Goal: Information Seeking & Learning: Check status

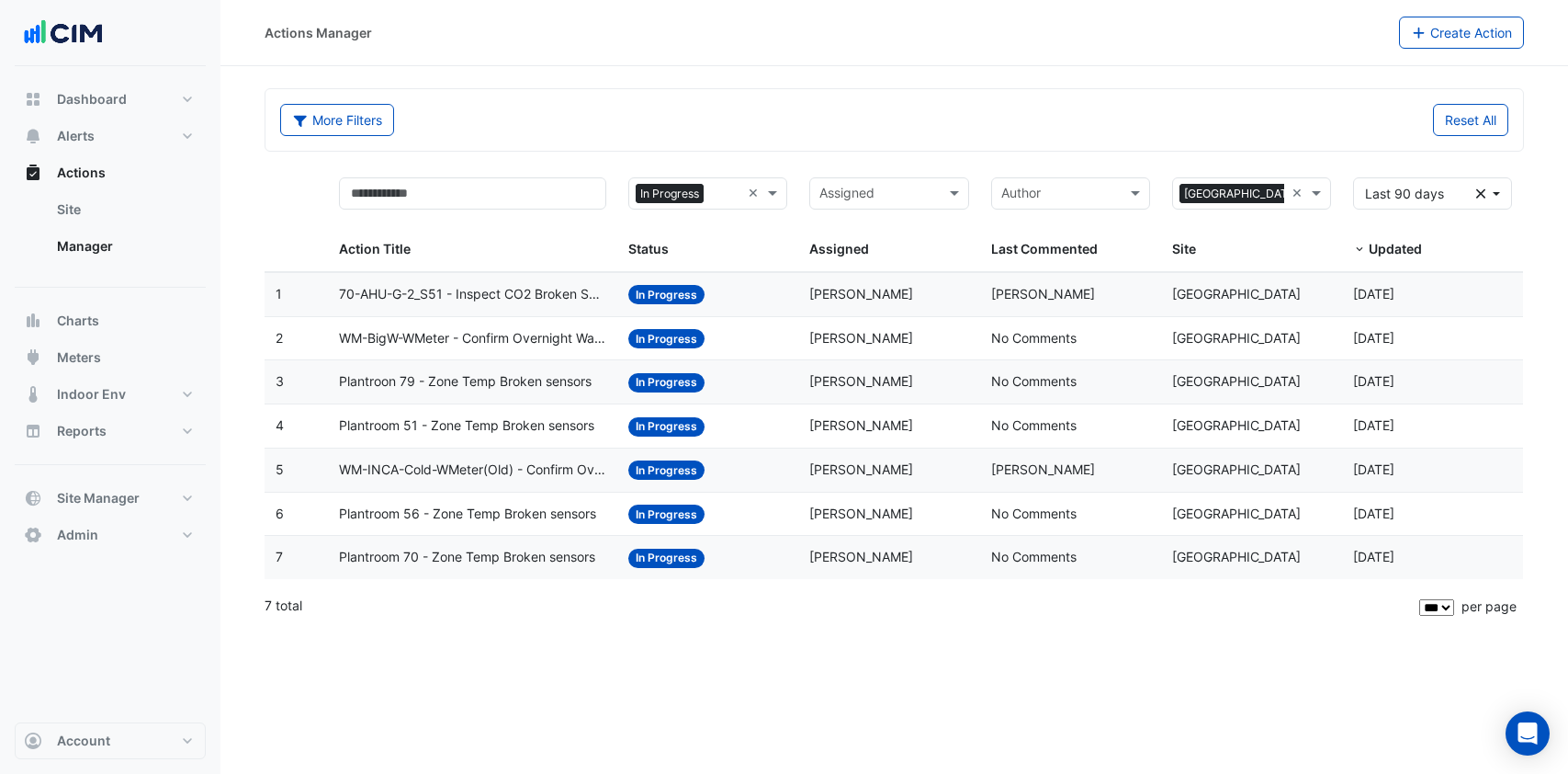
select select "***"
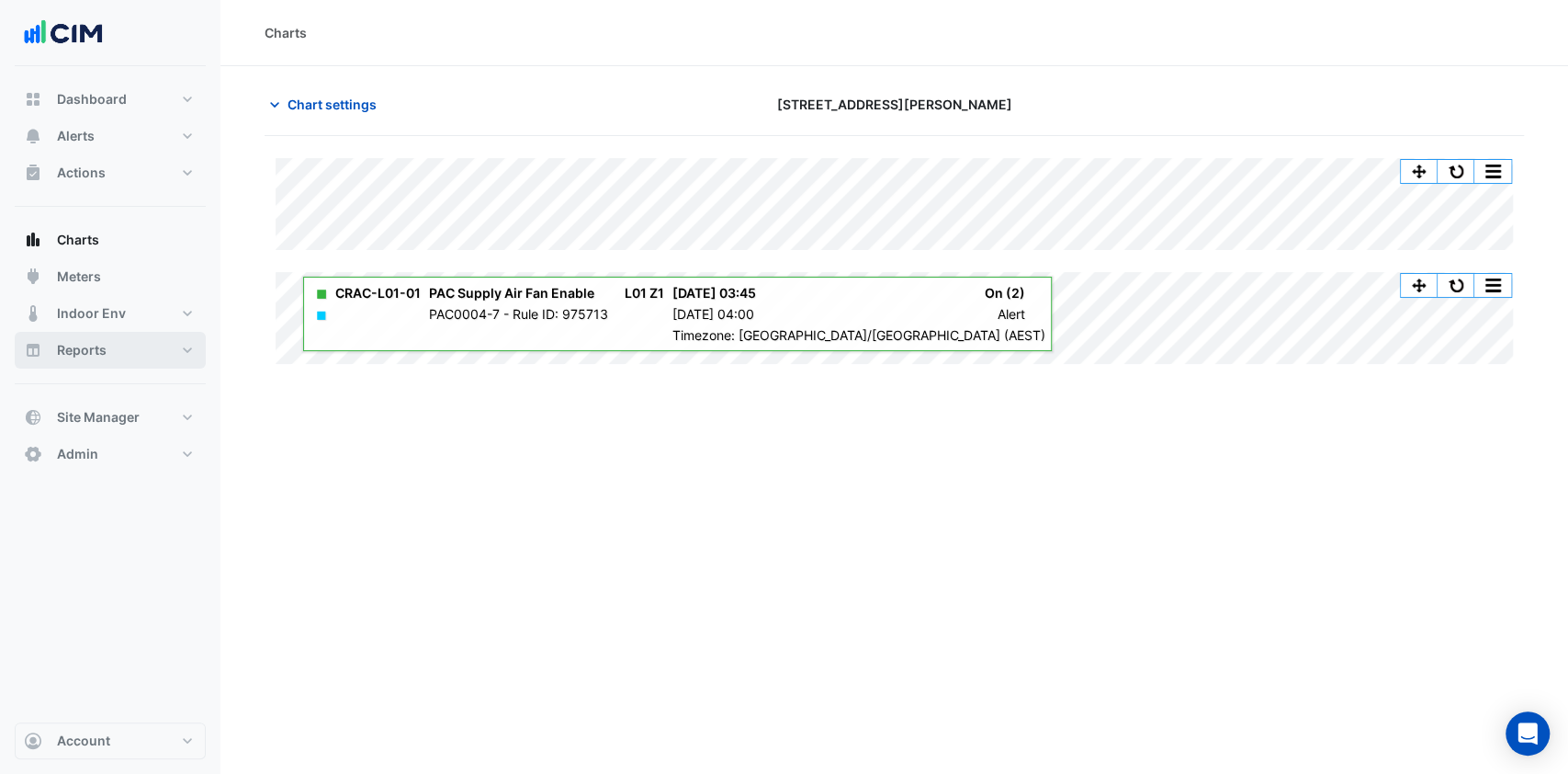
click at [139, 334] on button "Reports" at bounding box center [110, 350] width 191 height 37
select select "***"
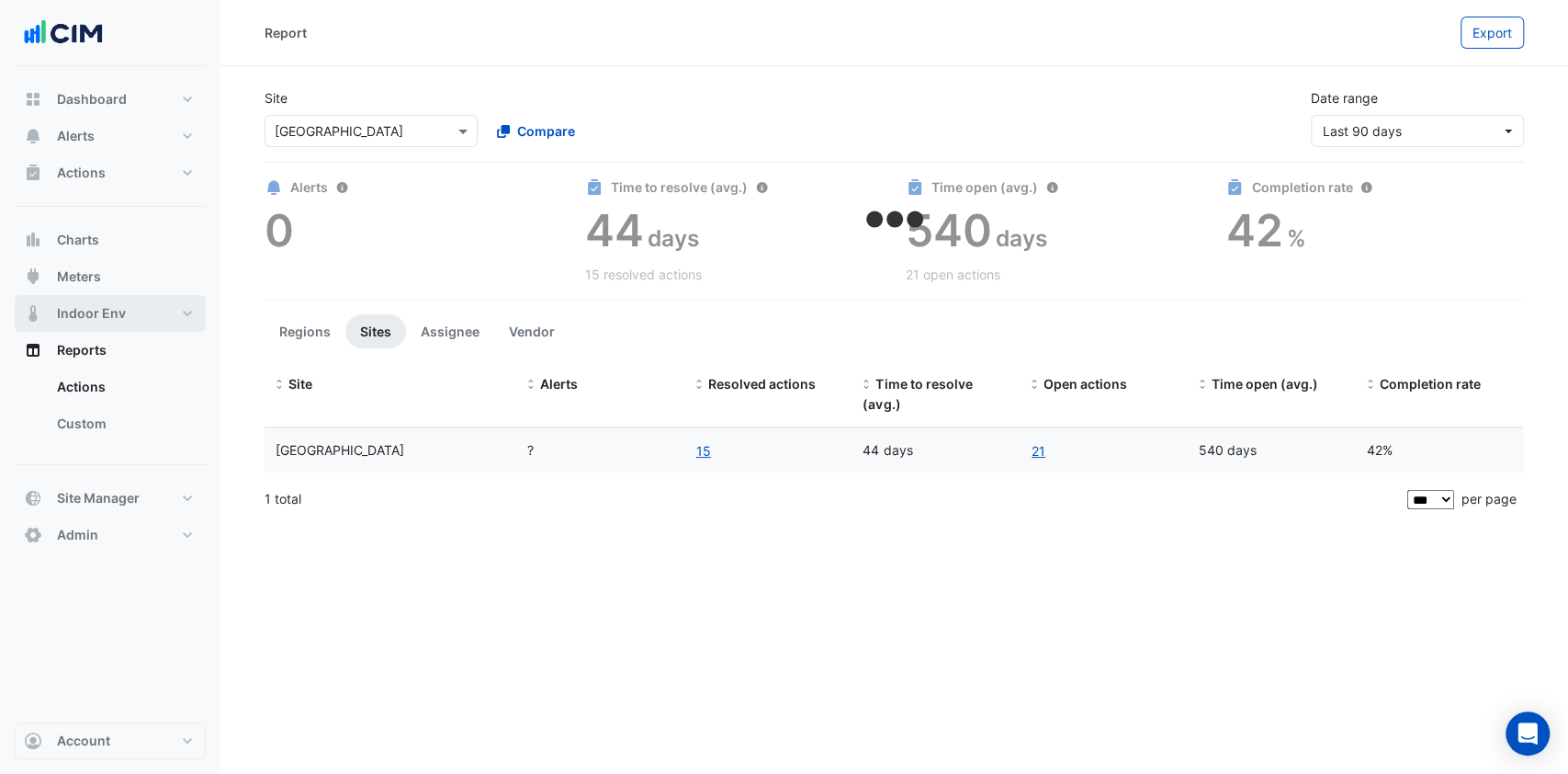
click at [141, 310] on button "Indoor Env" at bounding box center [110, 313] width 191 height 37
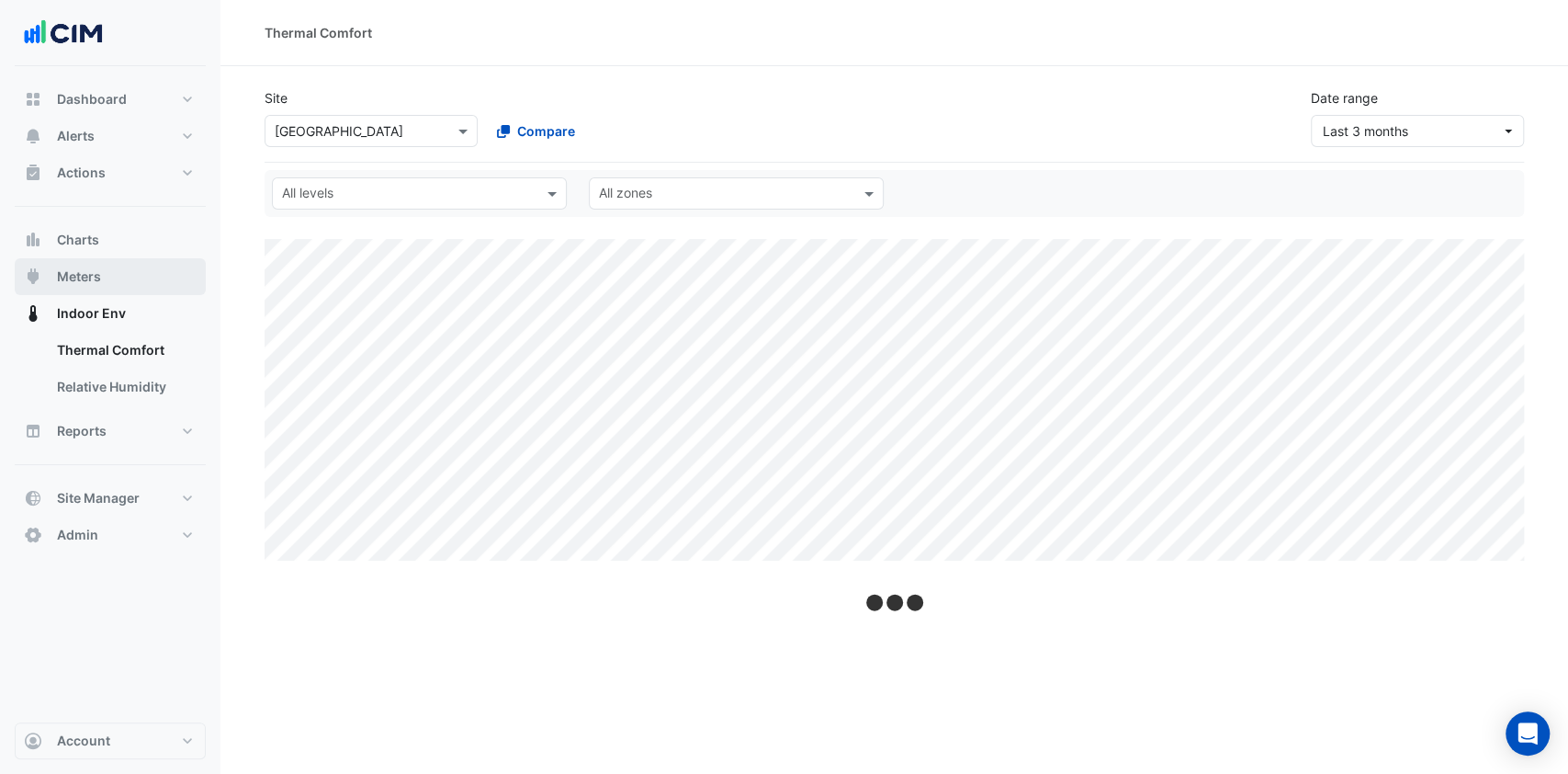
click at [139, 274] on button "Meters" at bounding box center [110, 276] width 191 height 37
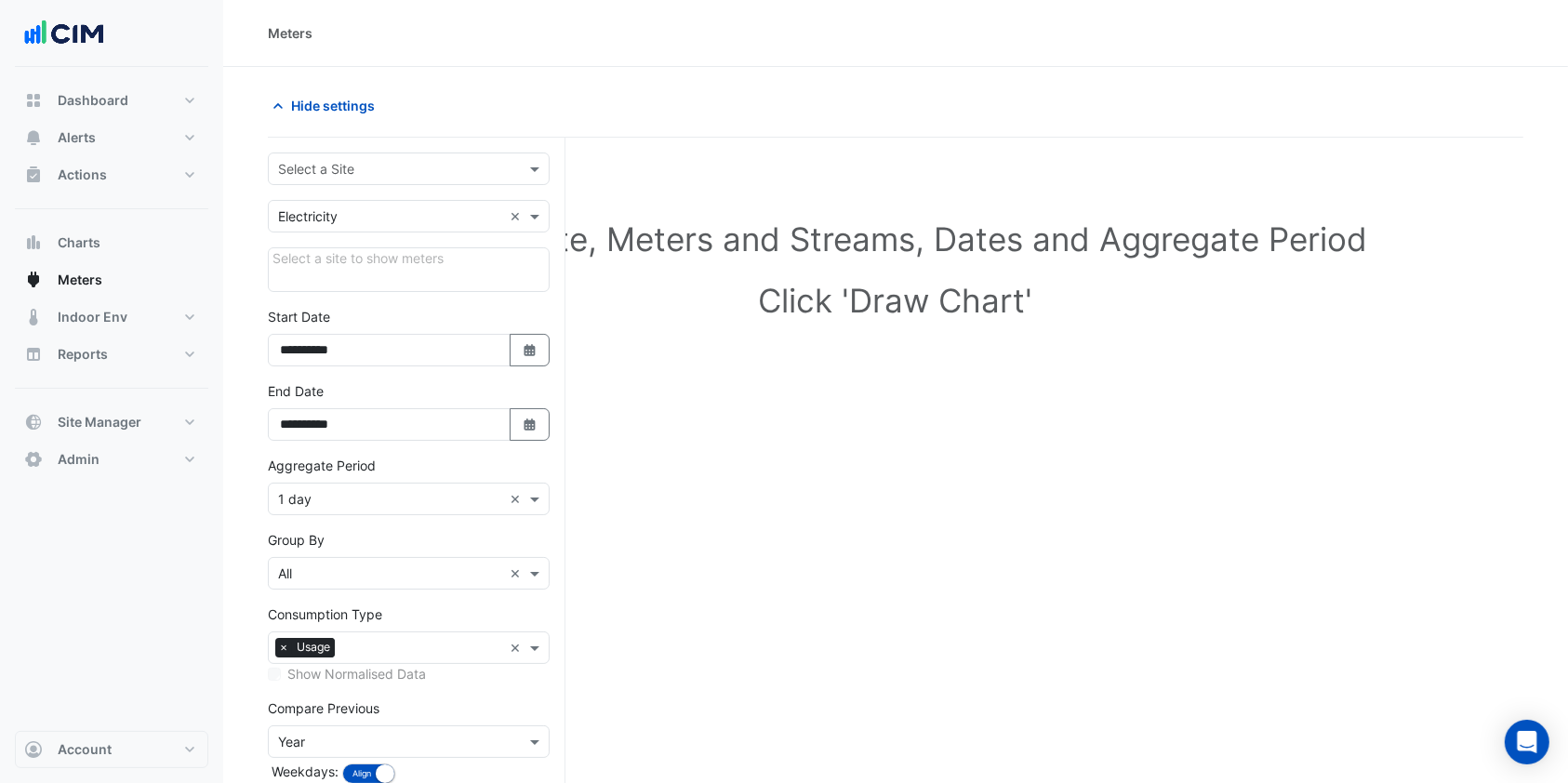
click at [357, 160] on input "text" at bounding box center [390, 170] width 224 height 19
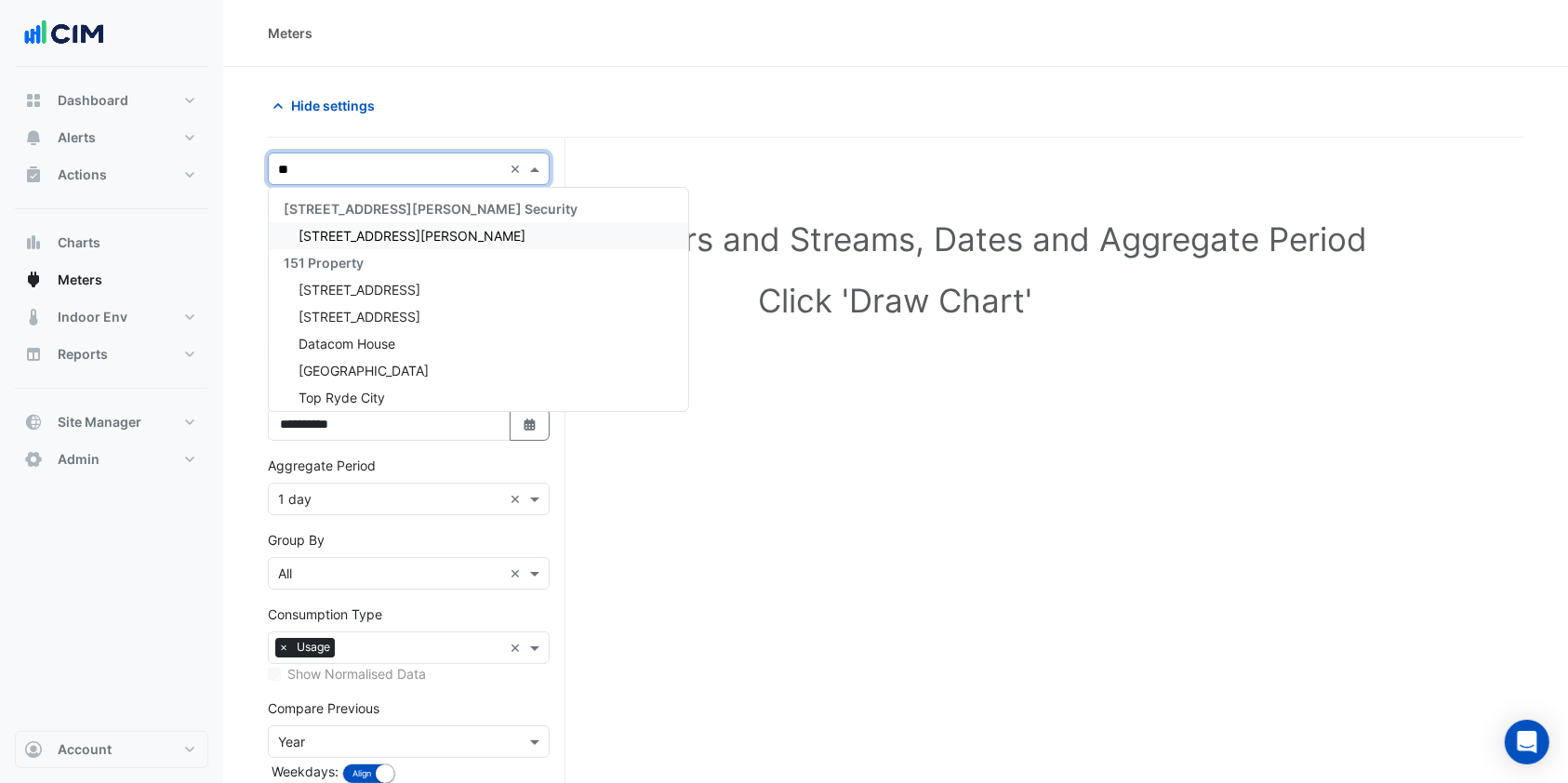
type input "***"
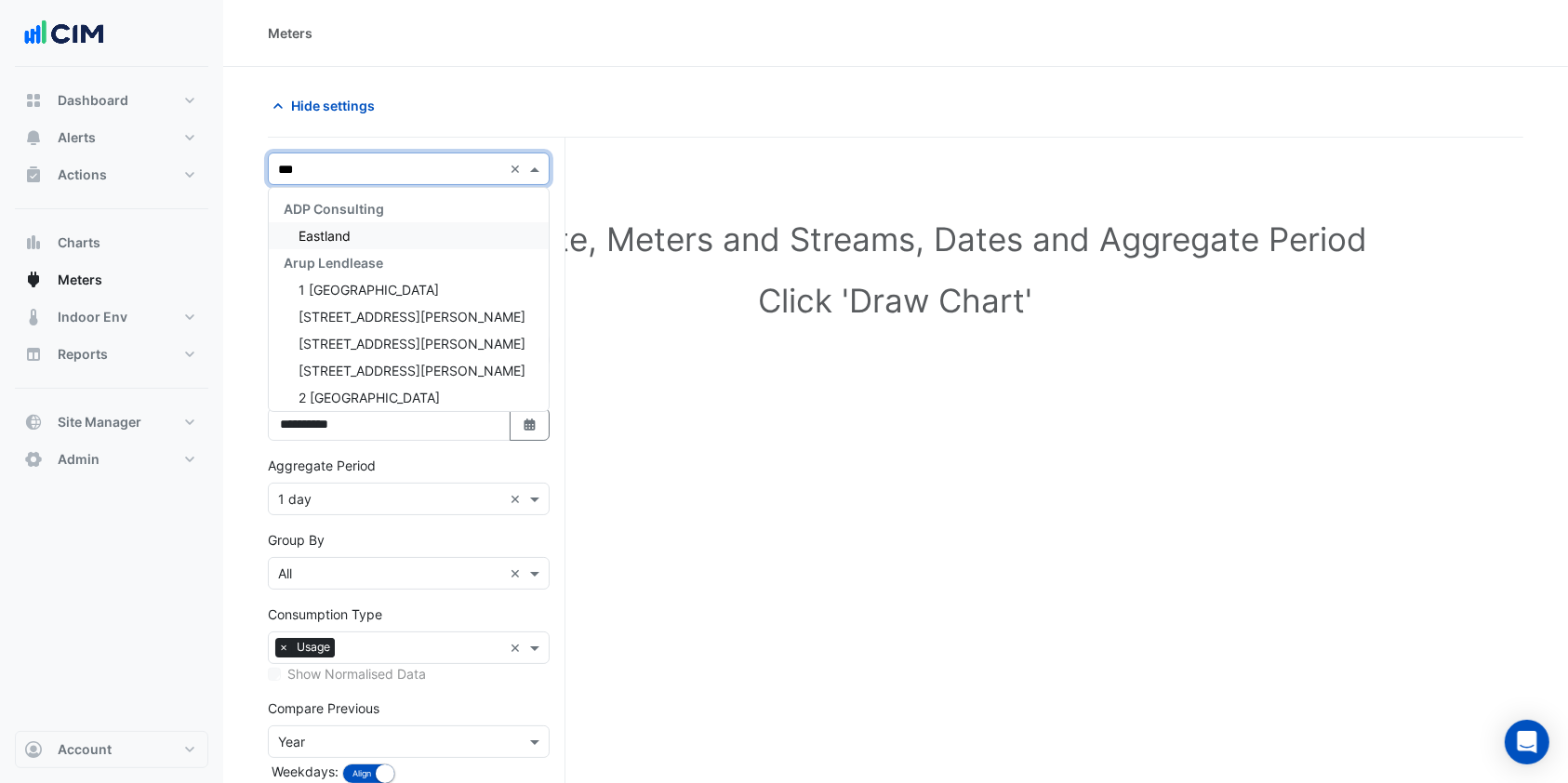
click at [344, 229] on span "Eastland" at bounding box center [324, 236] width 52 height 16
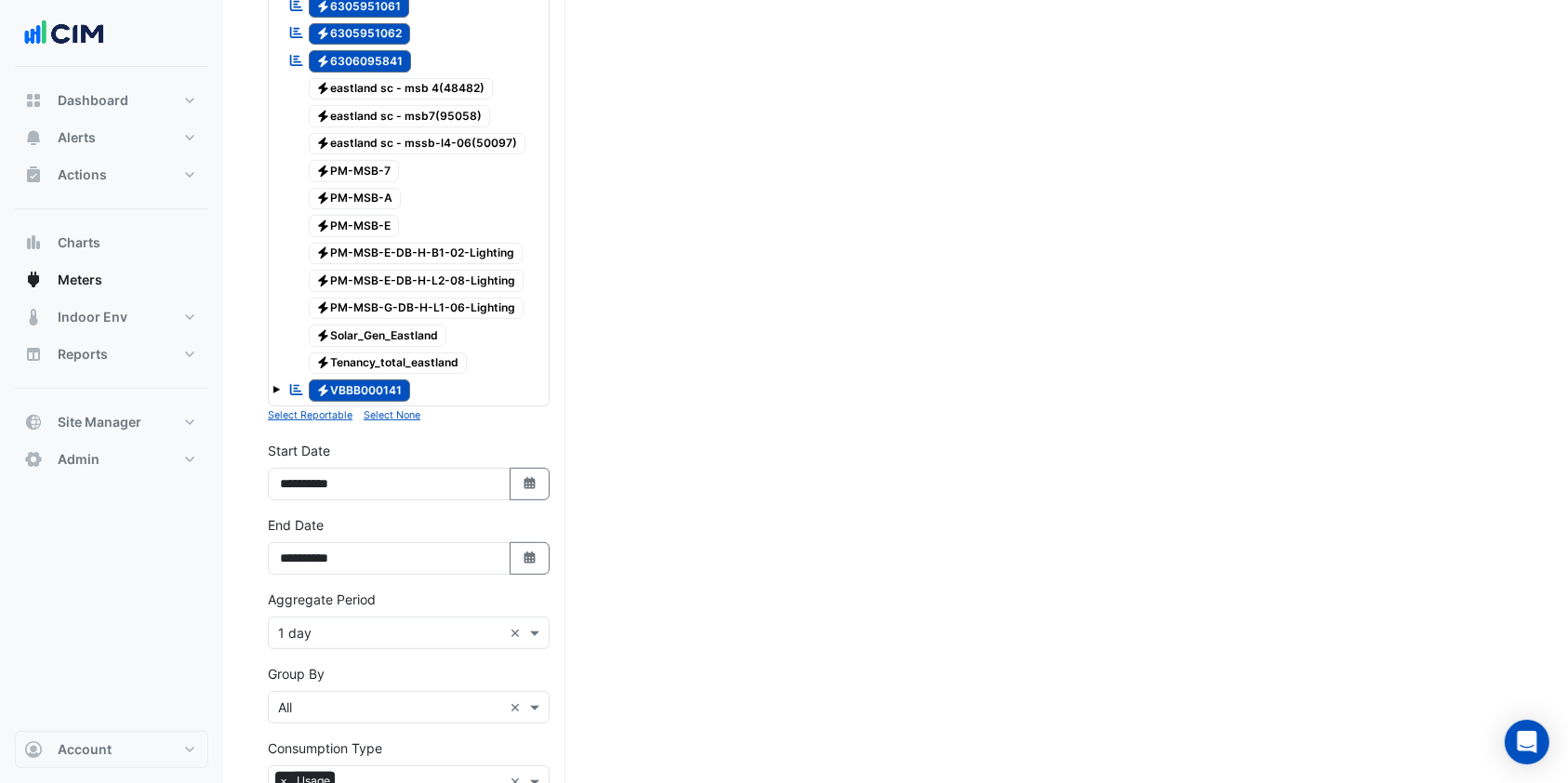
scroll to position [124, 0]
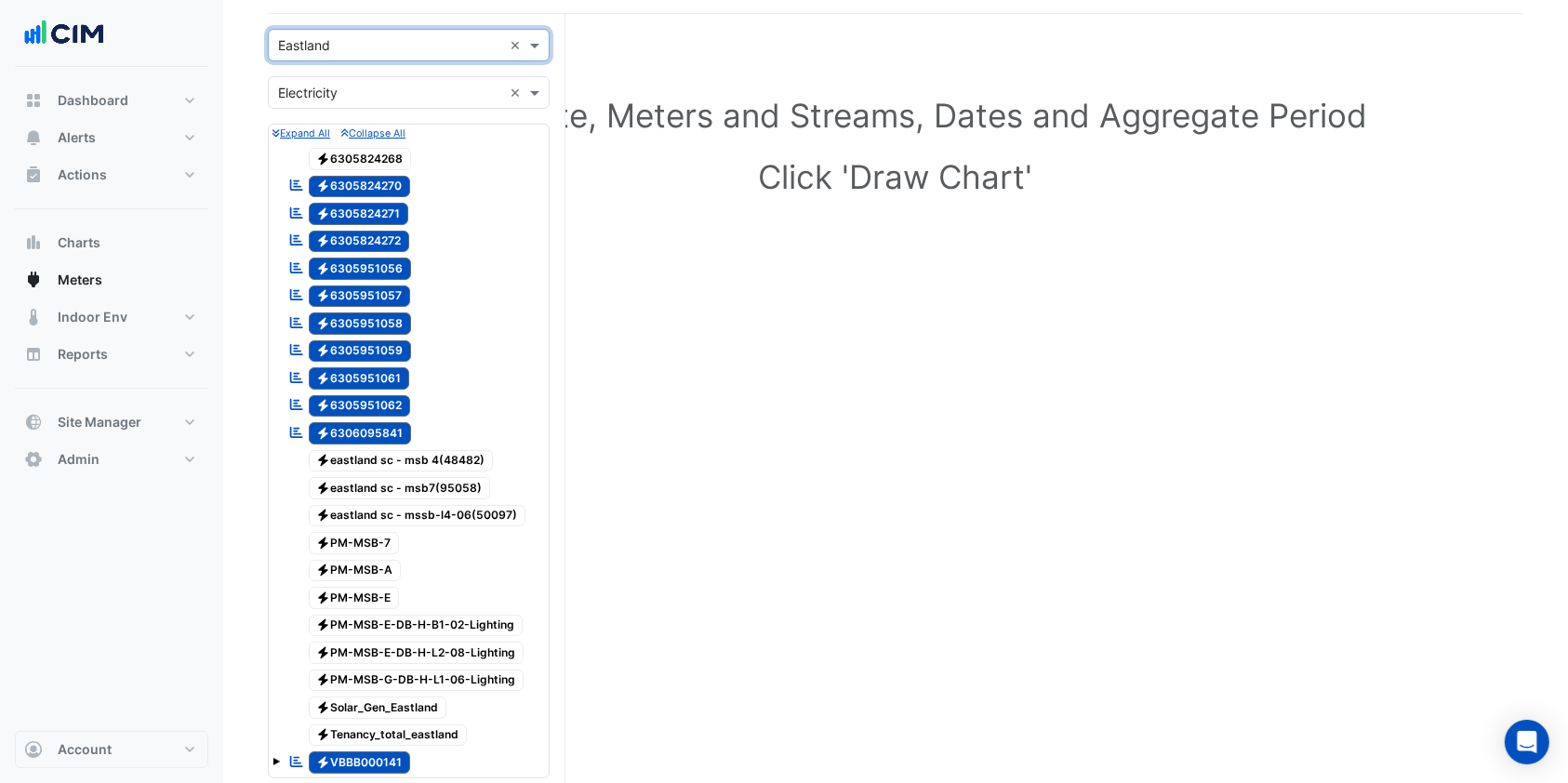
click at [366, 84] on input "text" at bounding box center [390, 93] width 224 height 19
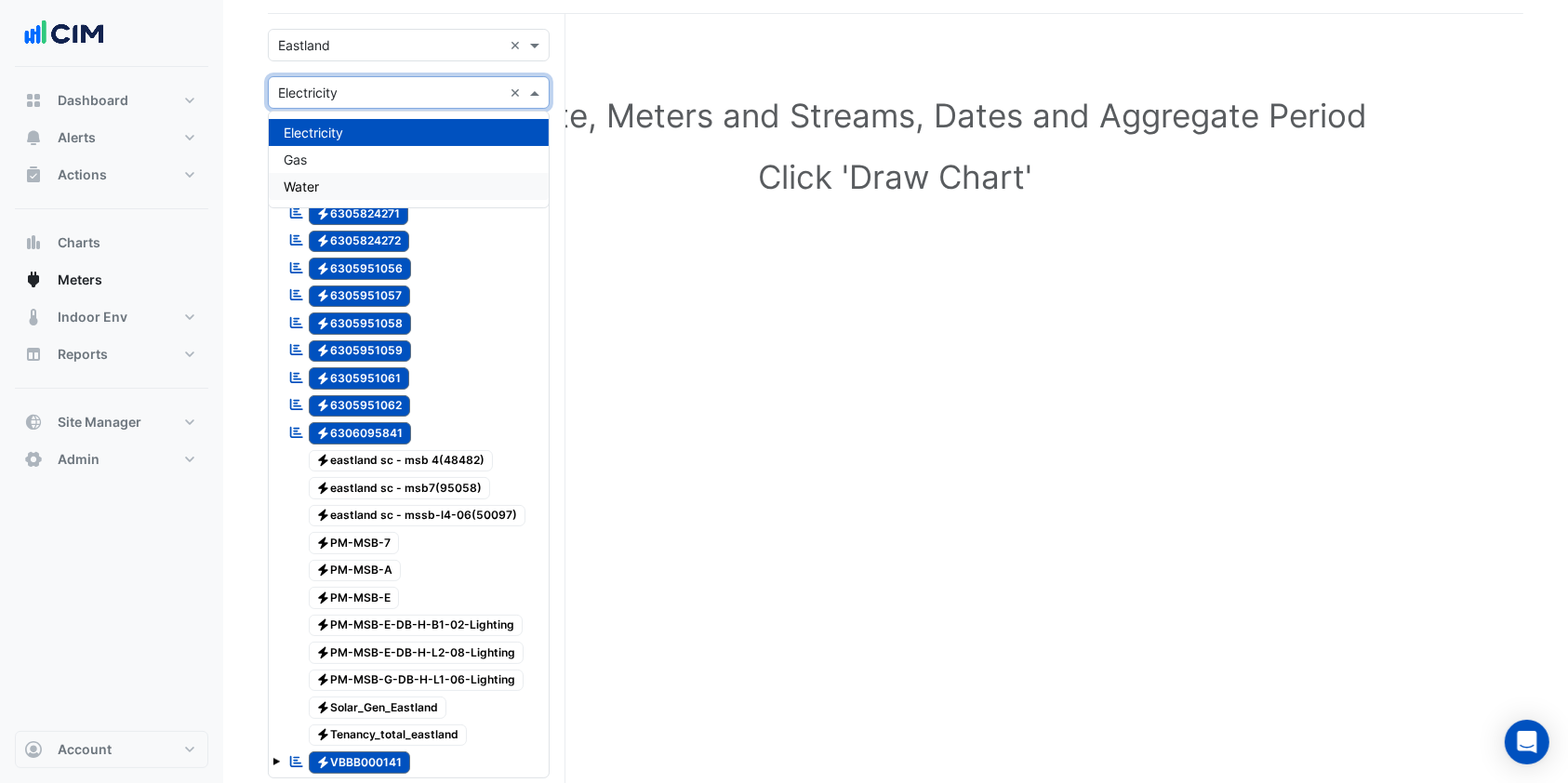
click at [357, 178] on div "Water" at bounding box center [408, 186] width 279 height 27
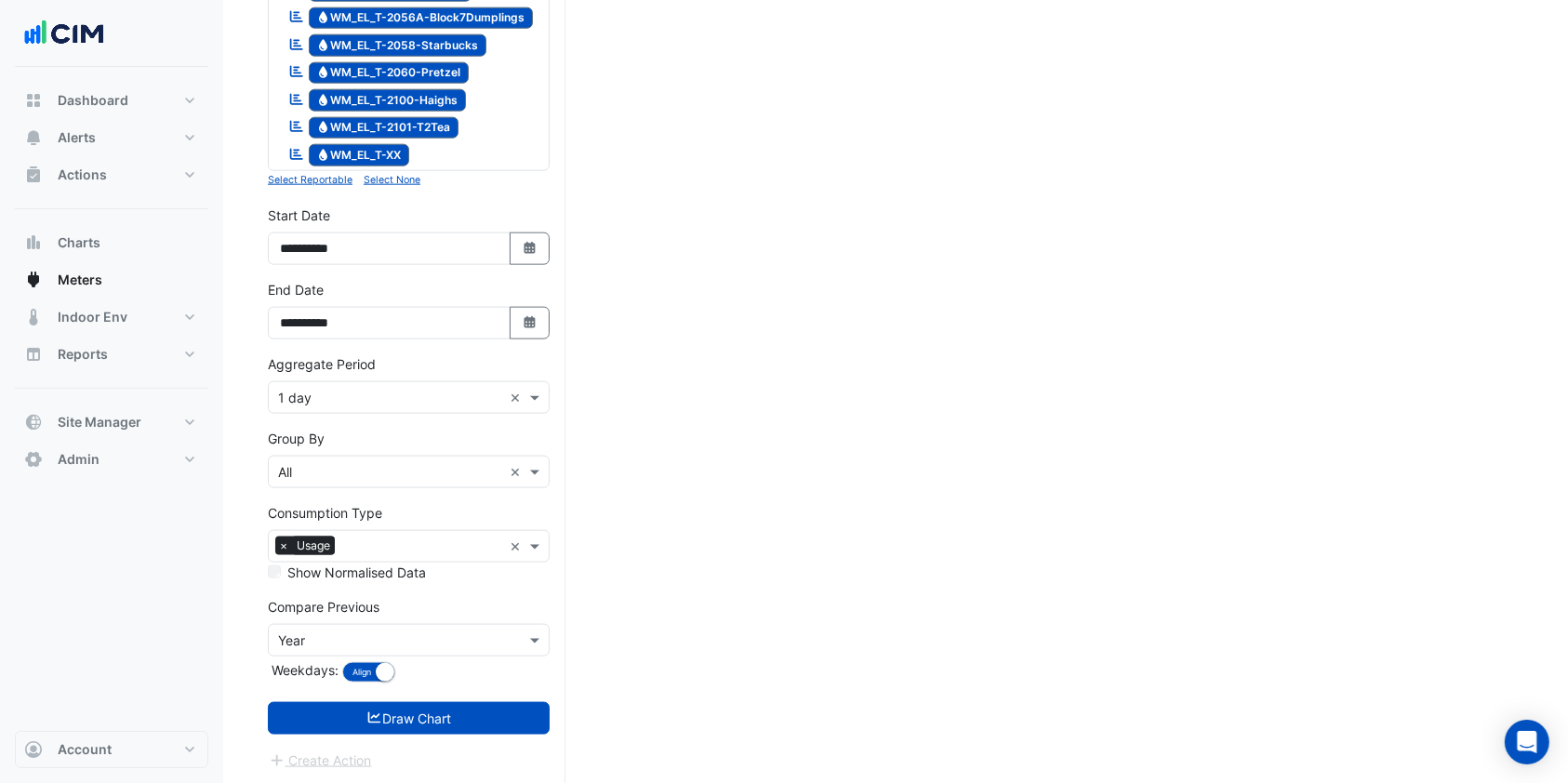
click at [412, 182] on small "Select None" at bounding box center [391, 179] width 56 height 12
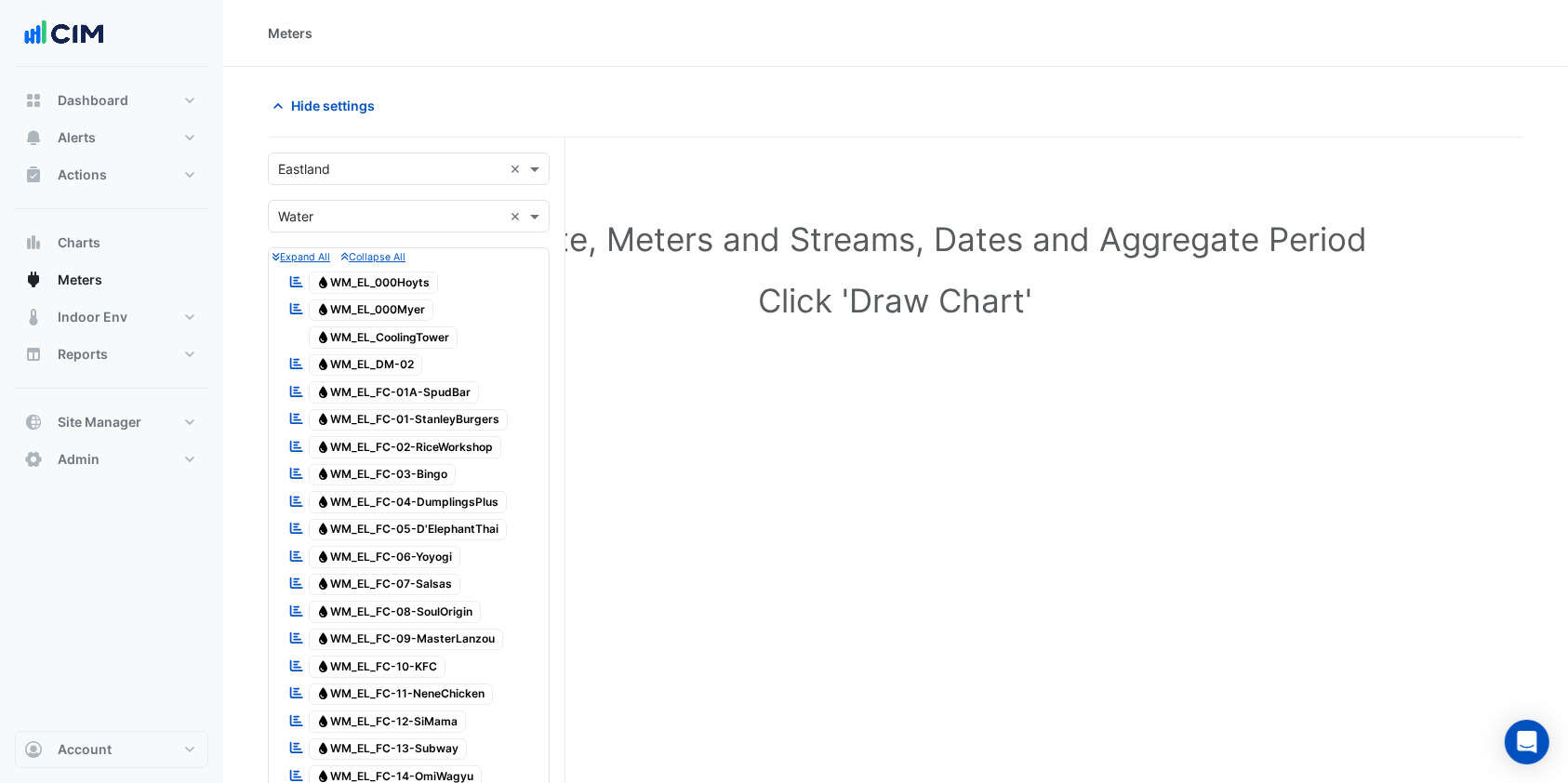
scroll to position [494, 0]
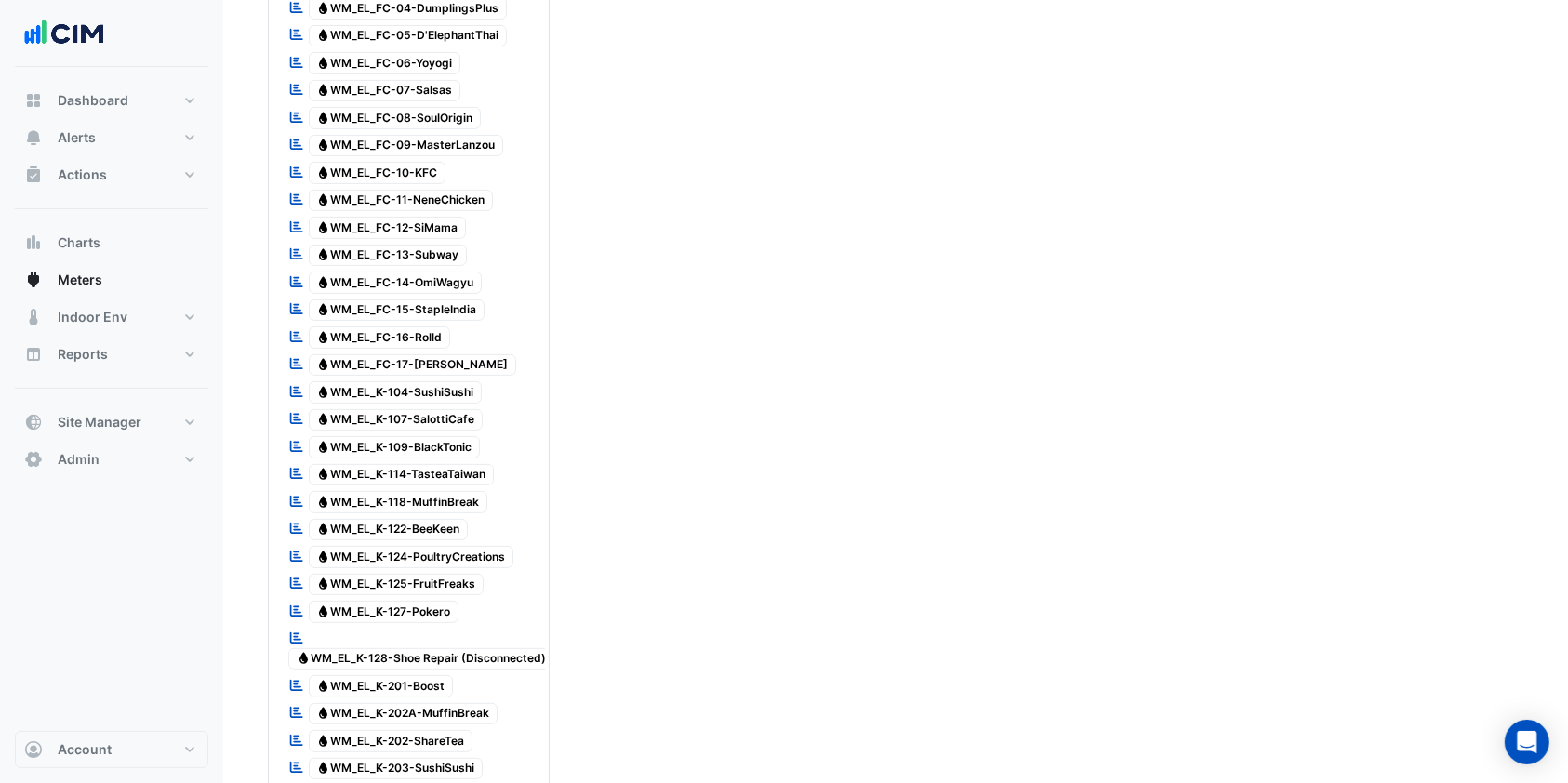
click at [348, 383] on span "Water WM_EL_K-104-SushiSushi" at bounding box center [396, 392] width 174 height 22
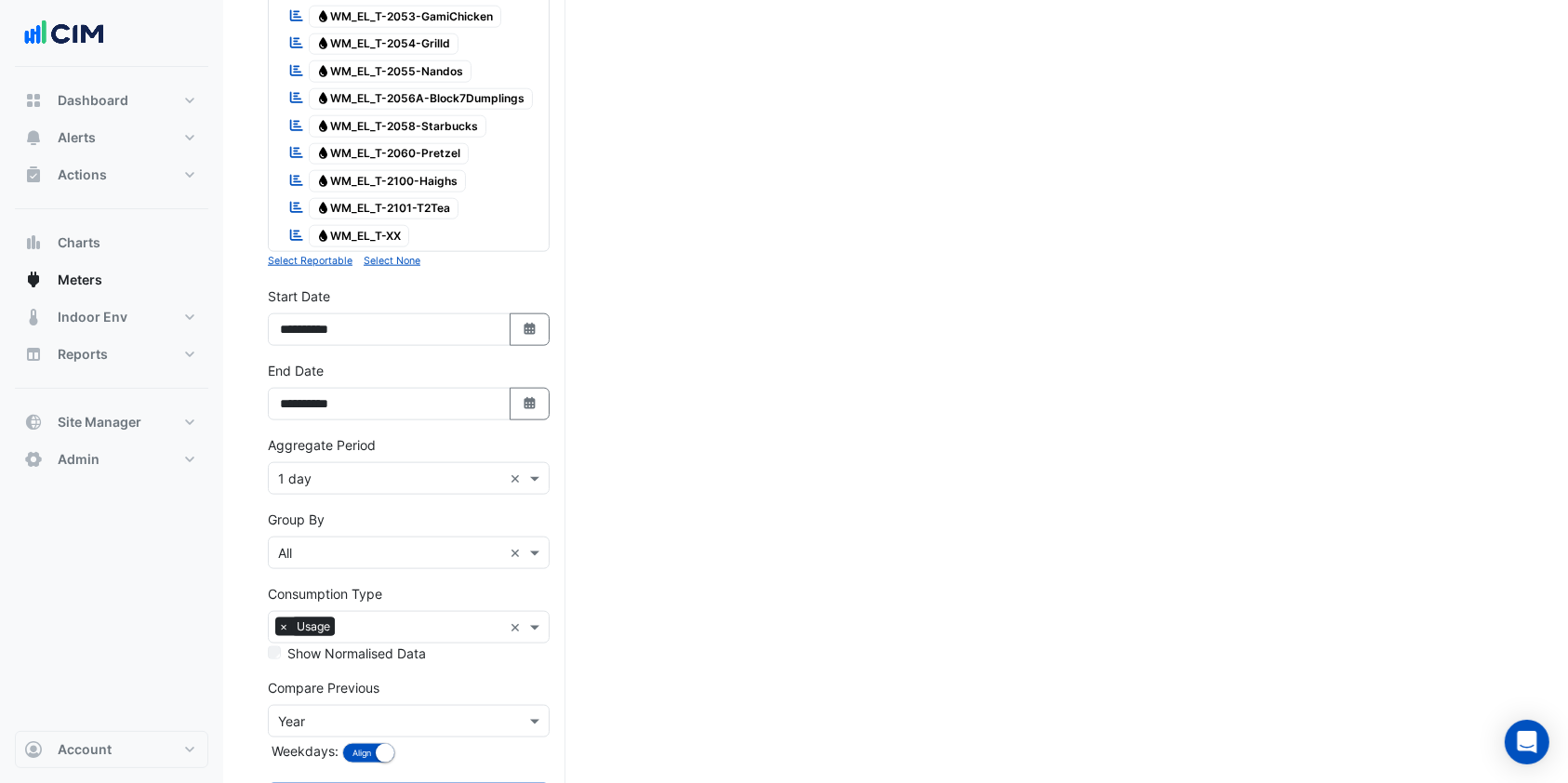
scroll to position [2251, 0]
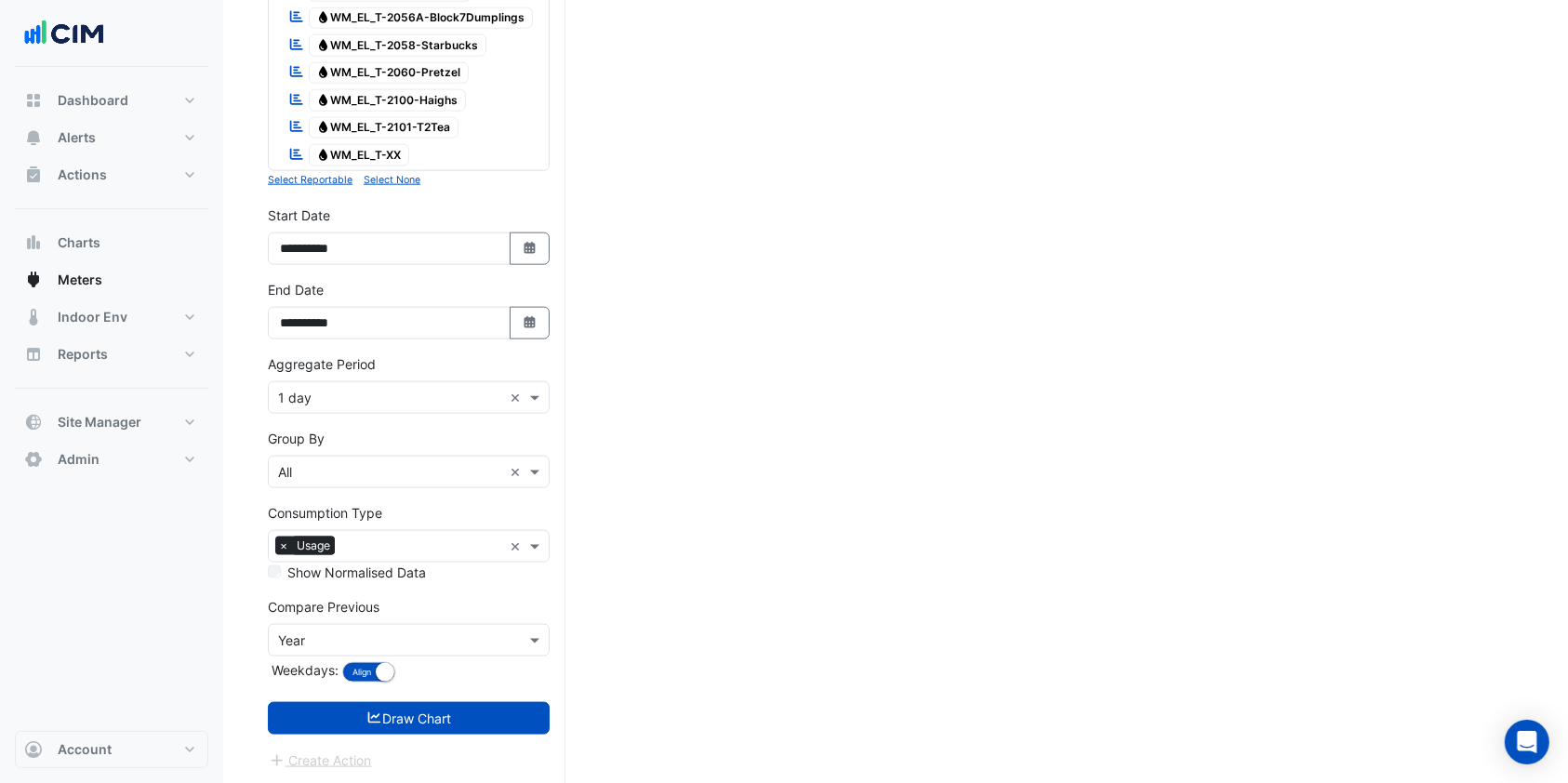
click at [538, 240] on button "Select Date" at bounding box center [529, 249] width 41 height 32
select select "*"
select select "****"
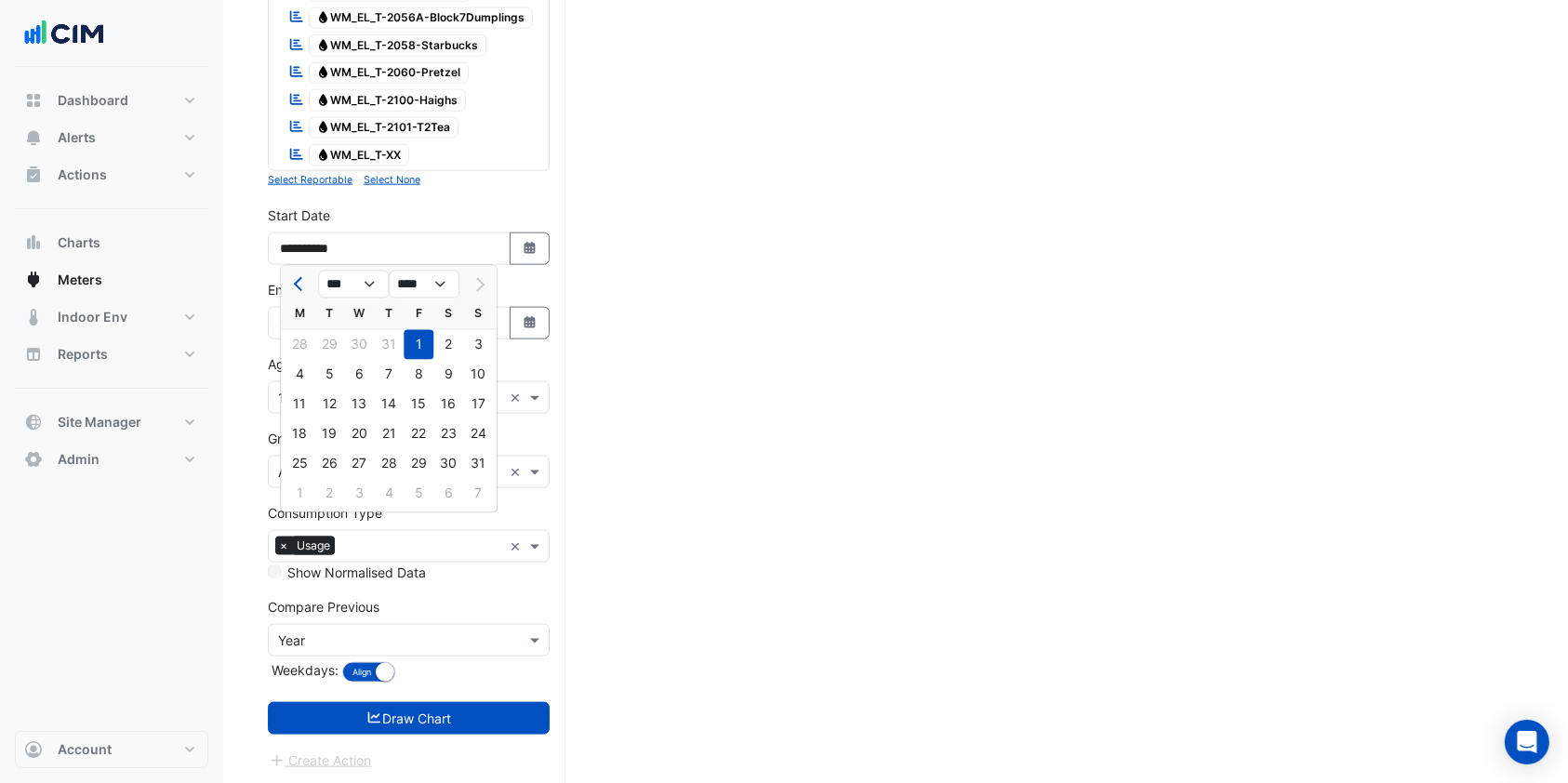
click at [307, 286] on button "Previous month" at bounding box center [299, 284] width 22 height 30
select select "*"
drag, startPoint x: 419, startPoint y: 346, endPoint x: 409, endPoint y: 344, distance: 10.2
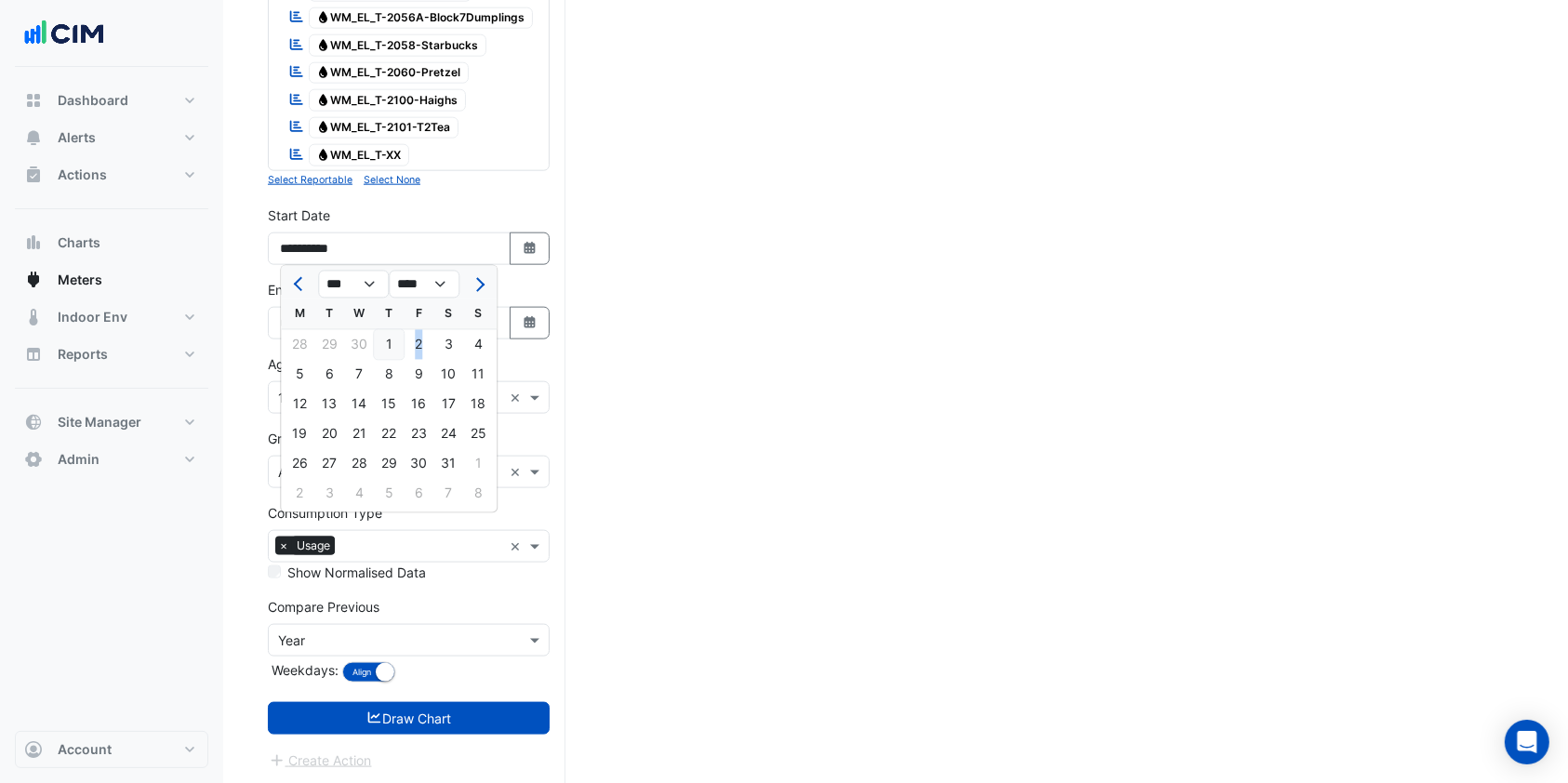
click at [409, 344] on div "2" at bounding box center [418, 344] width 30 height 30
type input "**********"
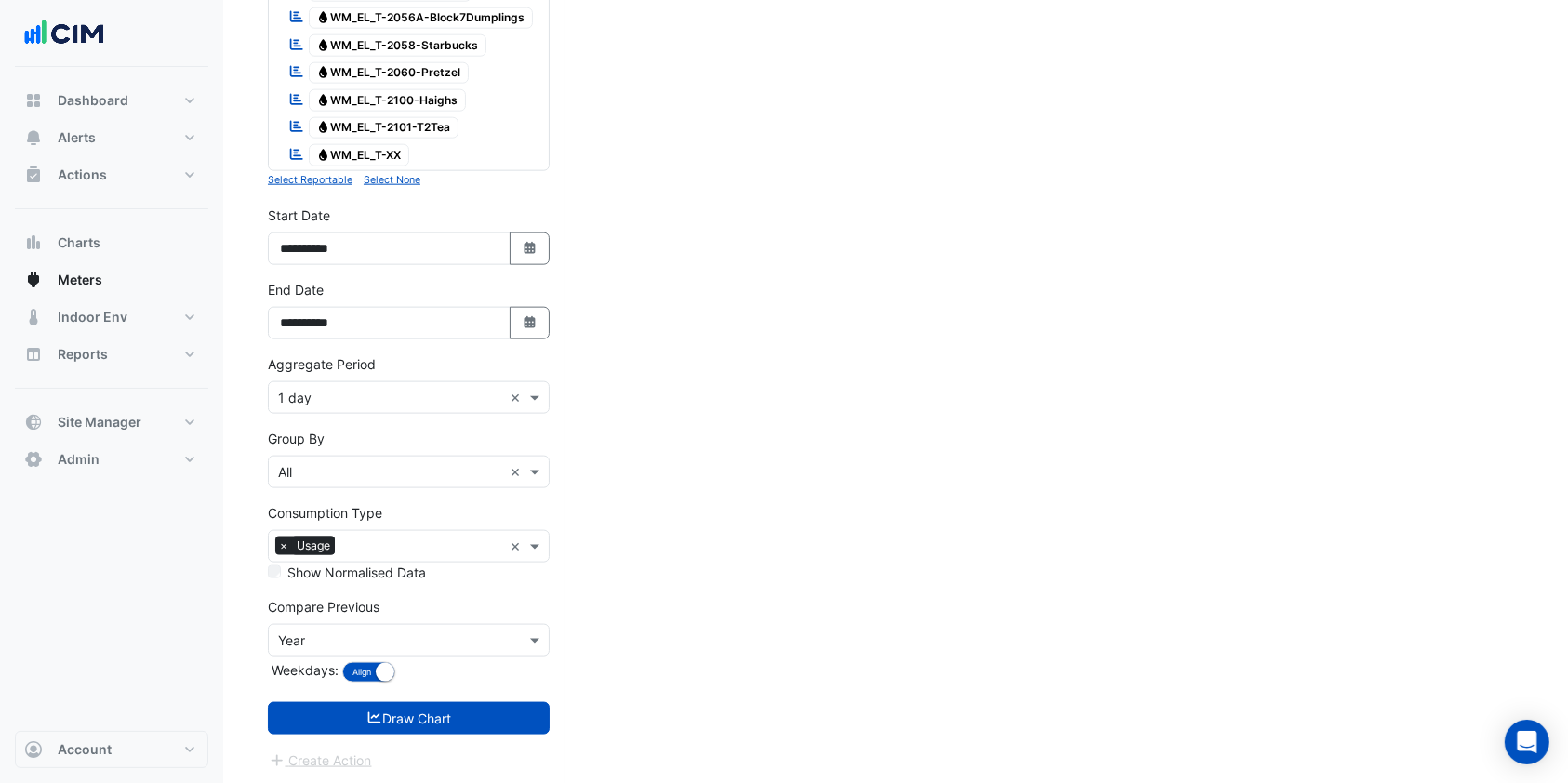
click at [526, 242] on icon "button" at bounding box center [529, 247] width 11 height 12
select select "*"
select select "****"
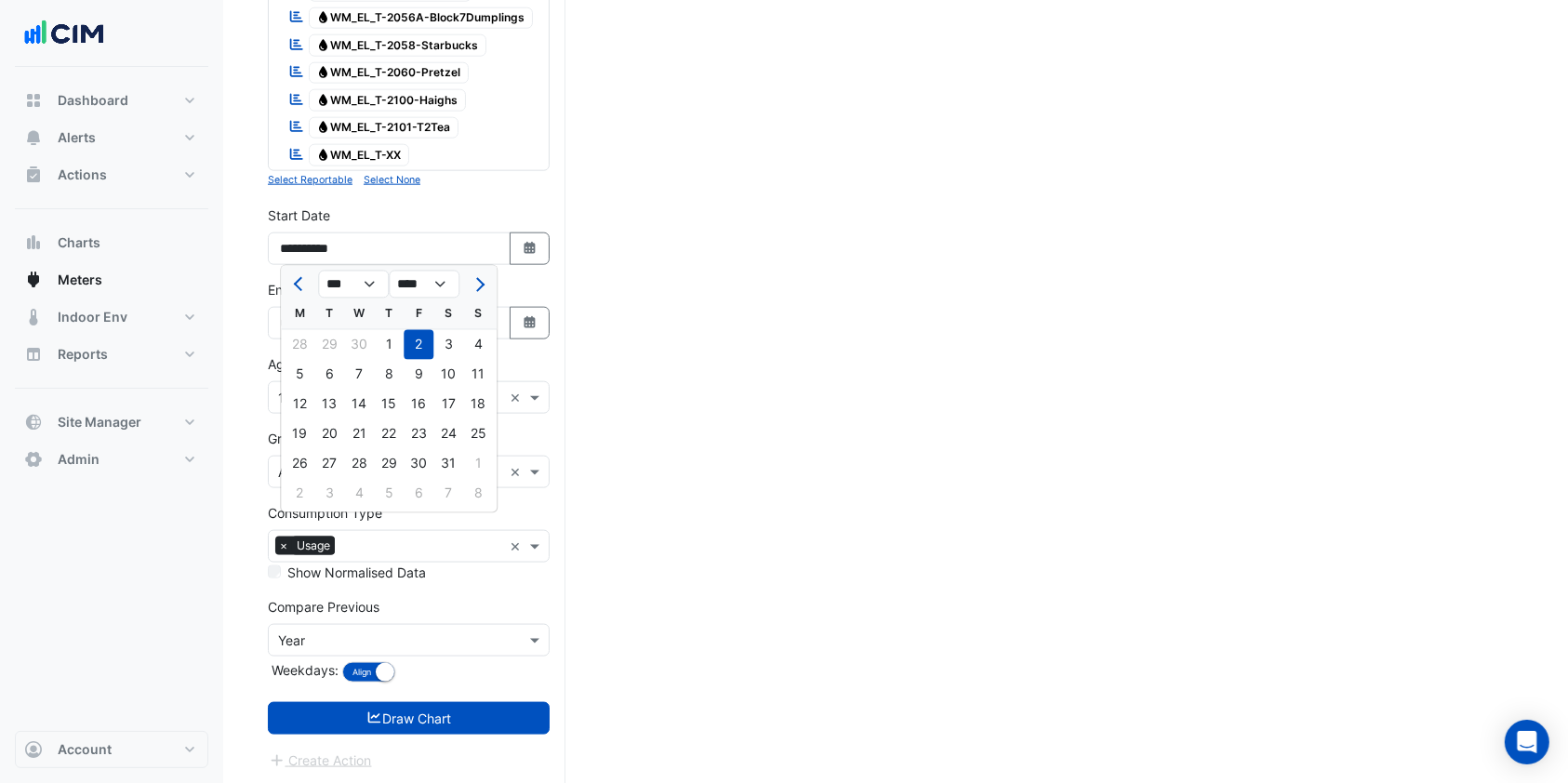
click at [299, 287] on span "Previous month" at bounding box center [300, 285] width 14 height 14
select select "*"
click at [324, 338] on div "1" at bounding box center [329, 344] width 30 height 30
type input "**********"
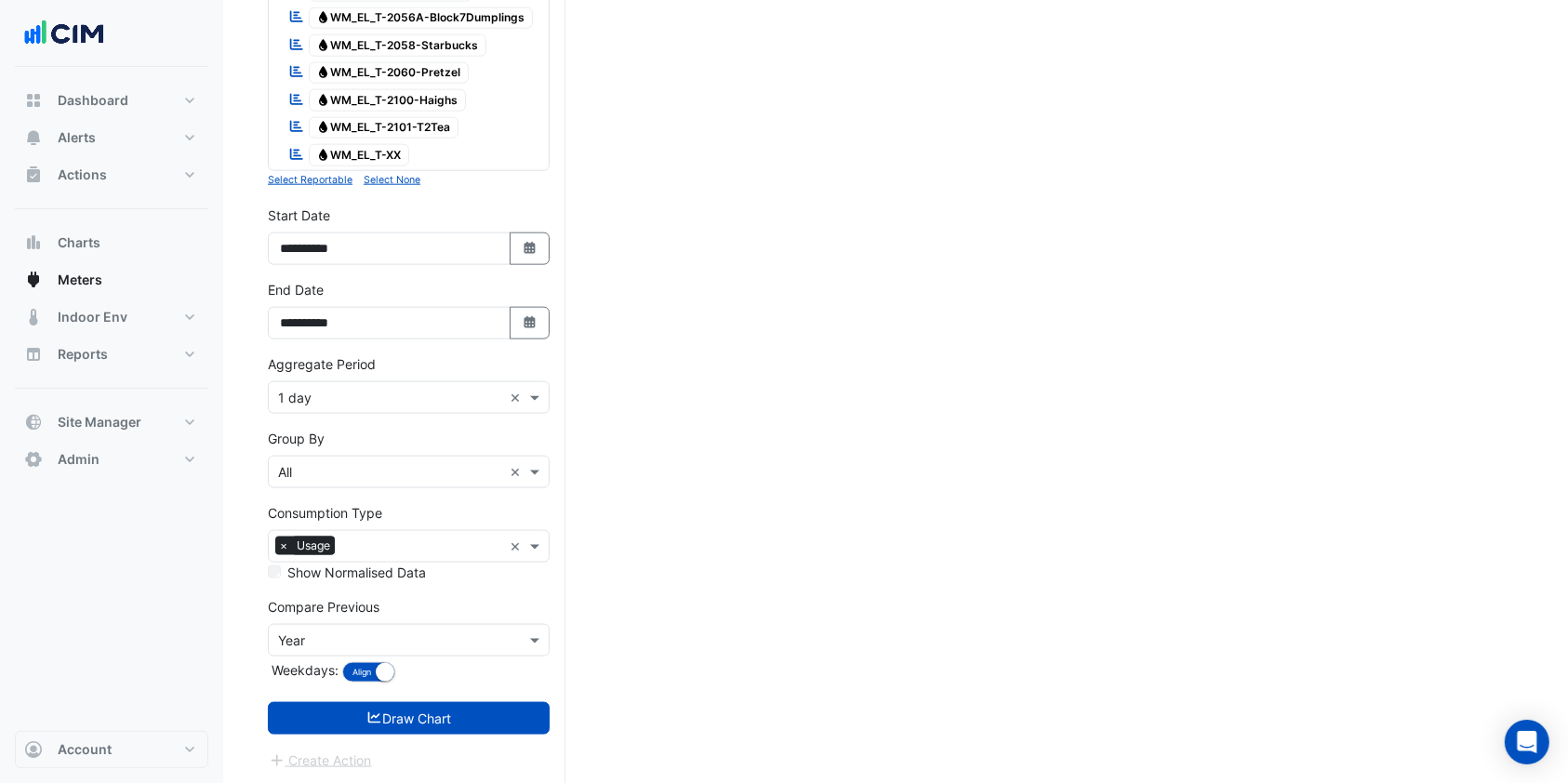
click at [399, 404] on div "× 1 day" at bounding box center [385, 398] width 234 height 19
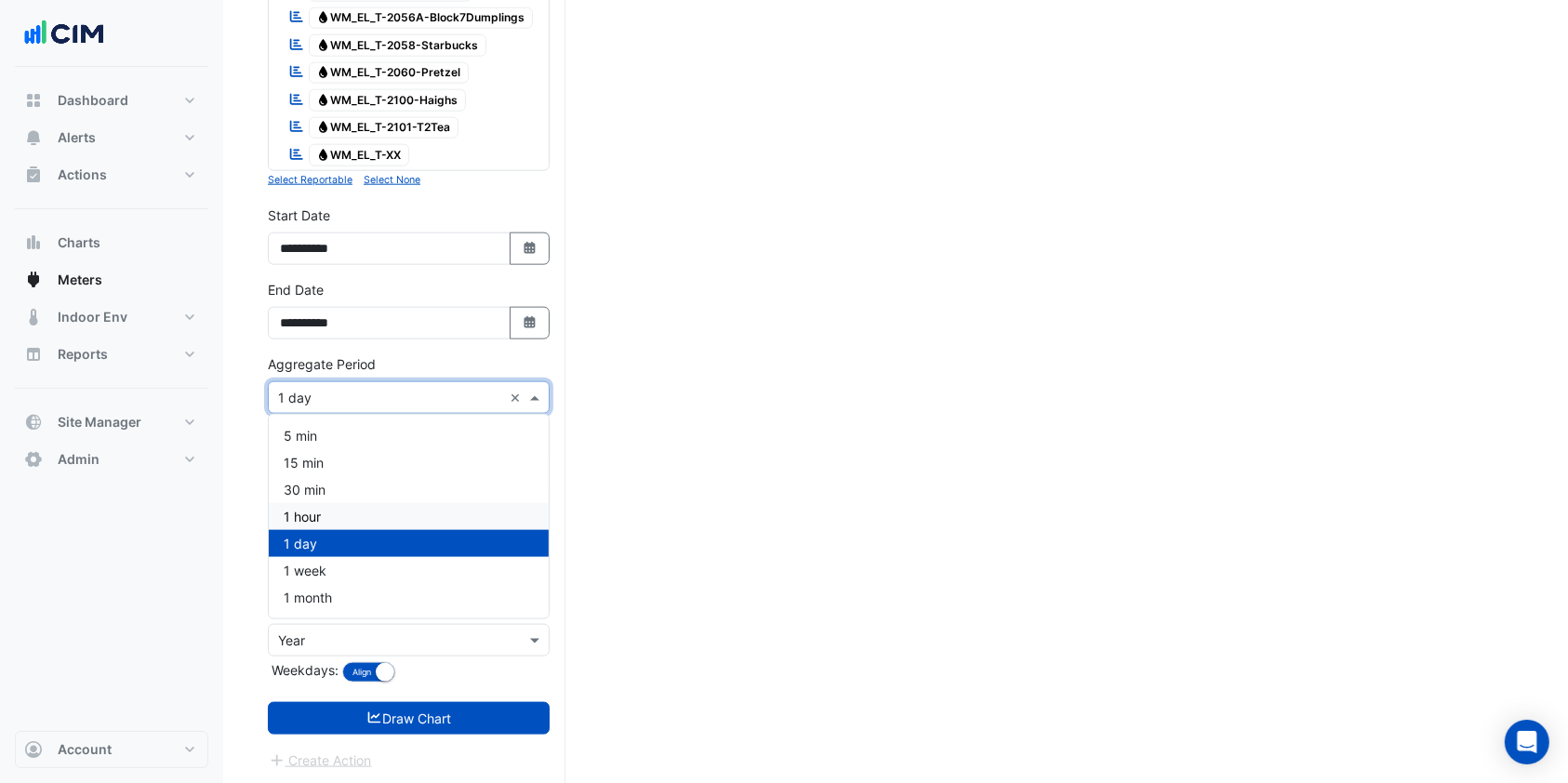
click at [318, 503] on div "1 hour" at bounding box center [408, 516] width 279 height 27
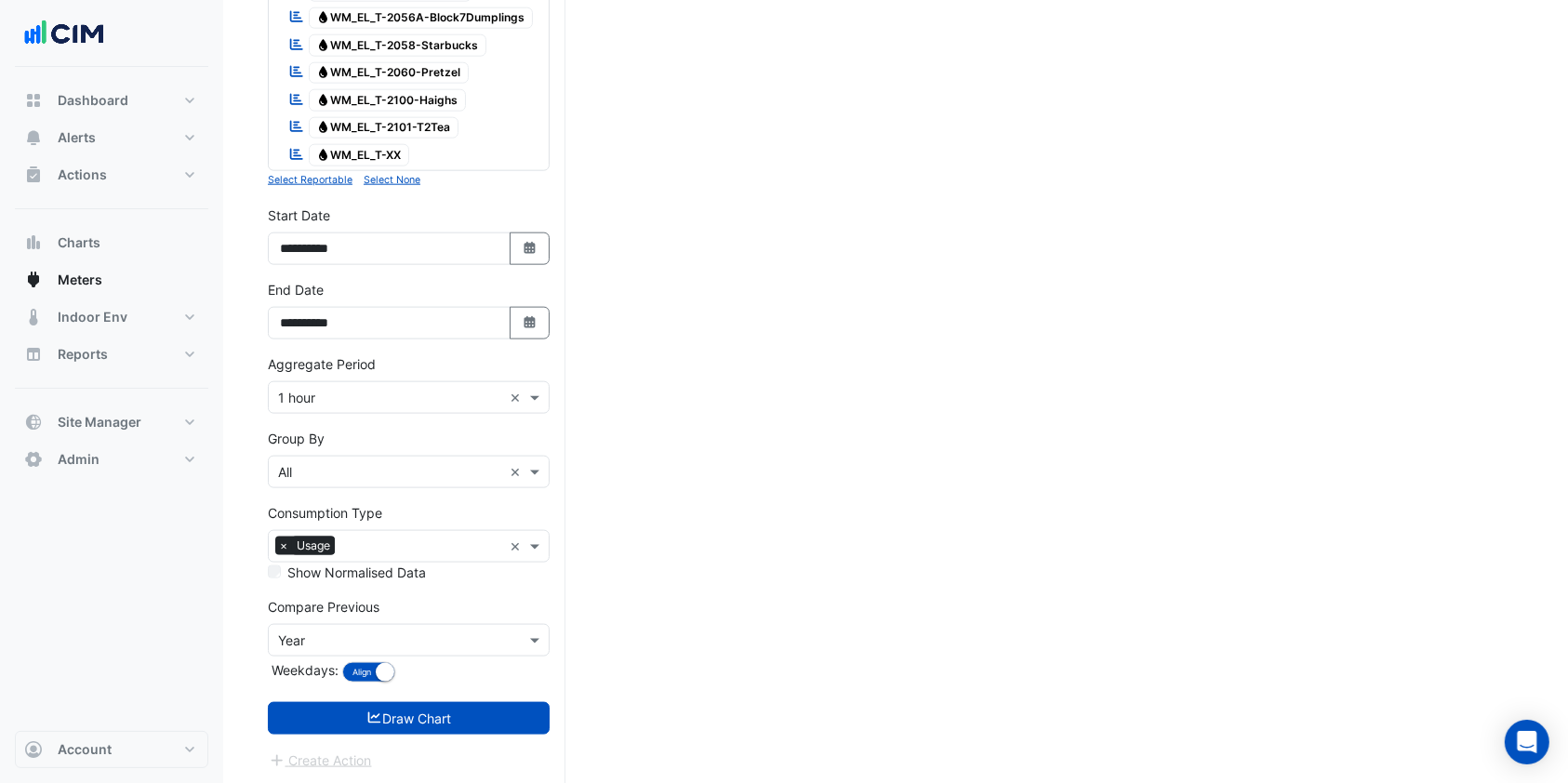
click at [550, 313] on div "**********" at bounding box center [408, 317] width 304 height 74
click at [540, 316] on button "Select Date" at bounding box center [529, 323] width 41 height 32
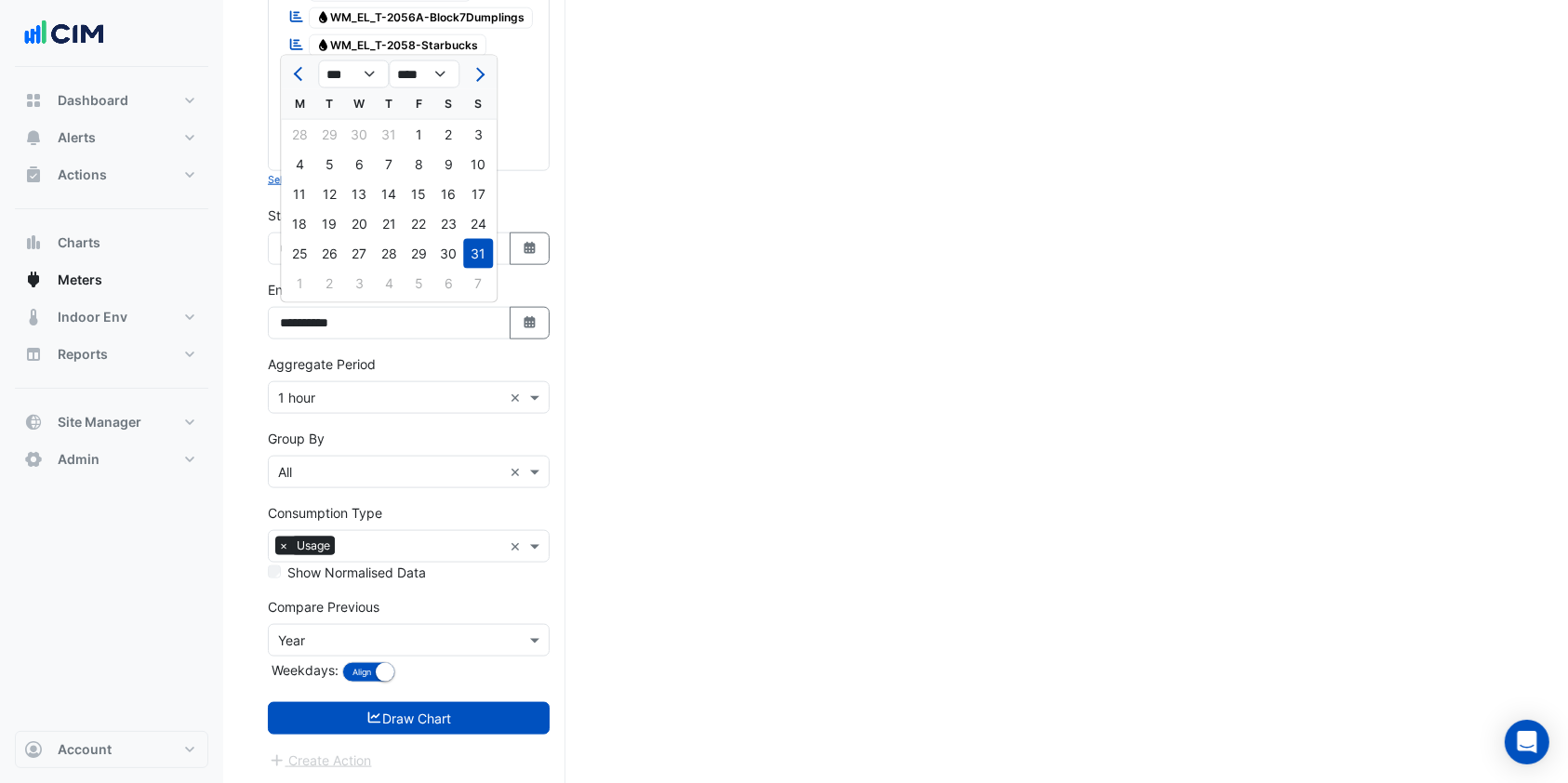
click at [481, 81] on button "Next month" at bounding box center [477, 73] width 22 height 30
select select "*"
click at [335, 247] on div "30" at bounding box center [329, 254] width 30 height 30
type input "**********"
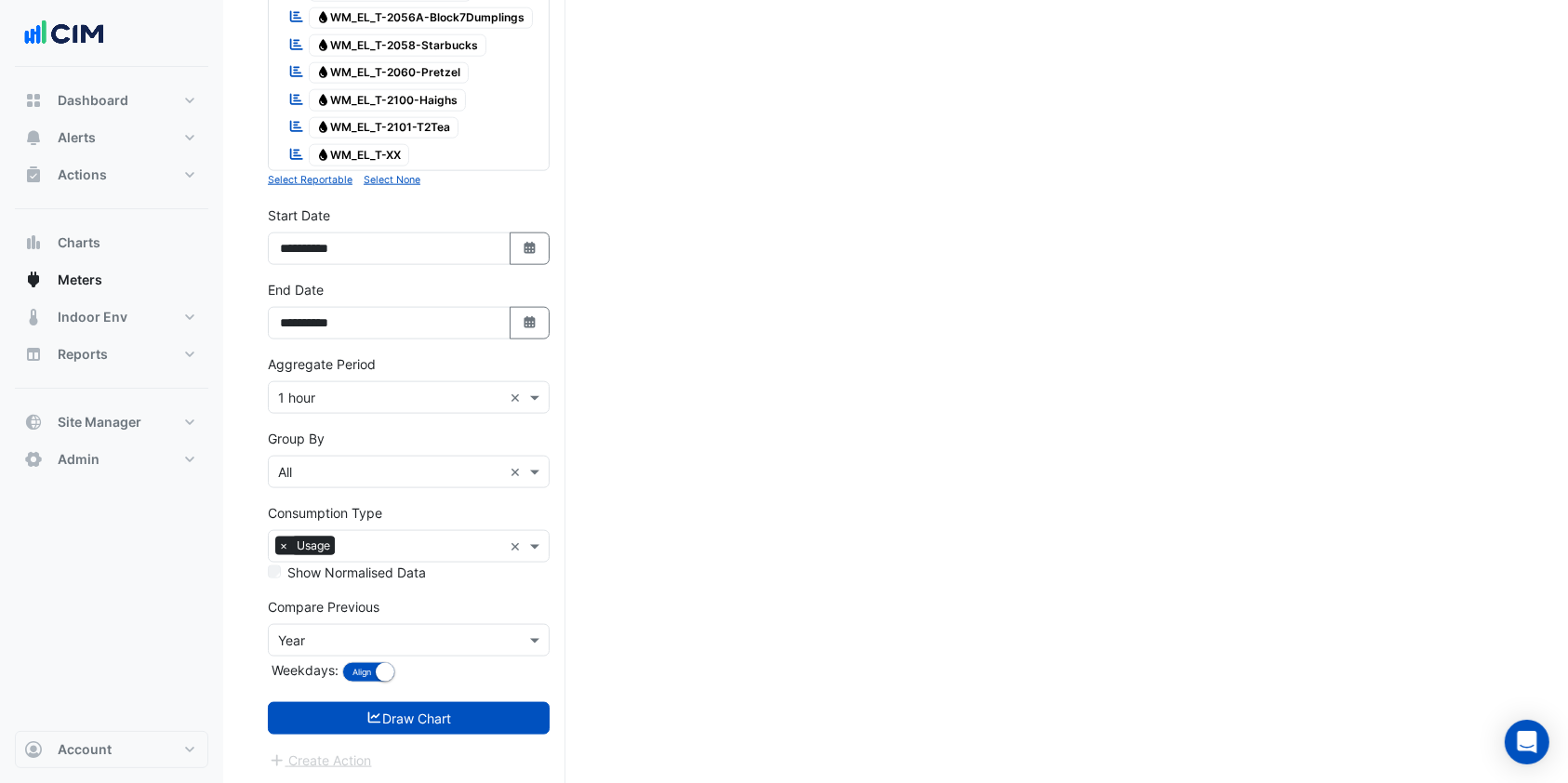
click at [387, 710] on button "Draw Chart" at bounding box center [408, 718] width 281 height 32
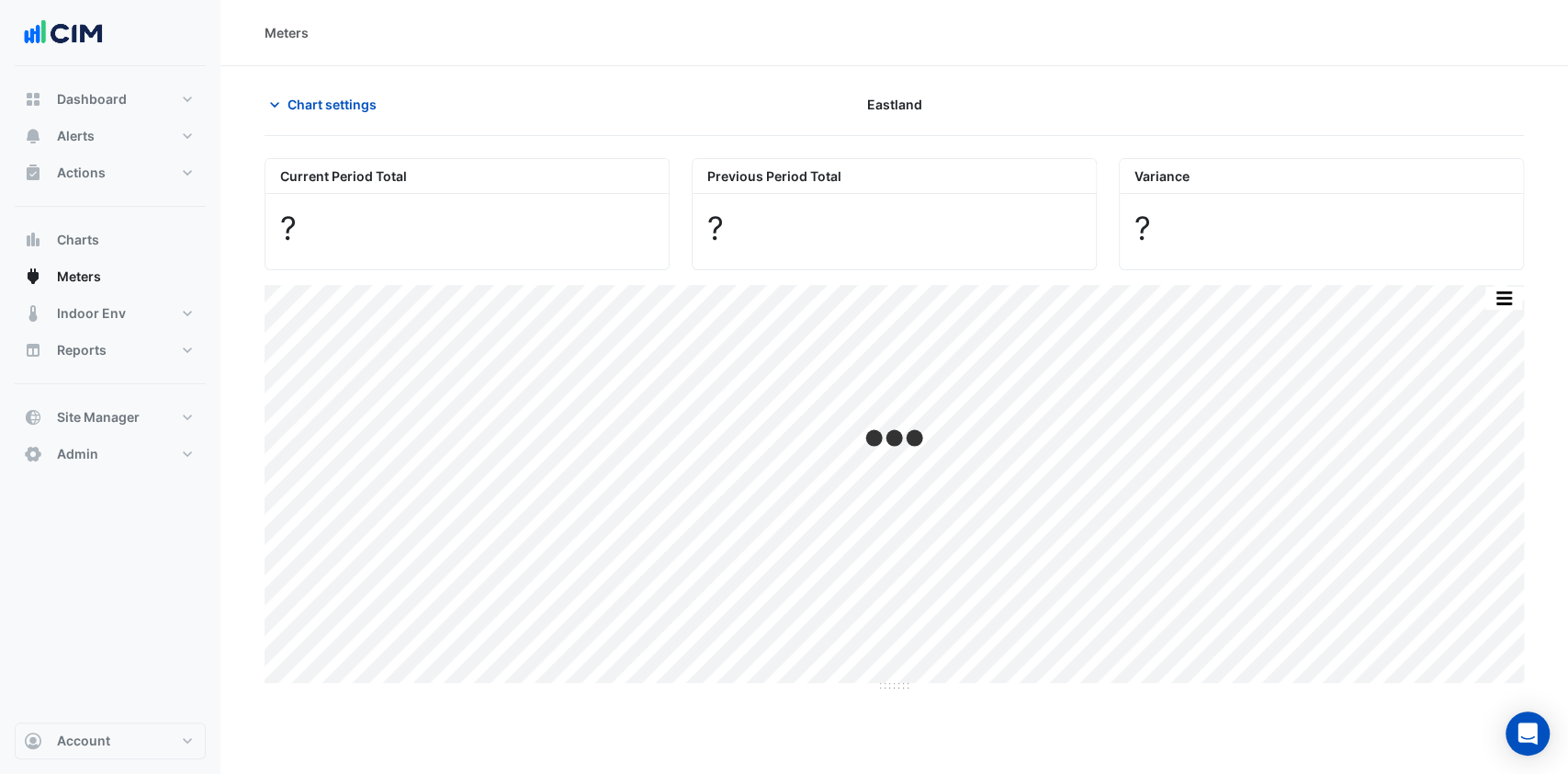
click at [349, 91] on button "Chart settings" at bounding box center [327, 105] width 124 height 32
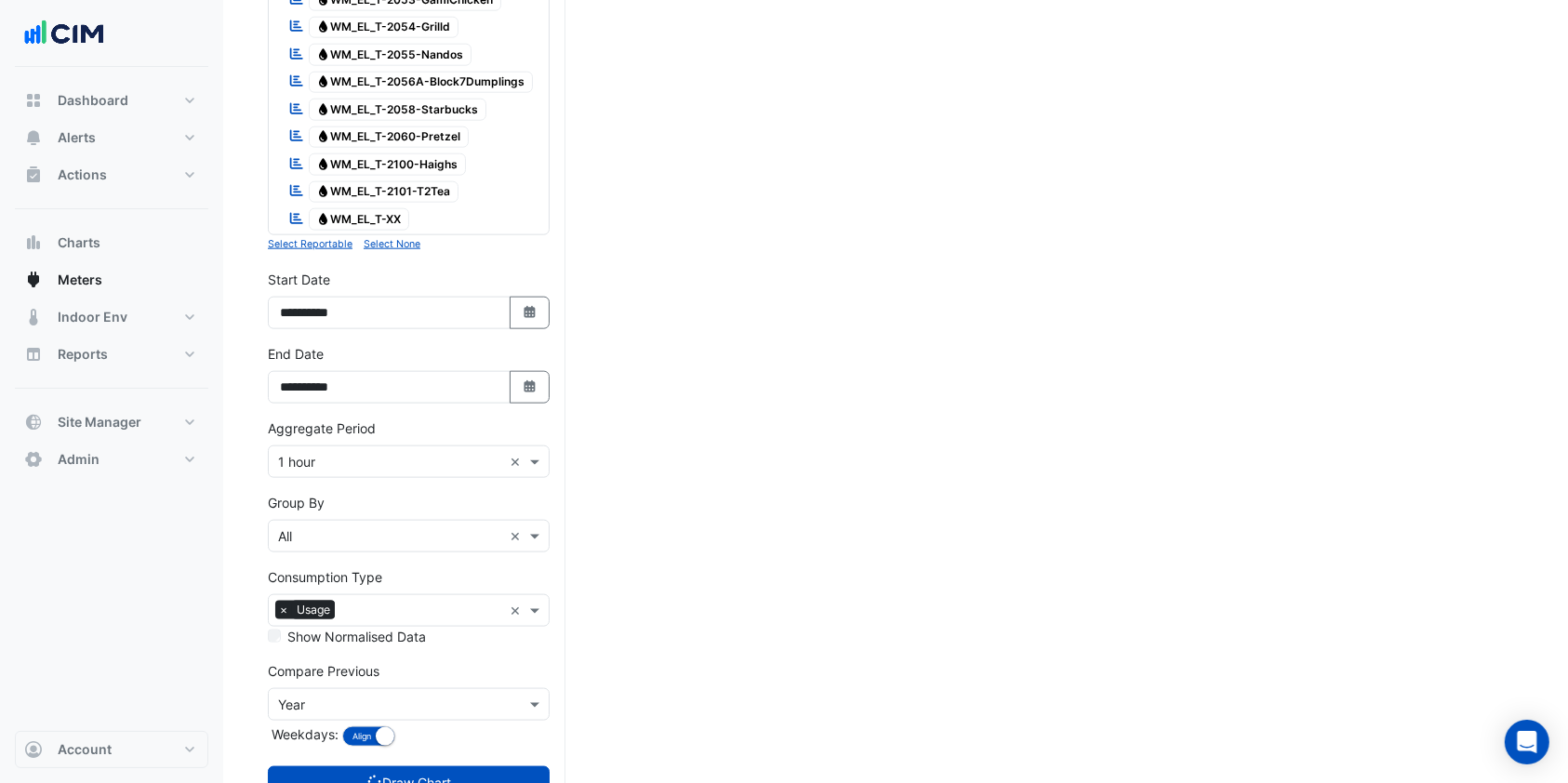
scroll to position [2251, 0]
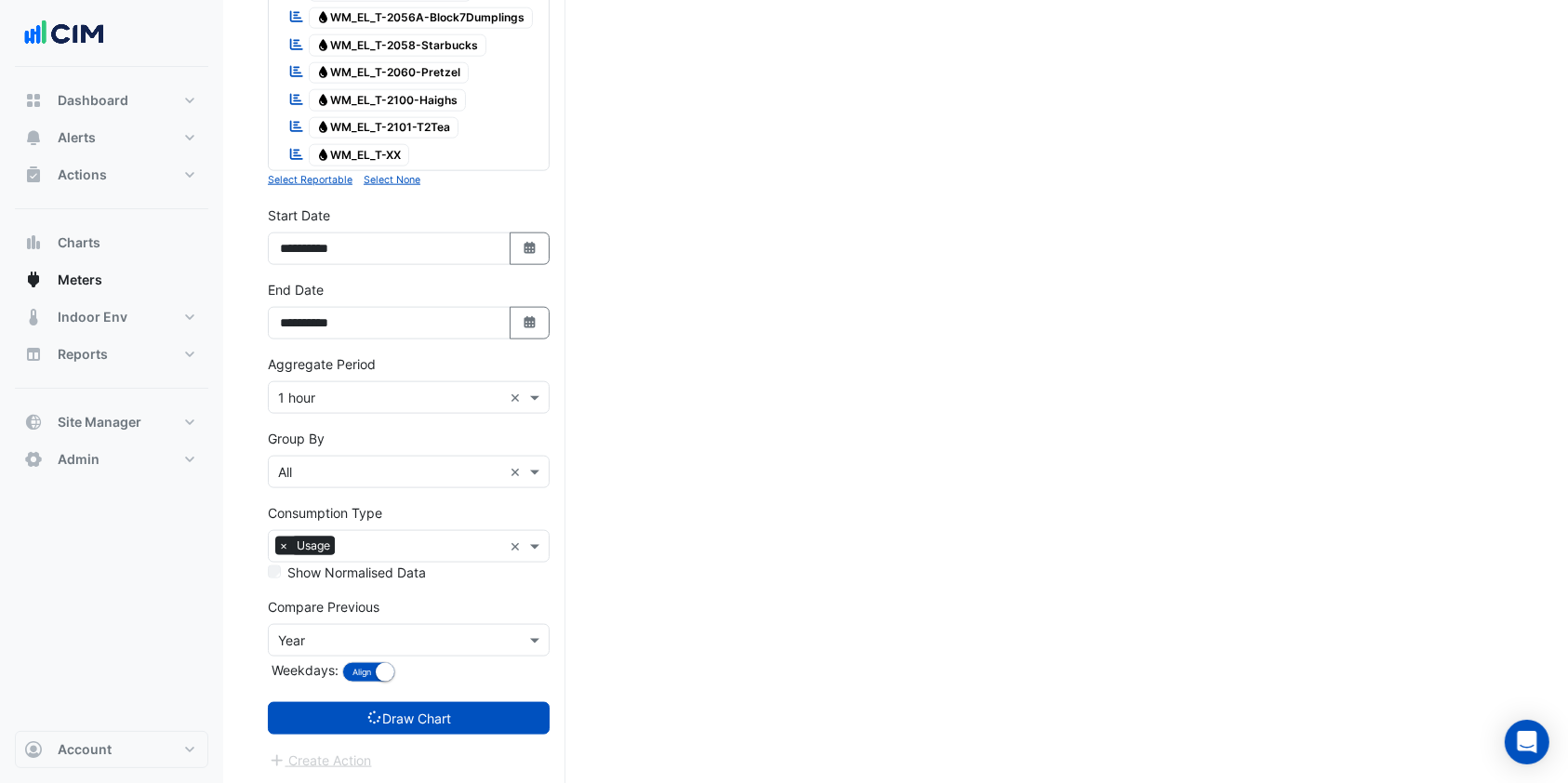
click at [342, 644] on input "text" at bounding box center [390, 641] width 224 height 19
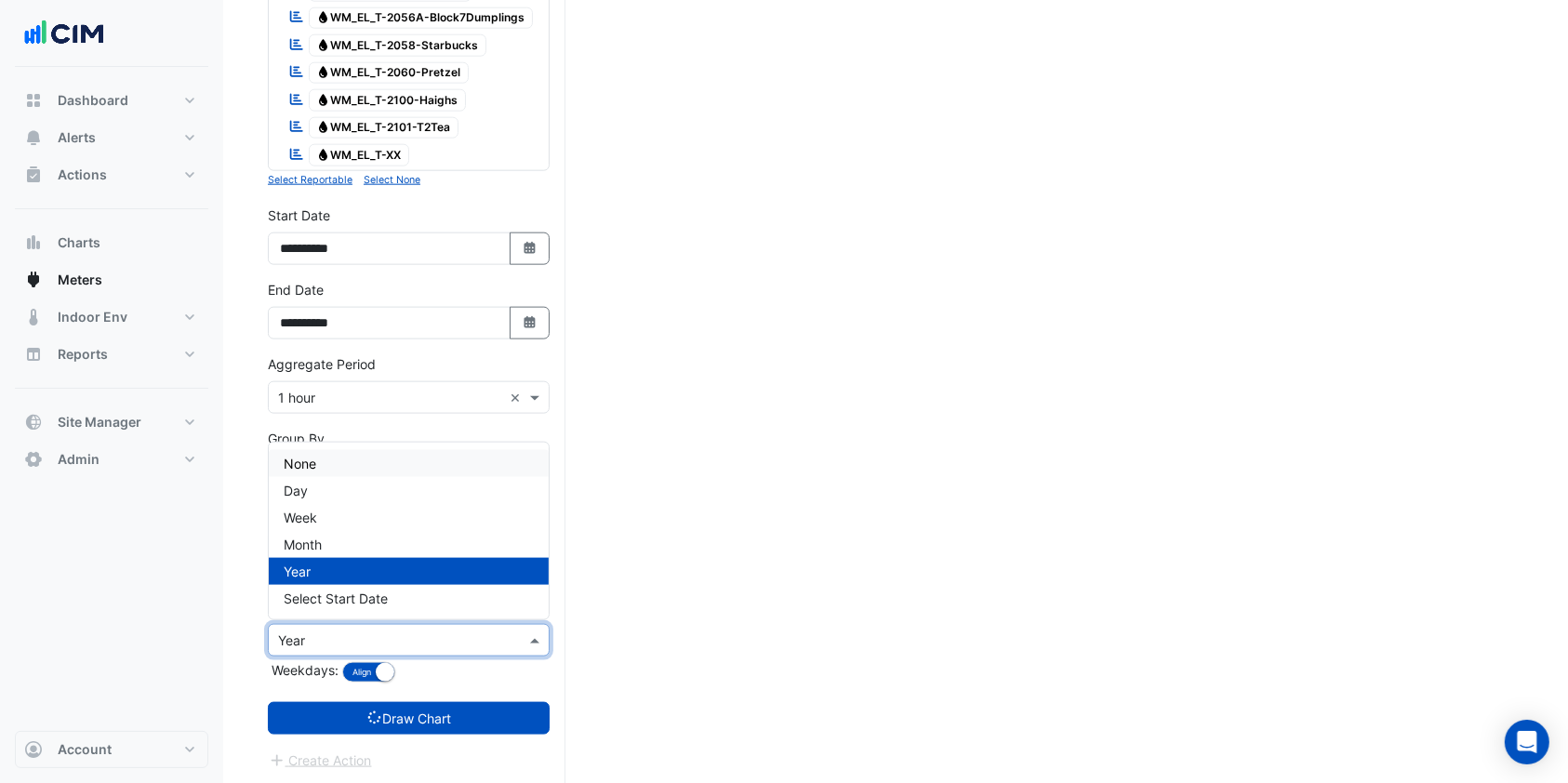
click at [354, 460] on div "None" at bounding box center [408, 464] width 279 height 27
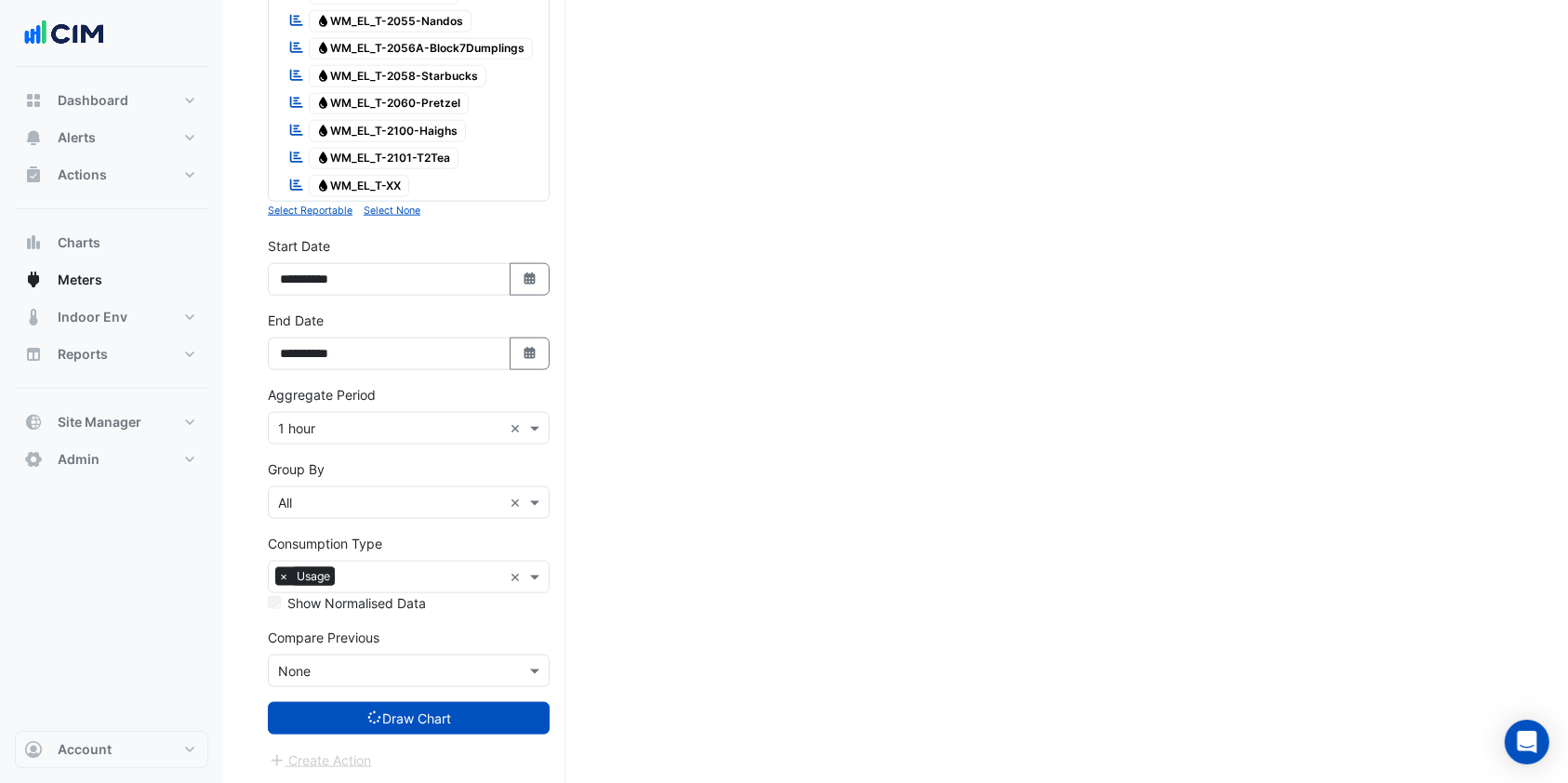
click at [426, 722] on button "Draw Chart" at bounding box center [408, 718] width 281 height 32
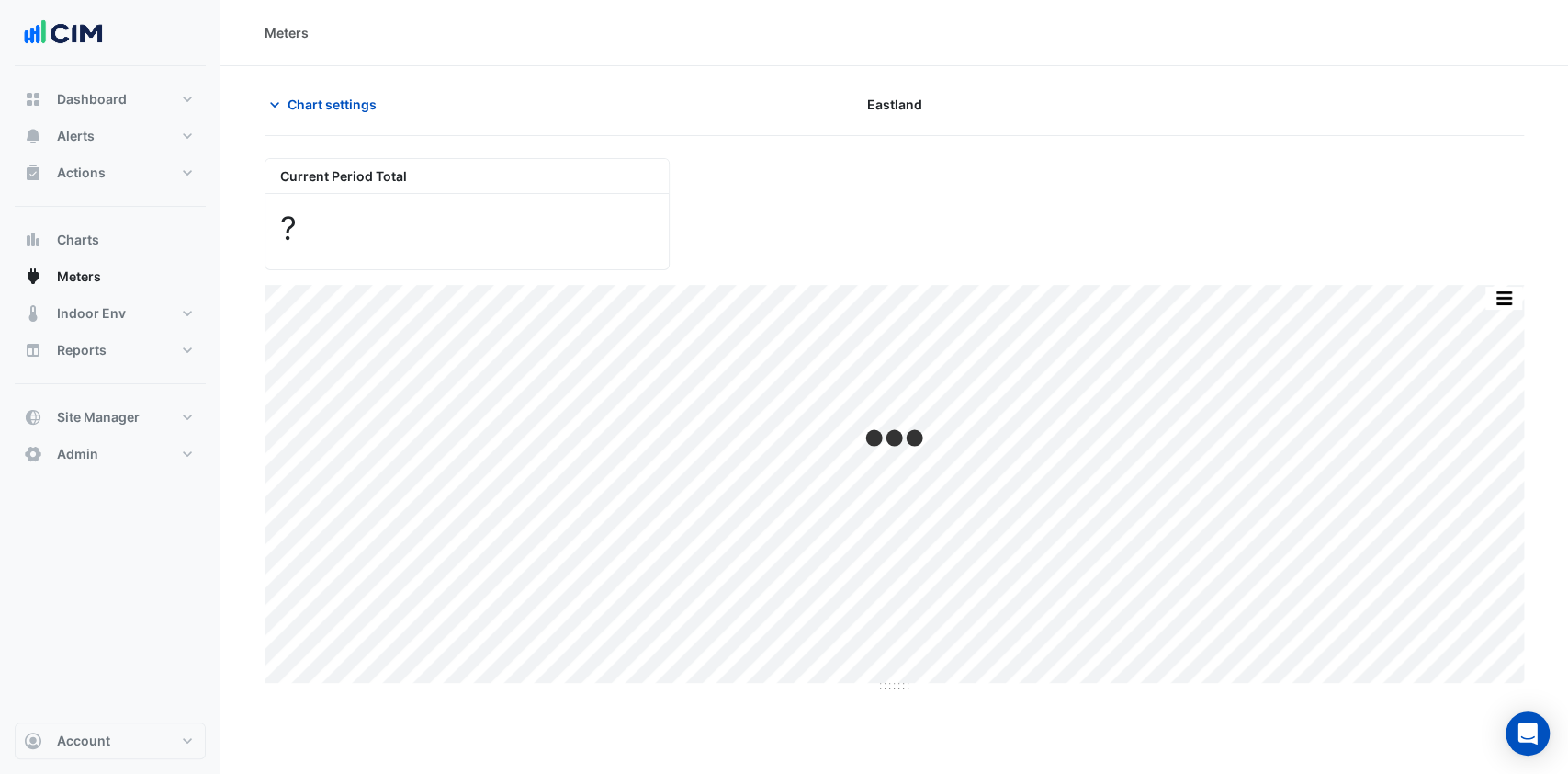
click at [337, 91] on button "Chart settings" at bounding box center [327, 105] width 124 height 32
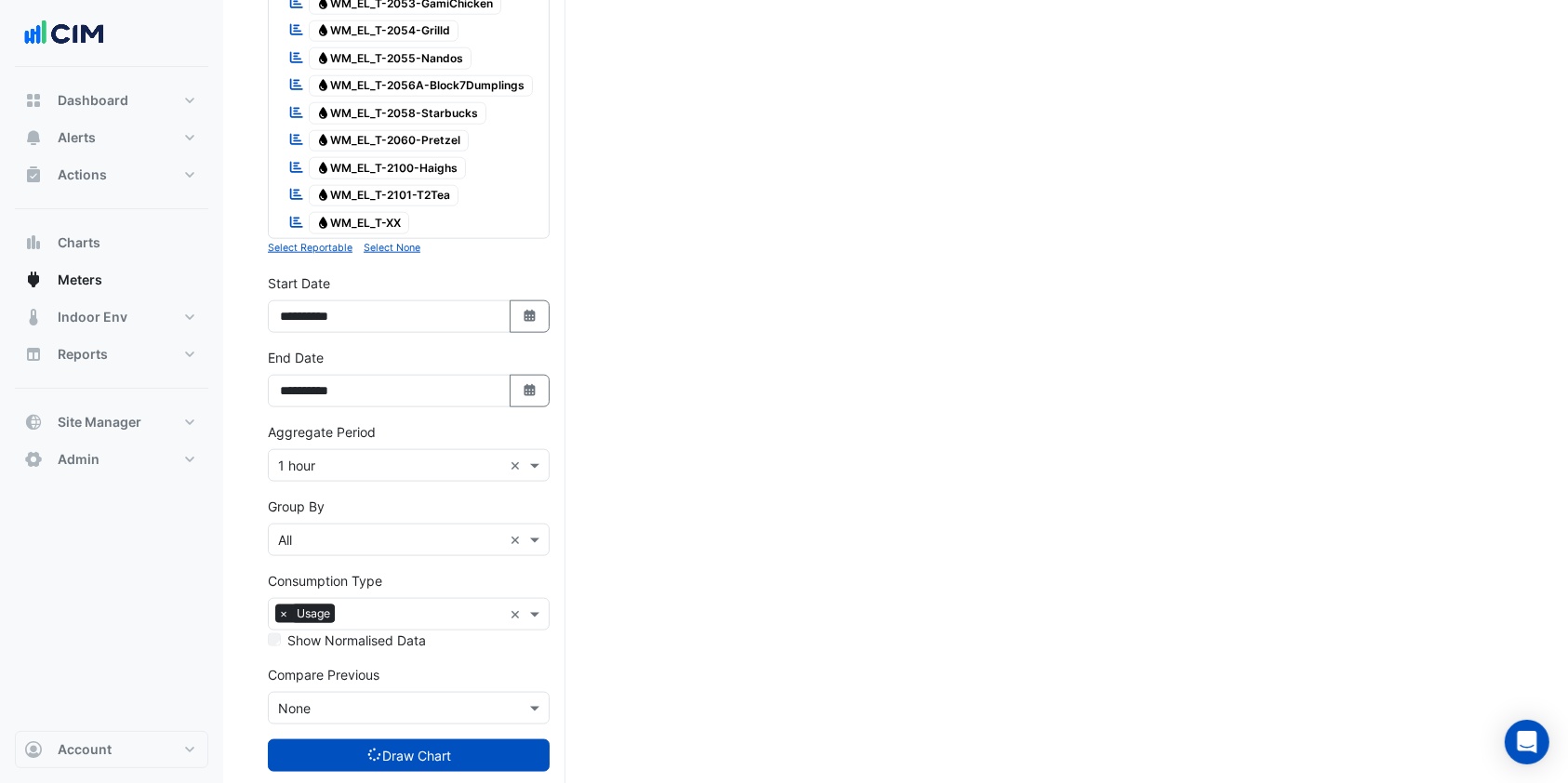
scroll to position [2220, 0]
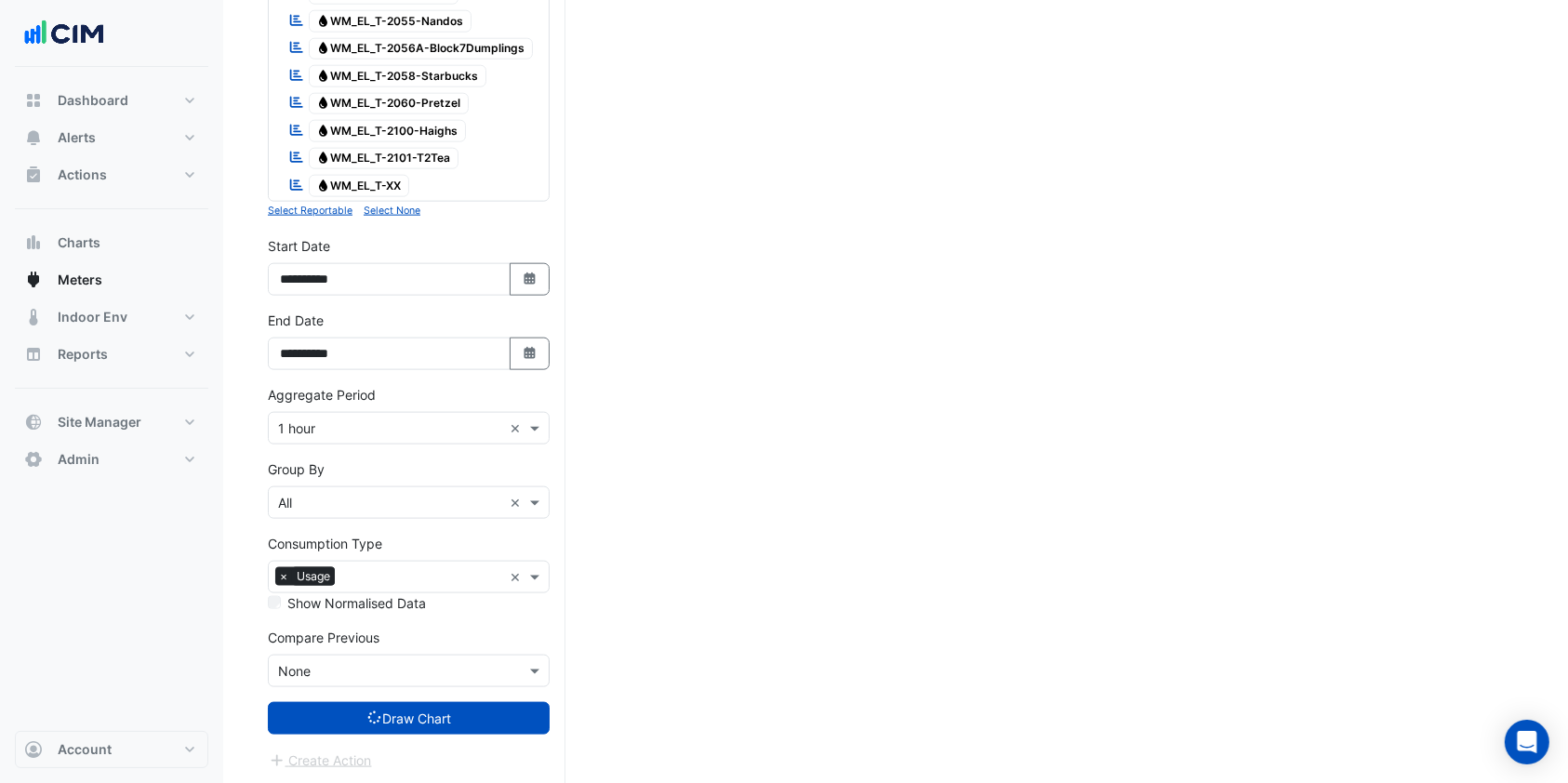
click at [342, 667] on input "text" at bounding box center [390, 671] width 224 height 19
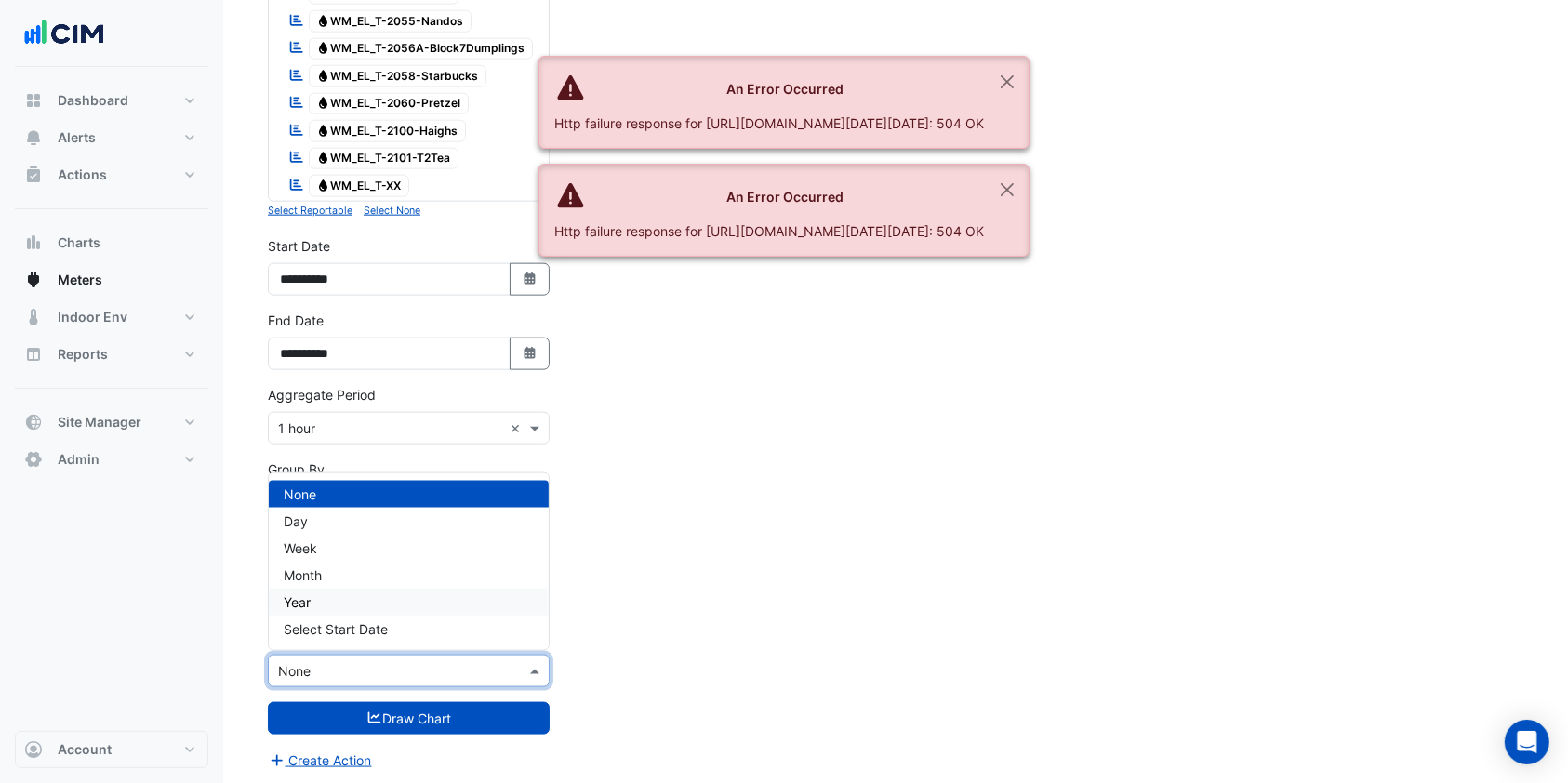
click at [327, 606] on div "Year" at bounding box center [408, 602] width 279 height 27
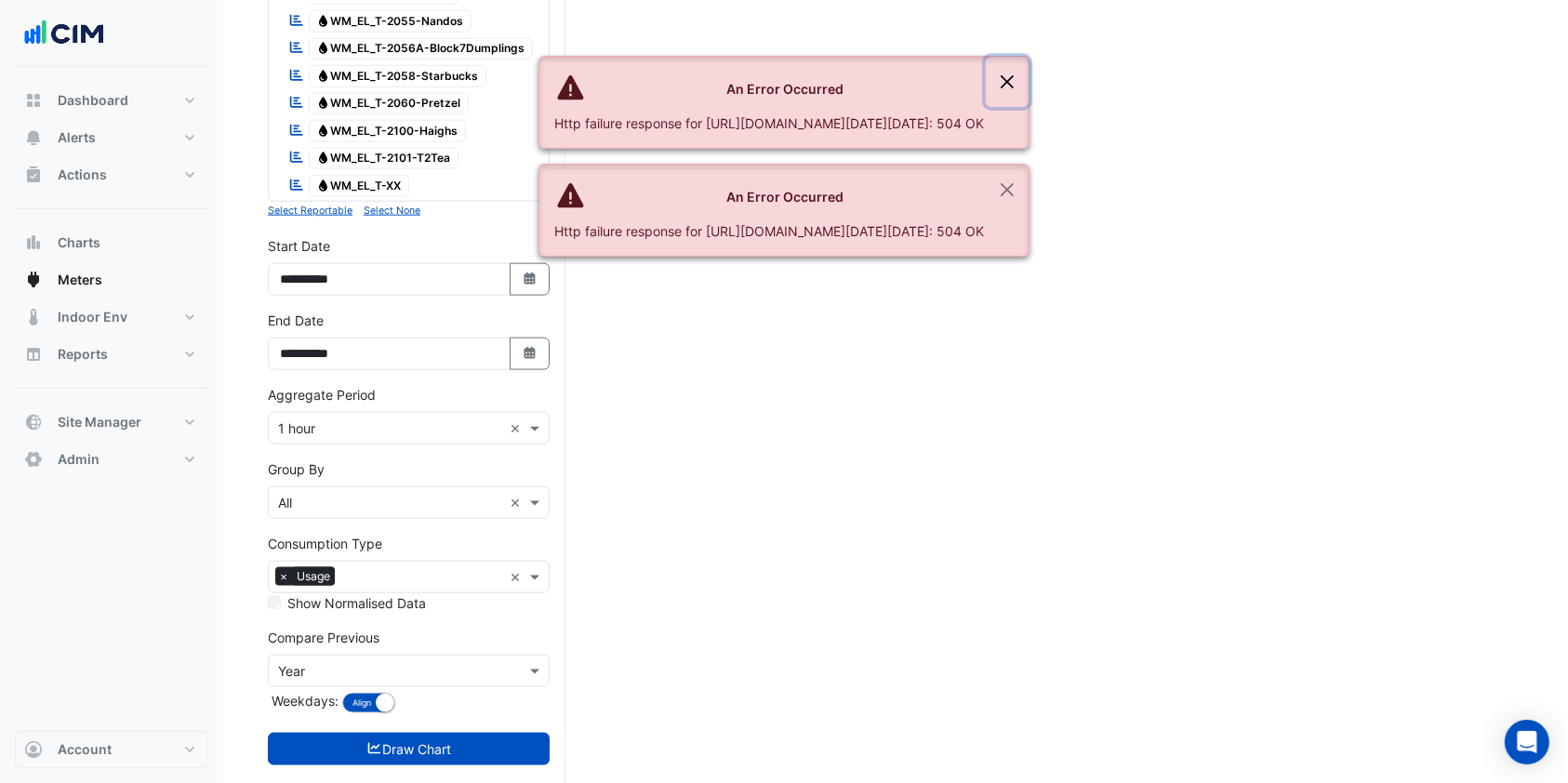
click at [1028, 86] on button "Close" at bounding box center [1006, 81] width 43 height 51
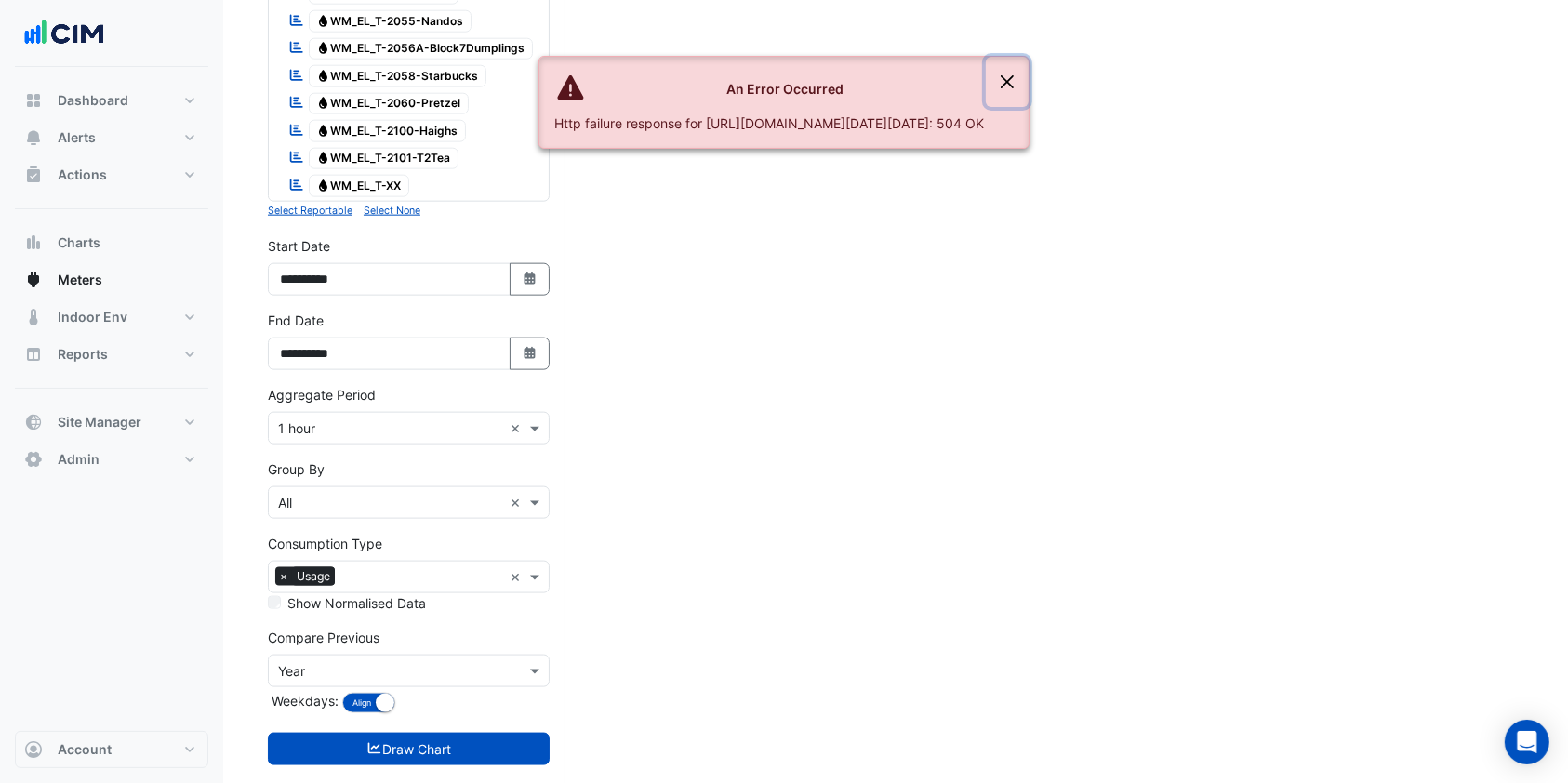
click at [1028, 86] on button "Close" at bounding box center [1006, 81] width 43 height 51
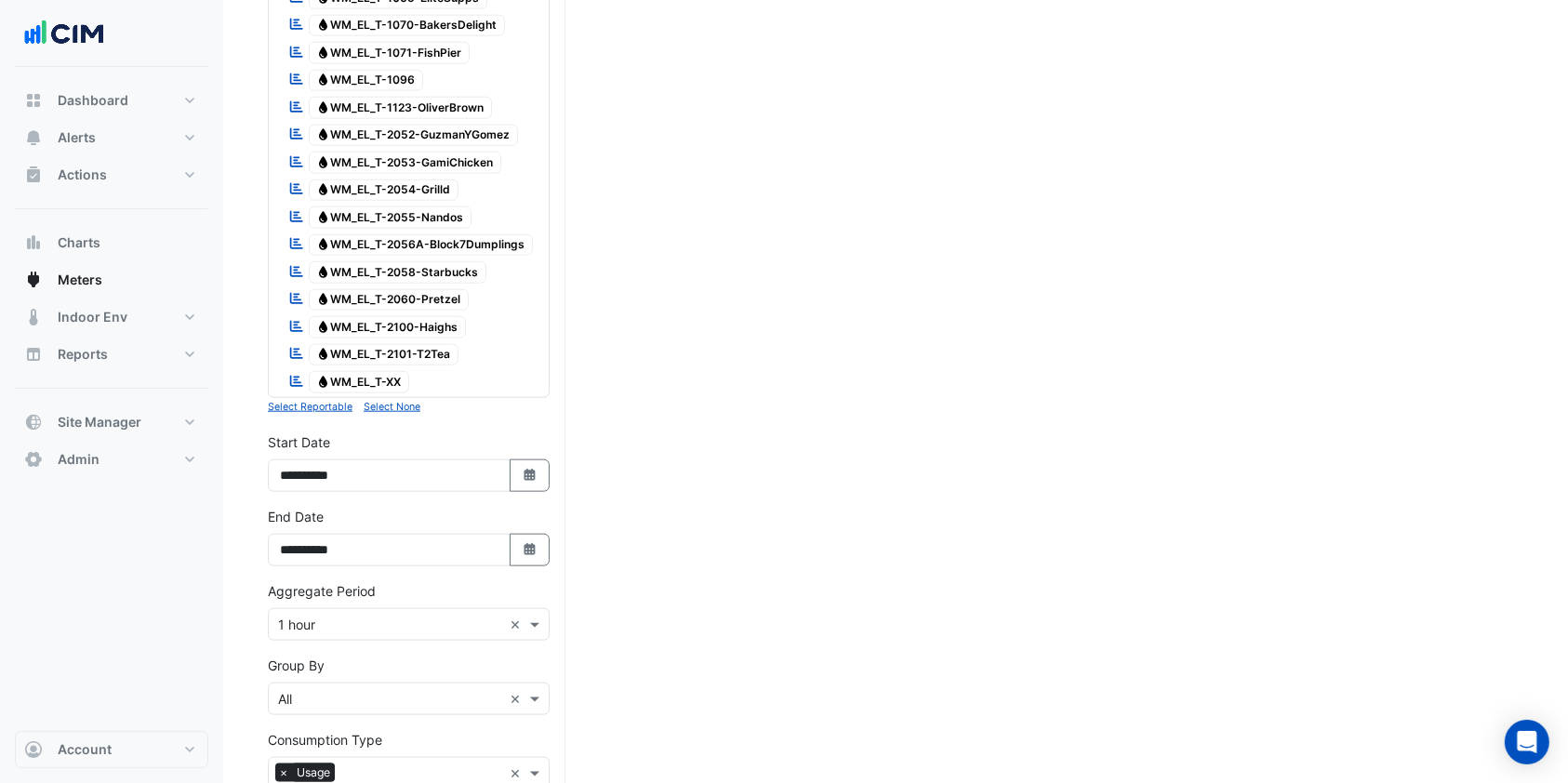
scroll to position [2096, 0]
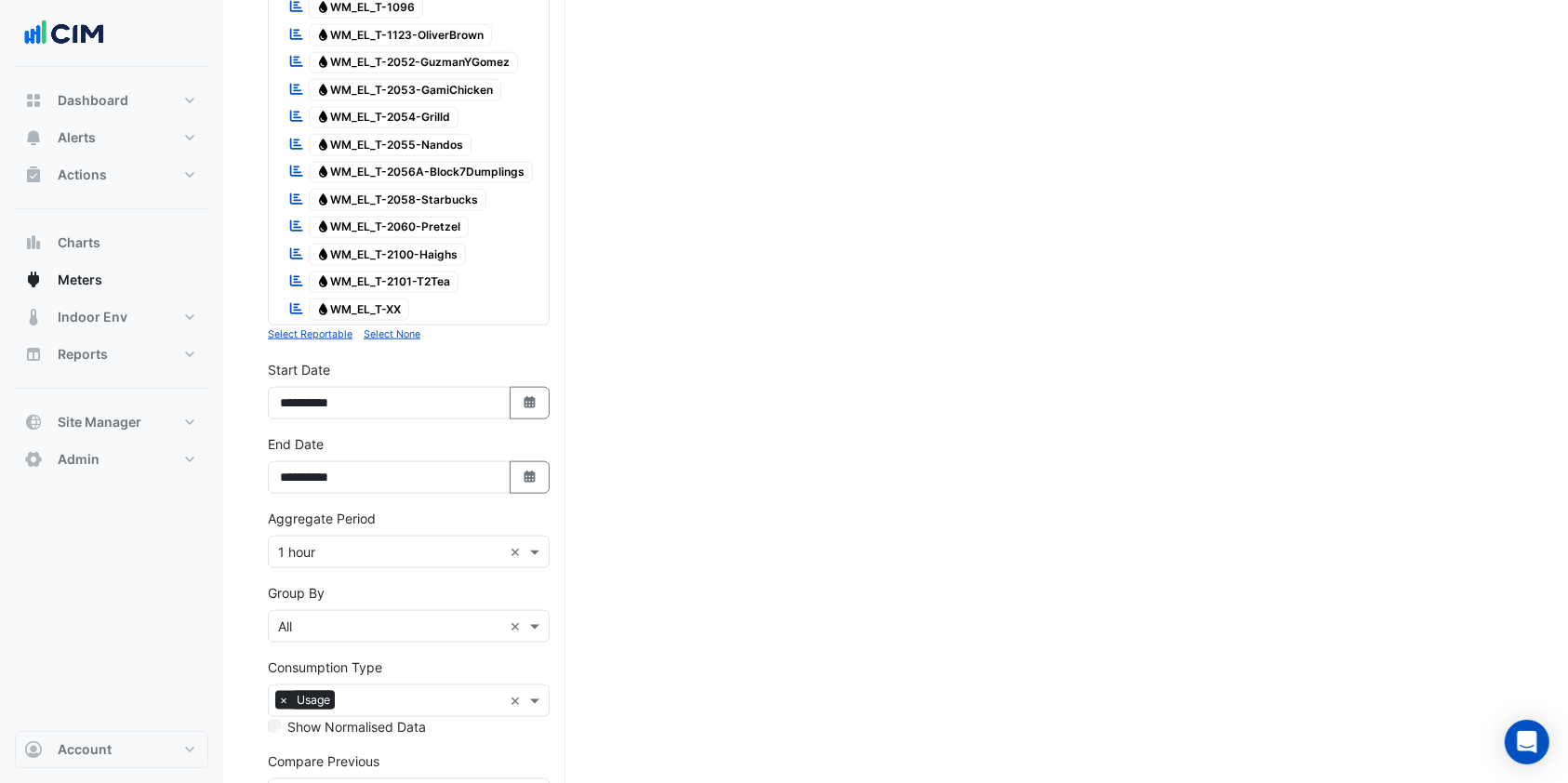
click at [515, 407] on button "Select Date" at bounding box center [529, 403] width 41 height 32
select select "*"
select select "****"
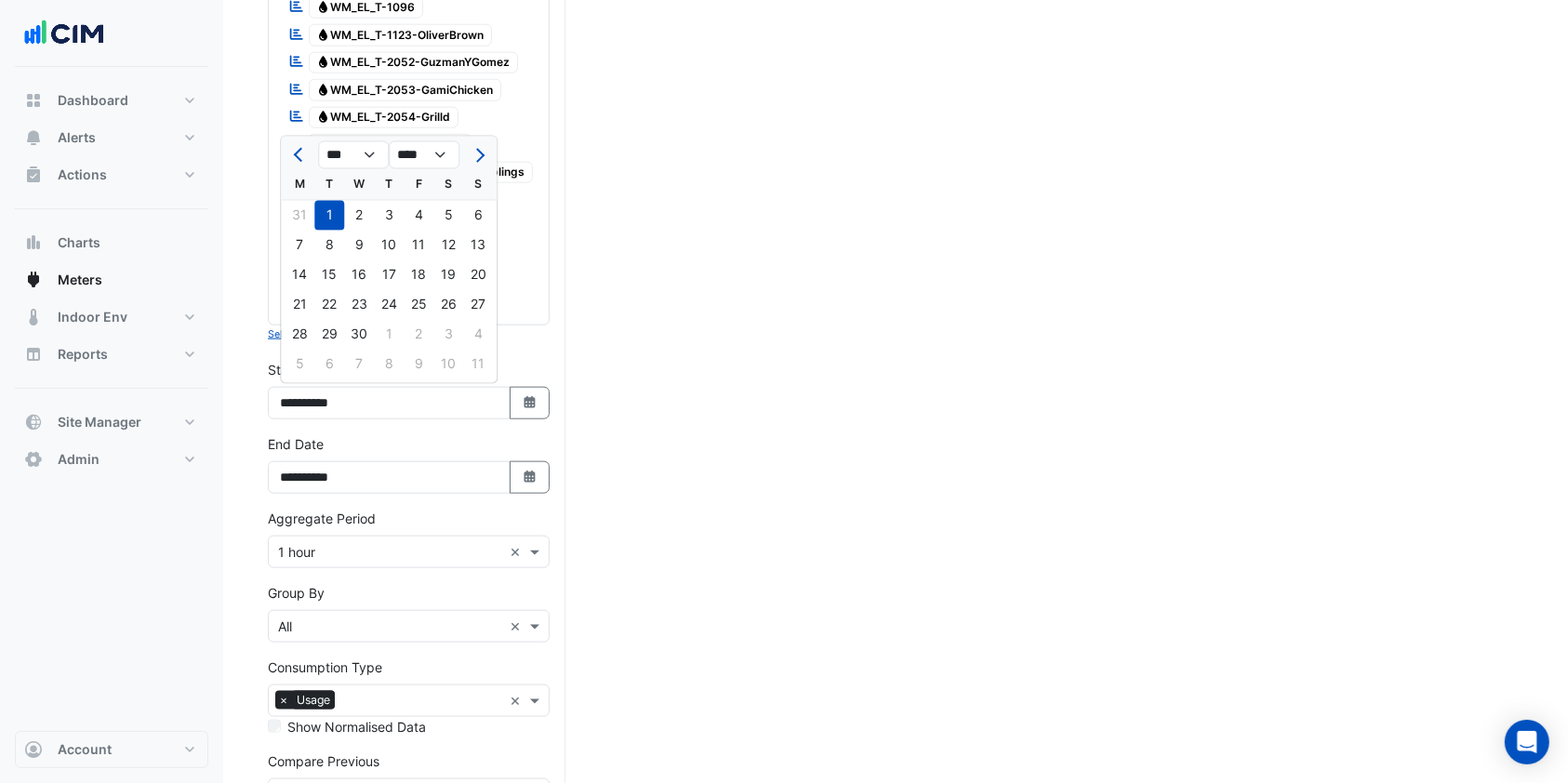
click at [483, 151] on button "Next month" at bounding box center [477, 155] width 22 height 30
select select "*"
click at [491, 219] on div "1" at bounding box center [478, 216] width 30 height 30
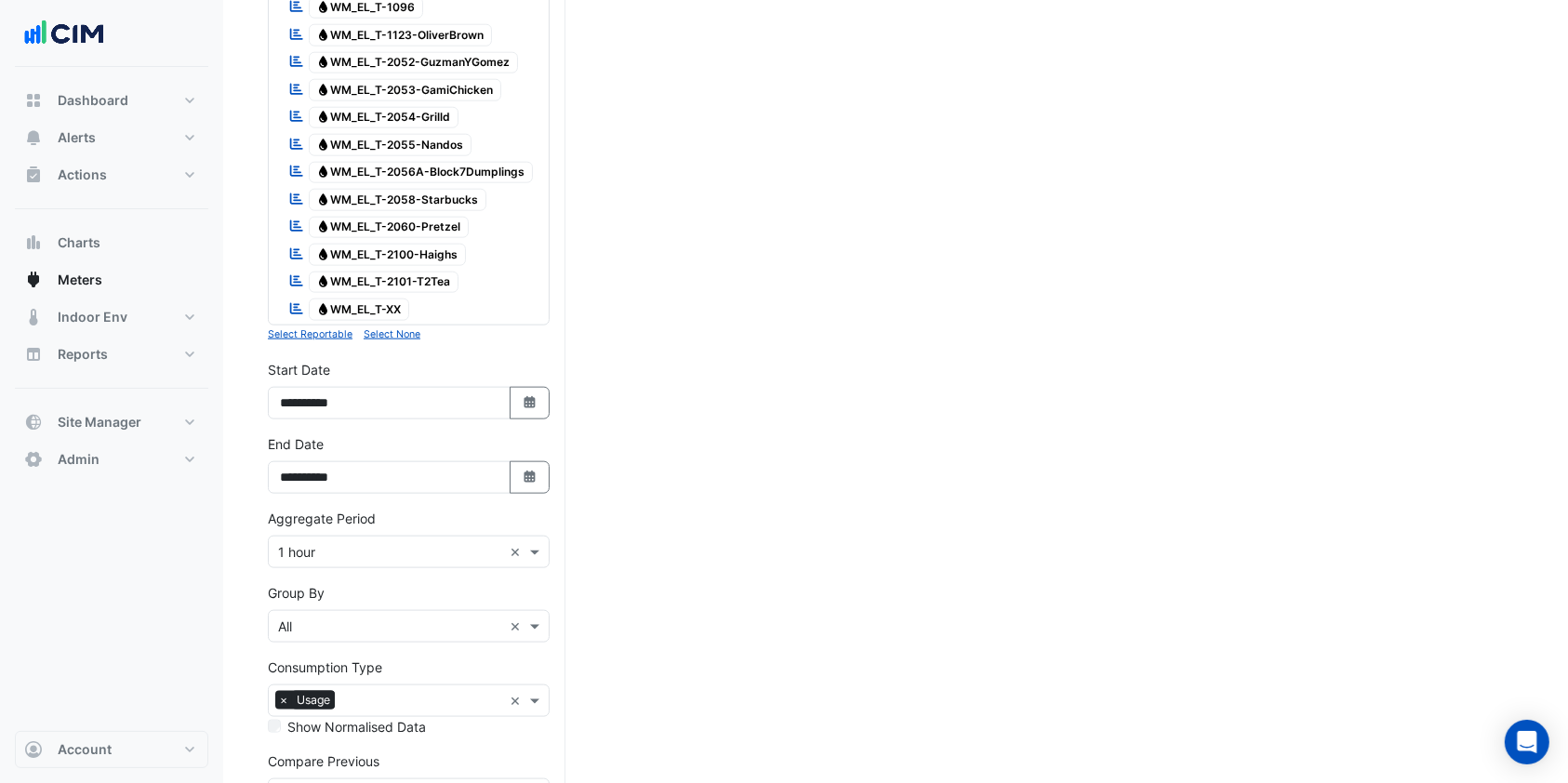
type input "**********"
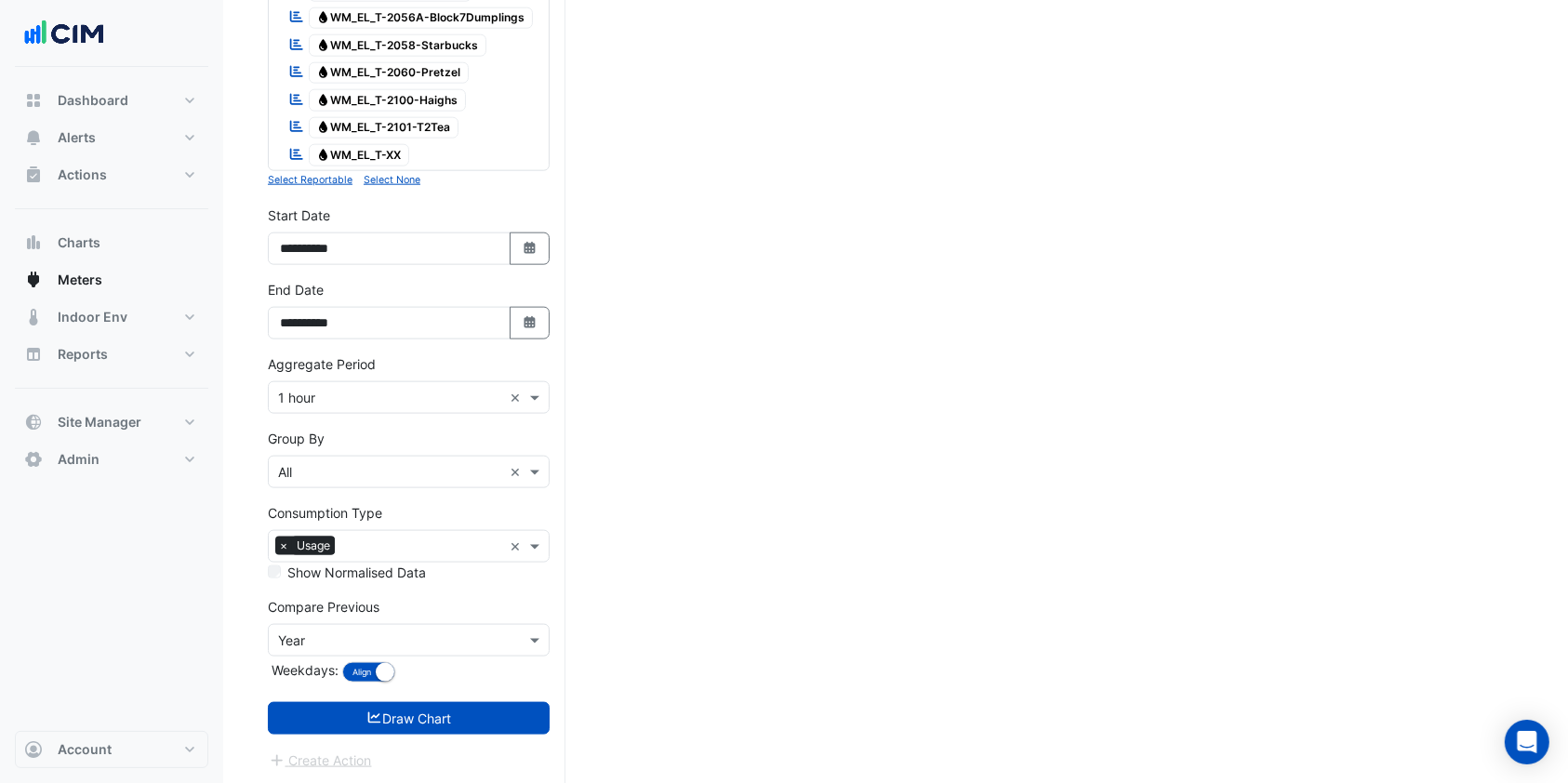
click at [389, 718] on button "Draw Chart" at bounding box center [408, 718] width 281 height 32
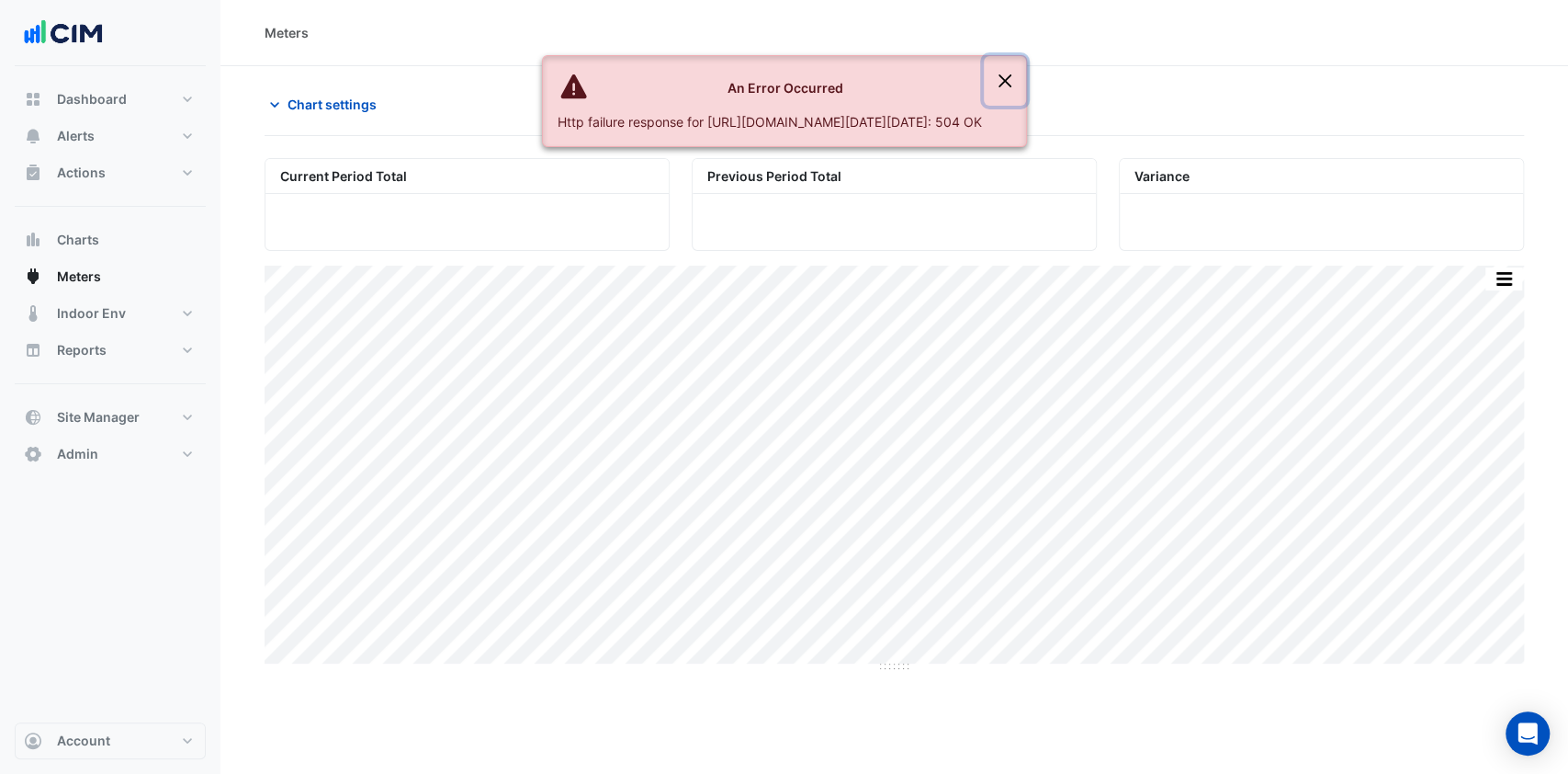
click at [1026, 84] on button "Close" at bounding box center [1004, 80] width 42 height 50
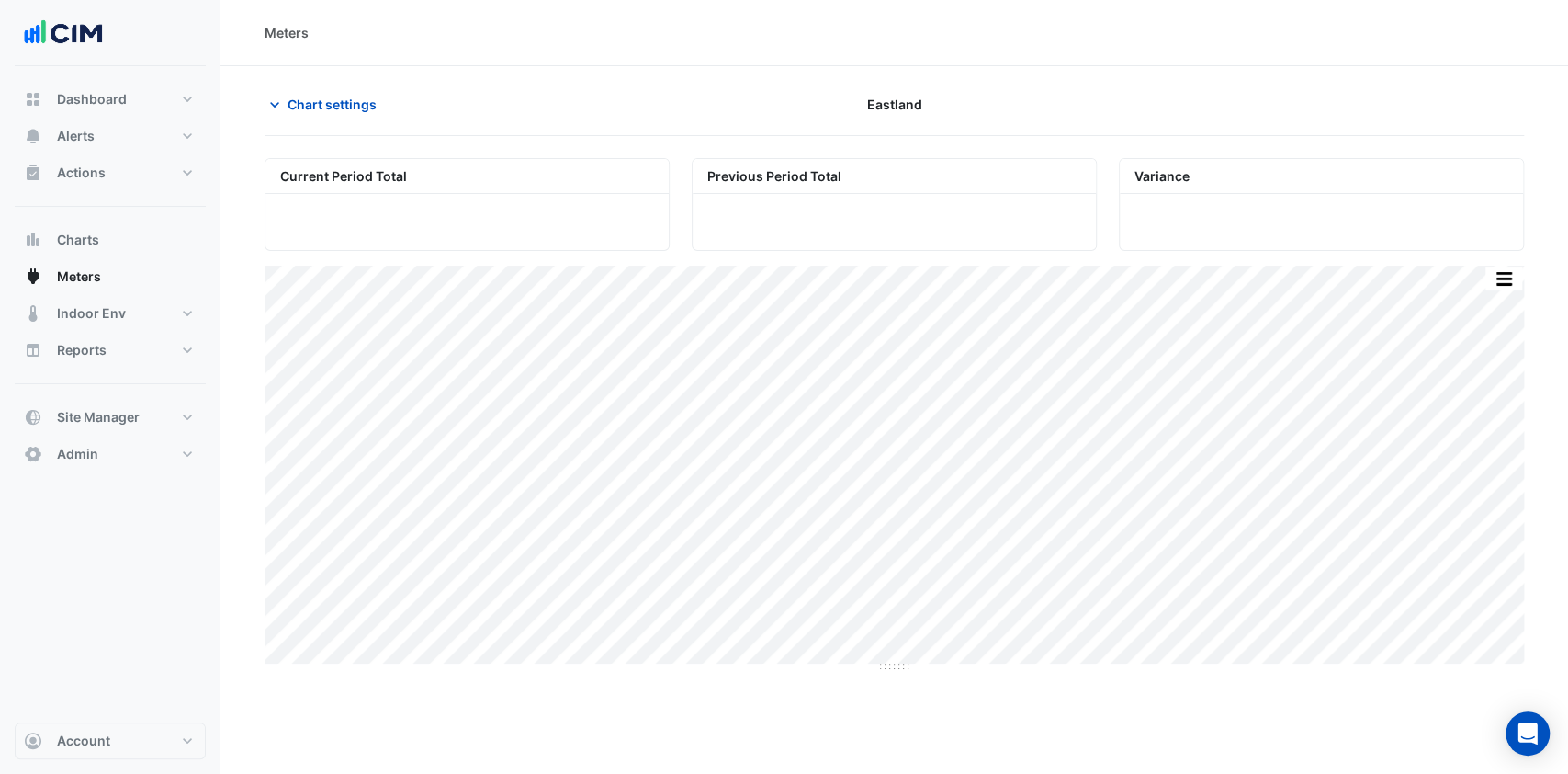
click at [319, 94] on span "Chart settings" at bounding box center [332, 104] width 90 height 19
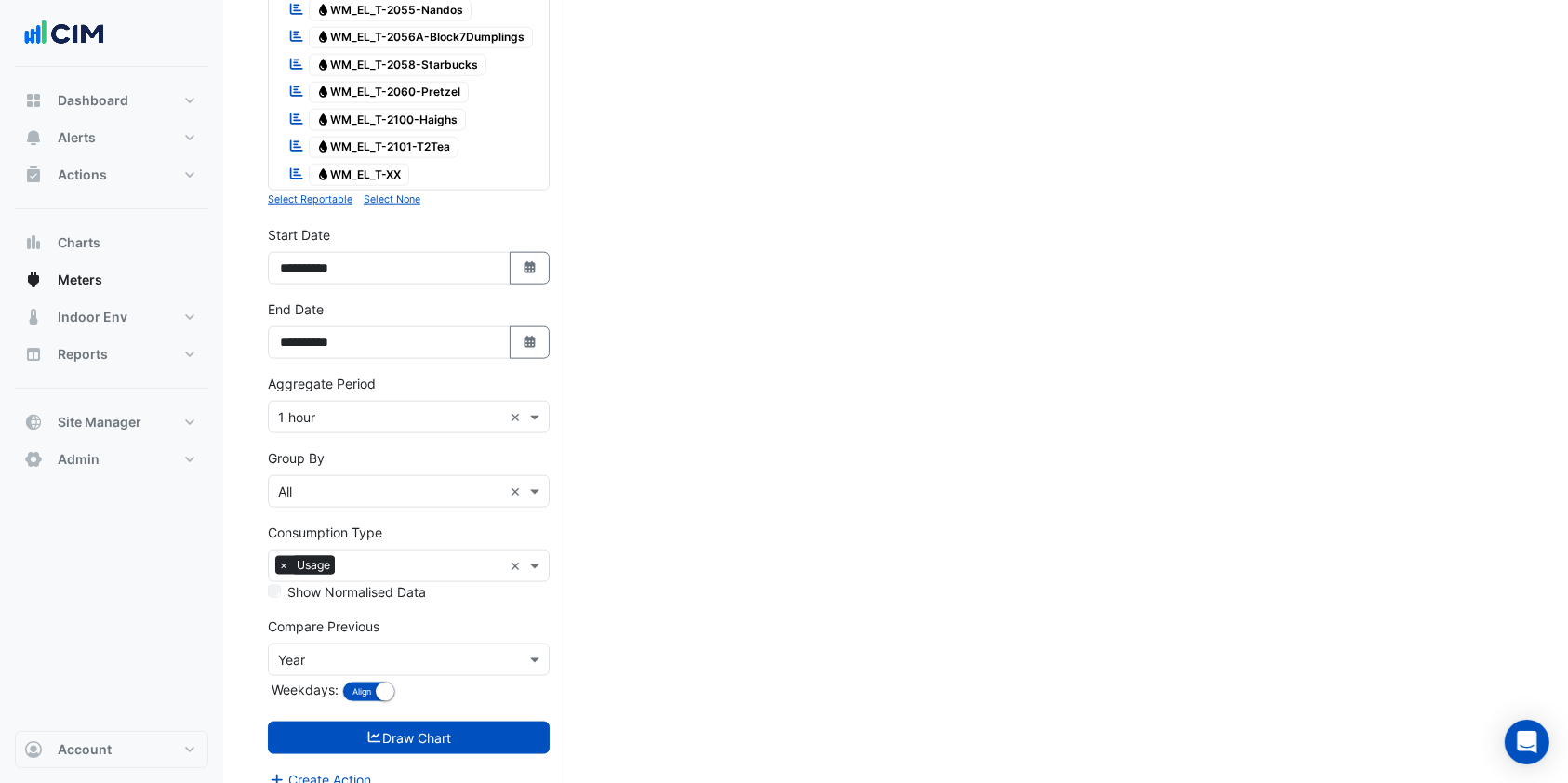
scroll to position [2251, 0]
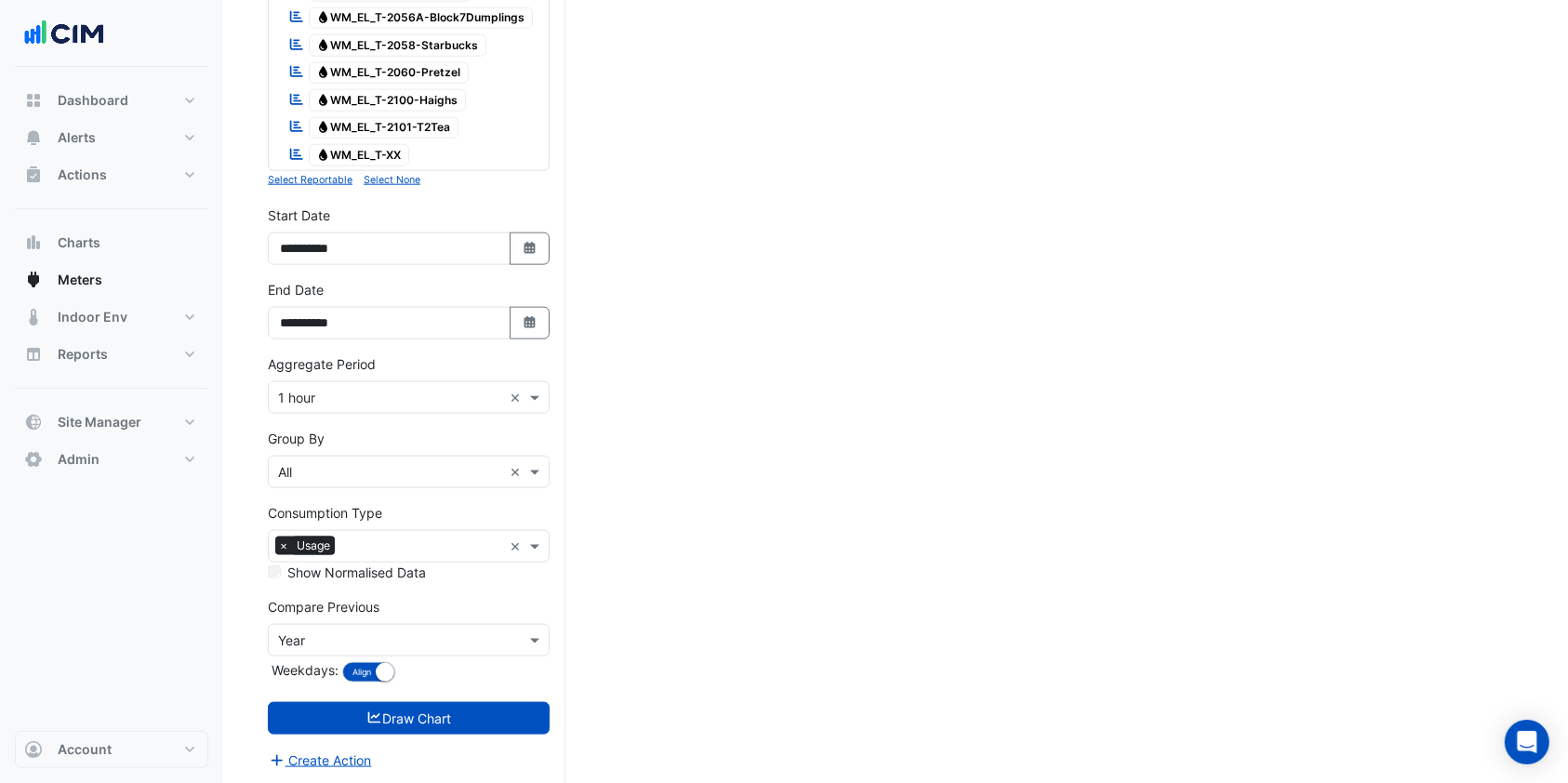
click at [372, 465] on input "text" at bounding box center [390, 473] width 224 height 19
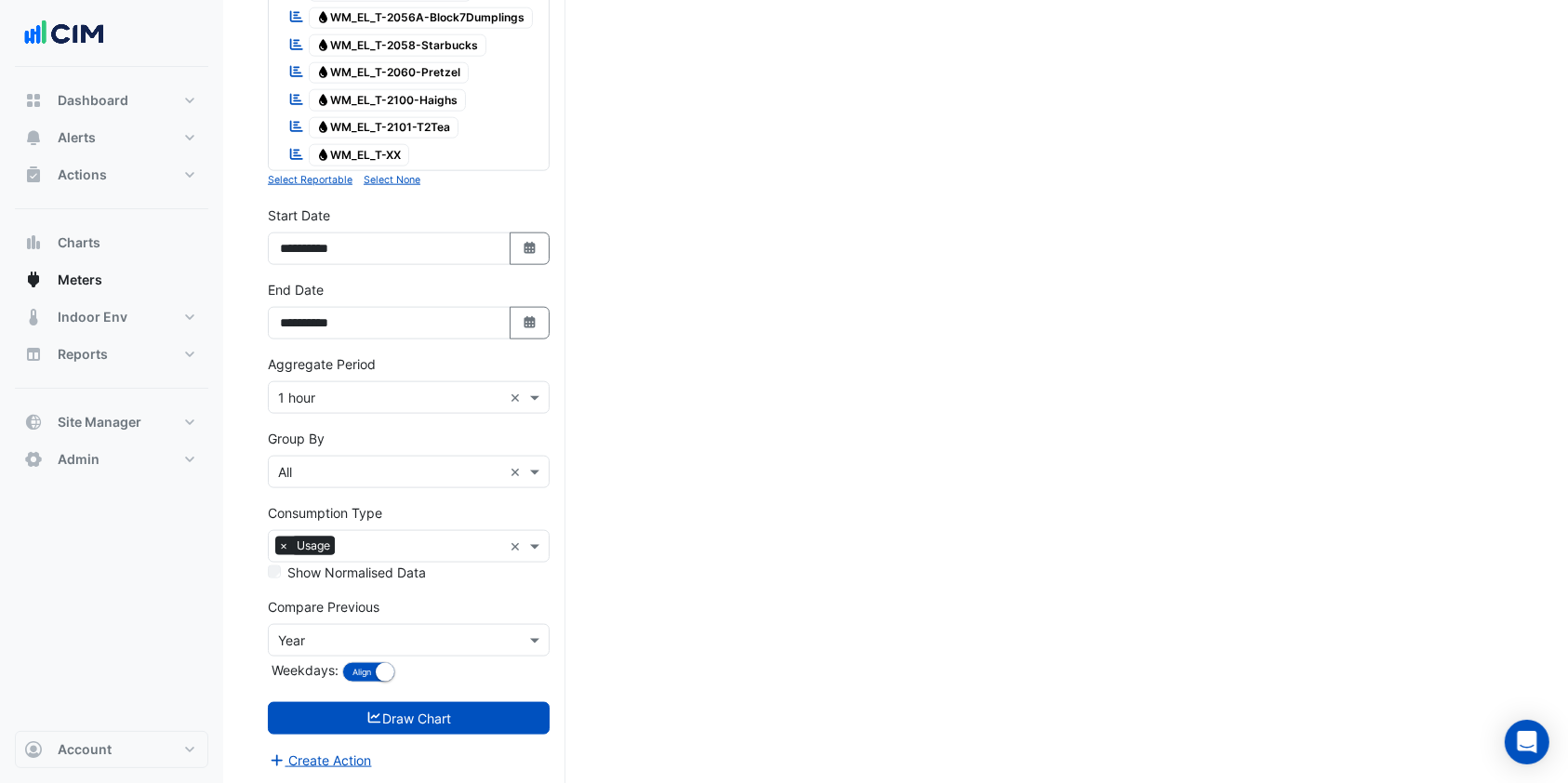
click at [538, 241] on button "Select Date" at bounding box center [529, 249] width 41 height 32
select select "*"
select select "****"
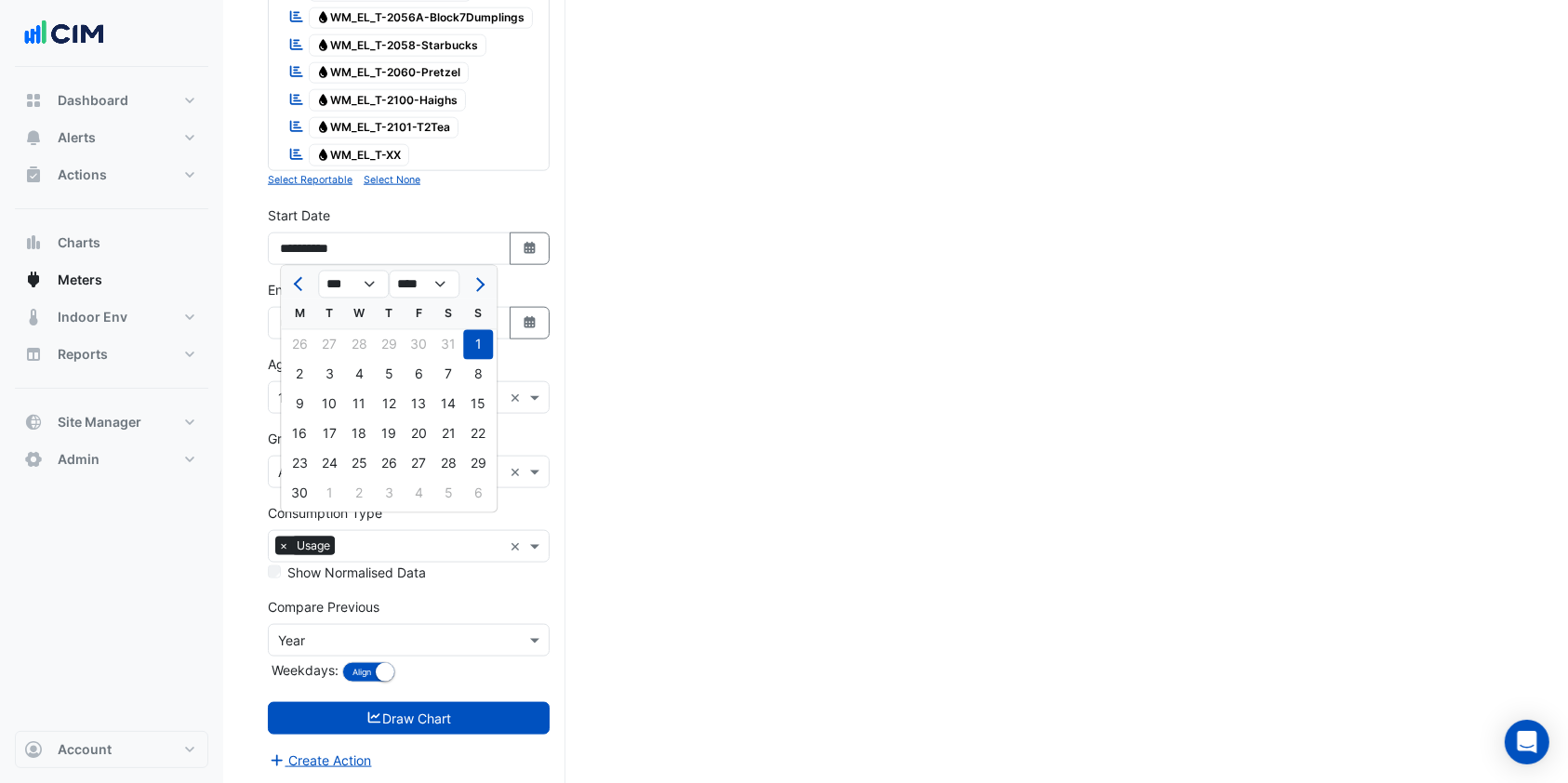
click at [483, 282] on span "Next month" at bounding box center [477, 285] width 14 height 14
select select "*"
click at [340, 346] on div "1" at bounding box center [329, 344] width 30 height 30
type input "**********"
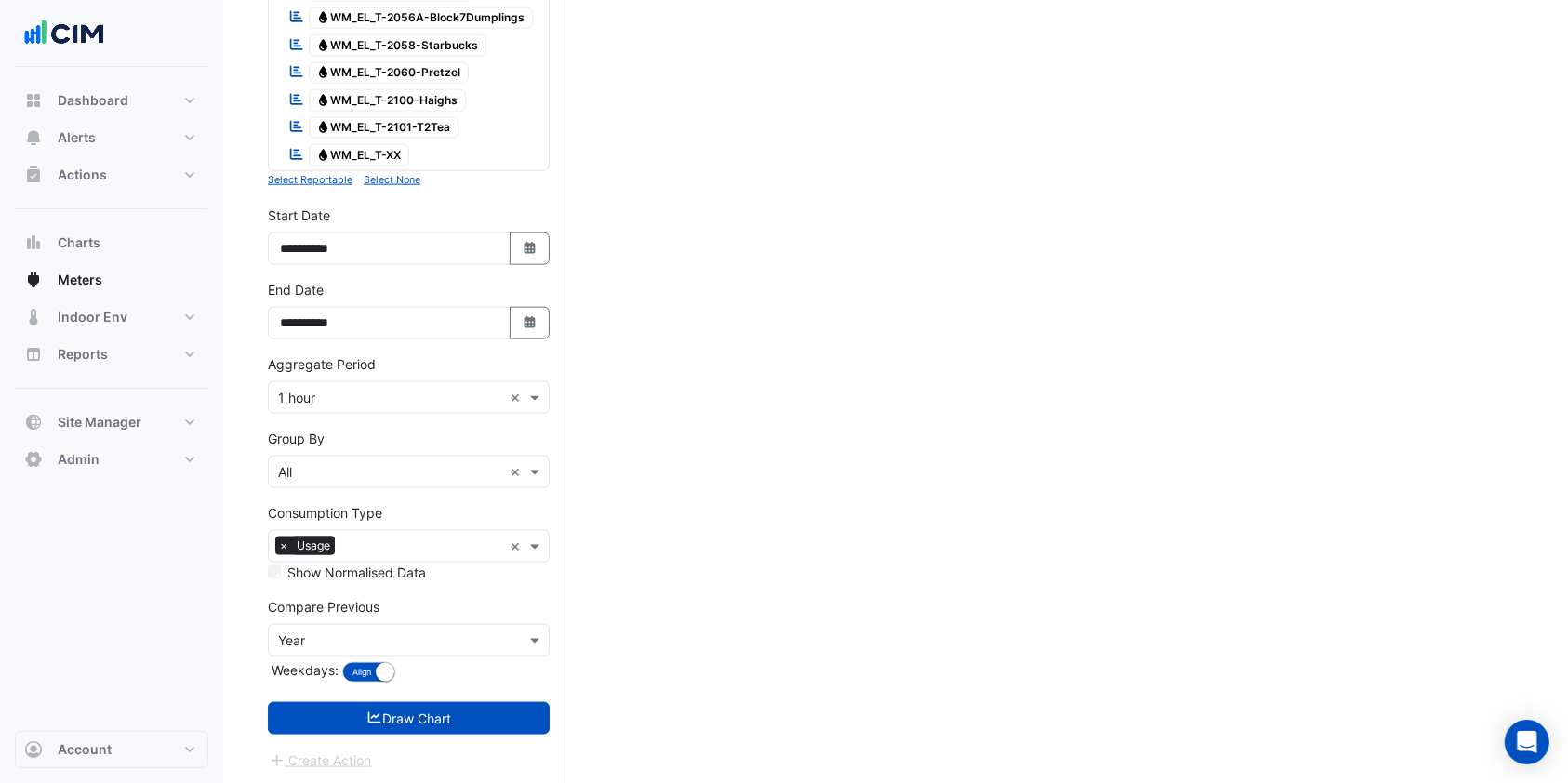
click at [380, 705] on button "Draw Chart" at bounding box center [408, 718] width 281 height 32
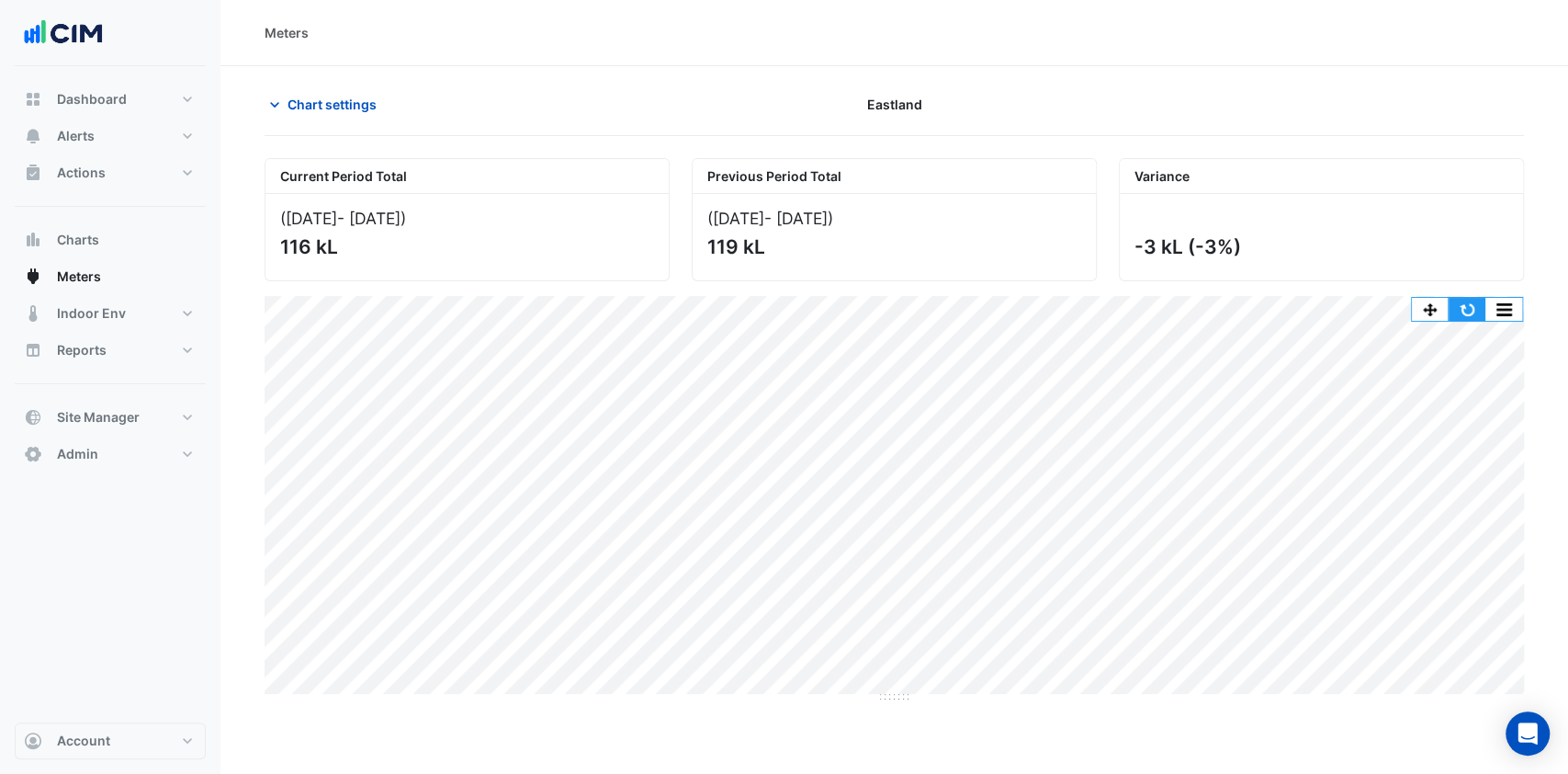
click at [1484, 316] on button "button" at bounding box center [1466, 309] width 37 height 23
click at [309, 111] on span "Chart settings" at bounding box center [332, 104] width 90 height 19
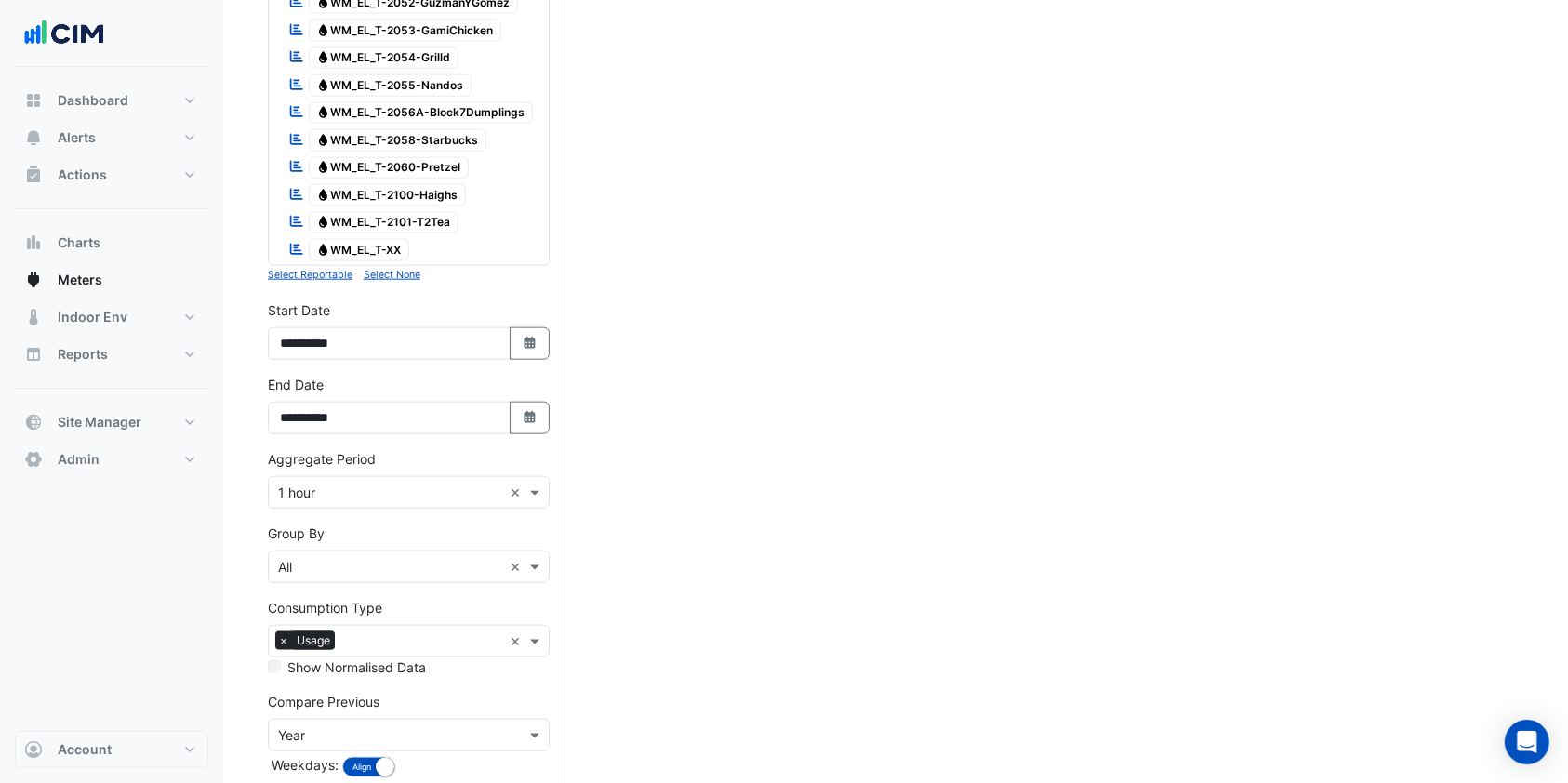
scroll to position [2251, 0]
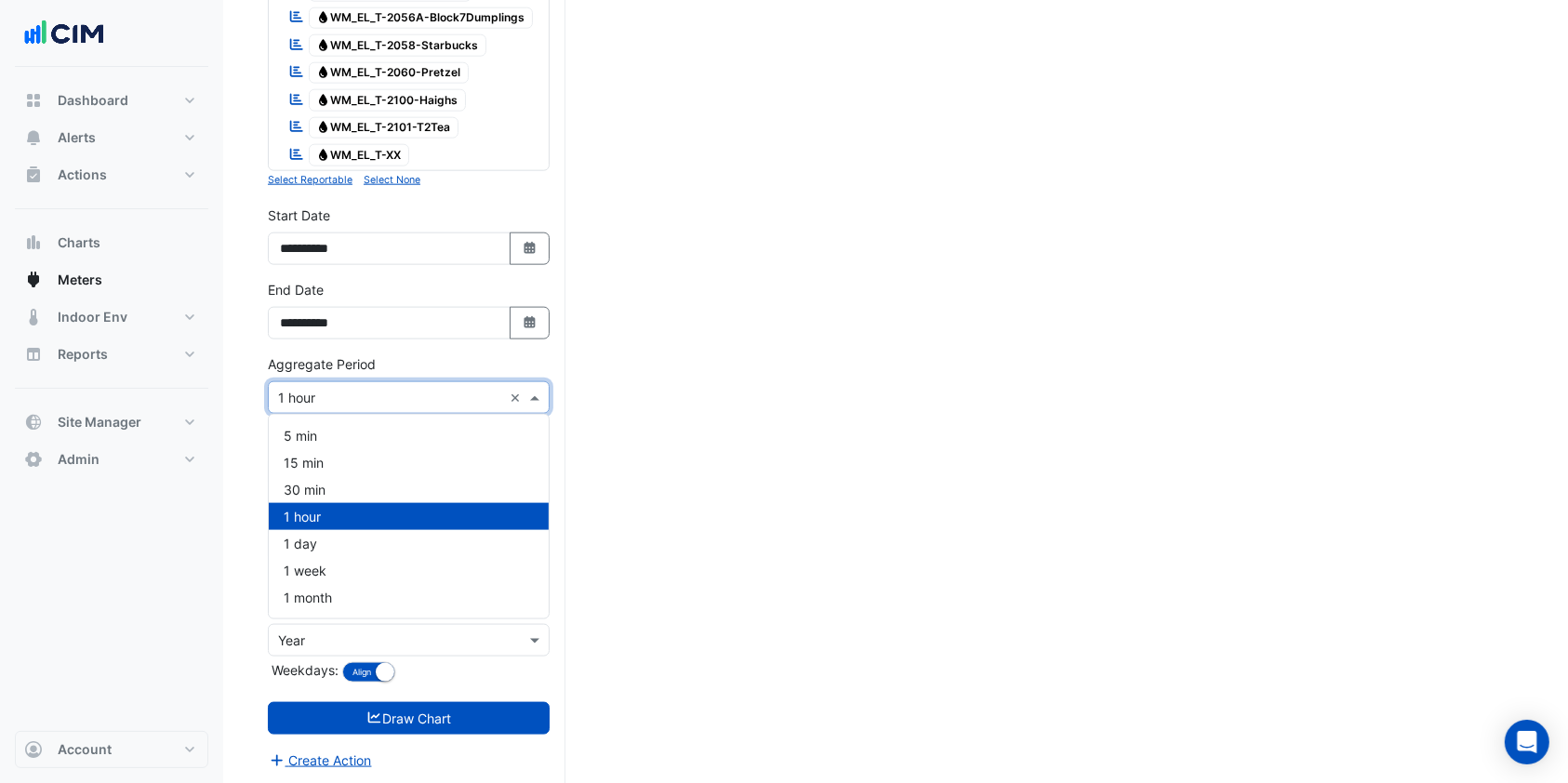
click at [406, 389] on input "text" at bounding box center [390, 399] width 224 height 19
click at [298, 594] on span "1 month" at bounding box center [307, 597] width 49 height 16
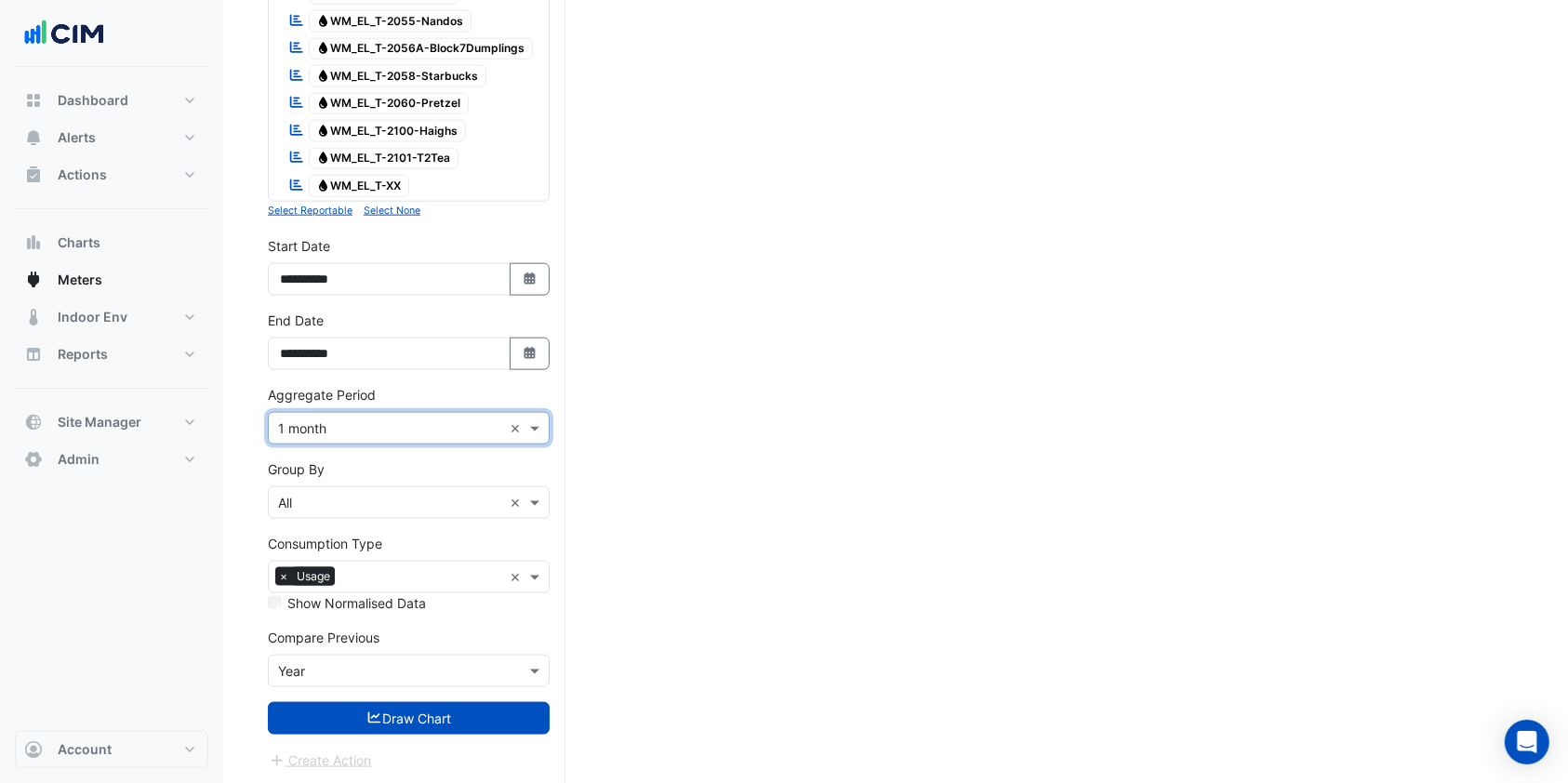
click at [346, 706] on button "Draw Chart" at bounding box center [408, 718] width 281 height 32
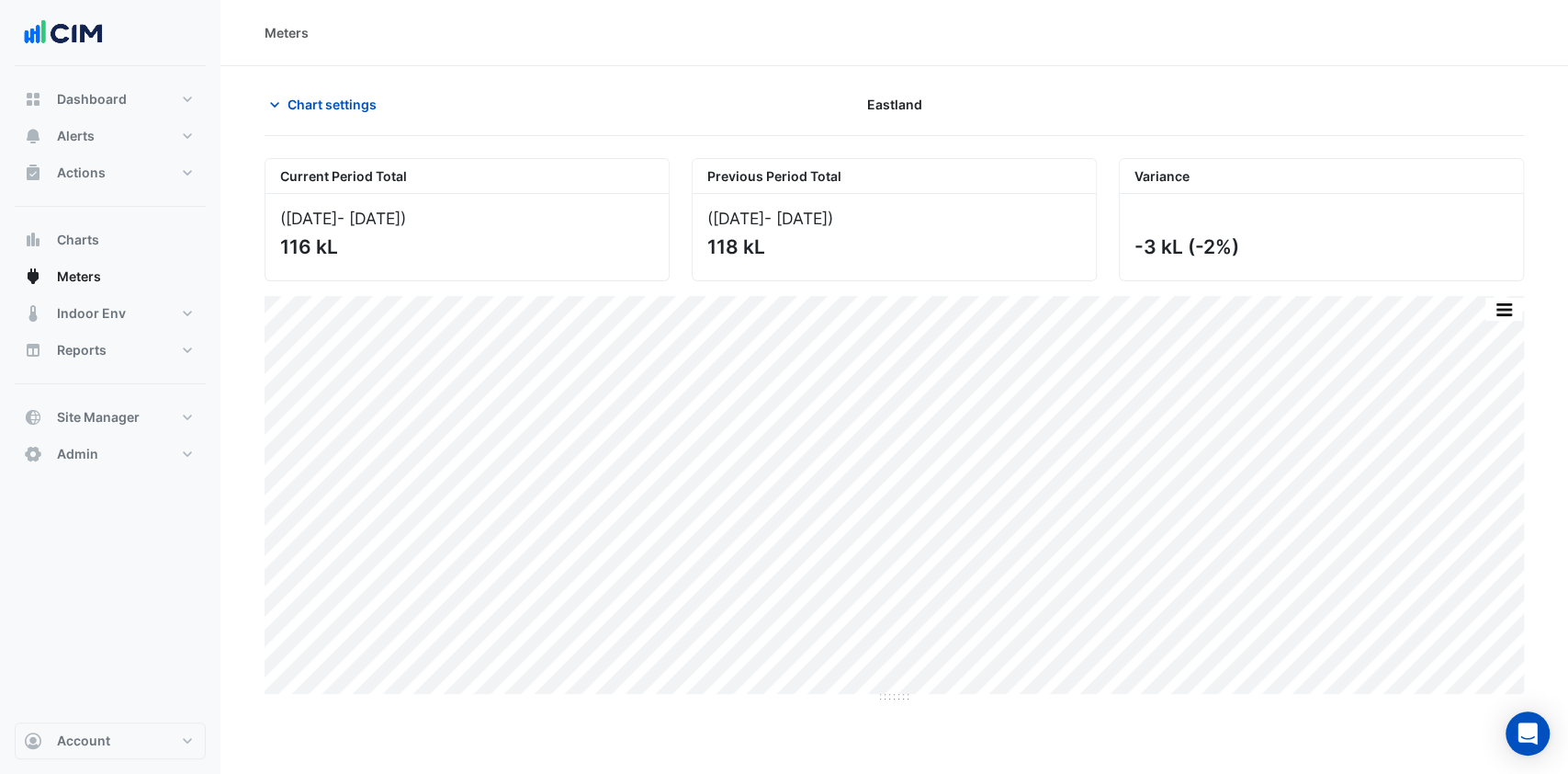
click at [318, 113] on span "Chart settings" at bounding box center [332, 104] width 90 height 19
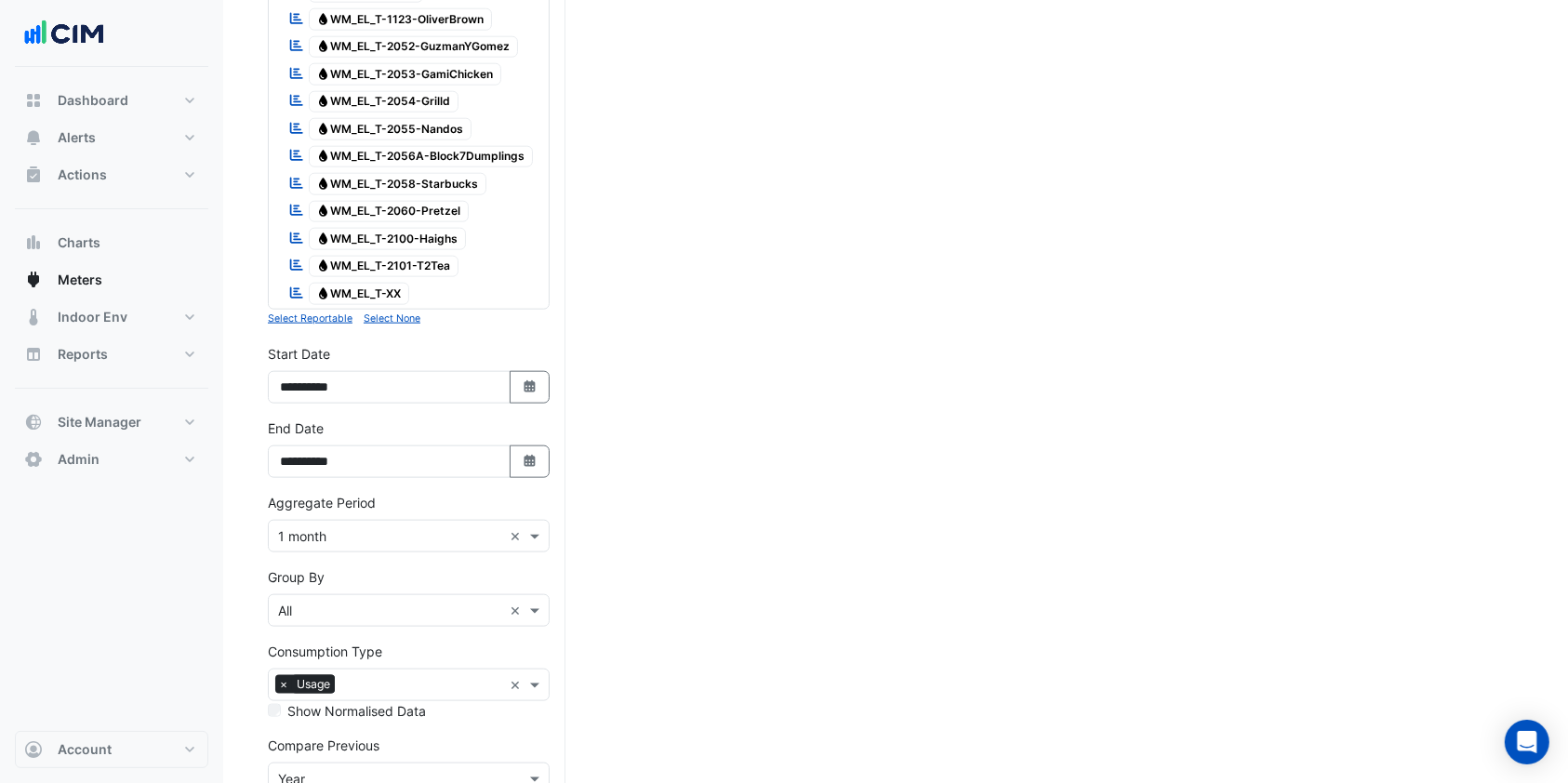
scroll to position [2220, 0]
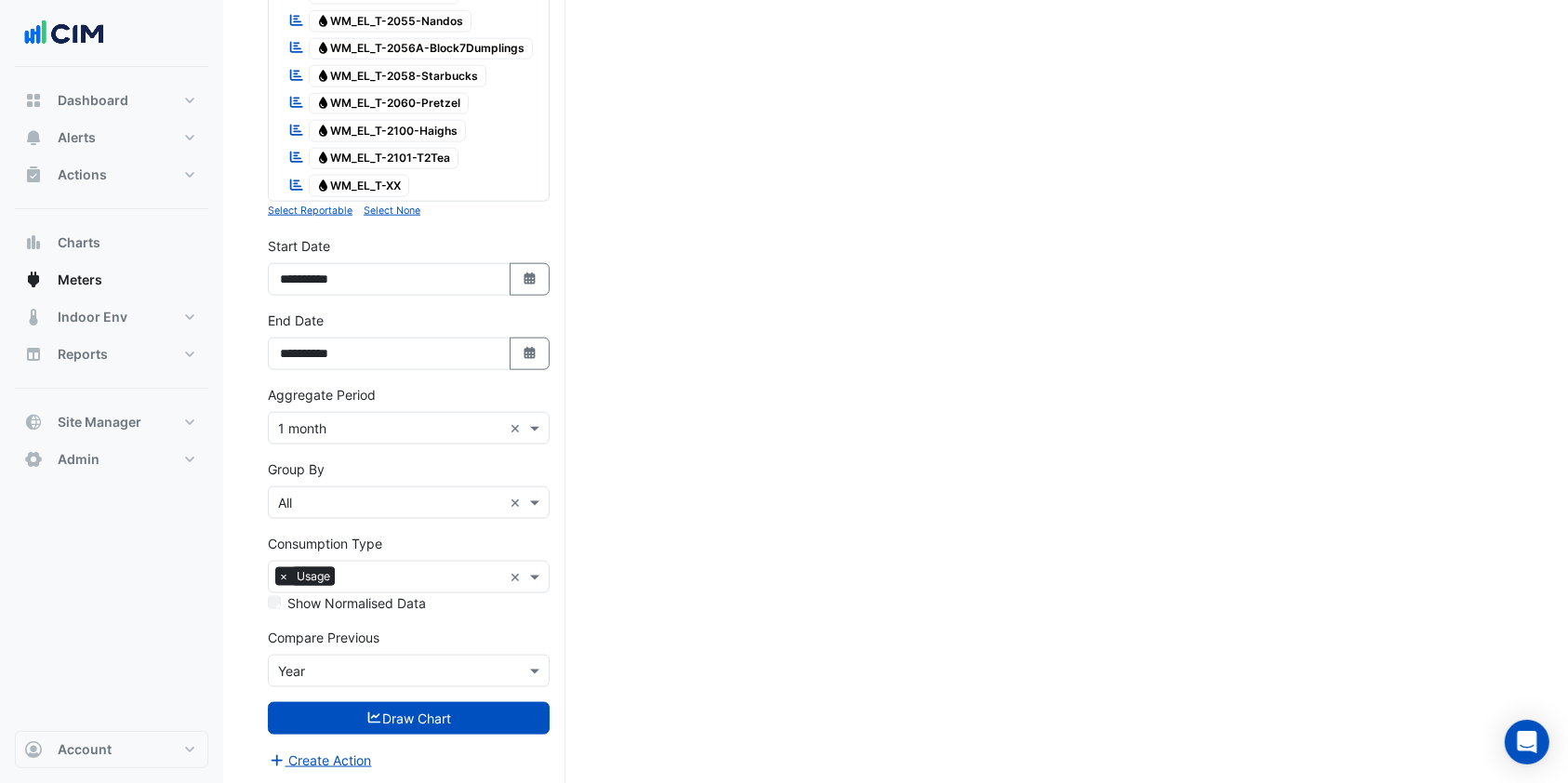
click at [538, 280] on button "Select Date" at bounding box center [529, 279] width 41 height 32
select select "*"
select select "****"
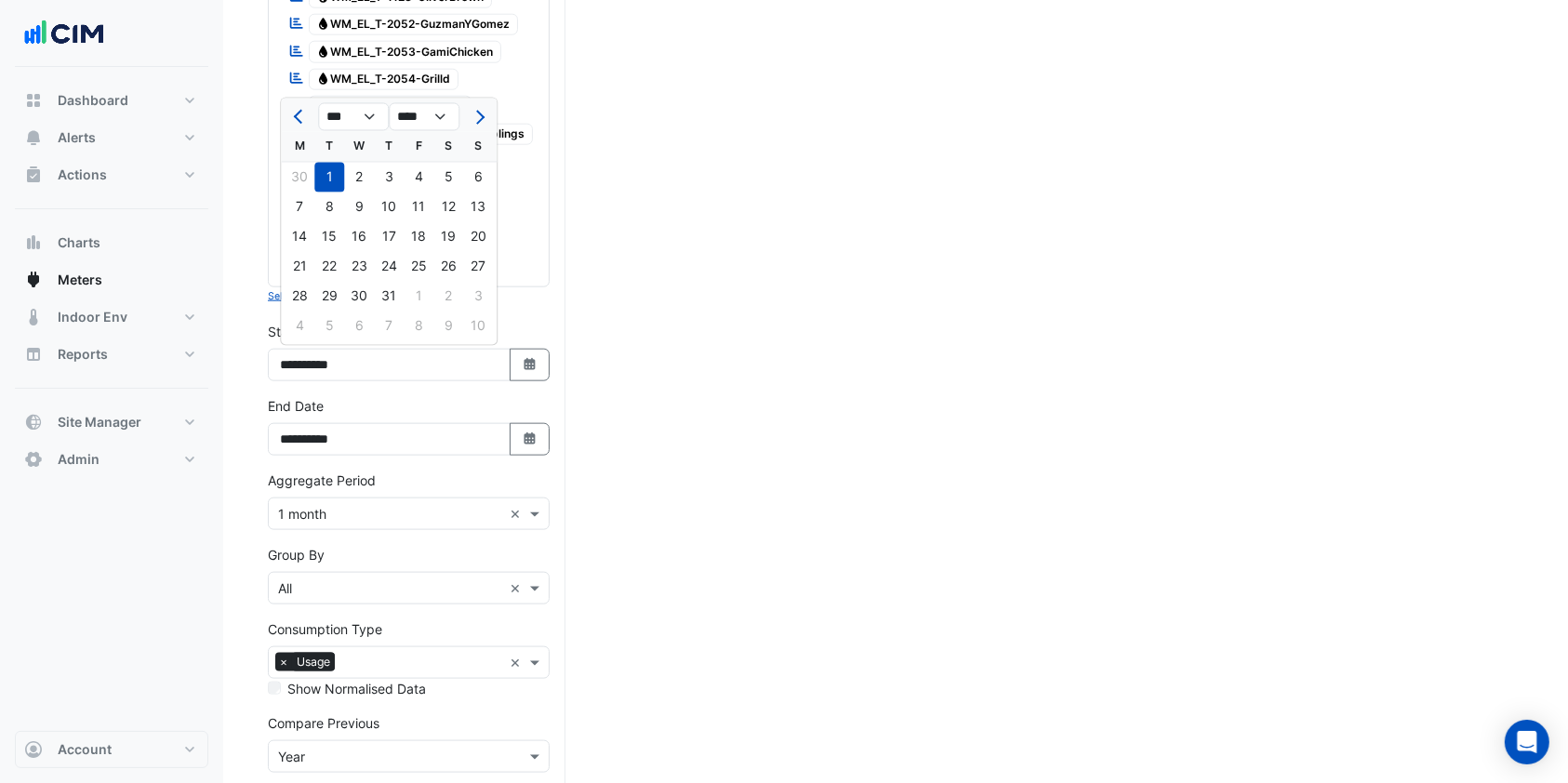
scroll to position [2096, 0]
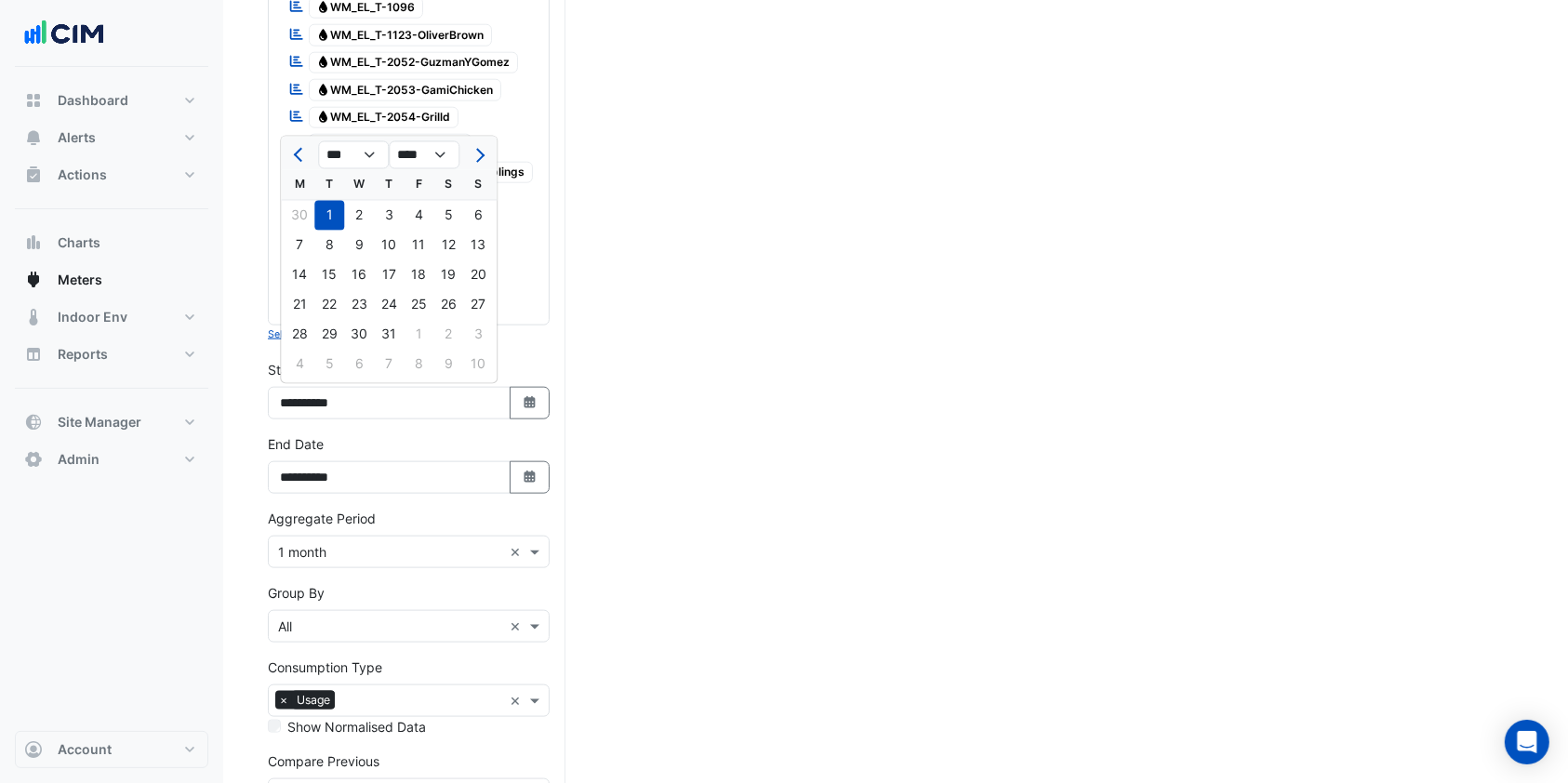
click at [298, 150] on span "Previous month" at bounding box center [300, 155] width 14 height 14
select select "*"
click at [381, 214] on div "1" at bounding box center [388, 216] width 30 height 30
type input "**********"
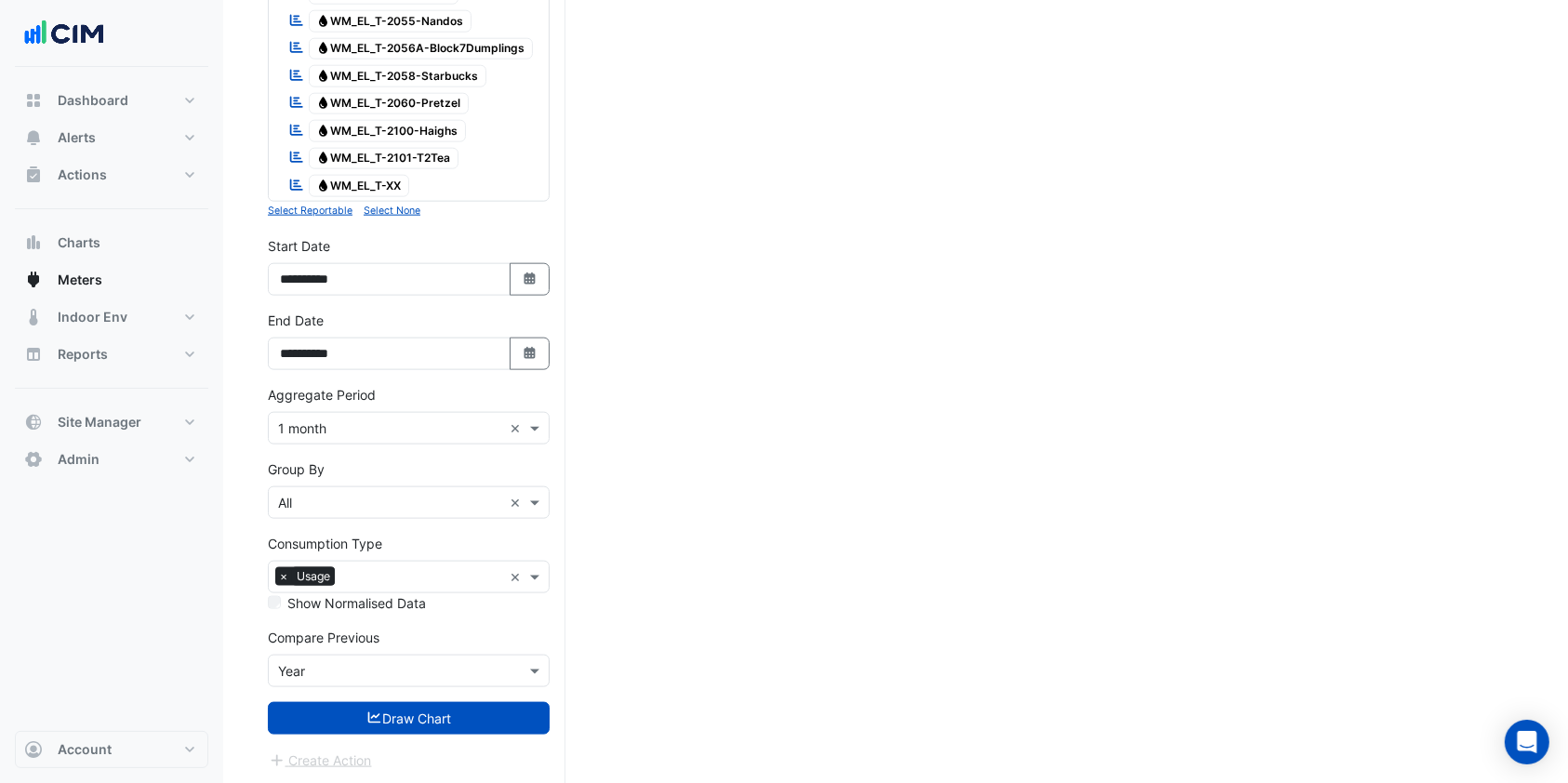
click at [415, 717] on button "Draw Chart" at bounding box center [408, 718] width 281 height 32
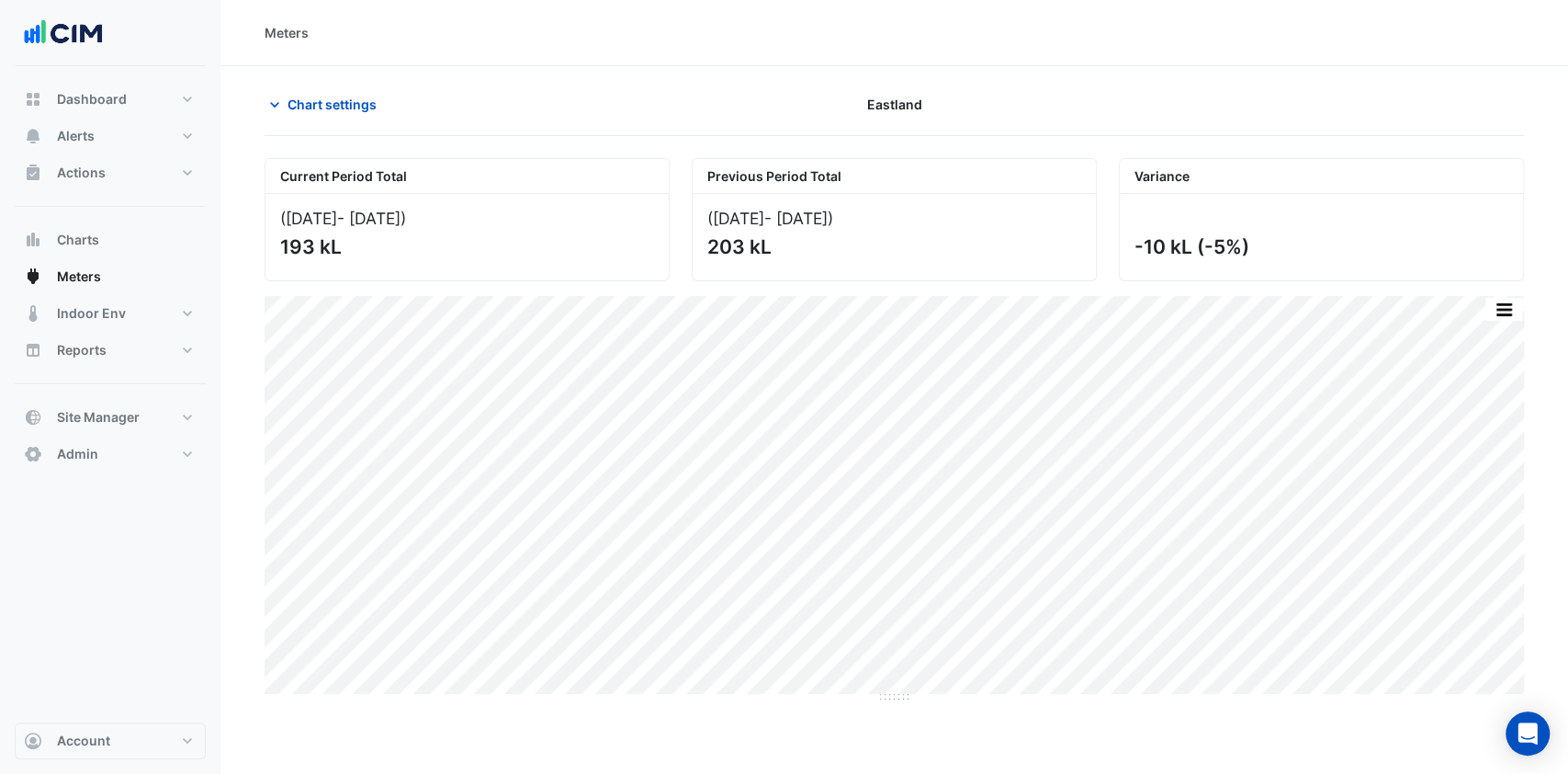
click at [294, 99] on span "Chart settings" at bounding box center [332, 104] width 90 height 19
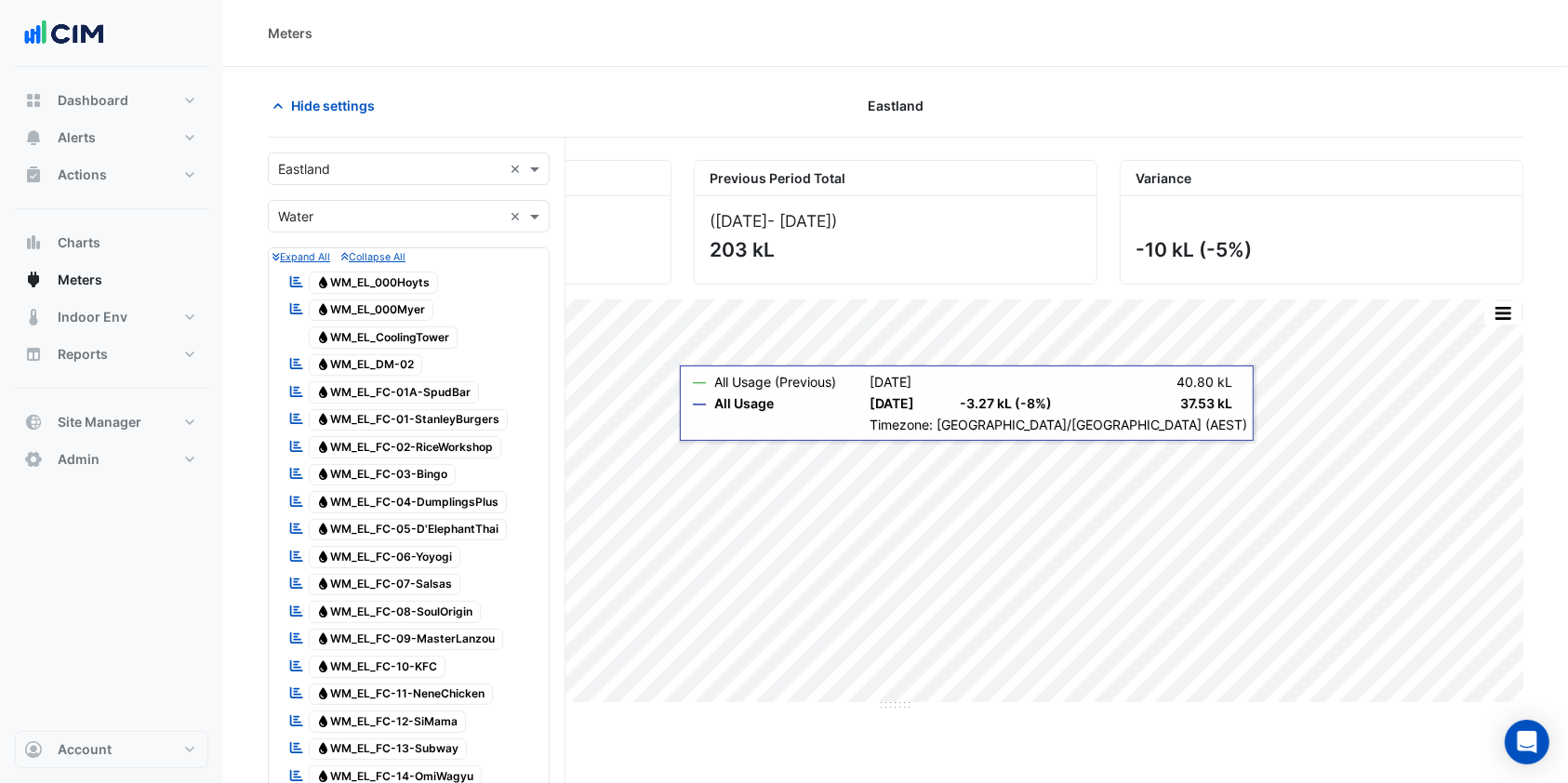
click at [345, 113] on span "Hide settings" at bounding box center [333, 105] width 84 height 19
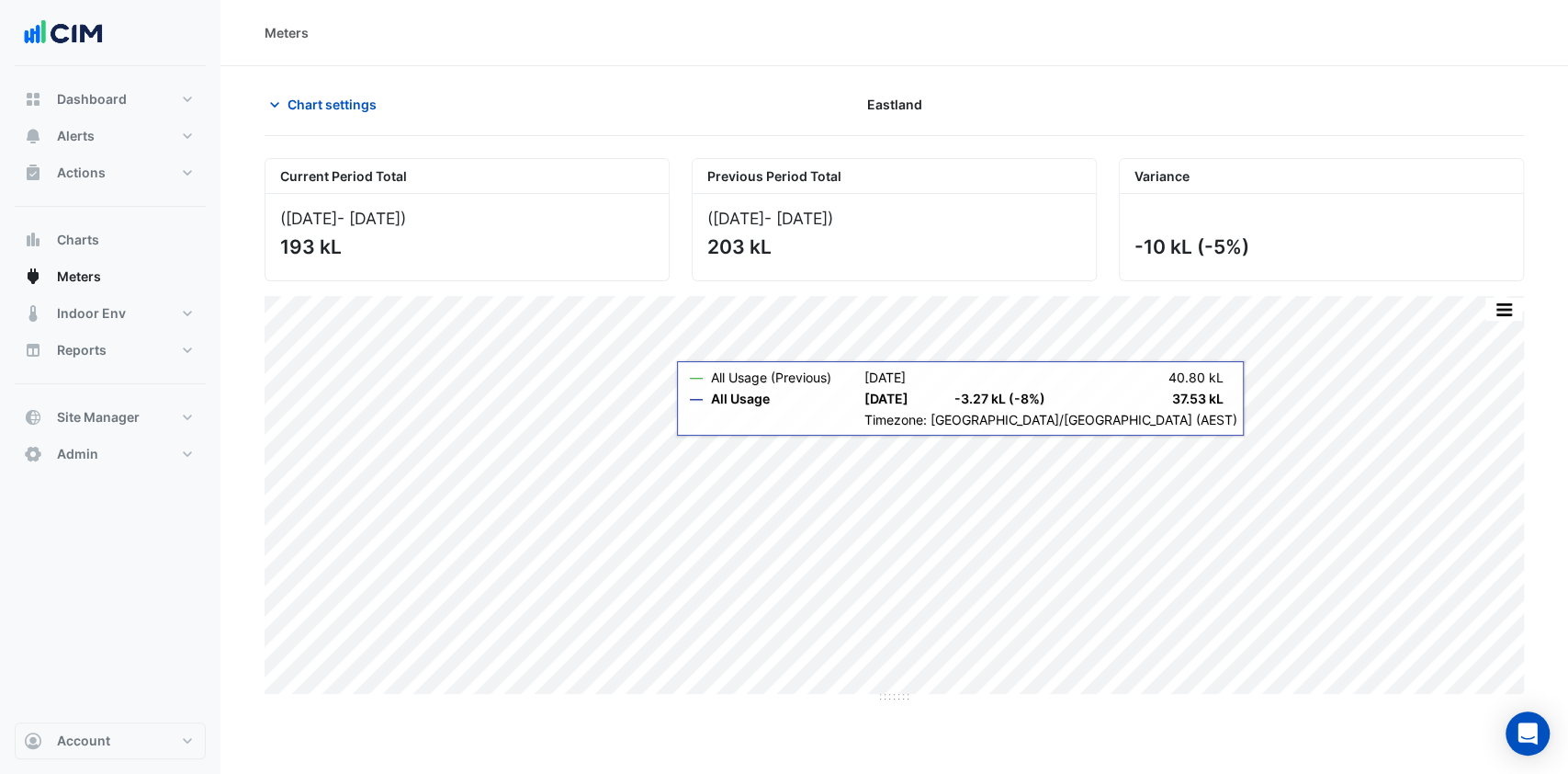
click at [338, 105] on span "Chart settings" at bounding box center [332, 104] width 90 height 19
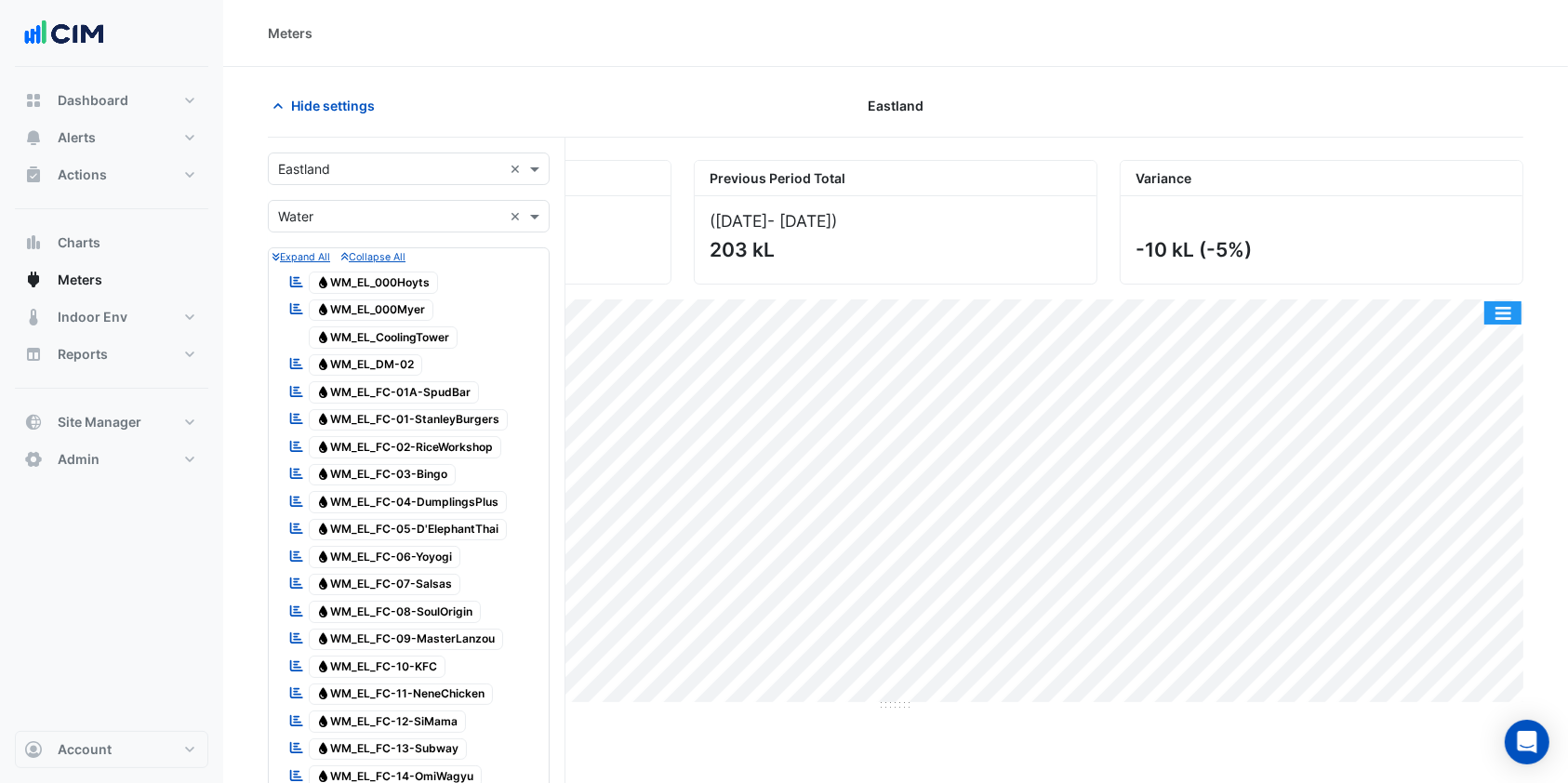
click at [1512, 313] on button "button" at bounding box center [1502, 313] width 37 height 23
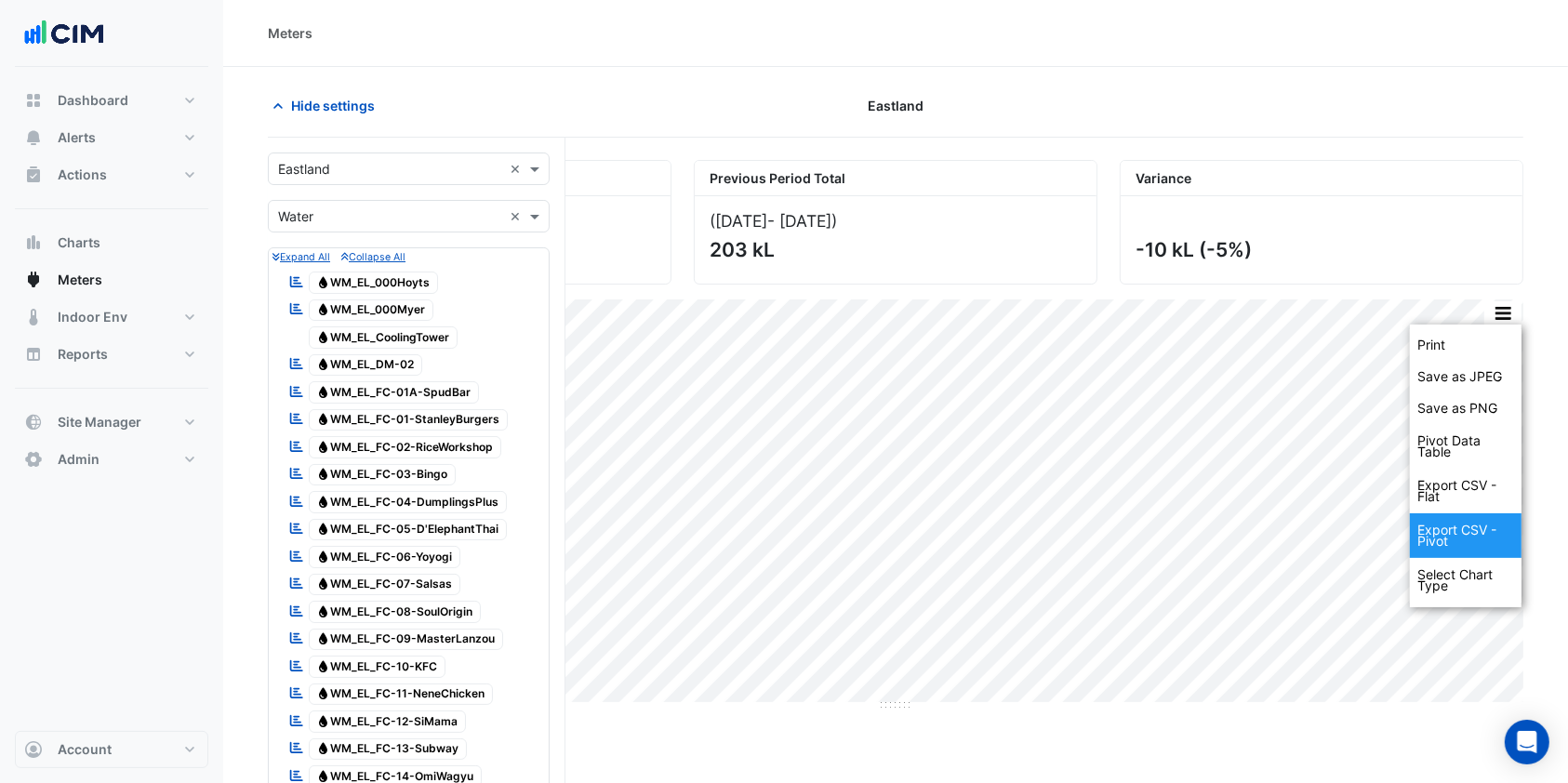
drag, startPoint x: 1476, startPoint y: 509, endPoint x: 1476, endPoint y: 527, distance: 18.0
click at [1476, 527] on div "Print Save as JPEG Save as PNG Pivot Data Table Export CSV - Flat Export CSV - …" at bounding box center [1465, 465] width 112 height 282
click at [1476, 527] on div "Export CSV - Pivot" at bounding box center [1465, 535] width 112 height 45
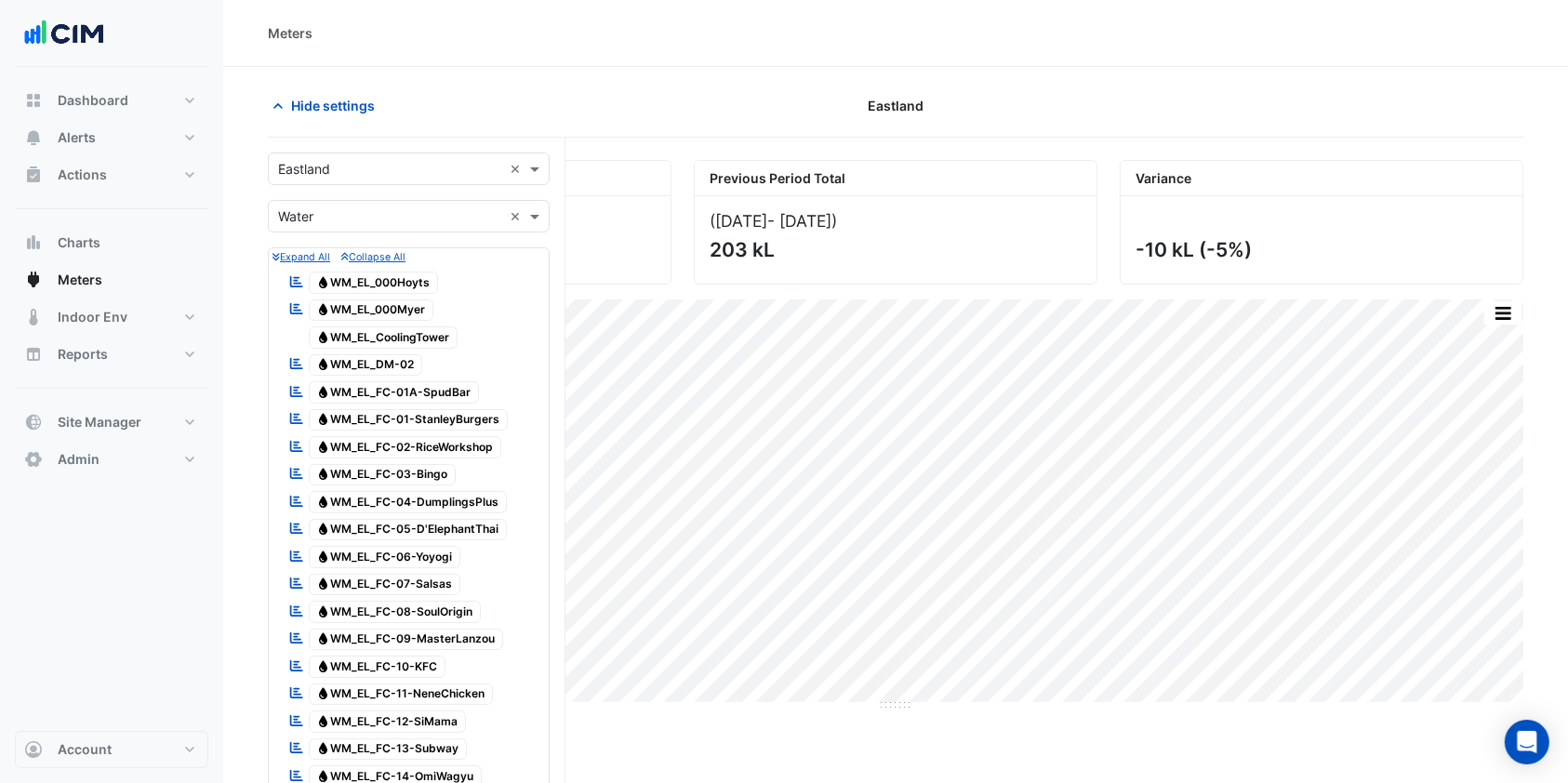
click at [313, 116] on button "Hide settings" at bounding box center [327, 106] width 119 height 32
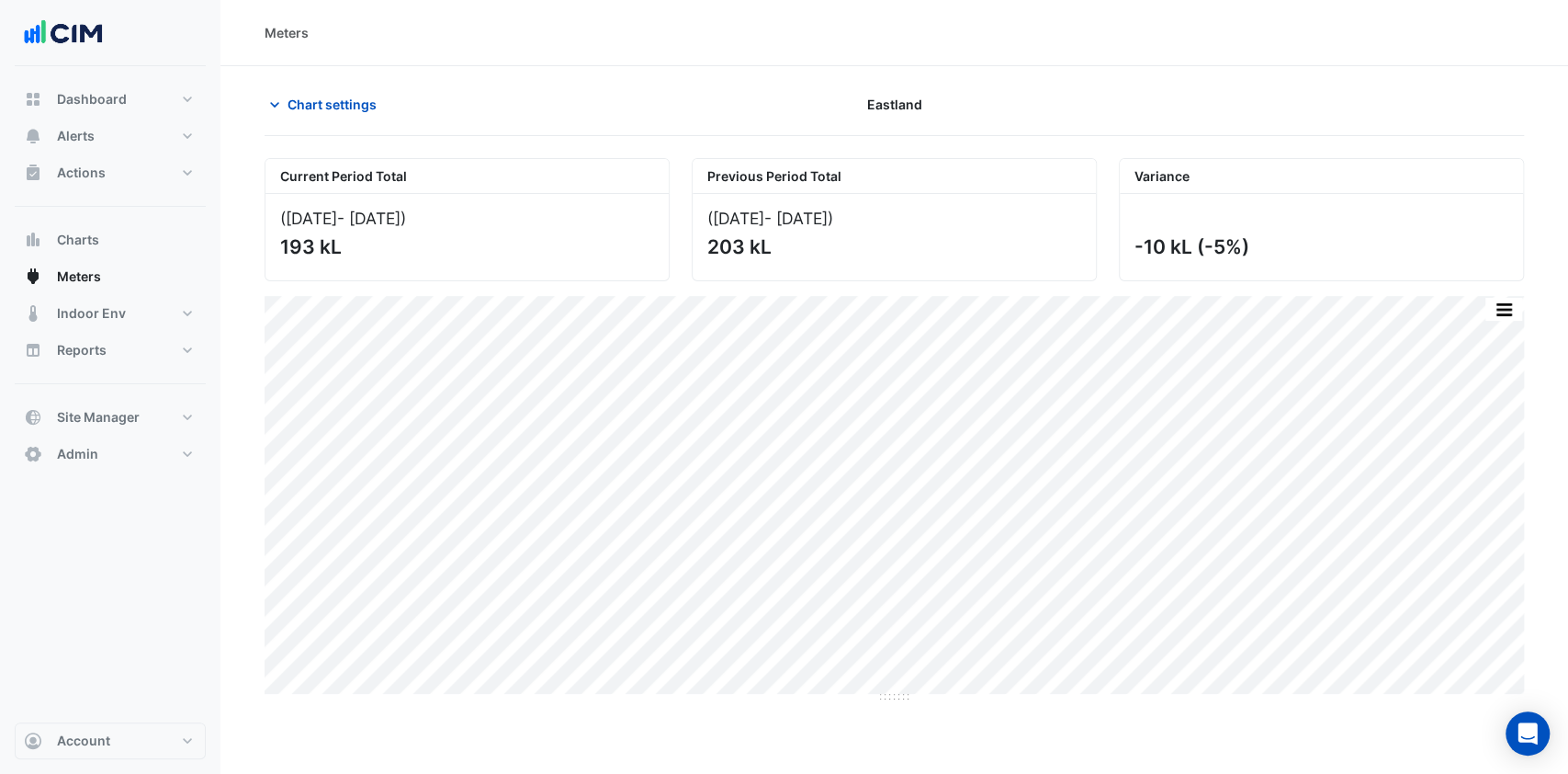
click at [333, 113] on span "Chart settings" at bounding box center [332, 104] width 90 height 19
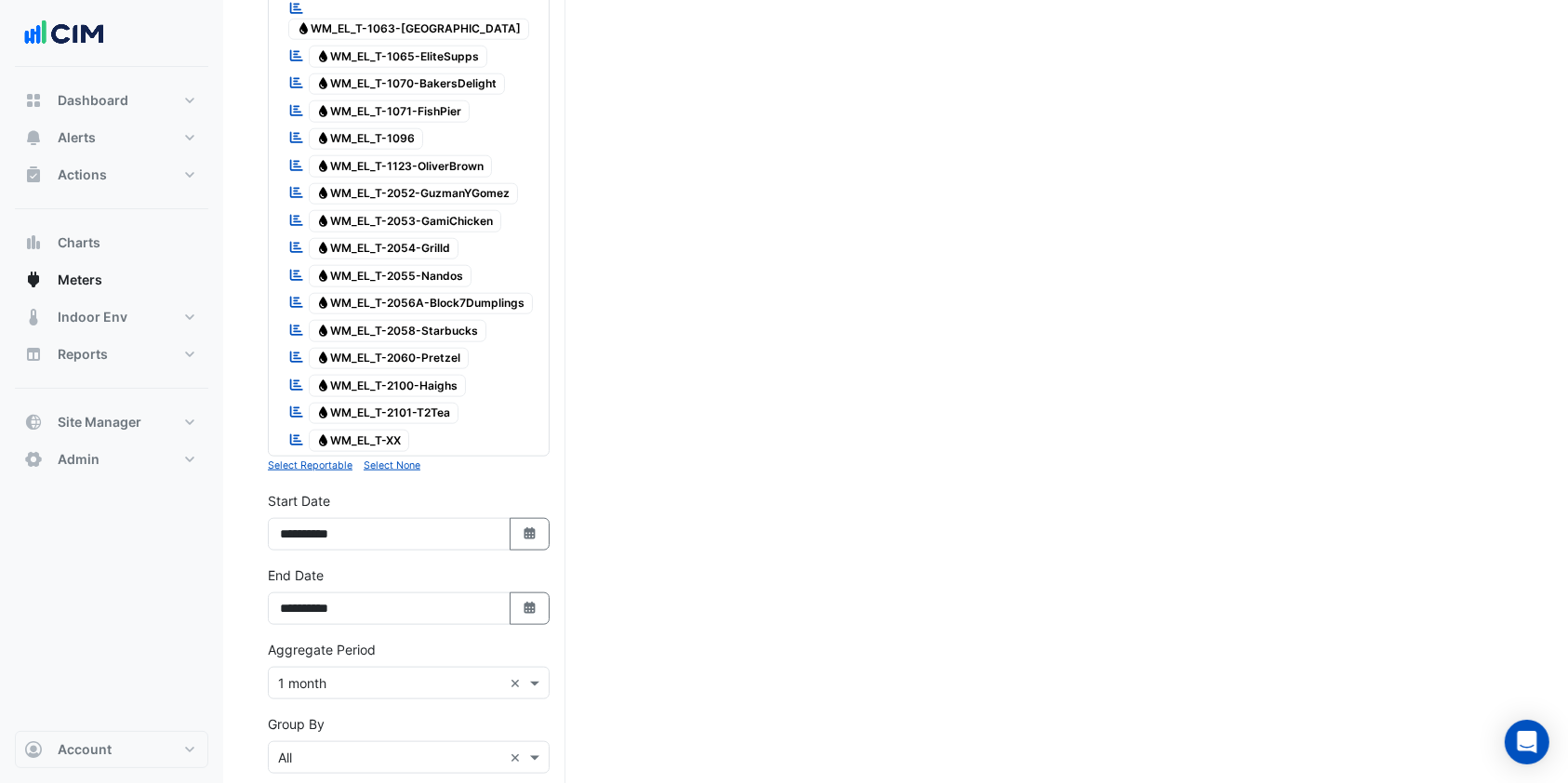
scroll to position [2220, 0]
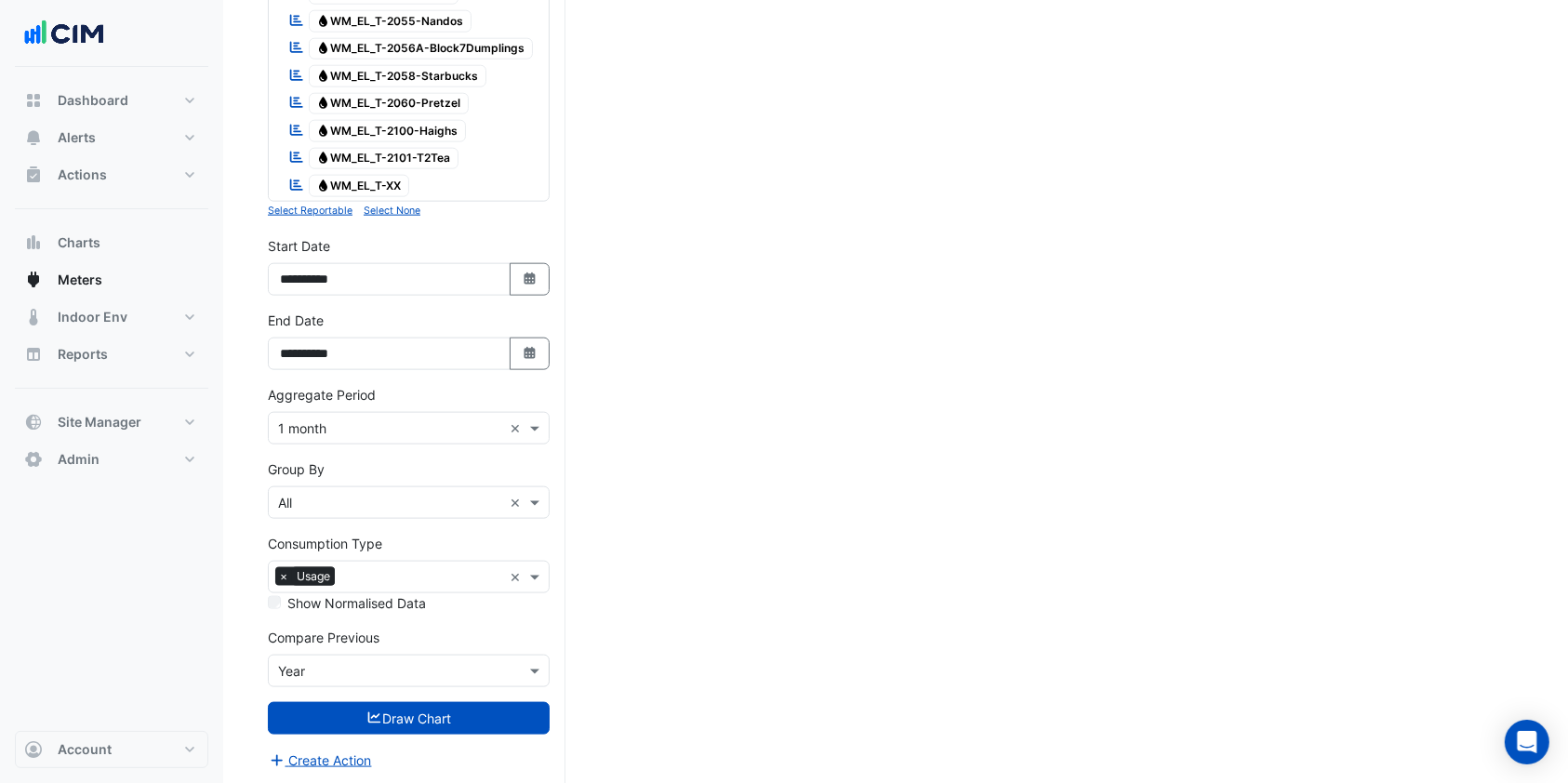
click at [402, 569] on input "text" at bounding box center [423, 579] width 160 height 19
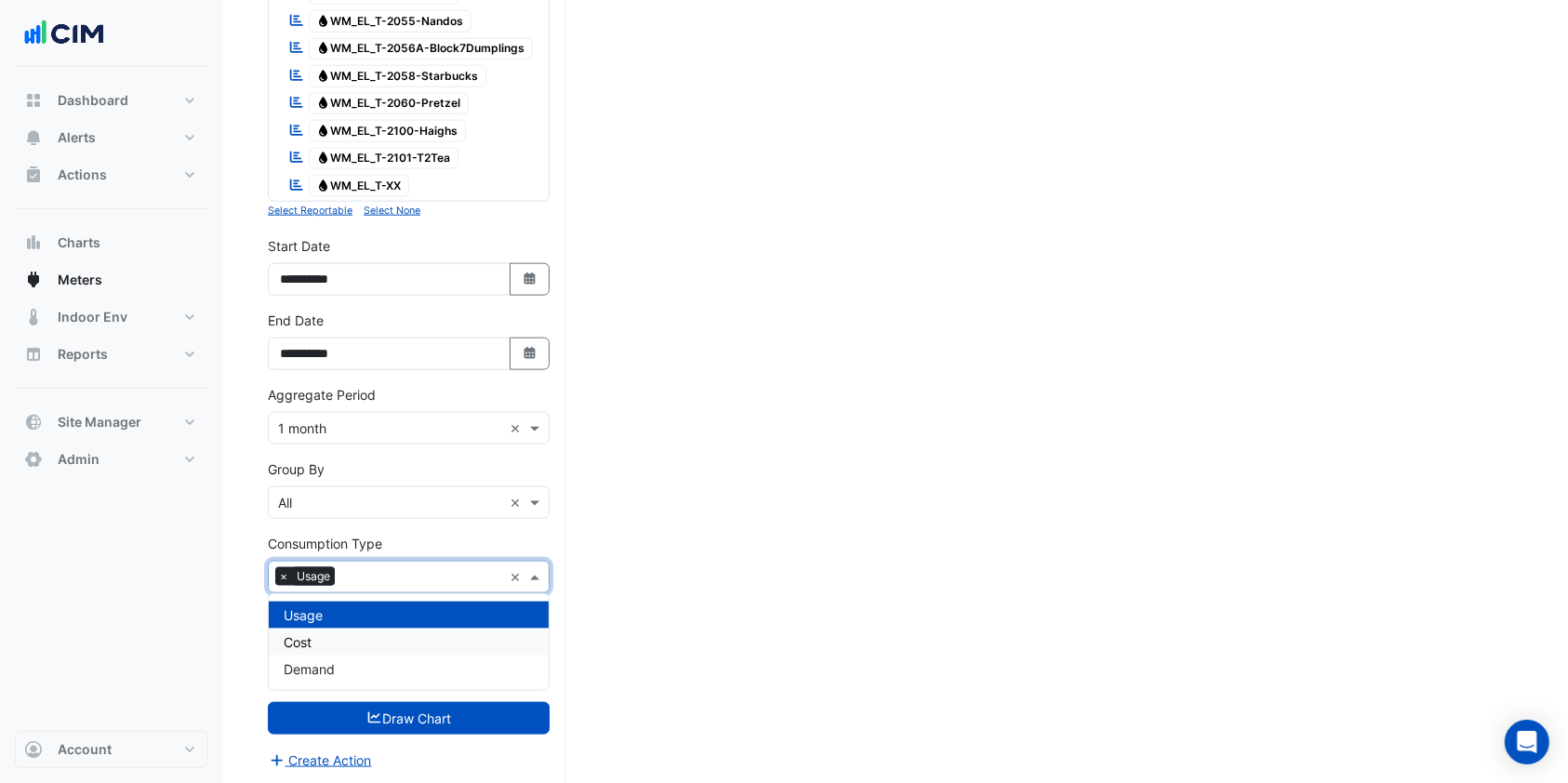
click at [349, 648] on div "Cost" at bounding box center [408, 642] width 279 height 27
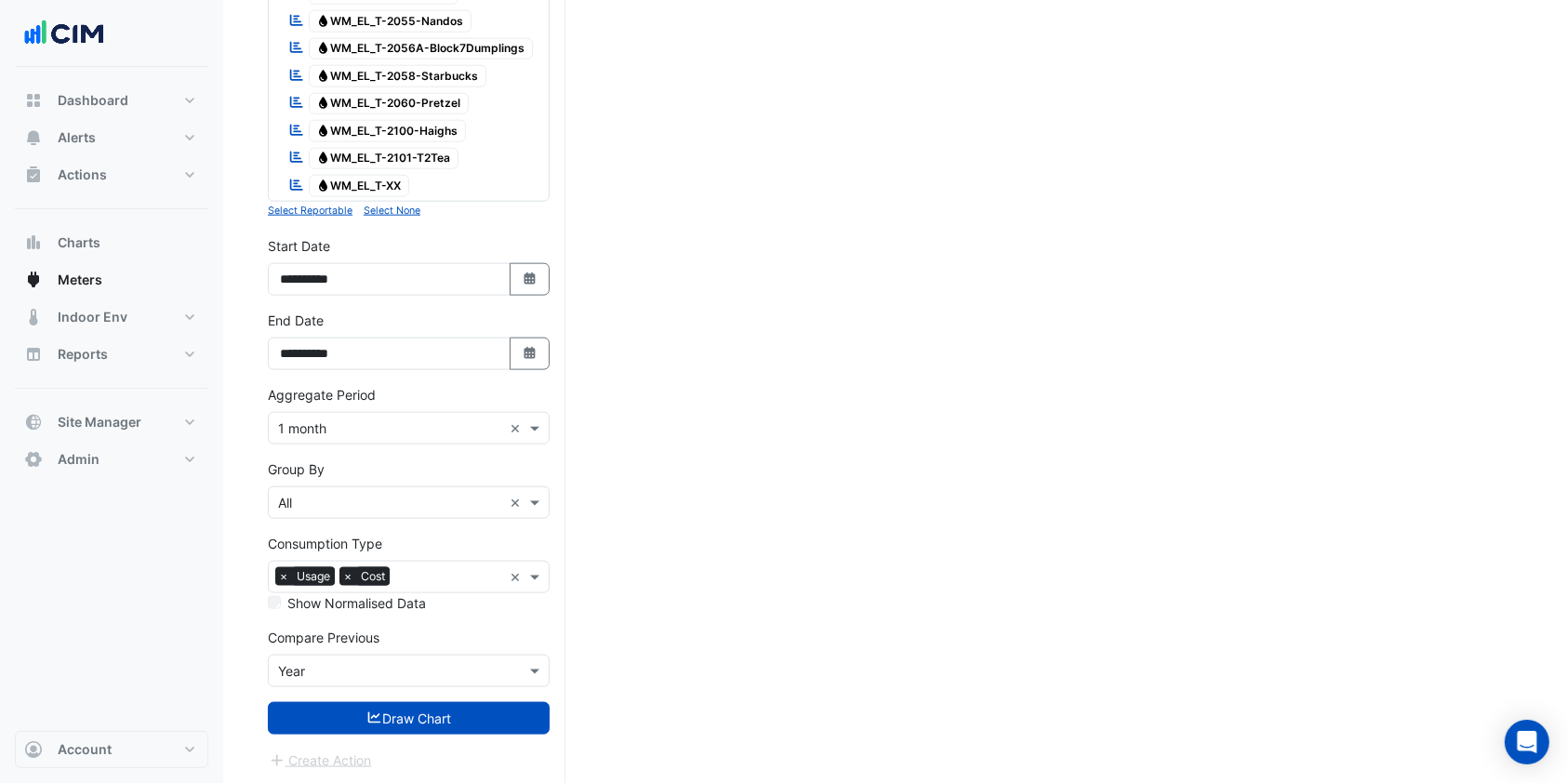
click at [349, 709] on button "Draw Chart" at bounding box center [408, 718] width 281 height 32
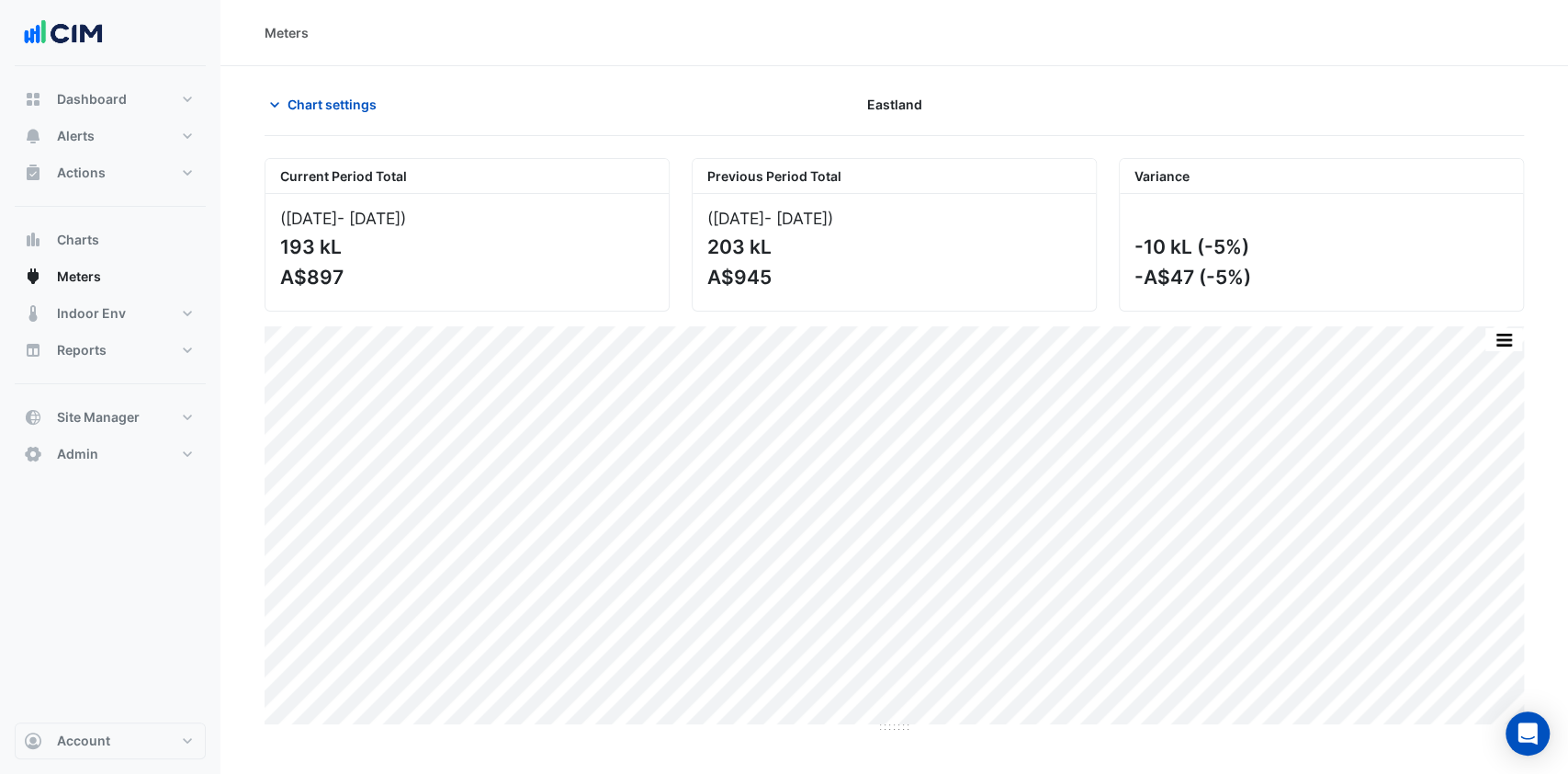
click at [335, 99] on span "Chart settings" at bounding box center [332, 104] width 90 height 19
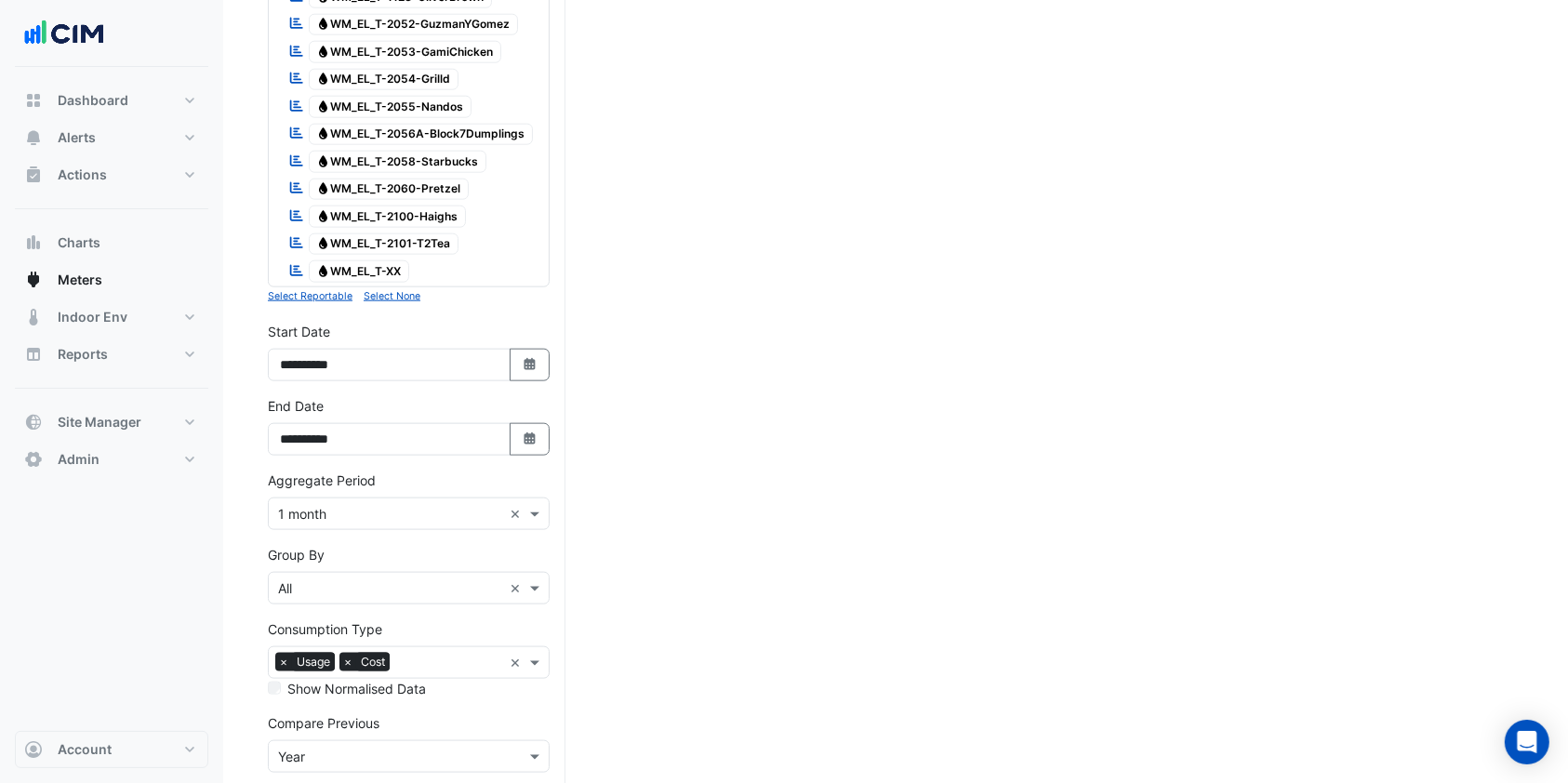
scroll to position [2220, 0]
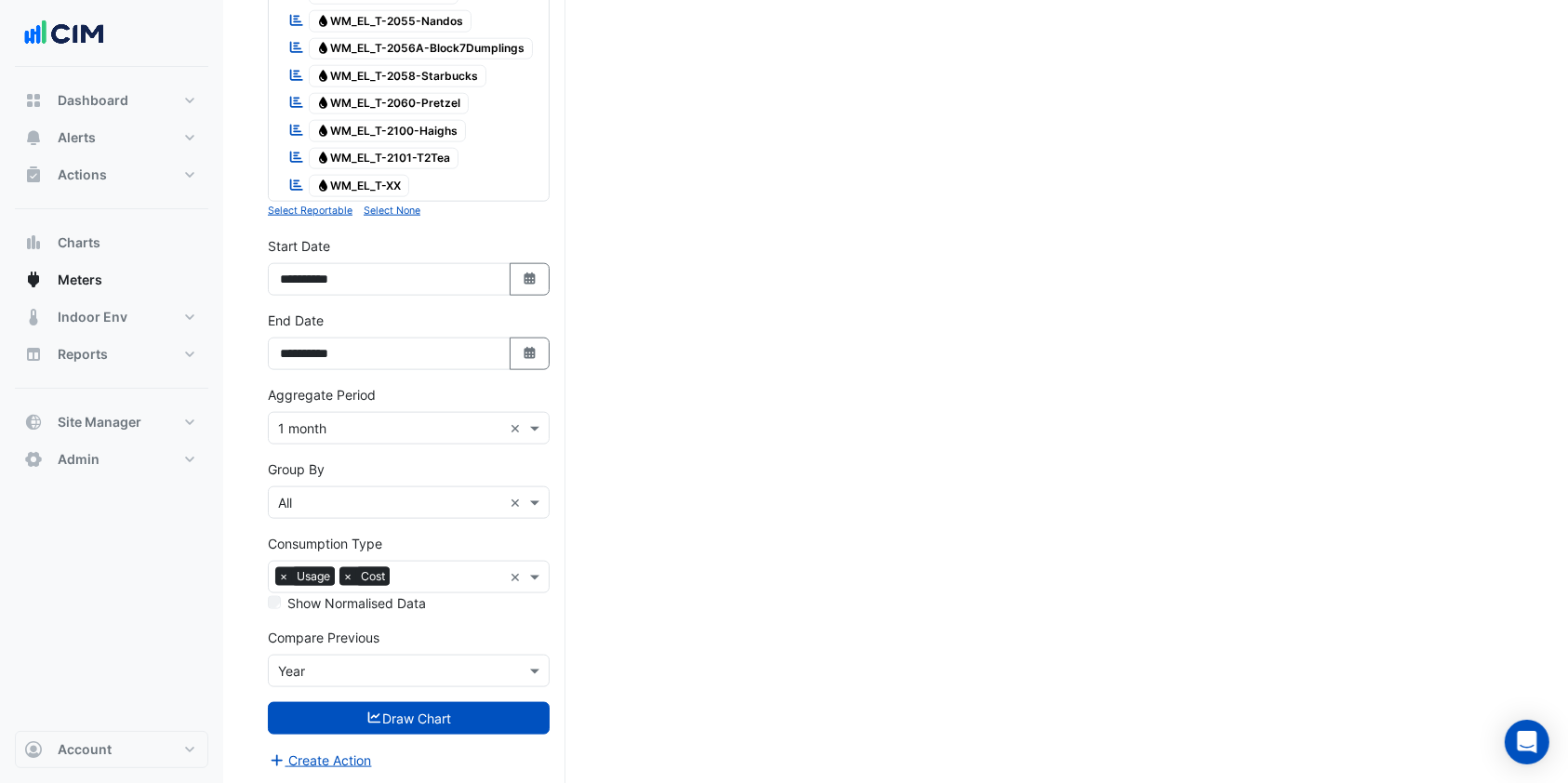
click at [345, 576] on span "×" at bounding box center [348, 576] width 17 height 18
click at [389, 722] on button "Draw Chart" at bounding box center [408, 718] width 281 height 32
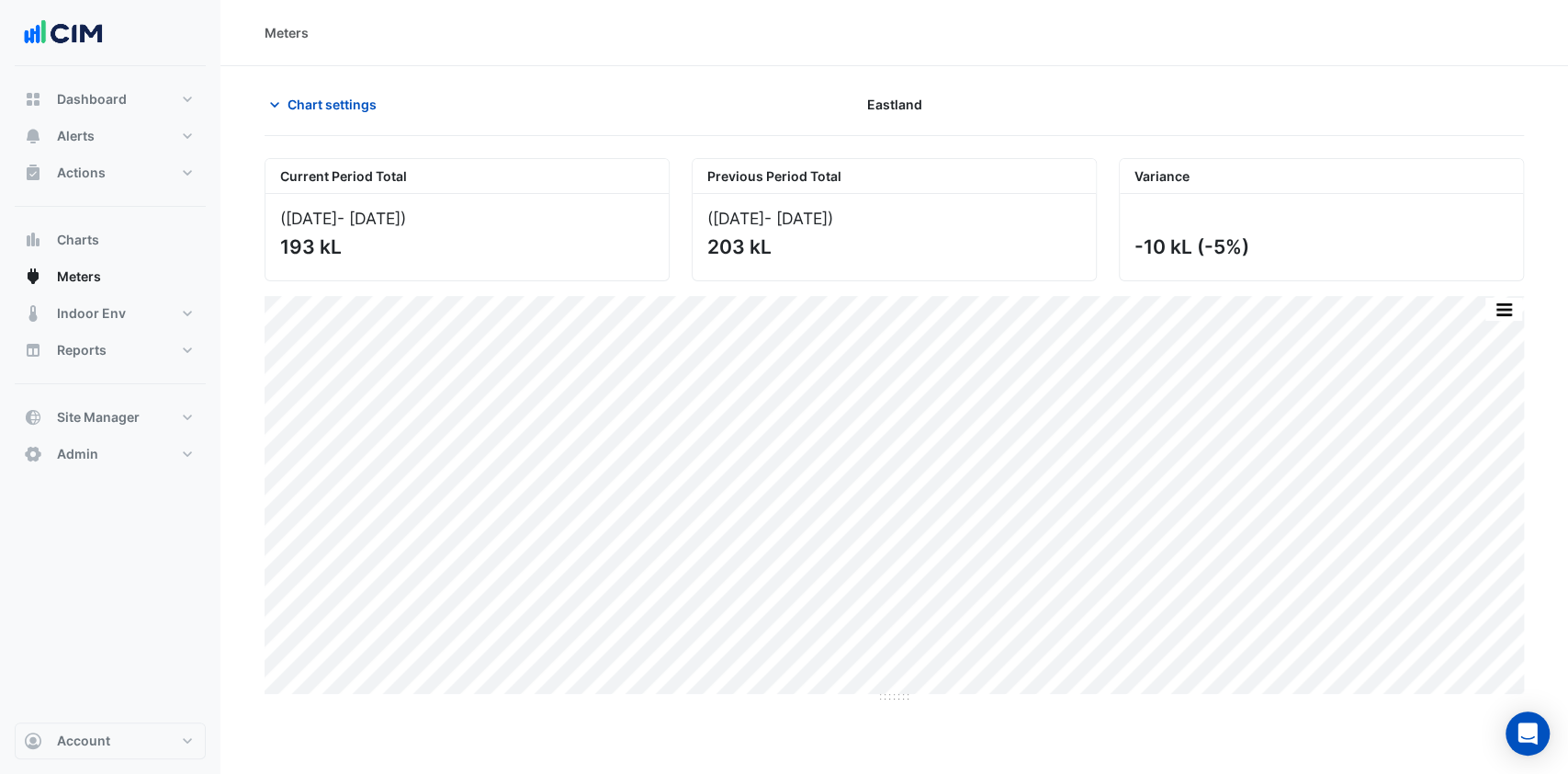
click at [290, 104] on span "Chart settings" at bounding box center [332, 104] width 90 height 19
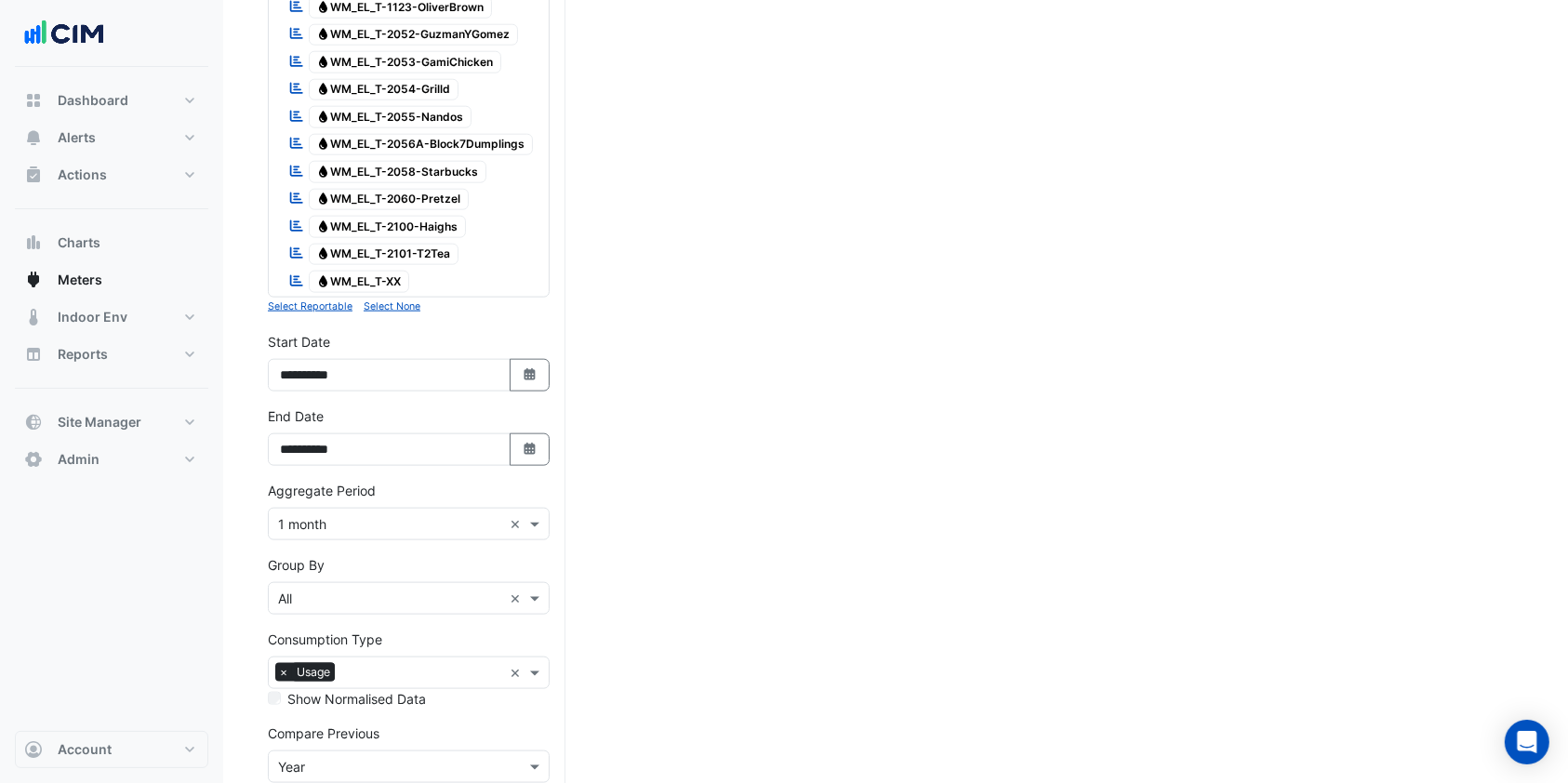
scroll to position [2220, 0]
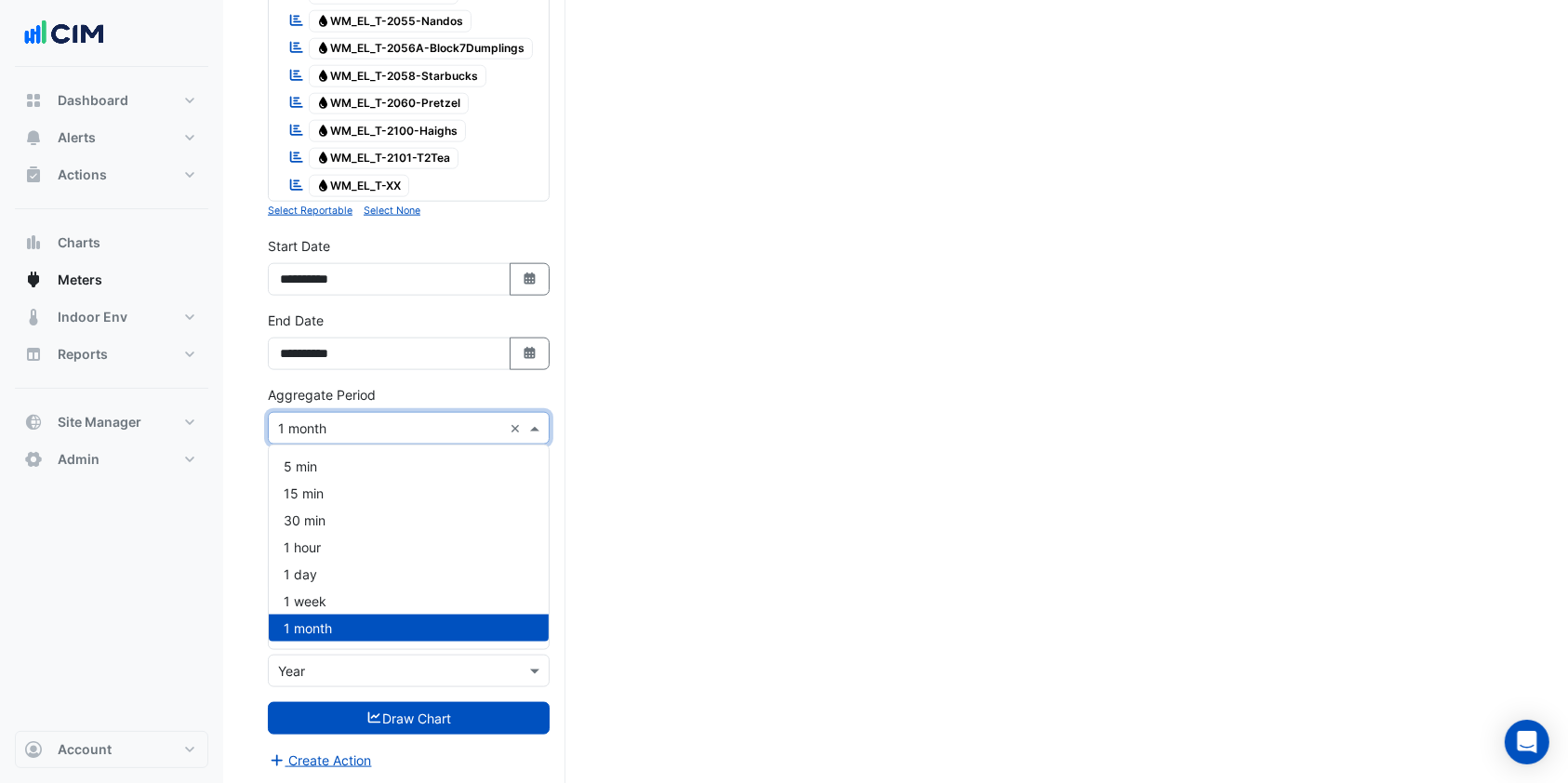
click at [360, 422] on input "text" at bounding box center [390, 429] width 224 height 19
click at [321, 545] on div "1 hour" at bounding box center [408, 547] width 279 height 27
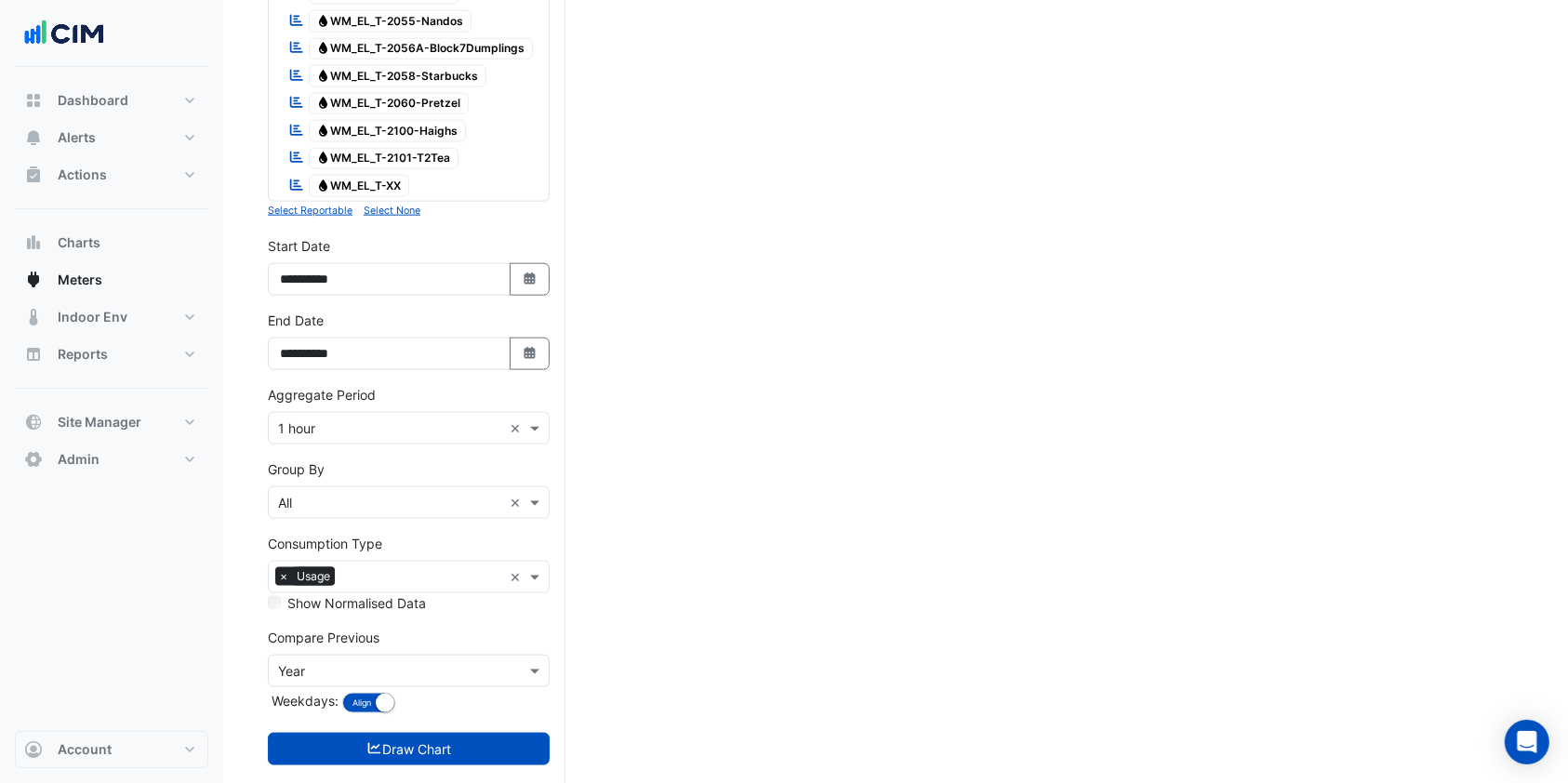
click at [399, 760] on button "Draw Chart" at bounding box center [408, 749] width 281 height 32
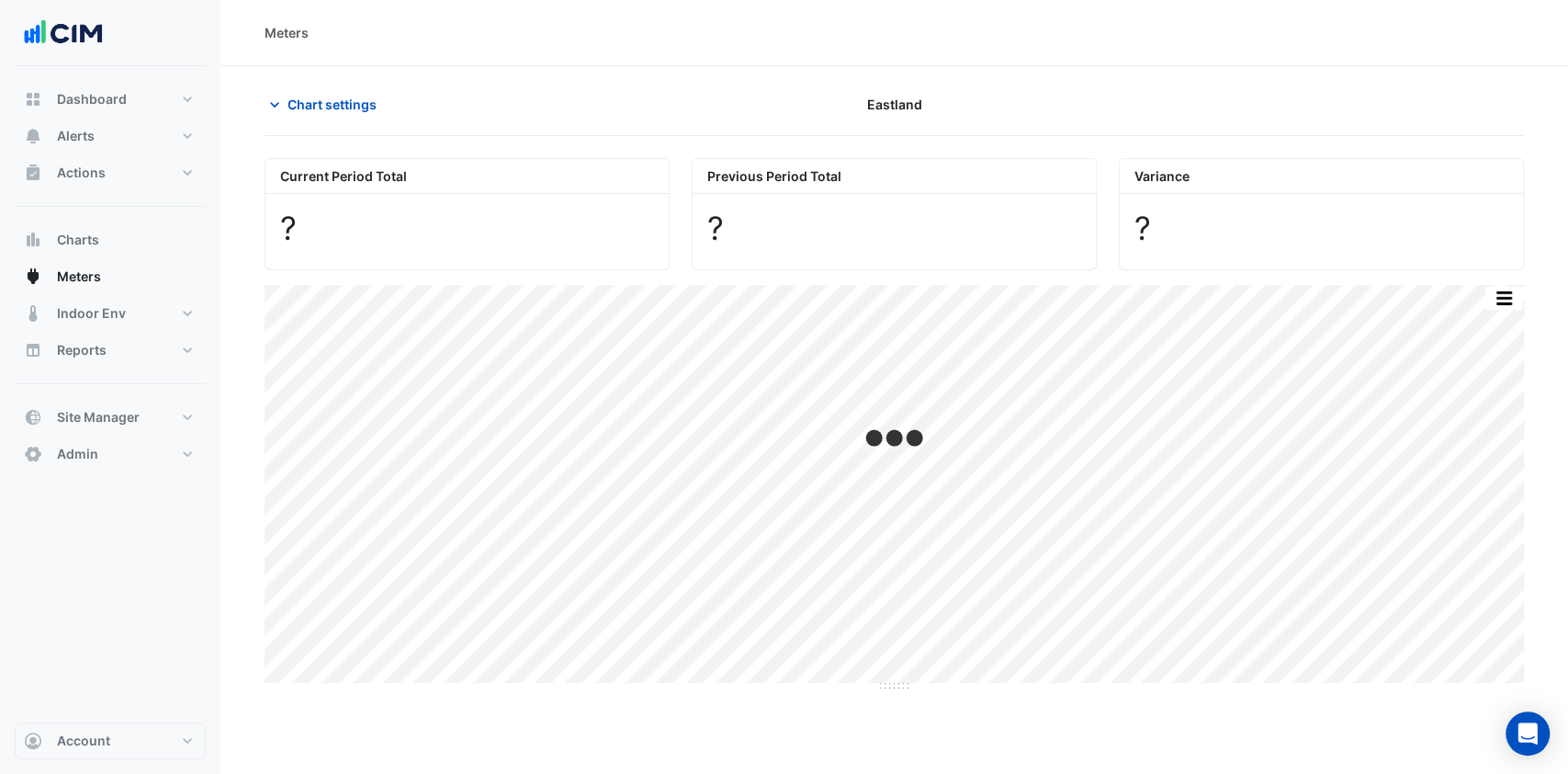
click at [318, 91] on button "Chart settings" at bounding box center [327, 105] width 124 height 32
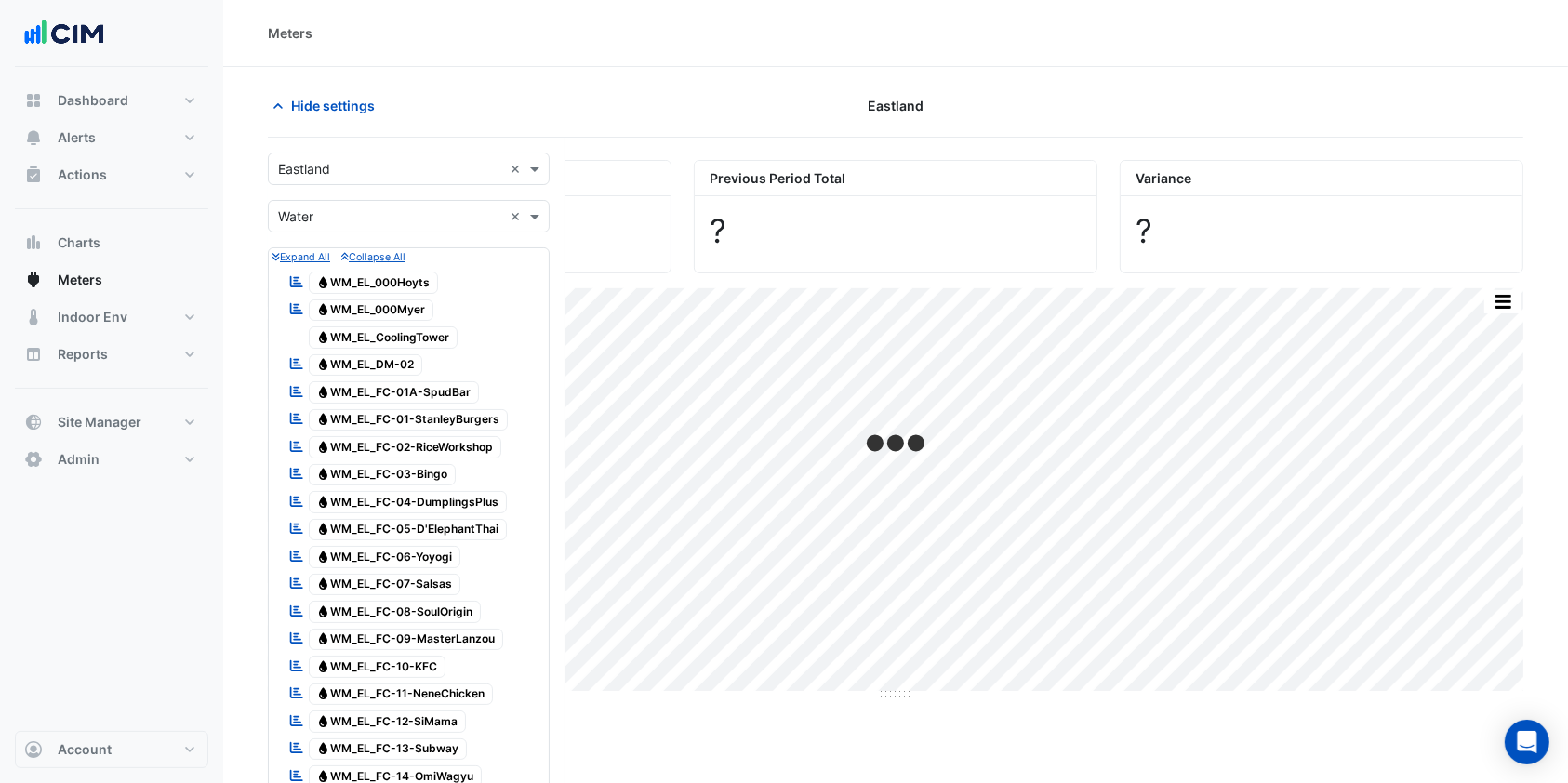
click at [339, 95] on span "Hide settings" at bounding box center [333, 105] width 84 height 19
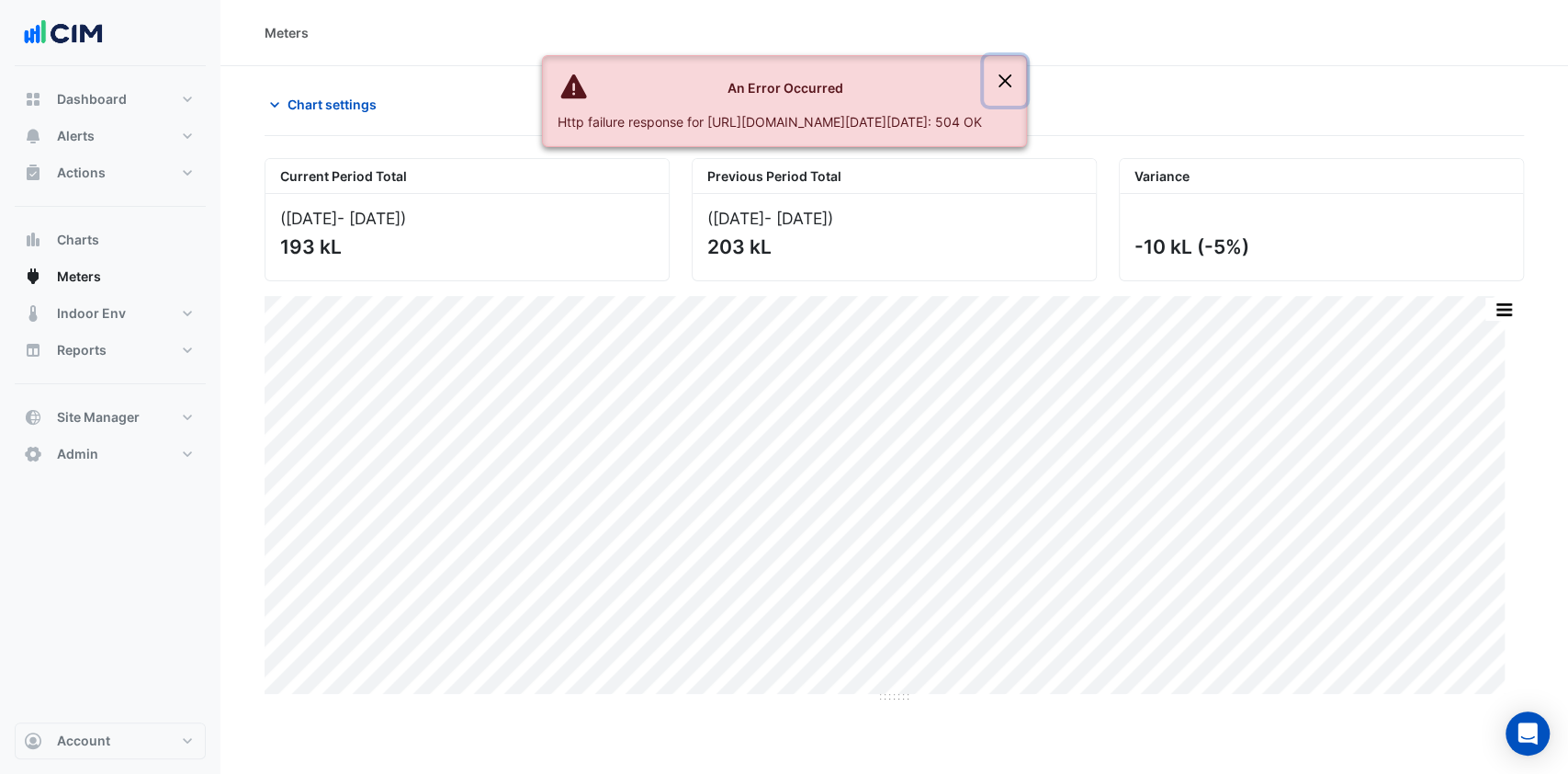
drag, startPoint x: 1143, startPoint y: 64, endPoint x: 1153, endPoint y: 70, distance: 11.7
click at [1026, 64] on button "Close" at bounding box center [1004, 80] width 42 height 50
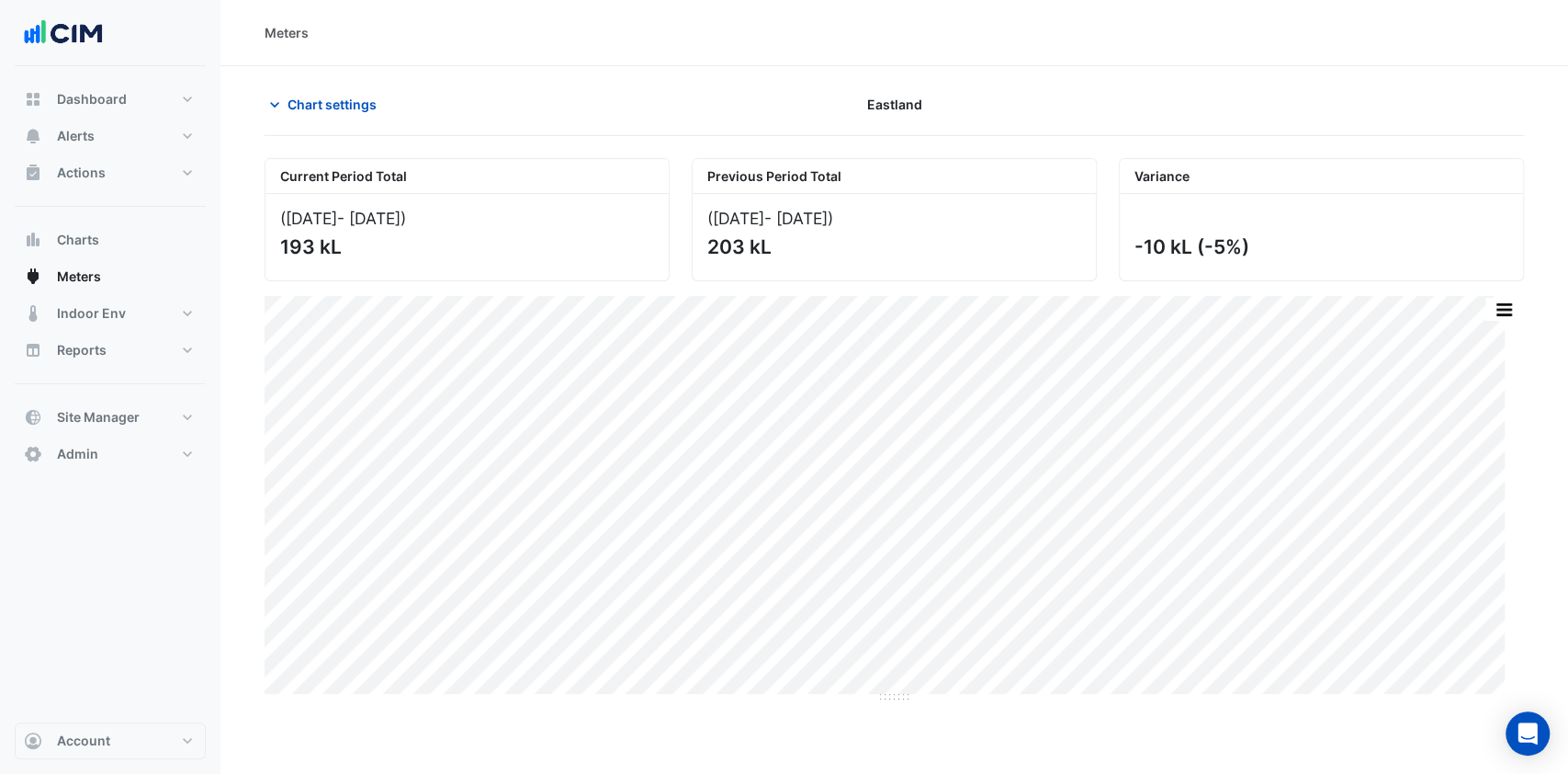
click at [312, 112] on span "Chart settings" at bounding box center [332, 104] width 90 height 19
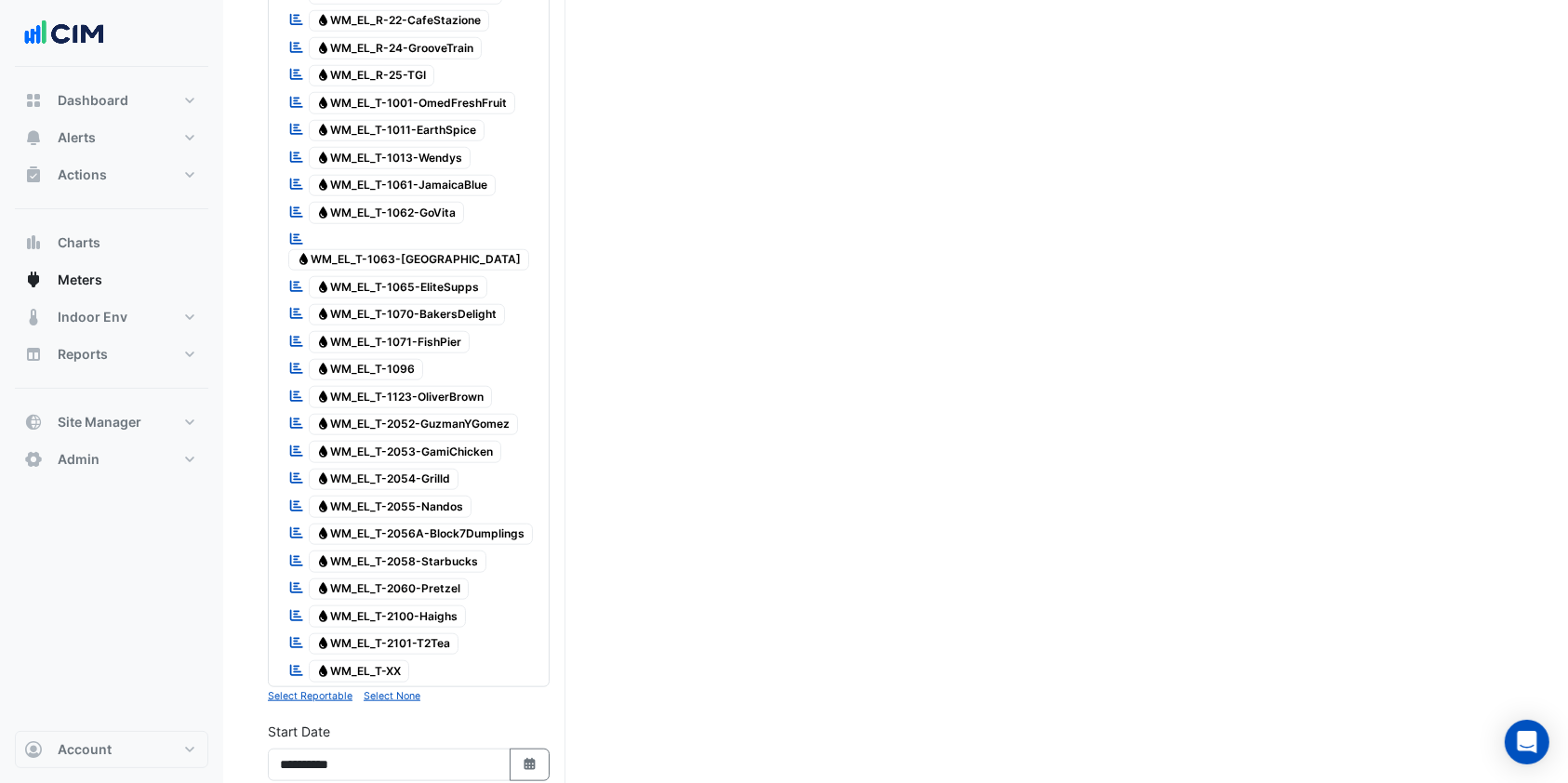
scroll to position [2251, 0]
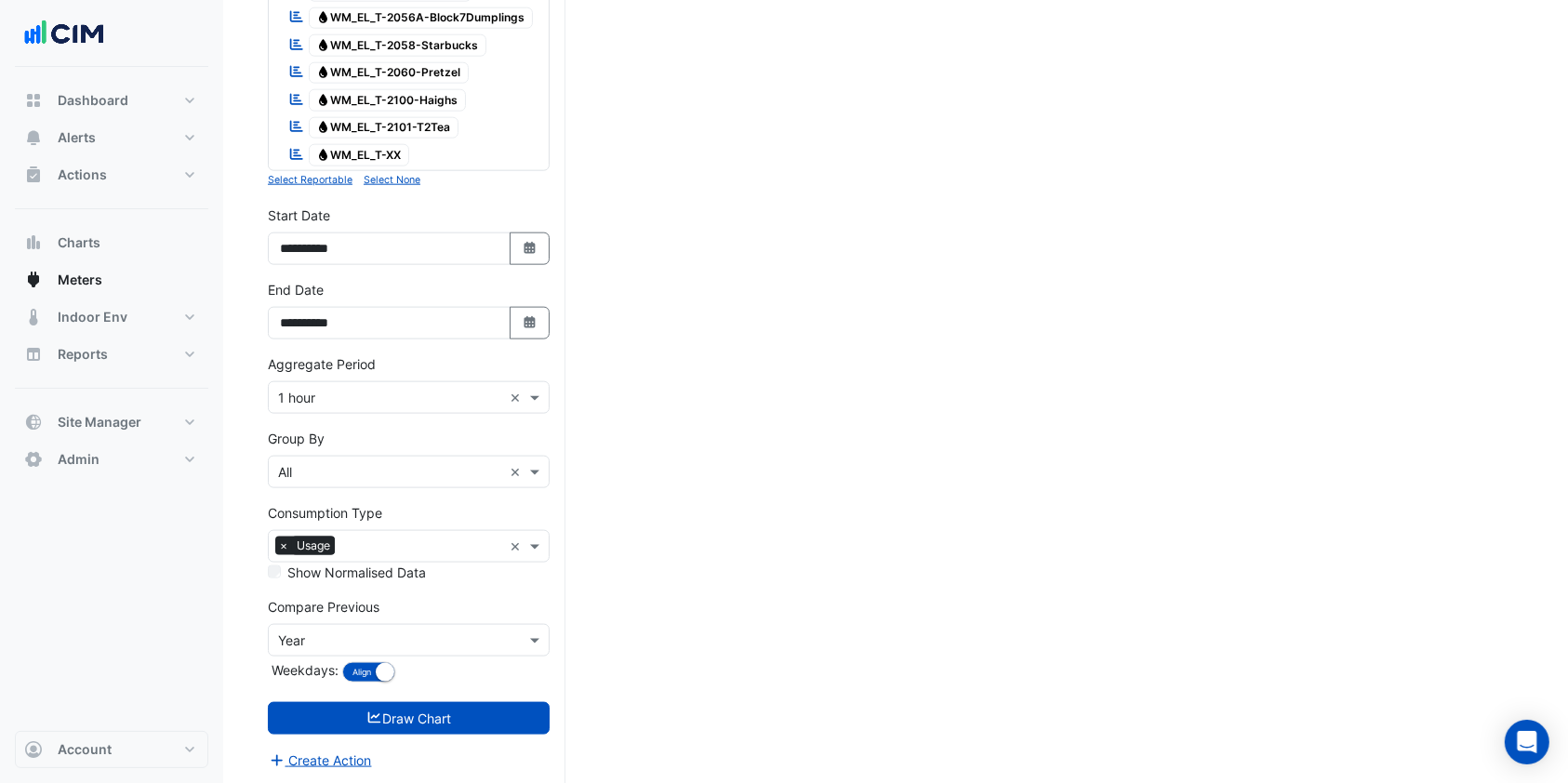
click at [367, 408] on div "× 1 hour ×" at bounding box center [408, 398] width 281 height 32
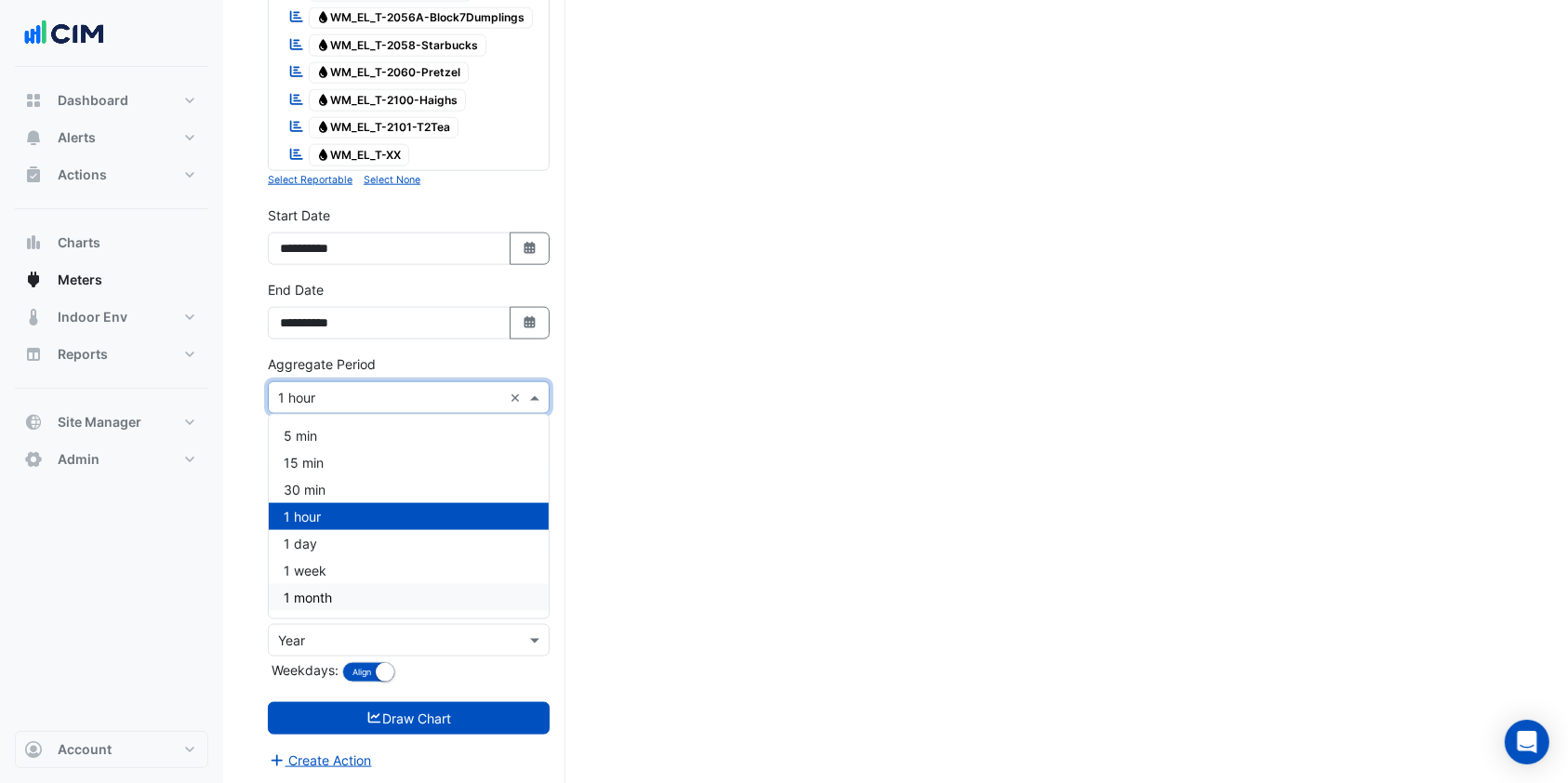
click at [316, 589] on span "1 month" at bounding box center [307, 597] width 49 height 16
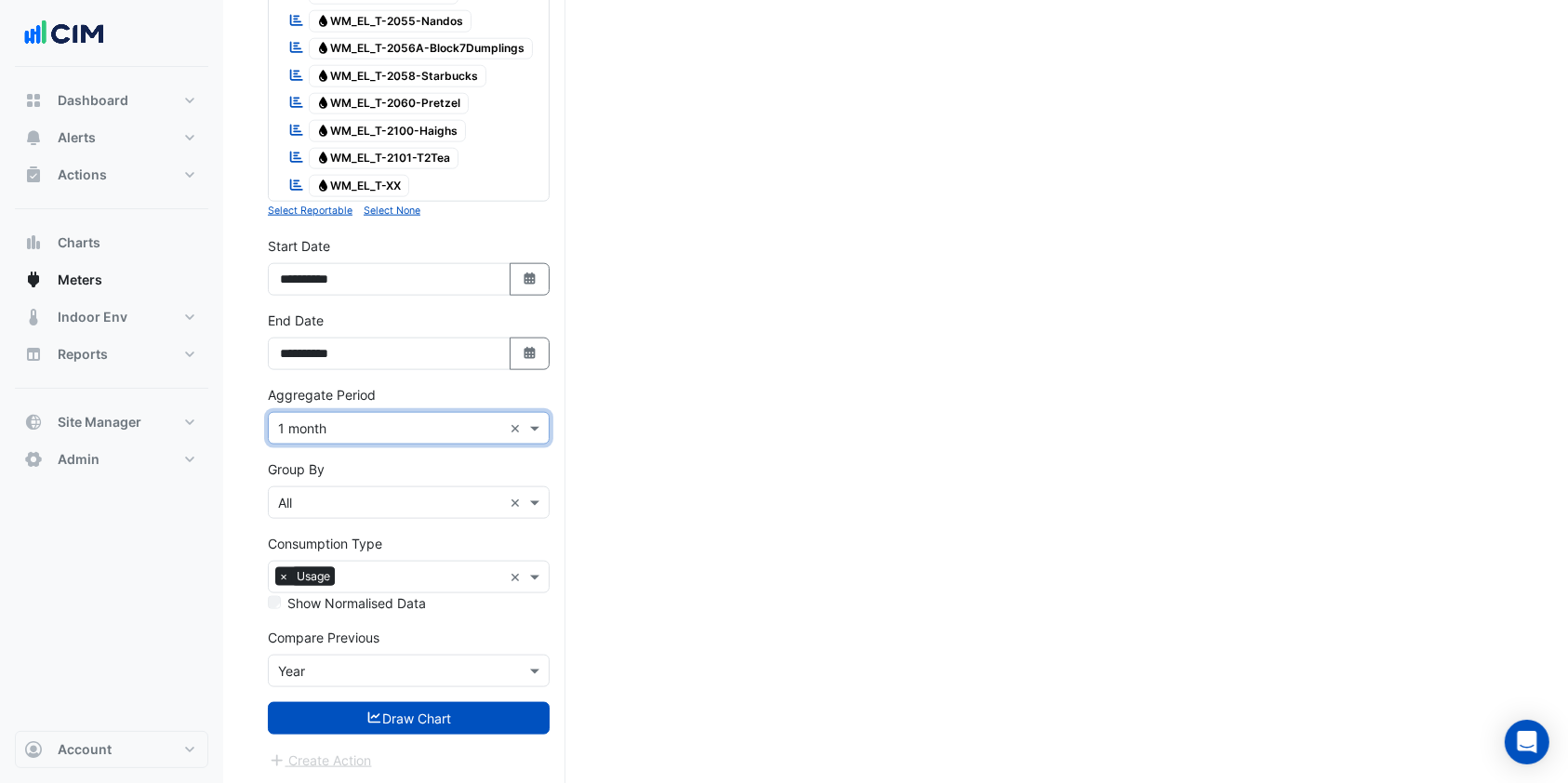
click at [366, 711] on icon "submit" at bounding box center [375, 718] width 17 height 13
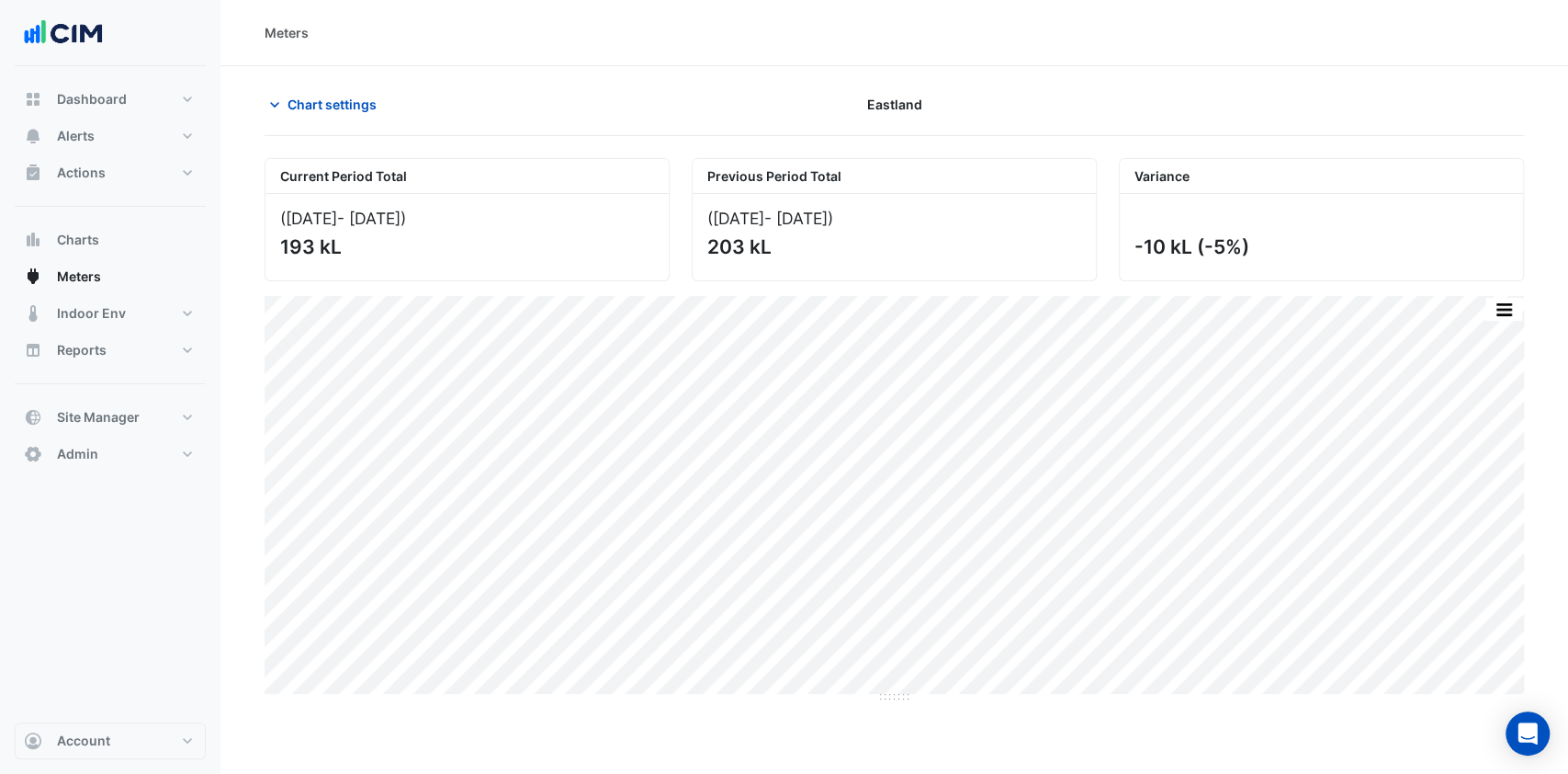
click at [285, 107] on button "Chart settings" at bounding box center [327, 105] width 124 height 32
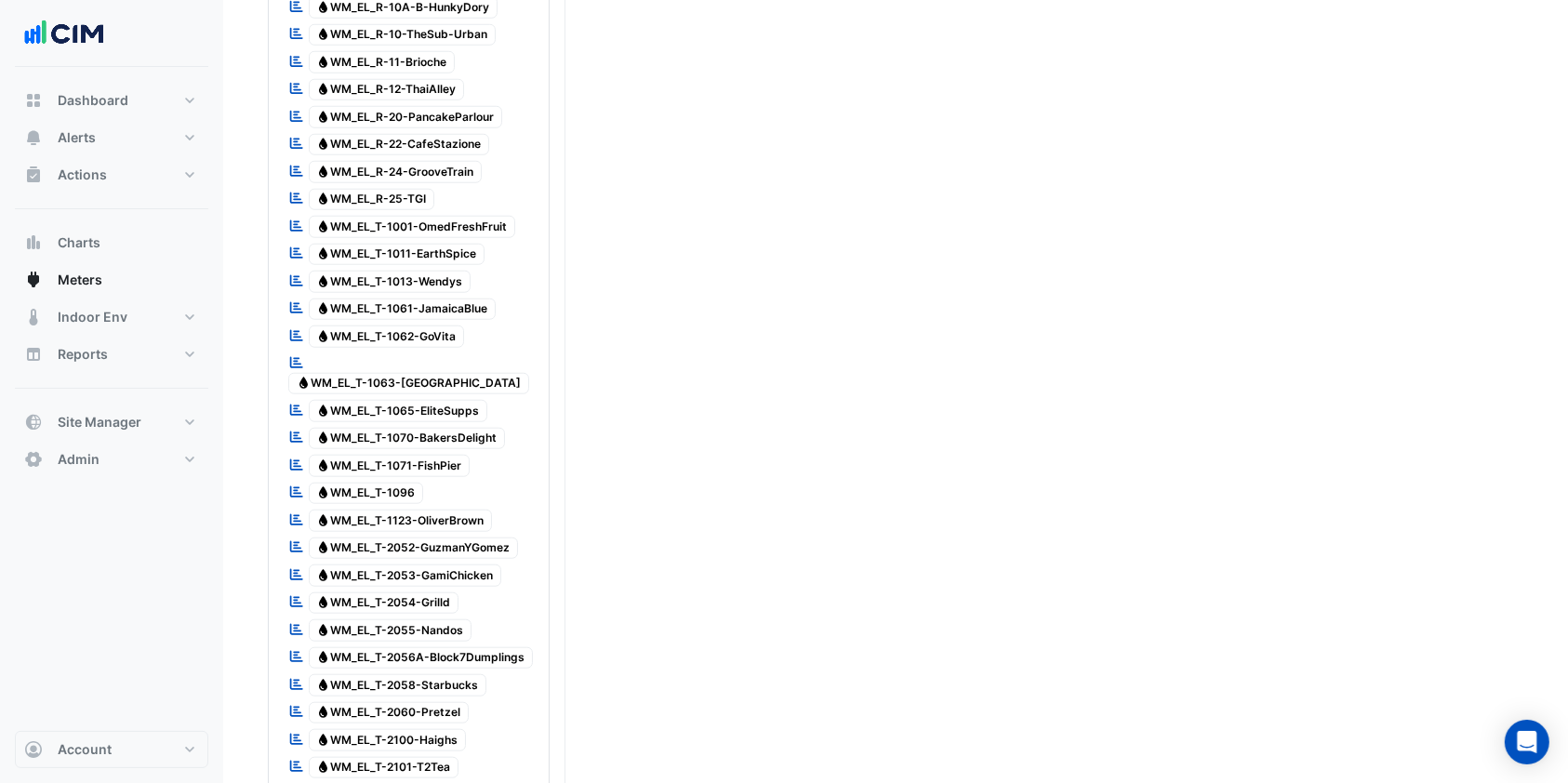
scroll to position [2220, 0]
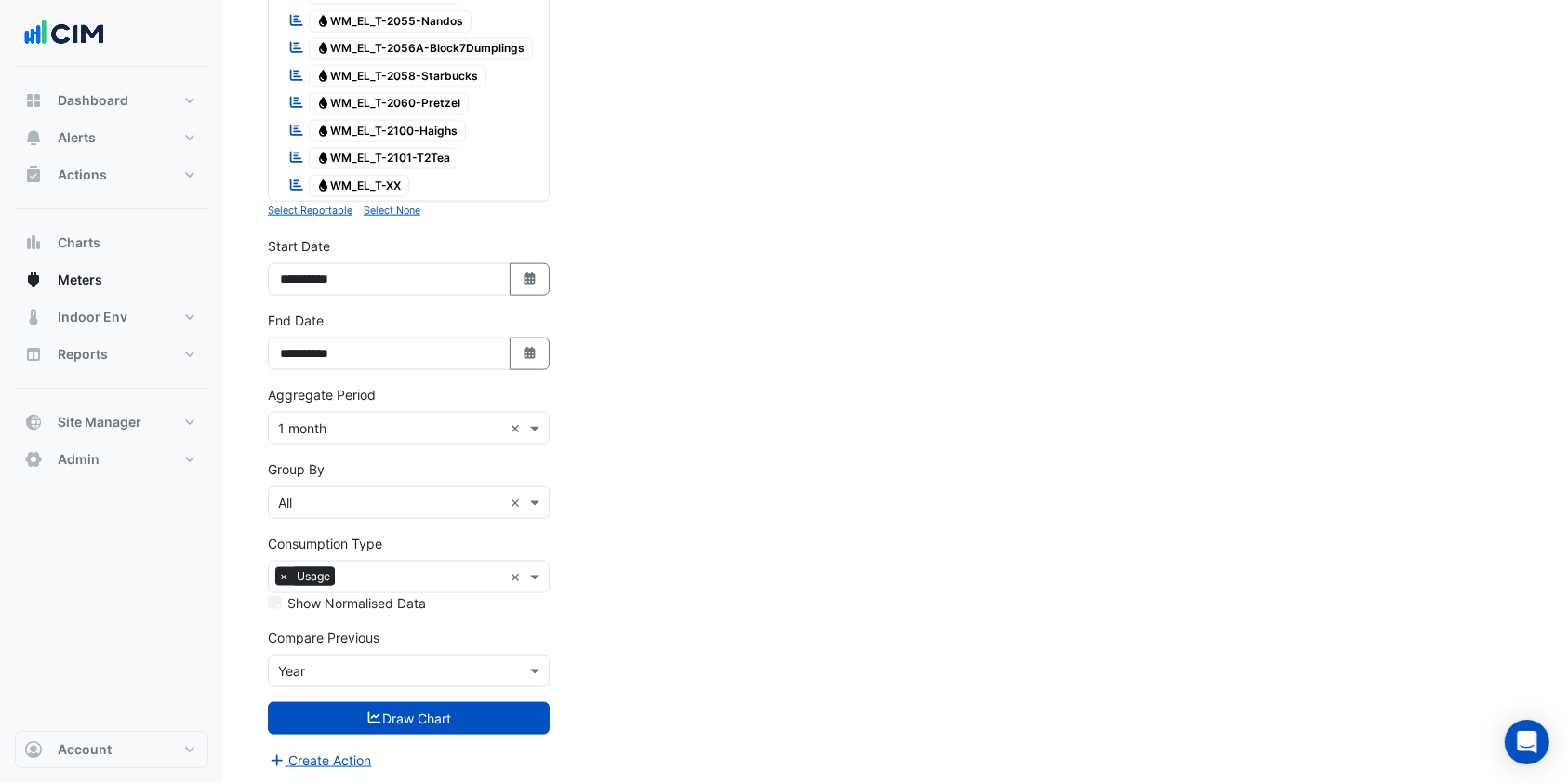
click at [544, 286] on button "Select Date" at bounding box center [529, 279] width 41 height 32
select select "*"
select select "****"
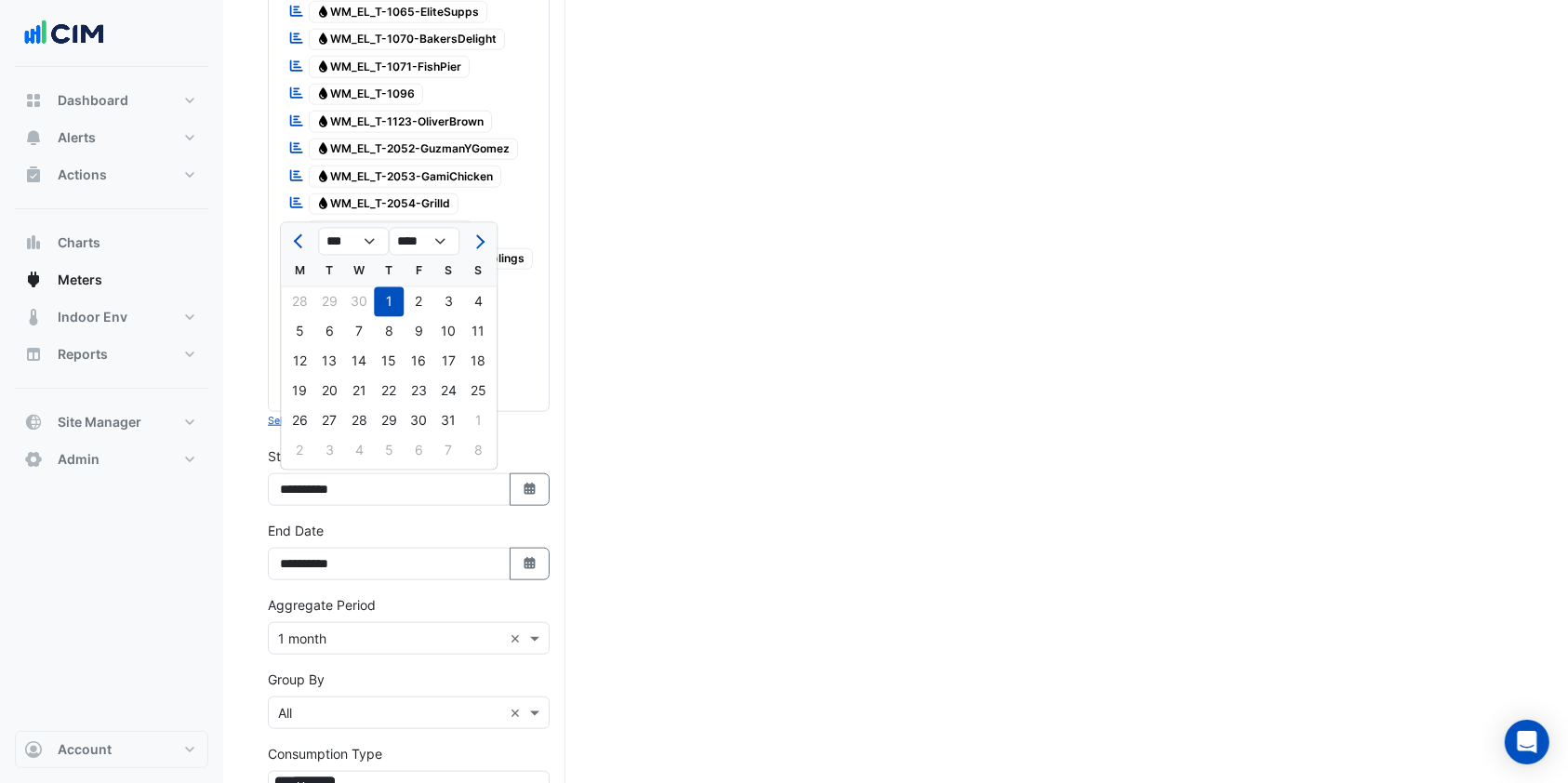
scroll to position [1972, 0]
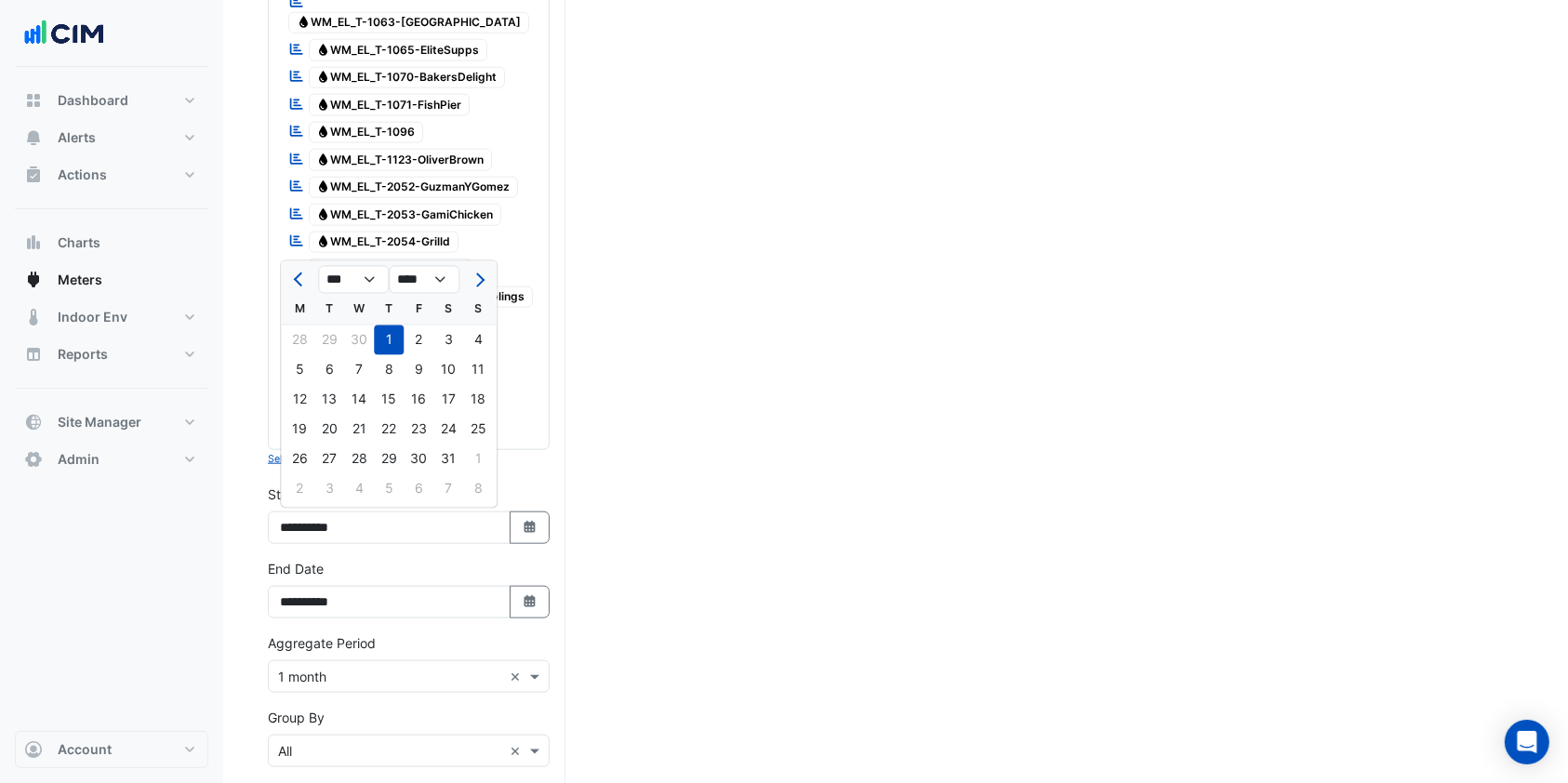
click at [479, 271] on button "Next month" at bounding box center [477, 279] width 22 height 30
click at [476, 274] on span "Next month" at bounding box center [477, 280] width 14 height 14
select select "*"
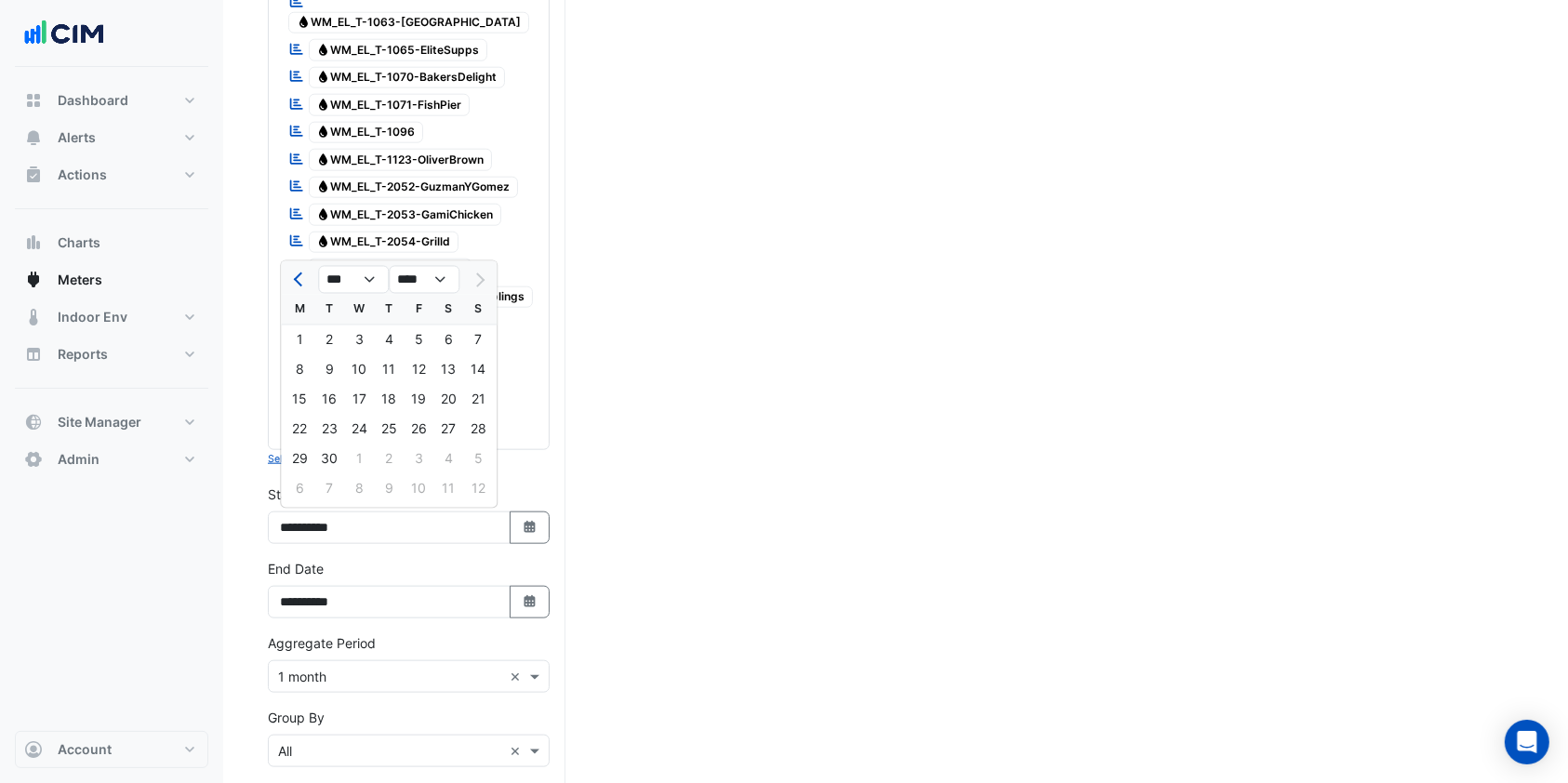
click at [303, 347] on div "1" at bounding box center [299, 340] width 30 height 30
type input "**********"
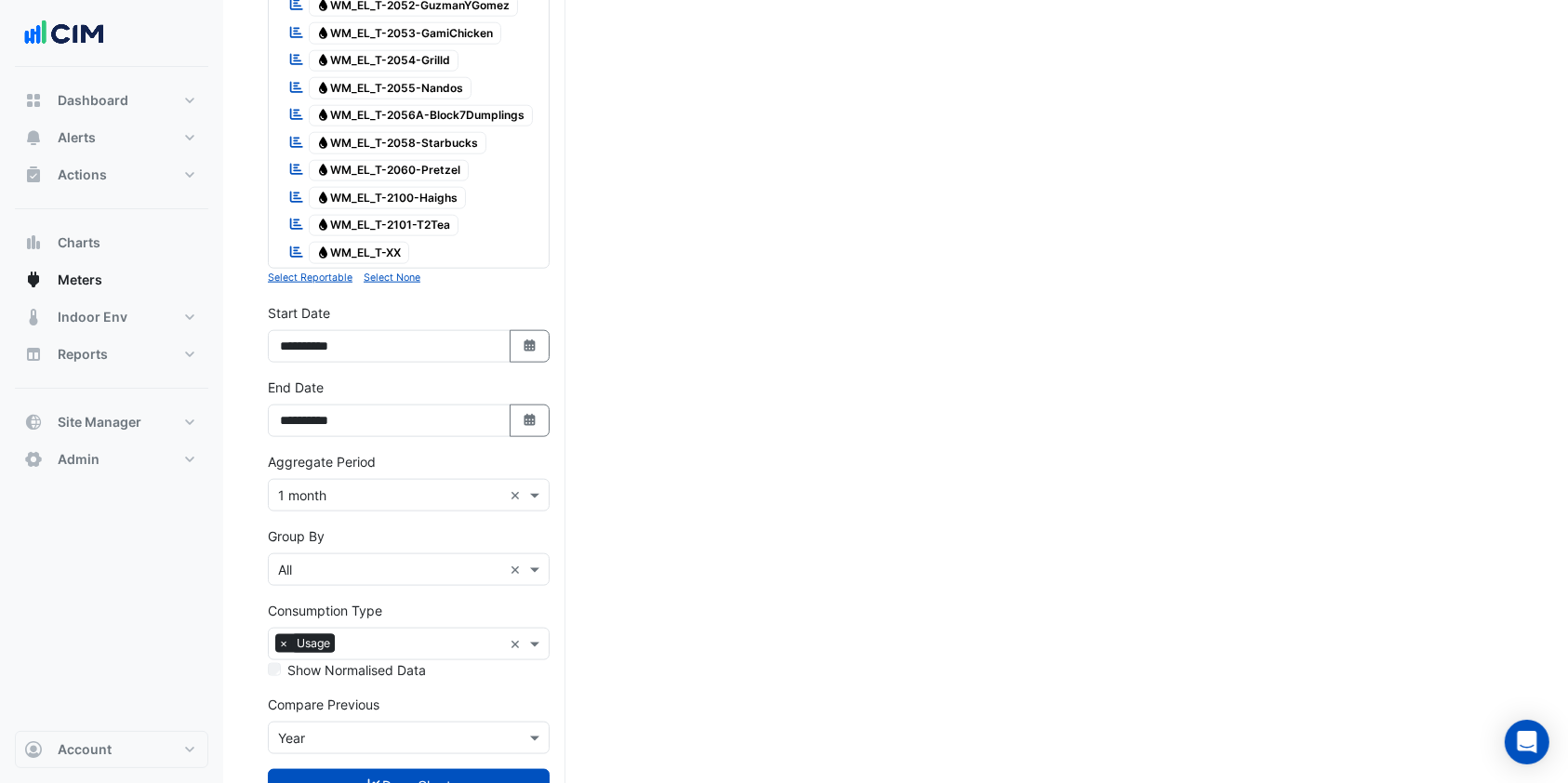
scroll to position [2220, 0]
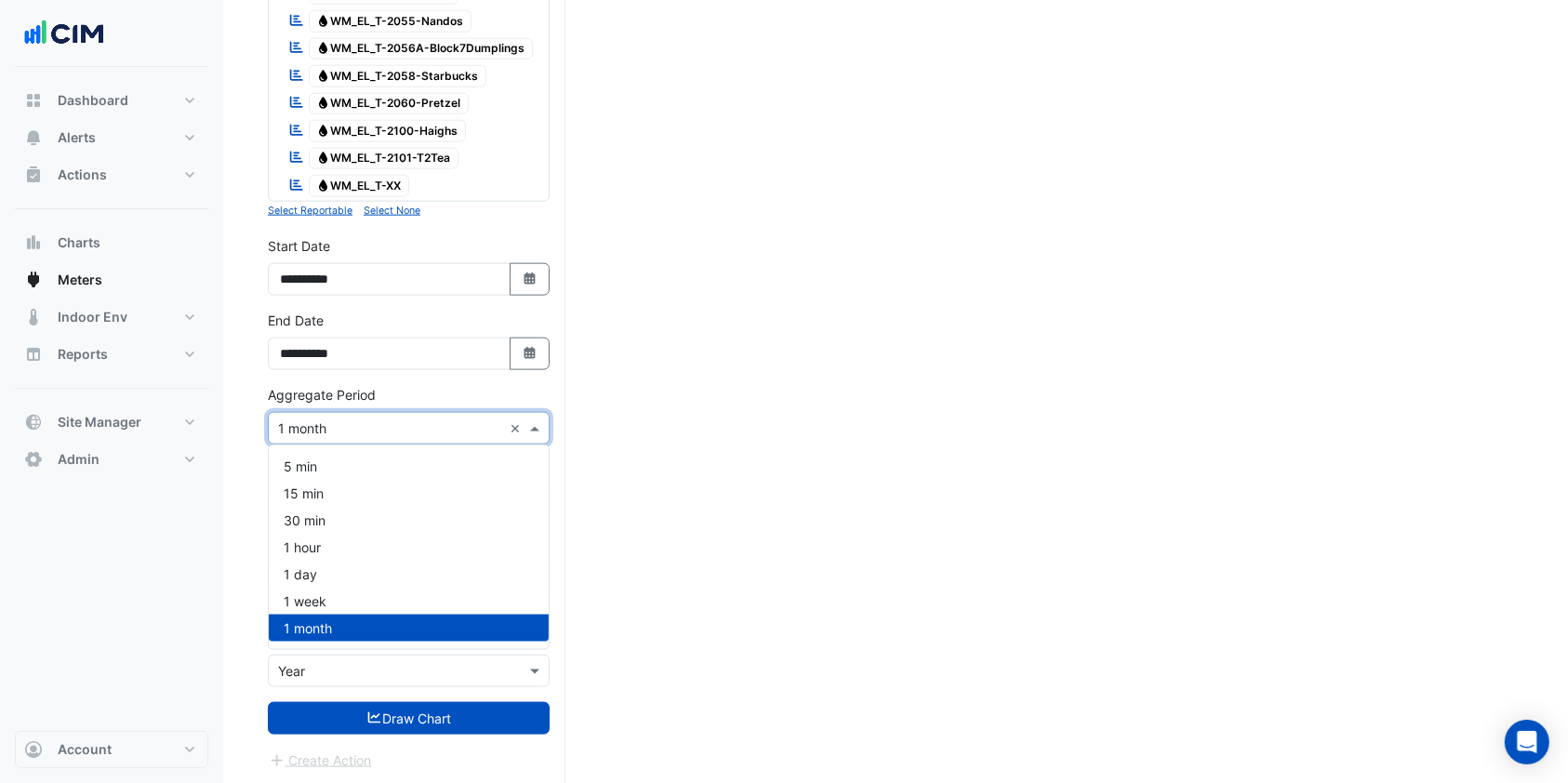
click at [343, 426] on input "text" at bounding box center [390, 429] width 224 height 19
click at [295, 575] on span "1 day" at bounding box center [299, 574] width 33 height 16
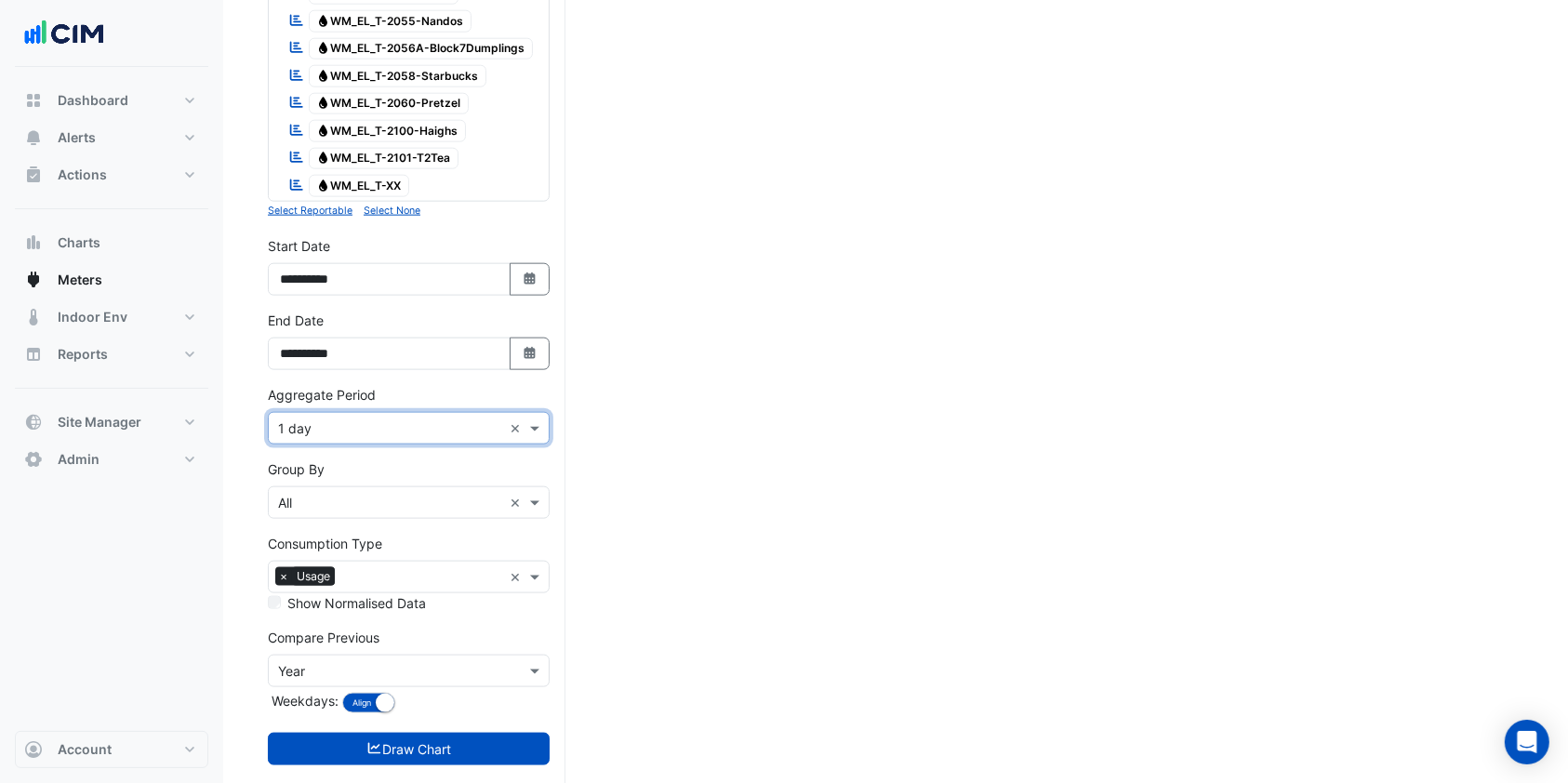
click at [356, 436] on div "× 1 day ×" at bounding box center [408, 428] width 281 height 32
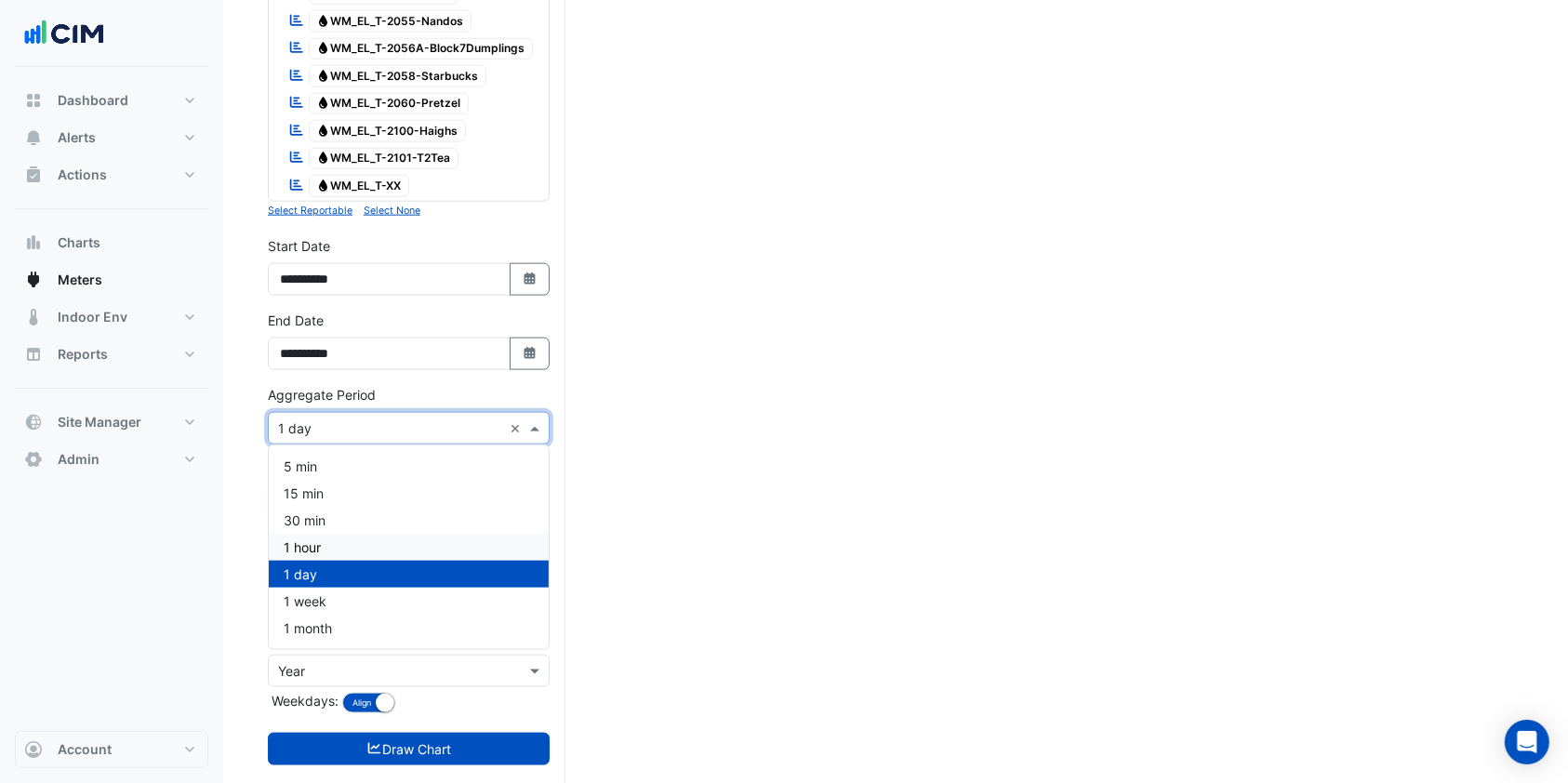
click at [303, 543] on span "1 hour" at bounding box center [301, 546] width 37 height 16
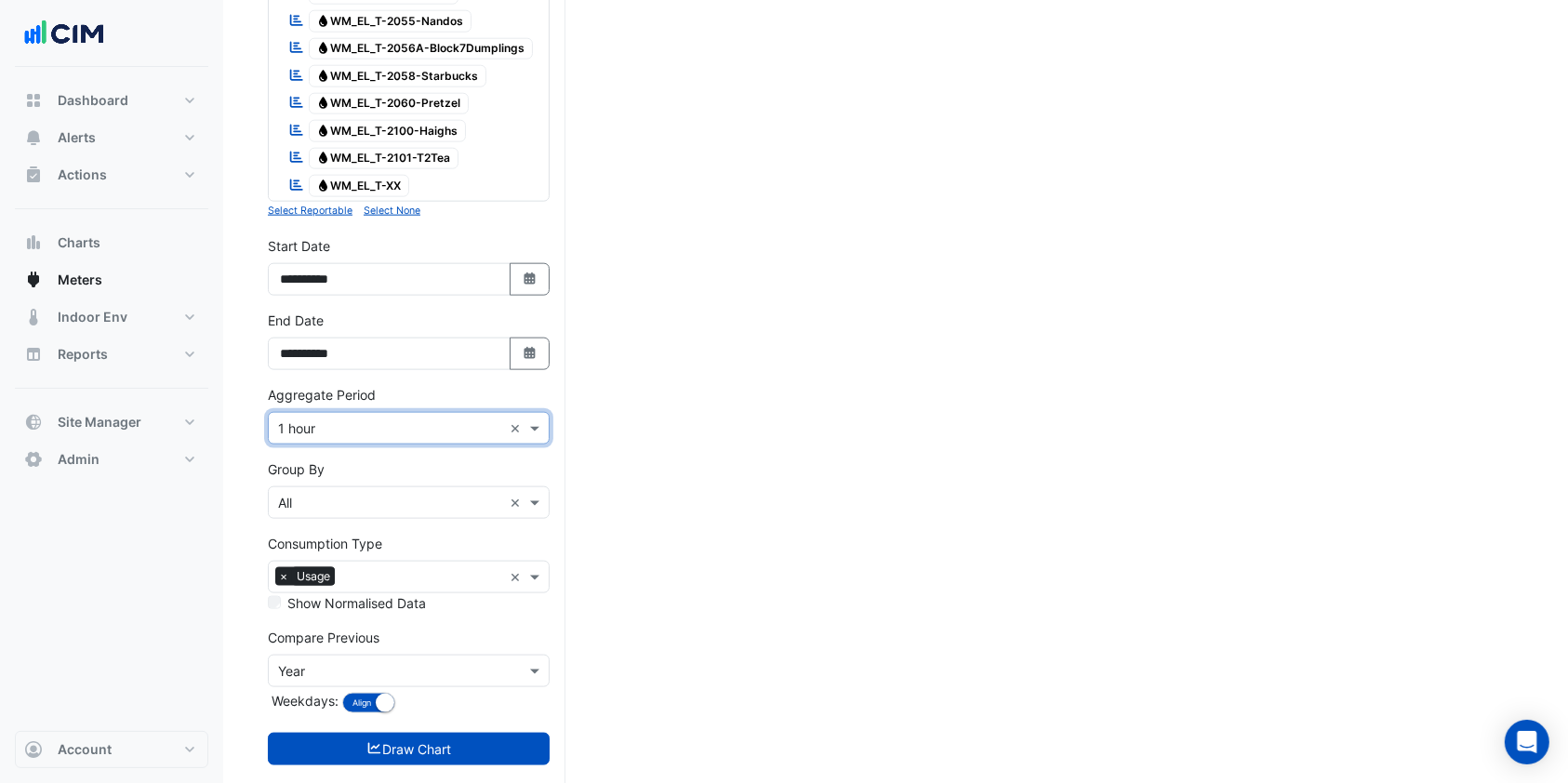
click at [376, 752] on icon "submit" at bounding box center [375, 749] width 17 height 13
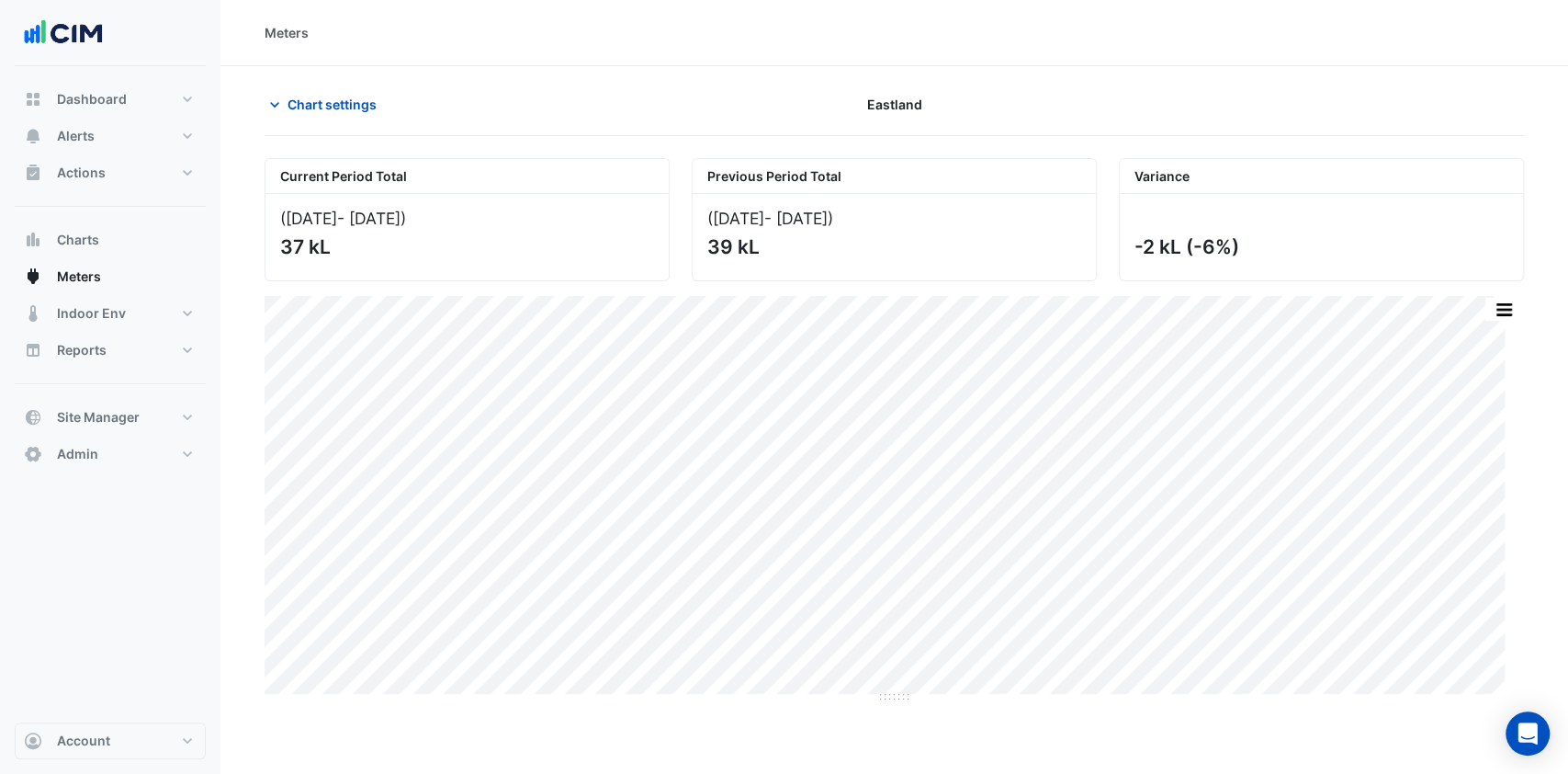
click at [304, 91] on button "Chart settings" at bounding box center [327, 105] width 124 height 32
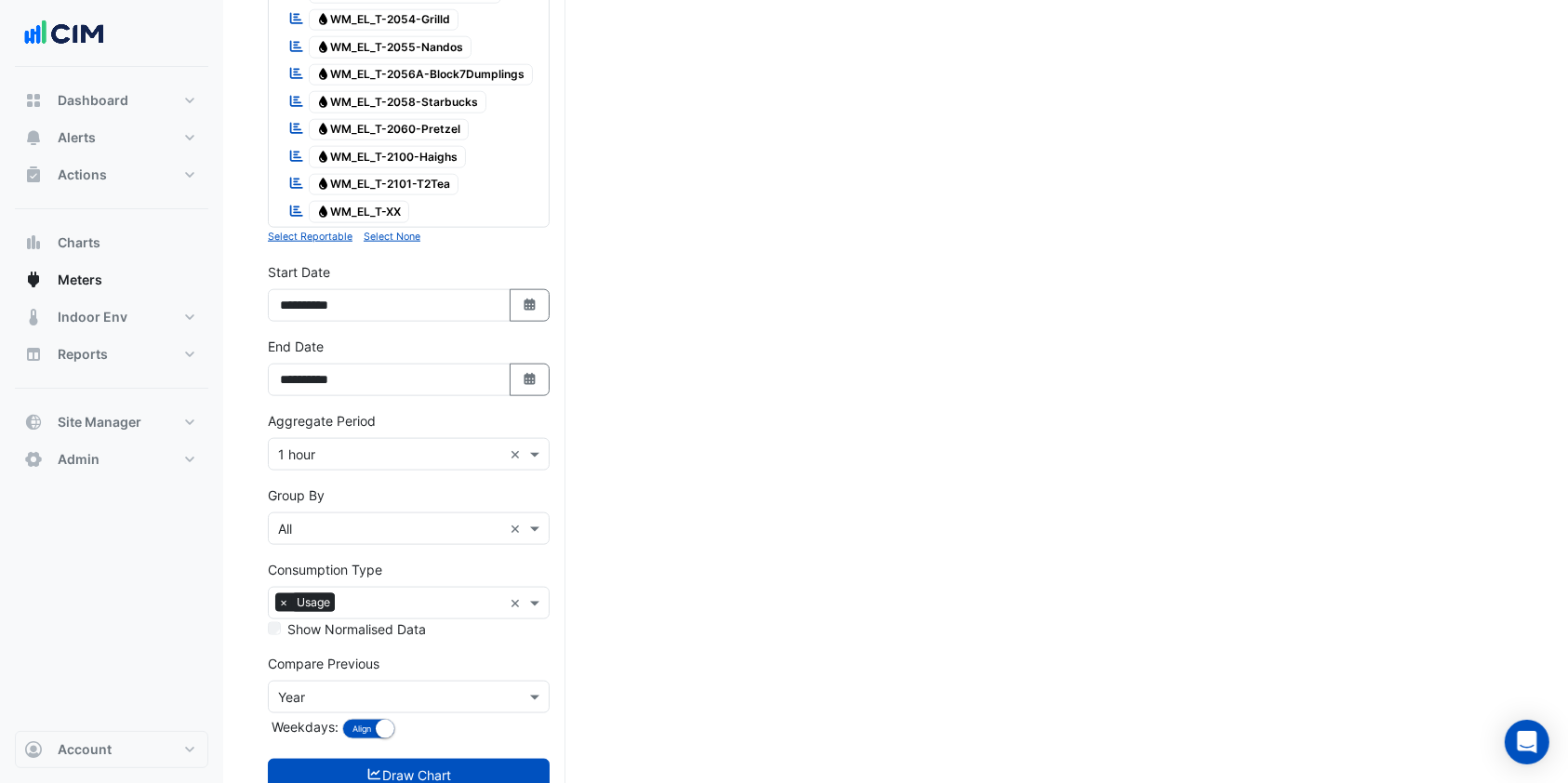
scroll to position [2251, 0]
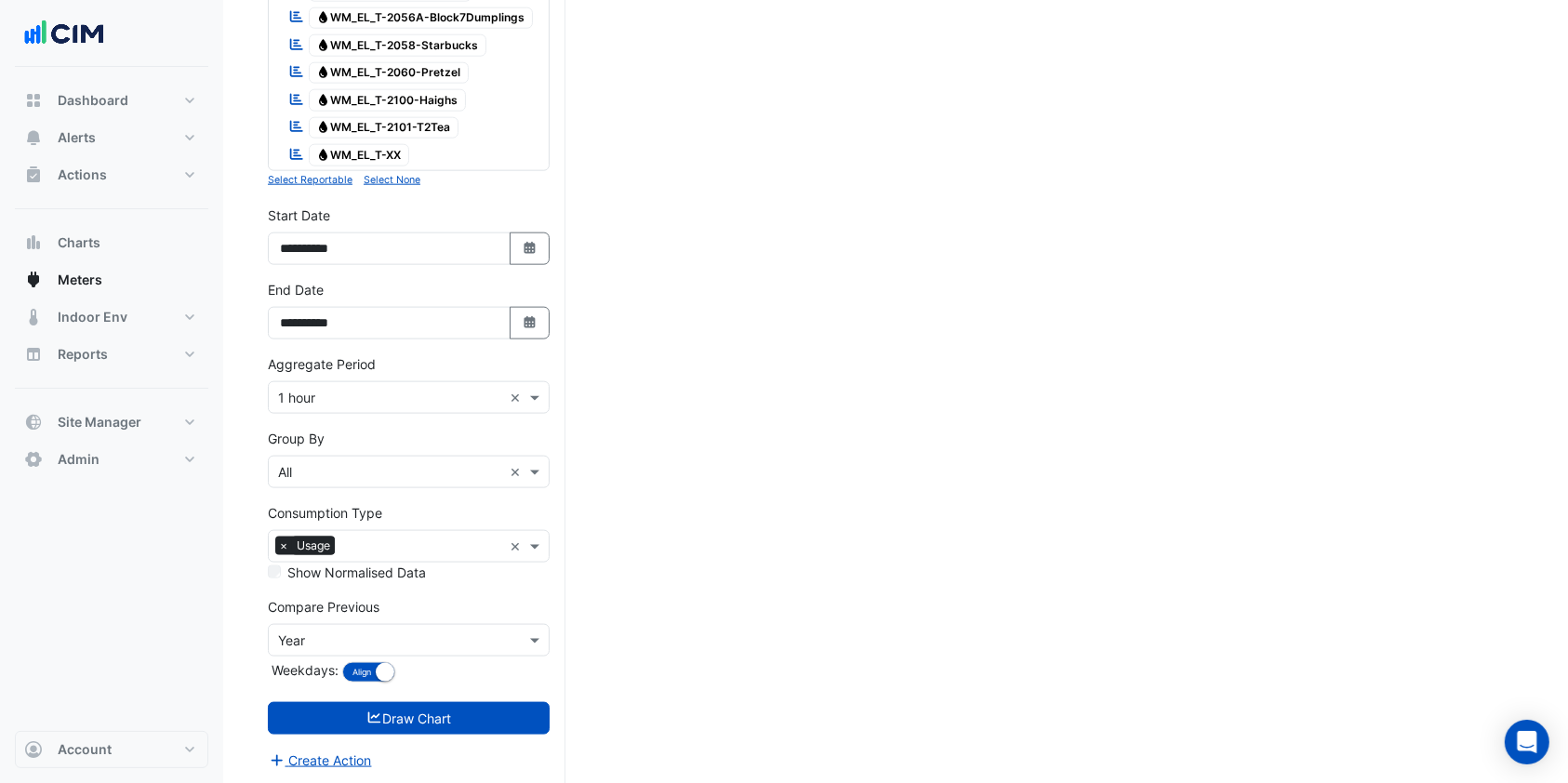
click at [342, 635] on input "text" at bounding box center [390, 641] width 224 height 19
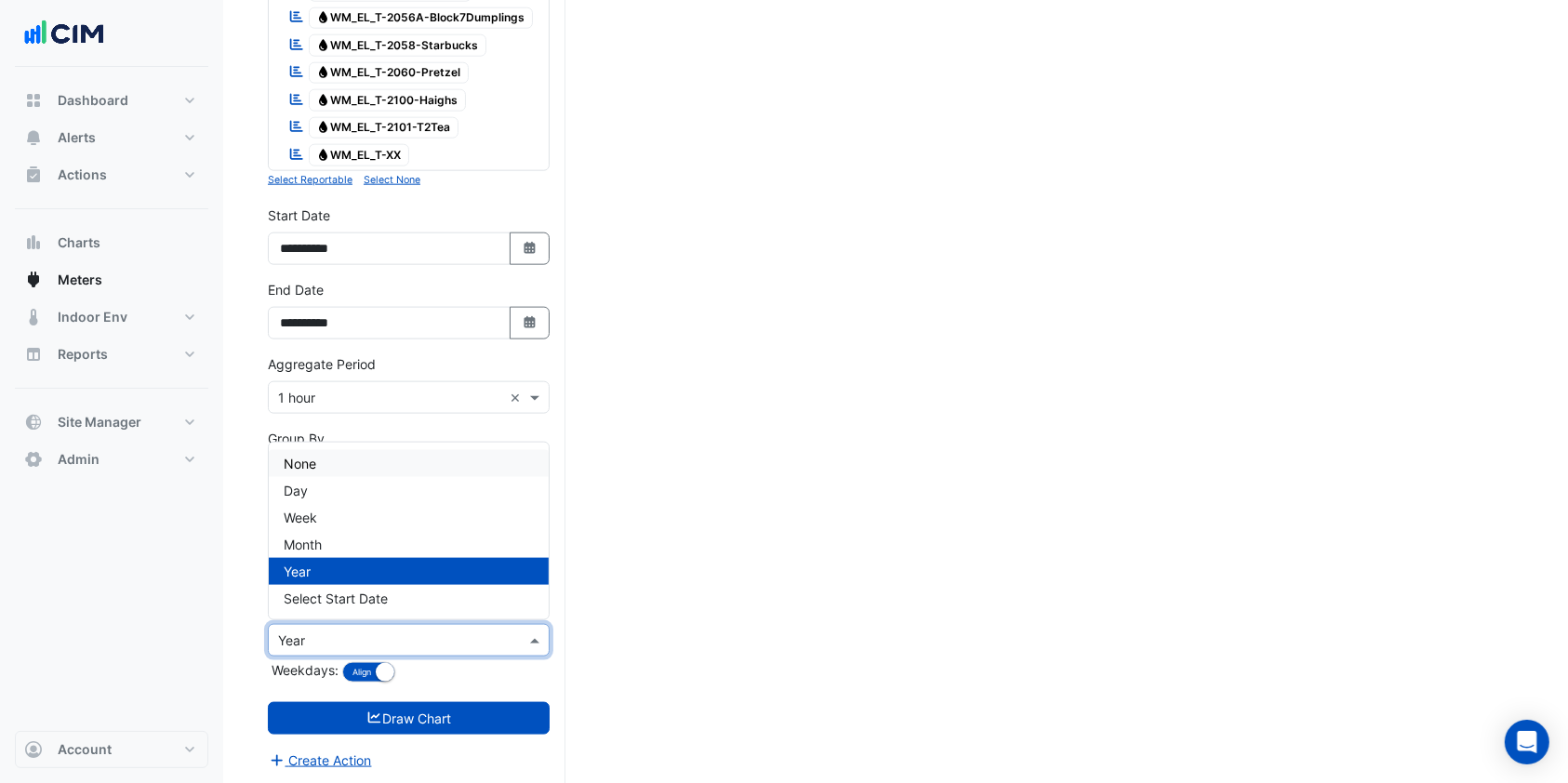
click at [328, 467] on div "None" at bounding box center [408, 464] width 279 height 27
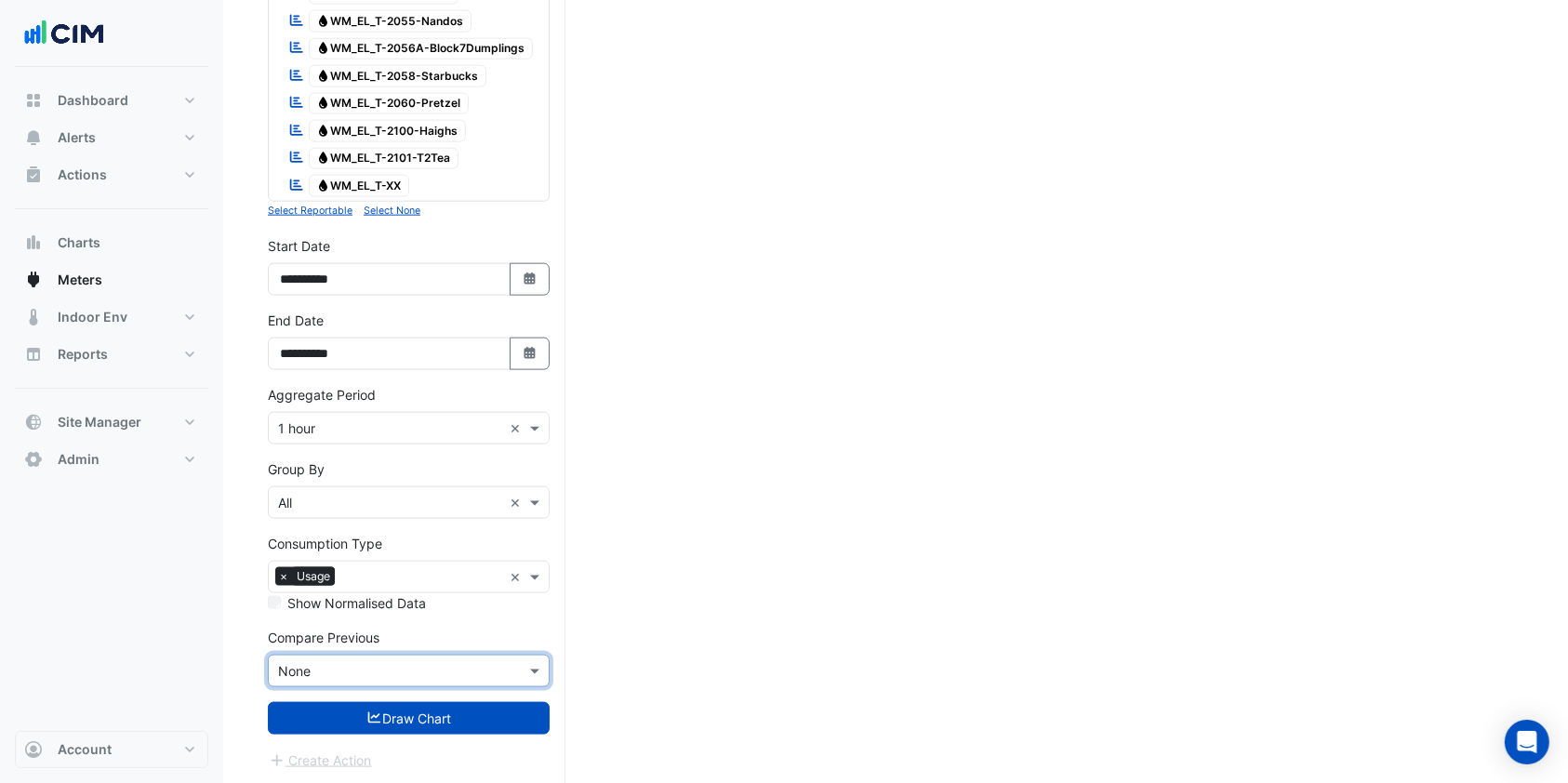
click at [383, 716] on button "Draw Chart" at bounding box center [408, 718] width 281 height 32
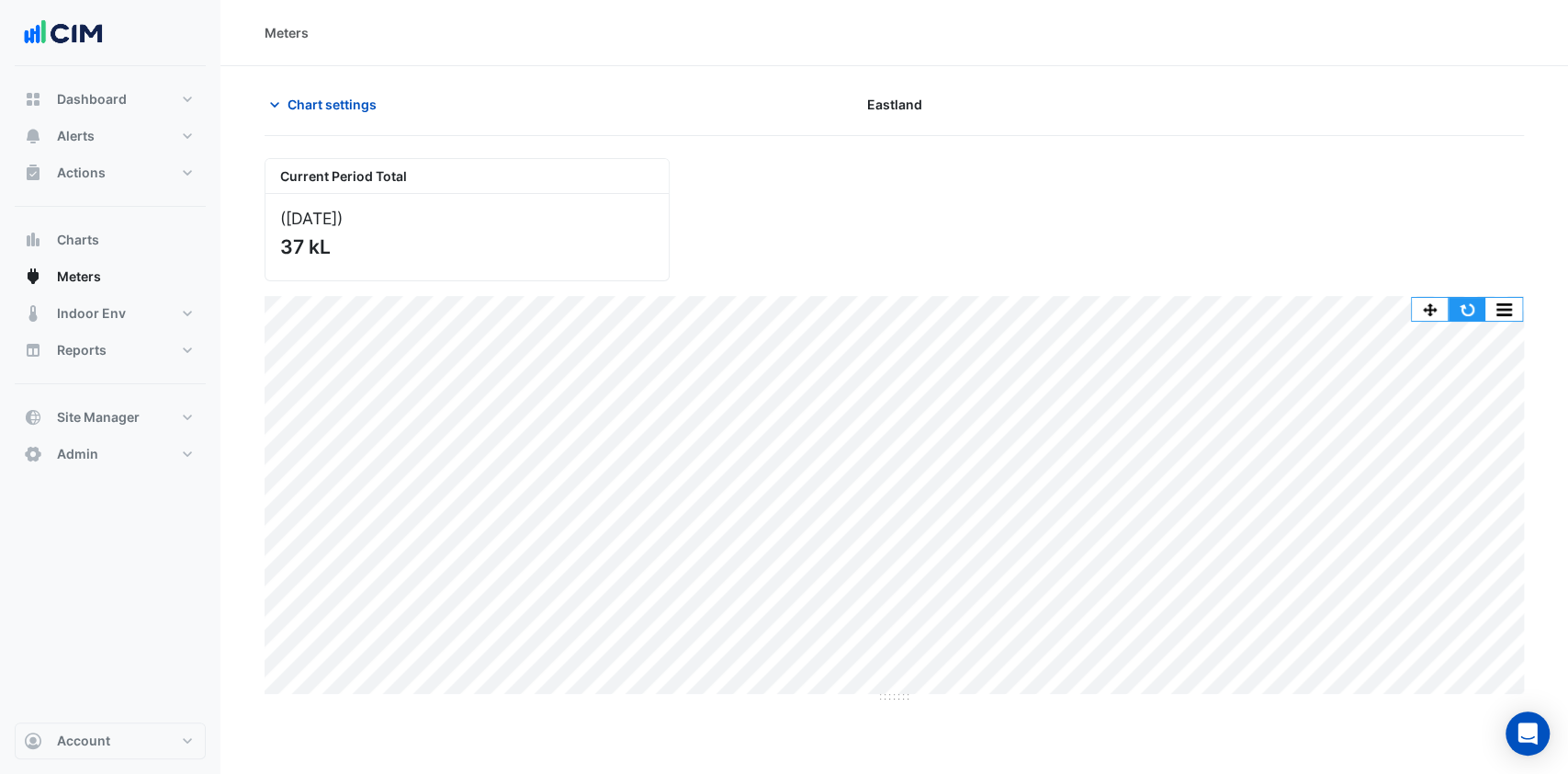
click at [1476, 299] on button "button" at bounding box center [1466, 309] width 37 height 23
click at [1455, 310] on button "button" at bounding box center [1466, 309] width 37 height 23
click at [1459, 305] on button "button" at bounding box center [1466, 309] width 37 height 23
click at [139, 101] on button "Dashboard" at bounding box center [110, 99] width 191 height 37
select select "***"
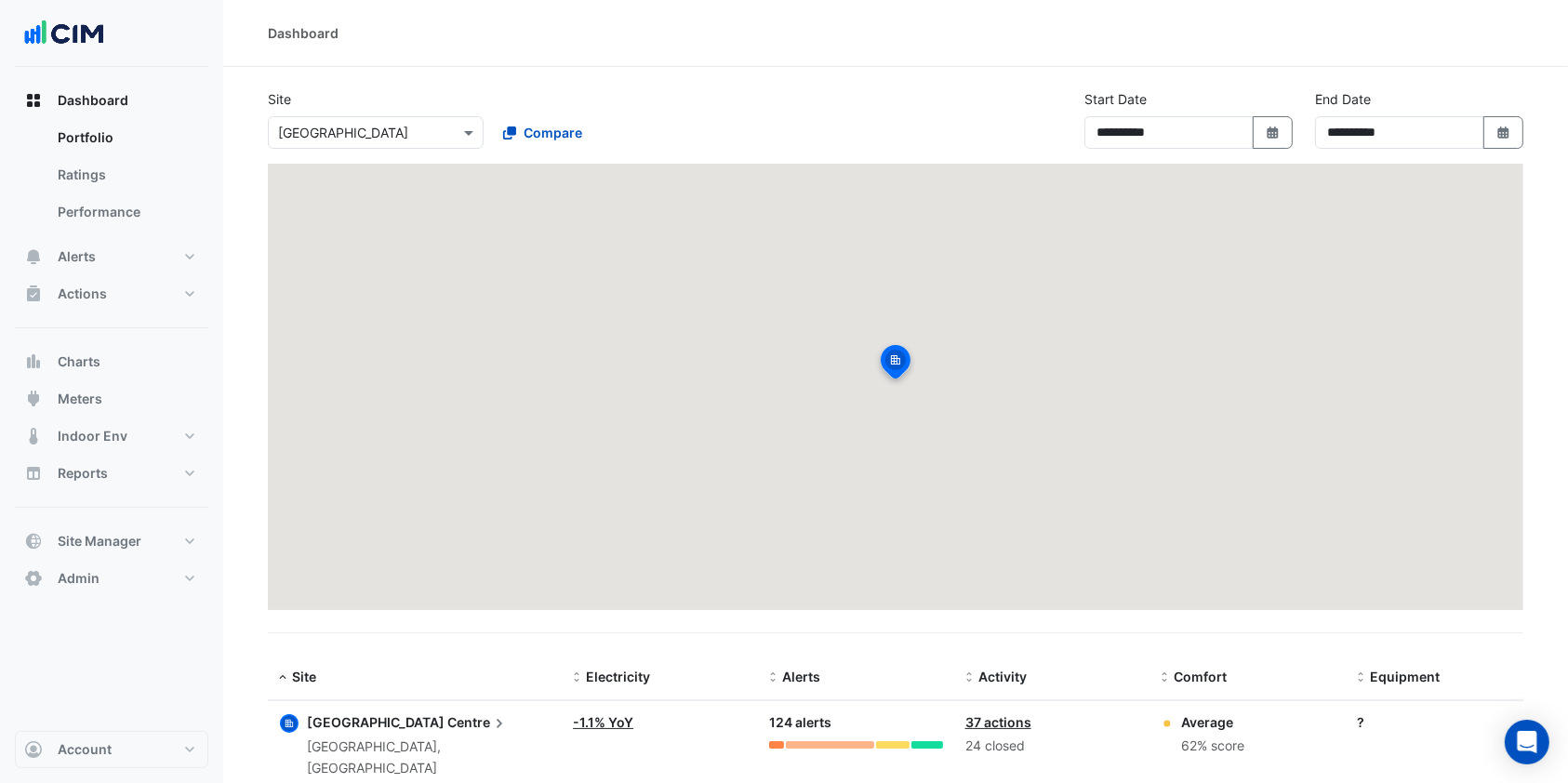
click at [417, 143] on div "× Canberra Centre" at bounding box center [376, 133] width 216 height 32
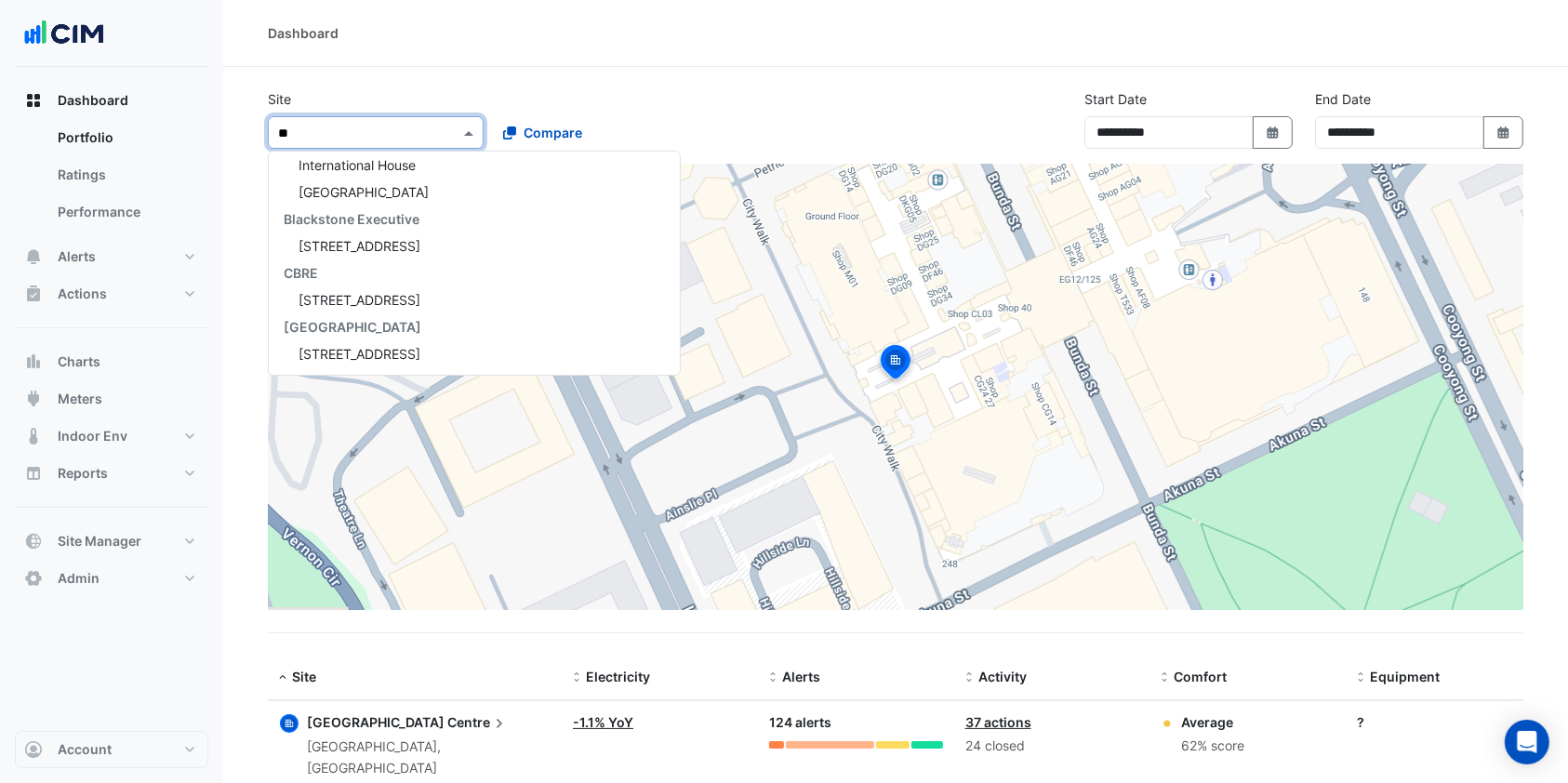
scroll to position [8, 0]
type input "***"
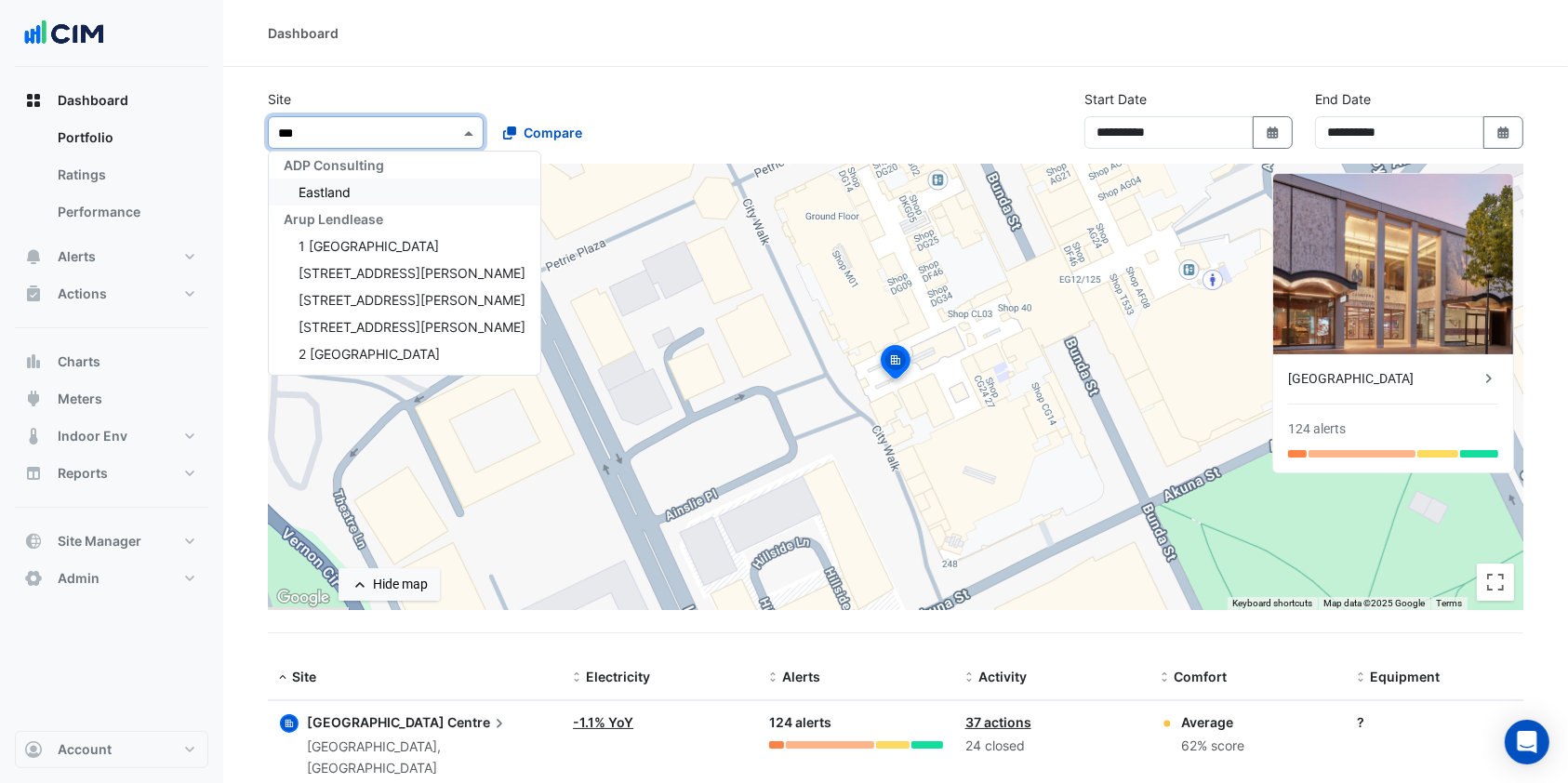
click at [317, 185] on span "Eastland" at bounding box center [324, 192] width 52 height 16
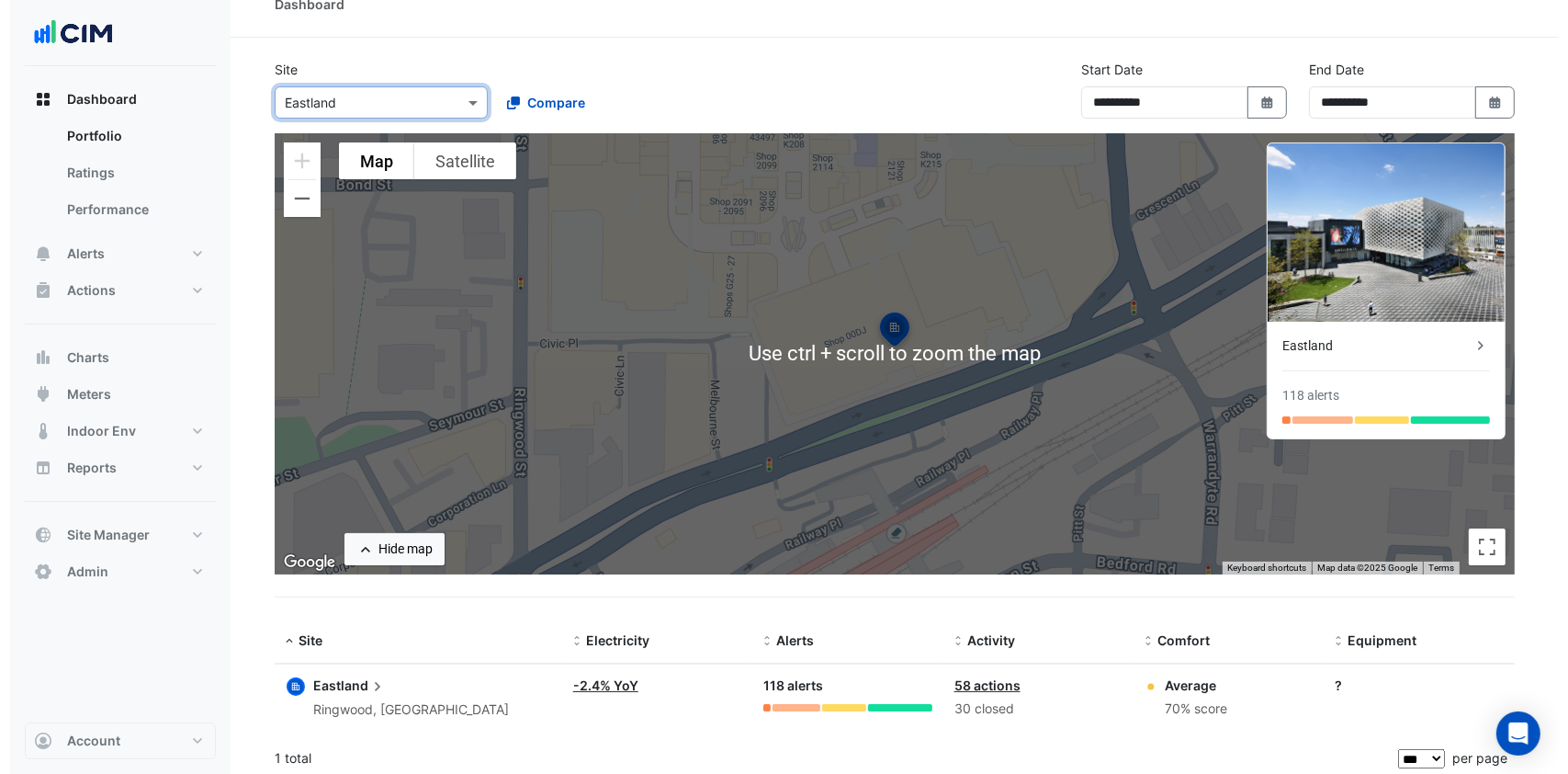
scroll to position [35, 0]
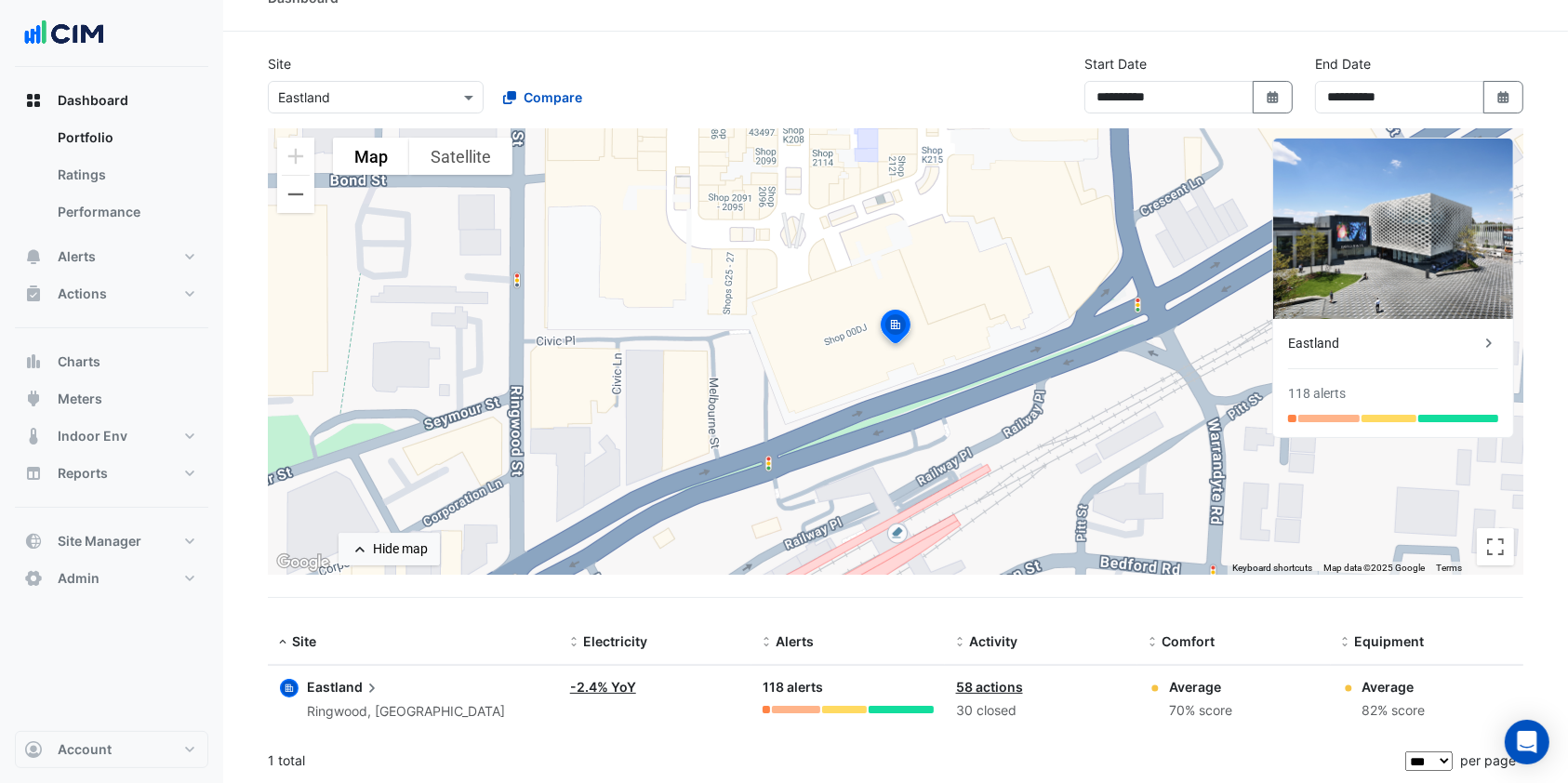
click at [370, 686] on icon at bounding box center [371, 688] width 18 height 18
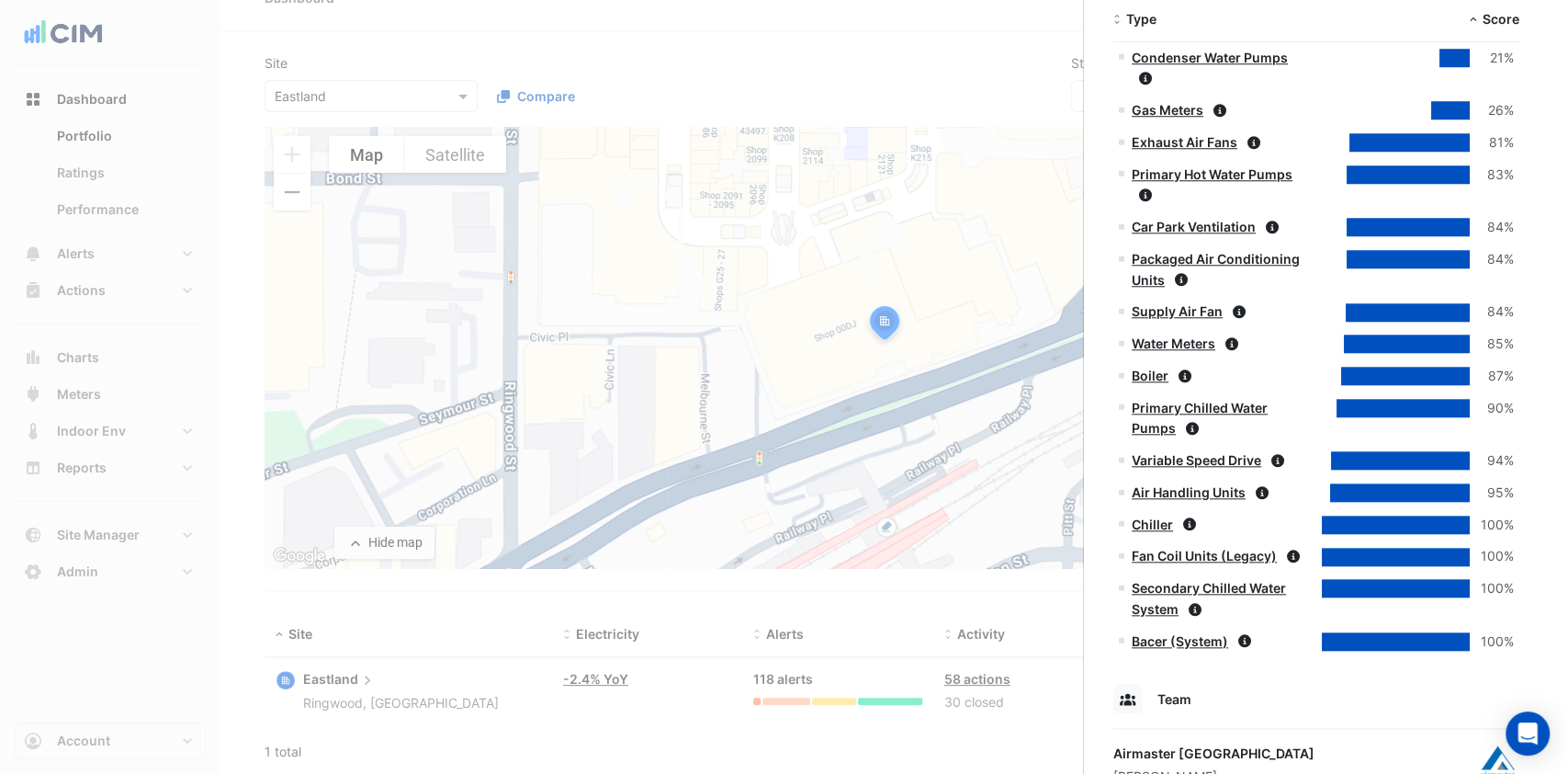
scroll to position [1525, 0]
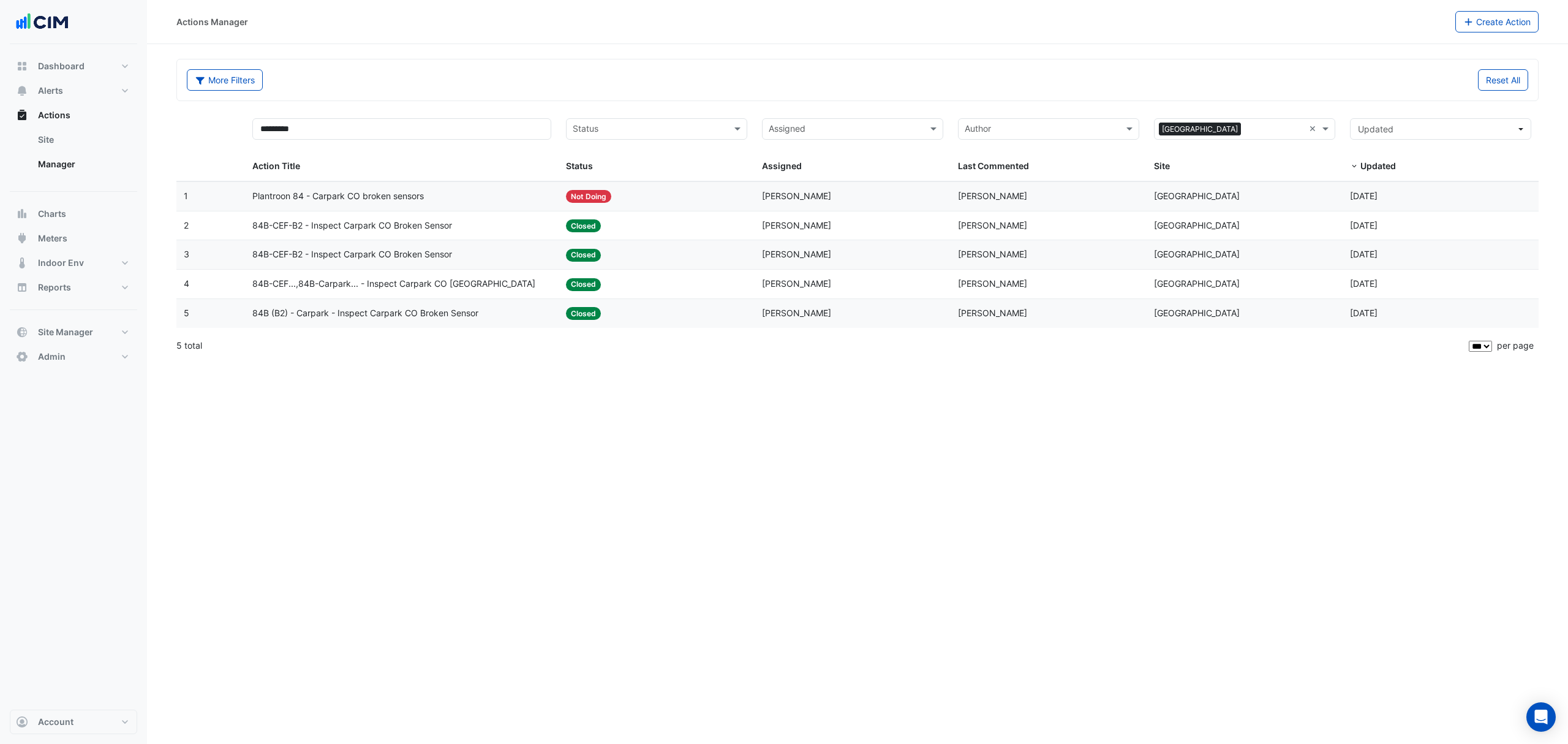
select select "***"
click at [54, 85] on span "Alerts" at bounding box center [50, 90] width 25 height 12
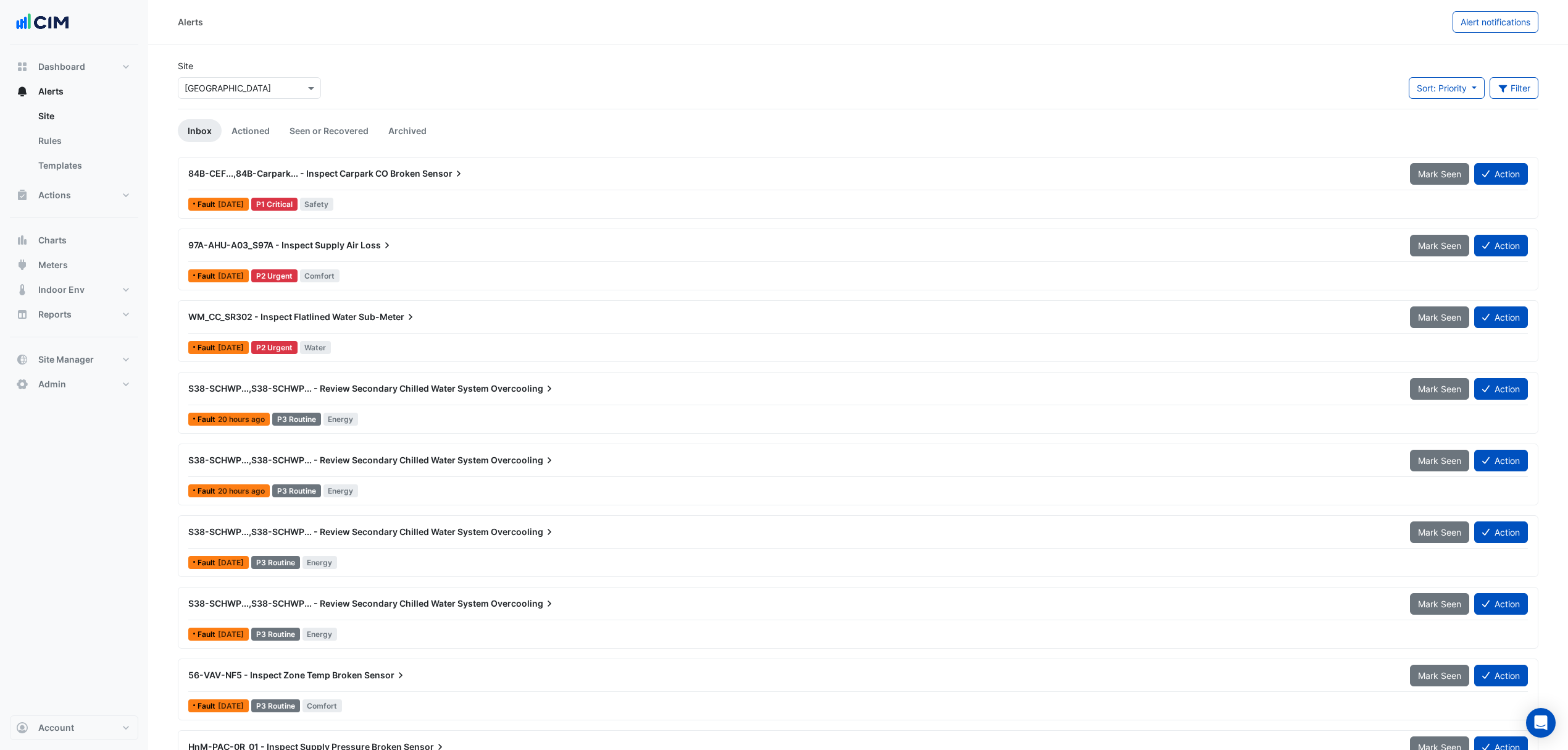
click at [280, 99] on div "Site × Canberra Centre" at bounding box center [250, 84] width 158 height 49
click at [279, 94] on div "× [GEOGRAPHIC_DATA]" at bounding box center [250, 88] width 143 height 22
type input "**********"
click at [194, 122] on div "JLL QIC" at bounding box center [234, 115] width 111 height 18
click at [242, 132] on span "[STREET_ADDRESS]" at bounding box center [239, 132] width 81 height 11
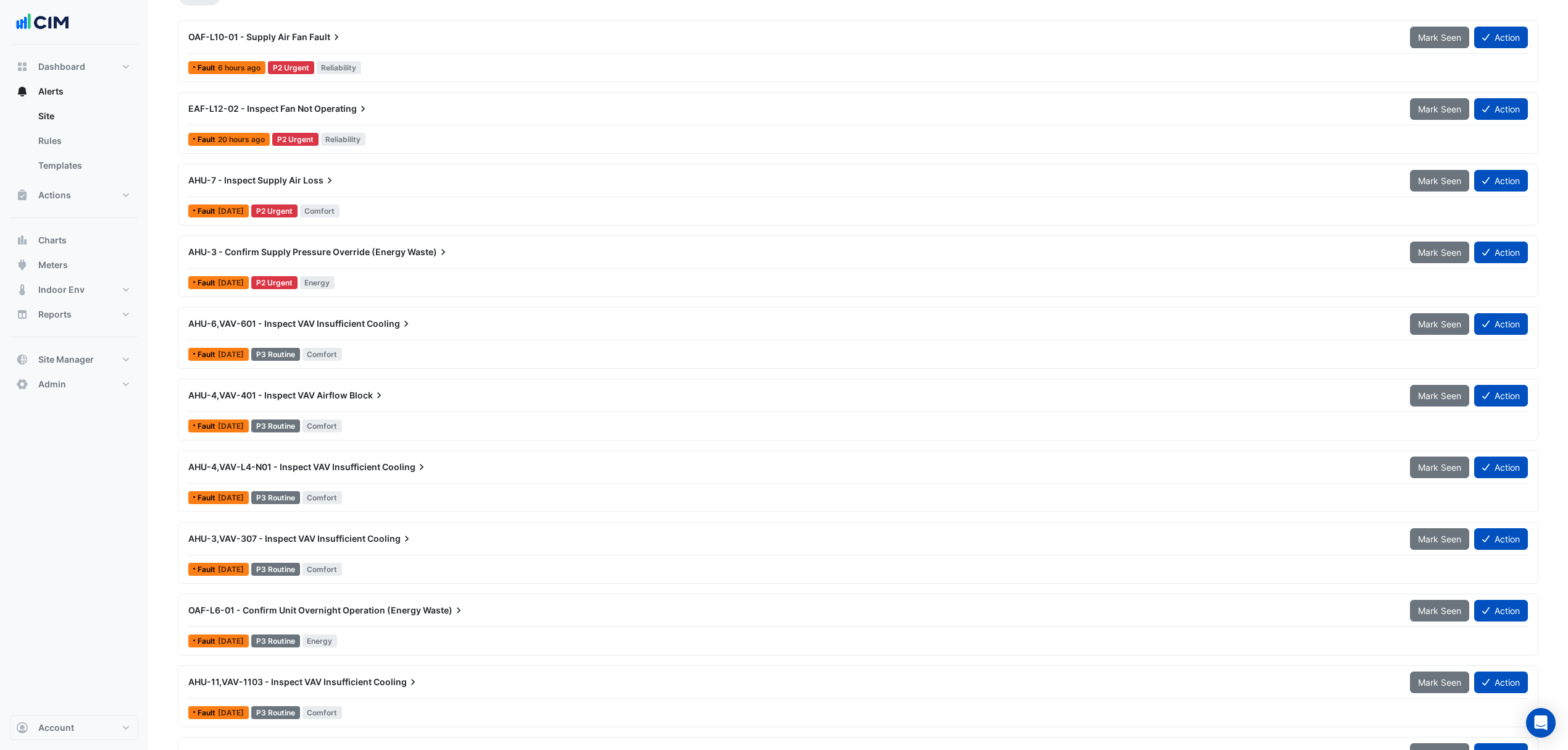
scroll to position [164, 0]
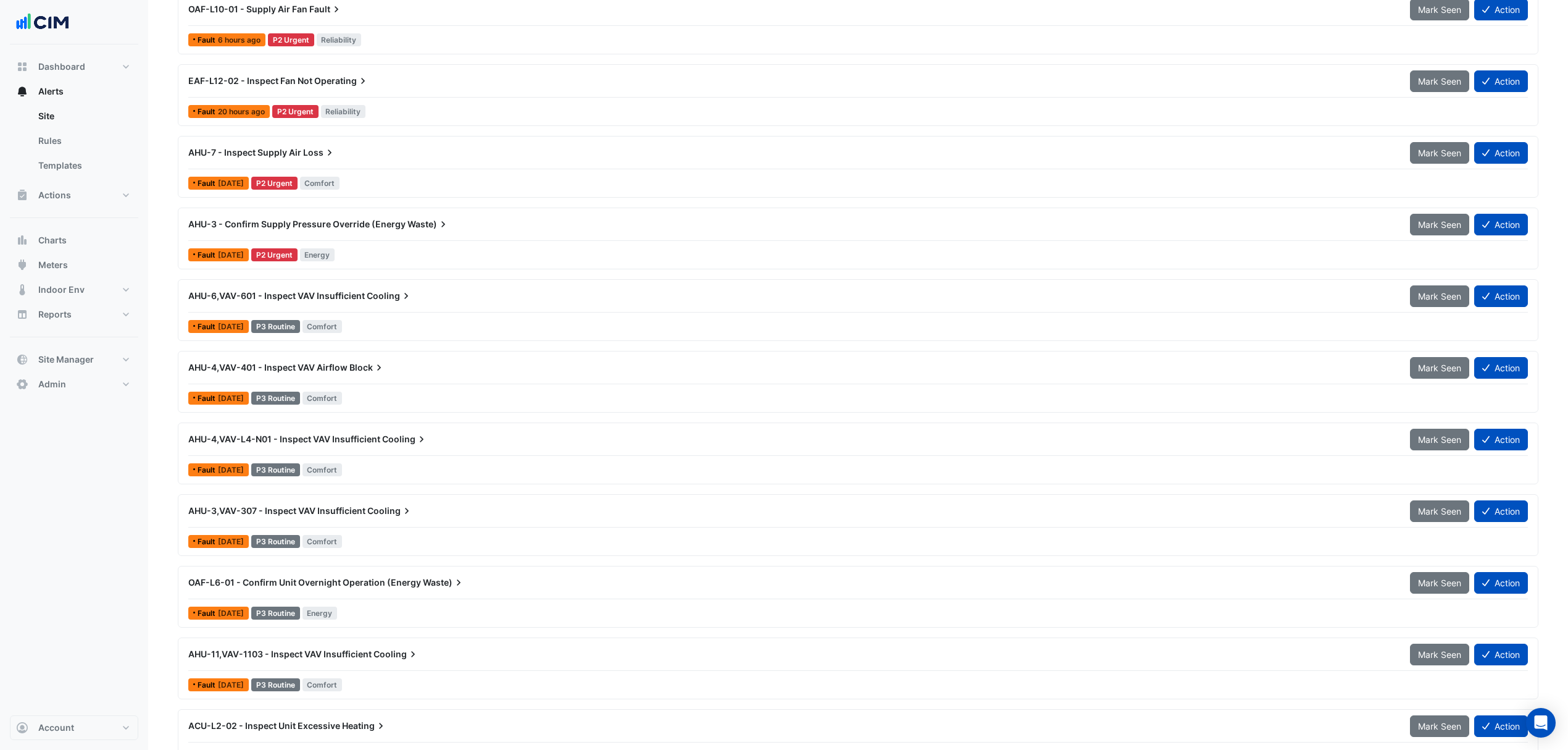
click at [277, 372] on span "AHU-4,VAV-401 - Inspect VAV Airflow" at bounding box center [268, 367] width 160 height 11
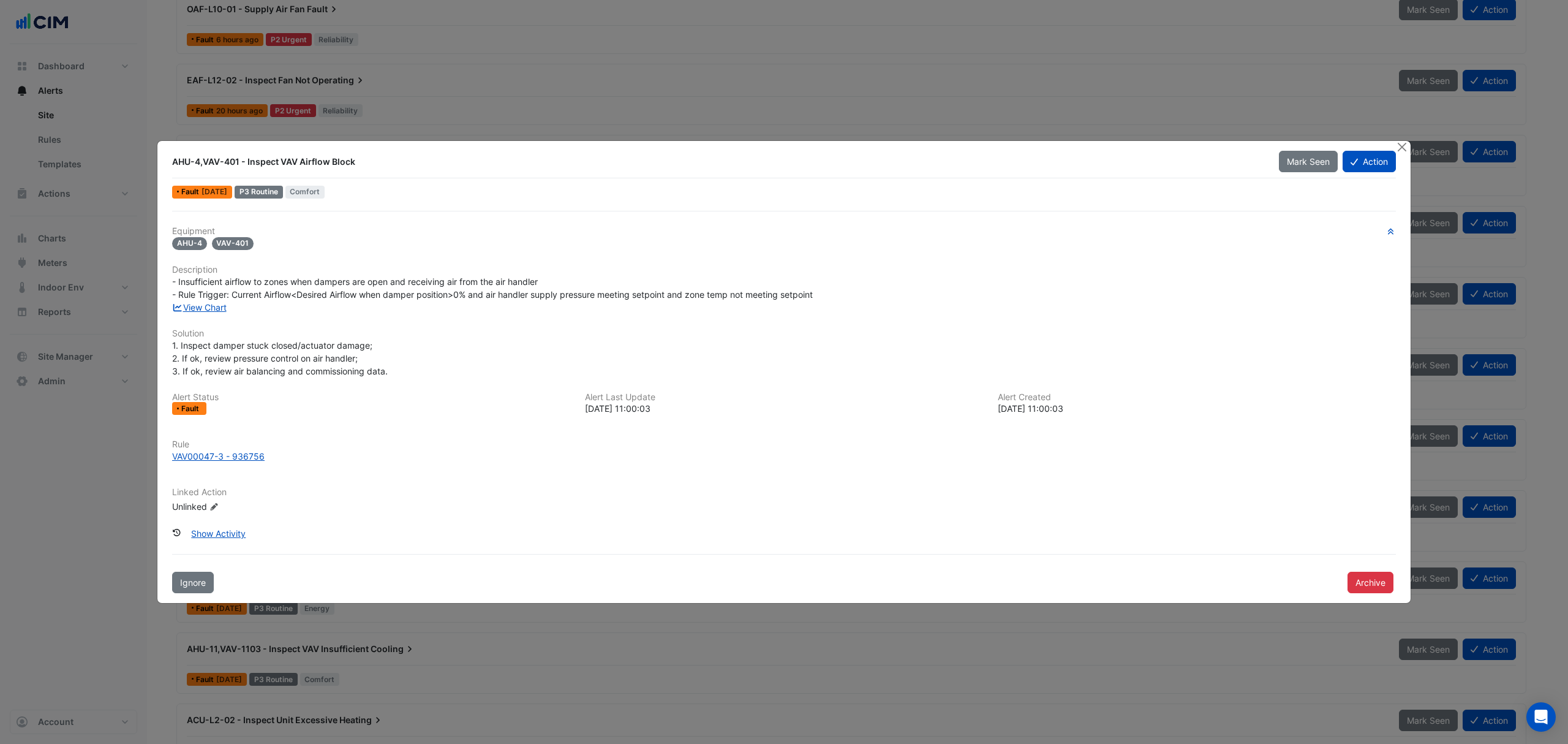
click at [216, 302] on link "View Chart" at bounding box center [199, 307] width 55 height 11
drag, startPoint x: 1397, startPoint y: 151, endPoint x: 1378, endPoint y: 156, distance: 19.6
click at [1397, 151] on button "Close" at bounding box center [1402, 147] width 13 height 13
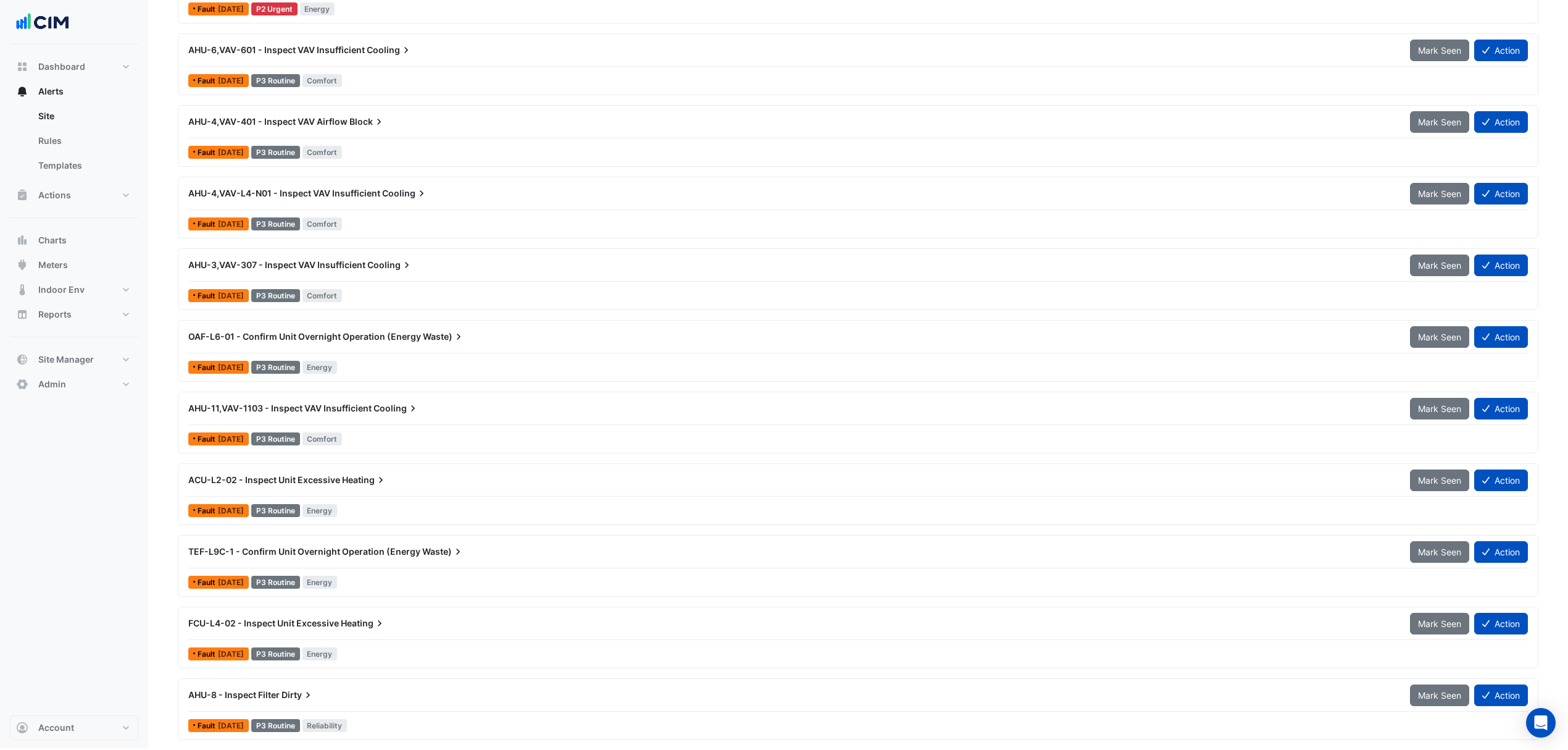
scroll to position [418, 0]
click at [342, 556] on div "TEF-L9C-1 - Confirm Unit Overnight Operation (Energy Waste)" at bounding box center [792, 551] width 1207 height 12
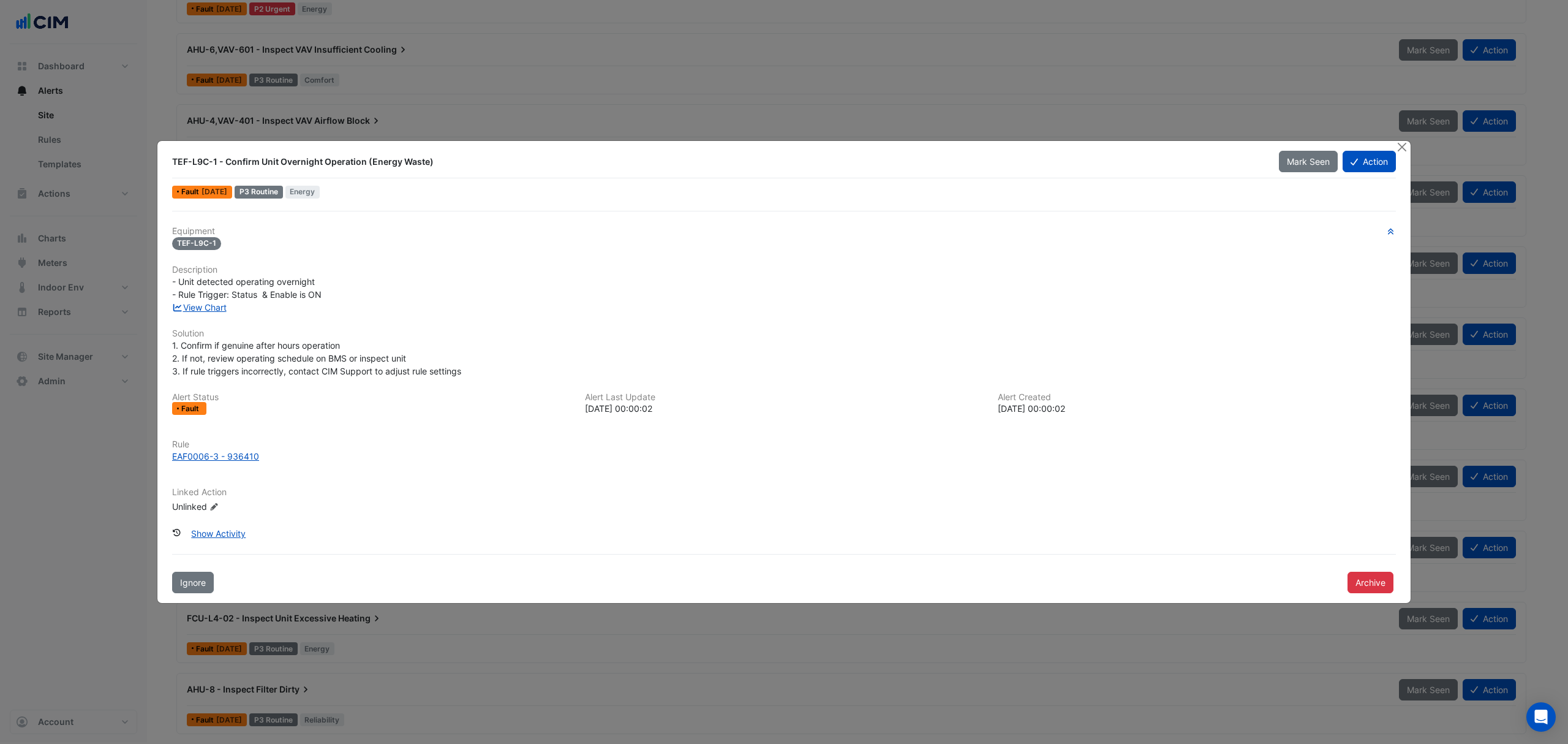
click at [204, 305] on link "View Chart" at bounding box center [199, 307] width 55 height 11
drag, startPoint x: 1402, startPoint y: 140, endPoint x: 1162, endPoint y: 202, distance: 247.9
click at [1402, 141] on button "Close" at bounding box center [1402, 147] width 13 height 13
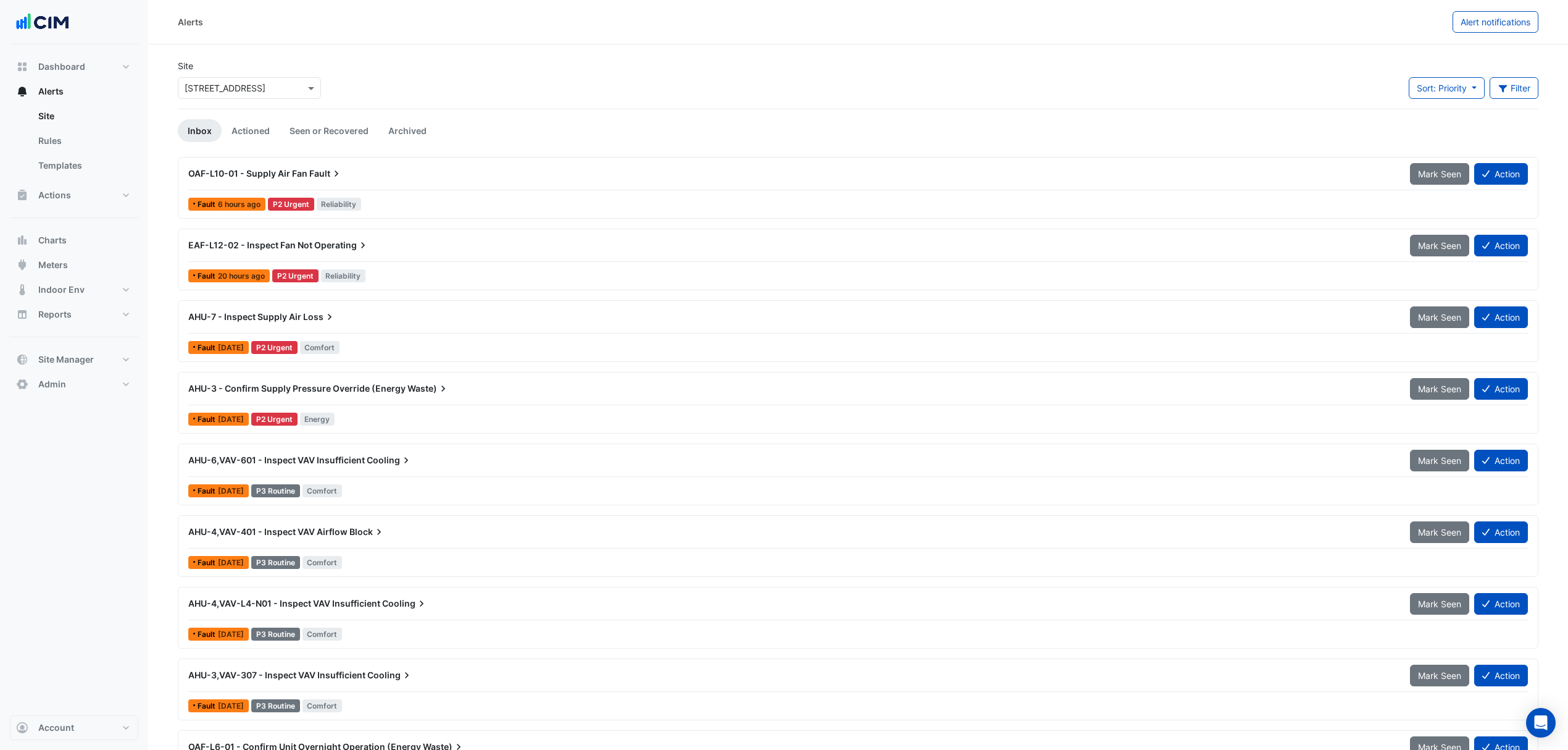
click at [277, 77] on div "× 224 Bunda Street" at bounding box center [250, 86] width 148 height 27
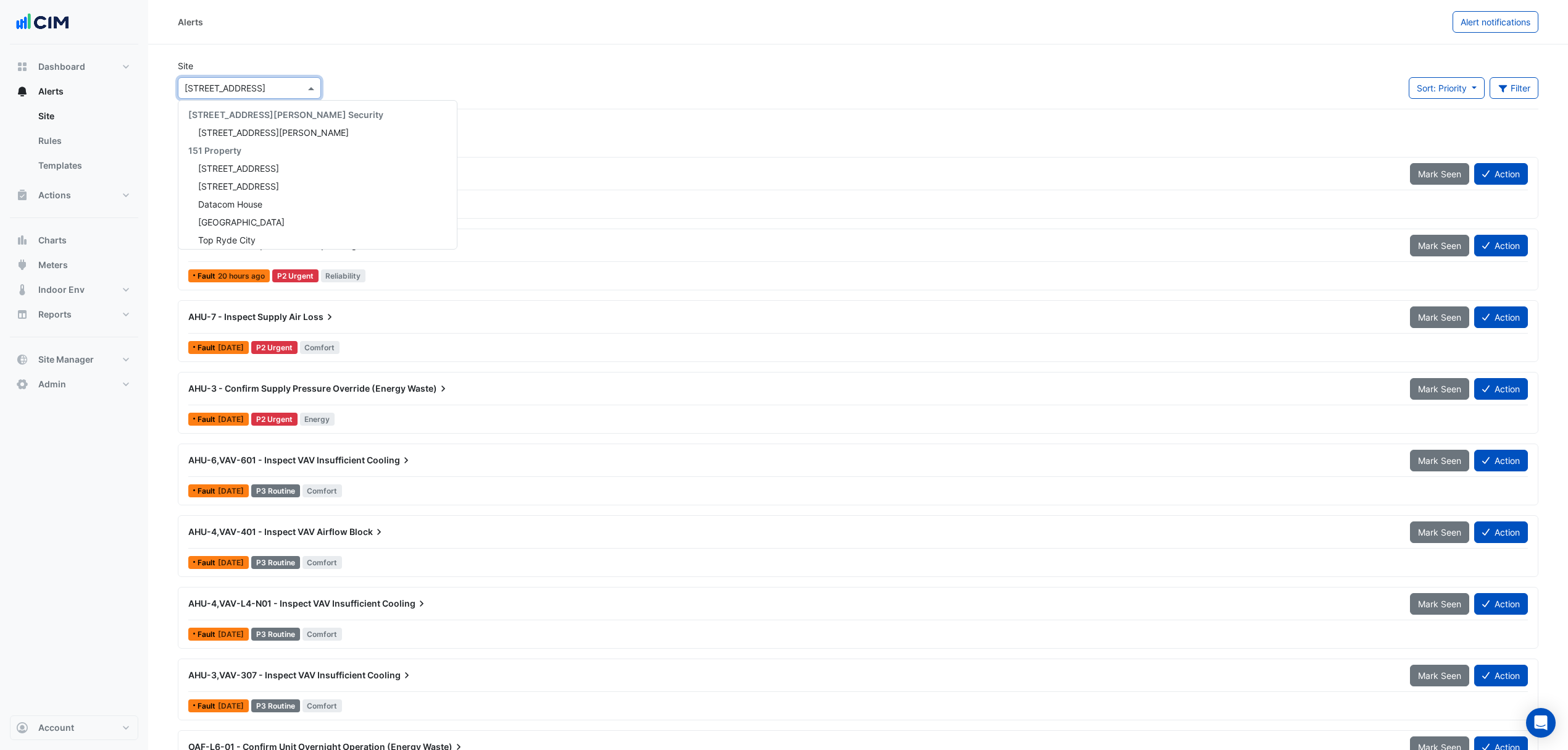
scroll to position [11360, 0]
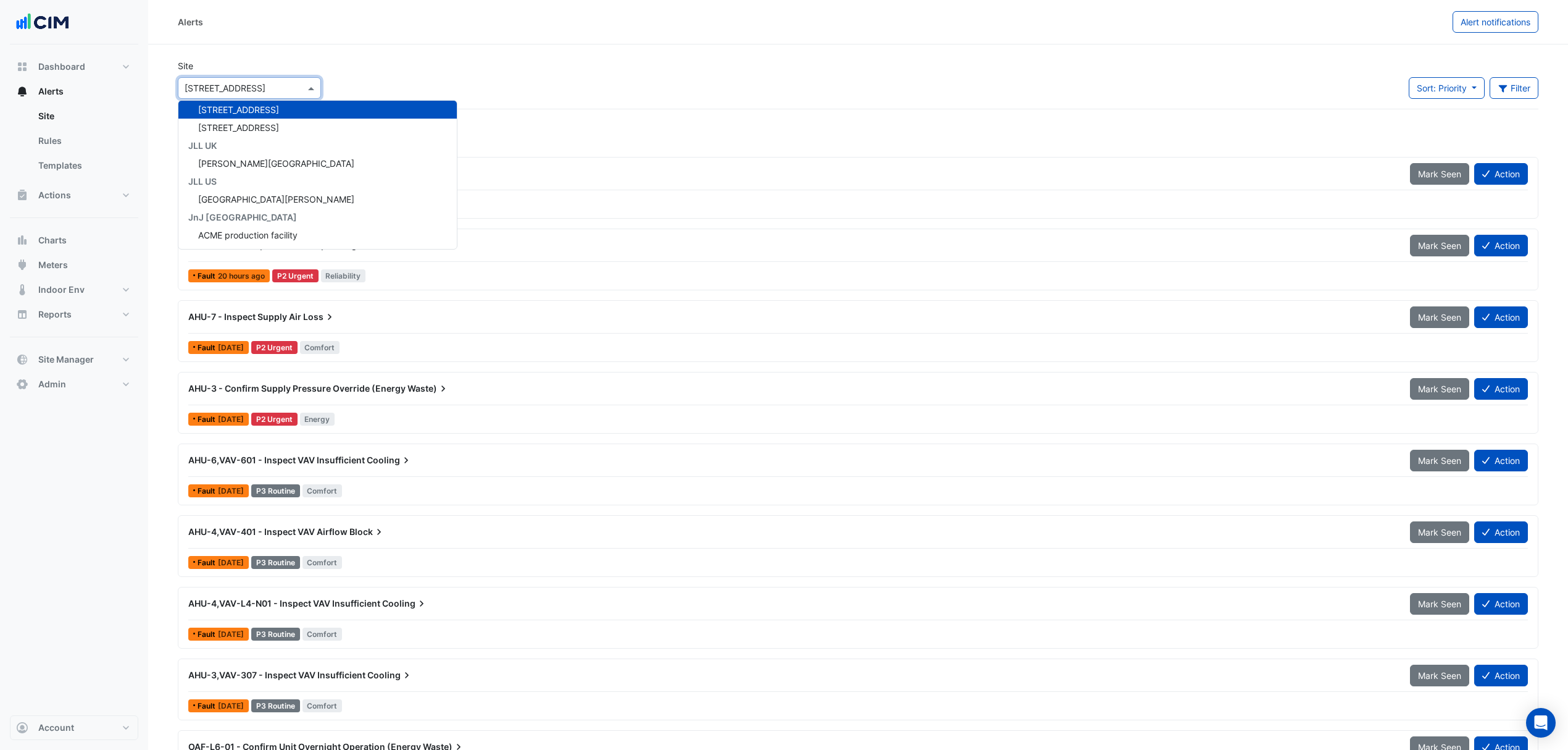
click at [265, 82] on input "text" at bounding box center [237, 89] width 105 height 13
click at [297, 465] on span "AHU-6,VAV-601 - Inspect VAV Insufficient" at bounding box center [276, 460] width 177 height 11
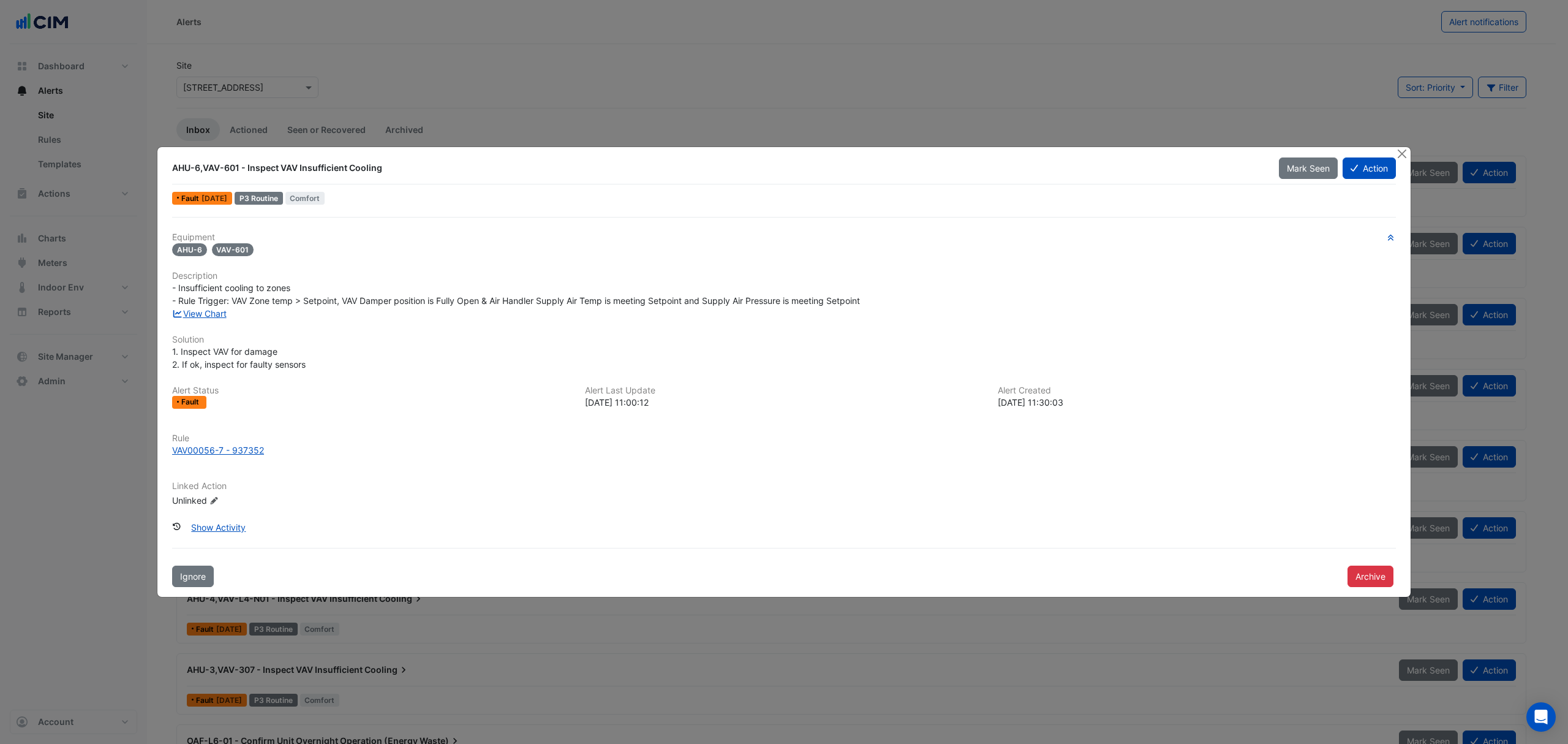
click at [209, 309] on link "View Chart" at bounding box center [199, 313] width 55 height 11
click at [1407, 155] on button "Close" at bounding box center [1402, 153] width 13 height 13
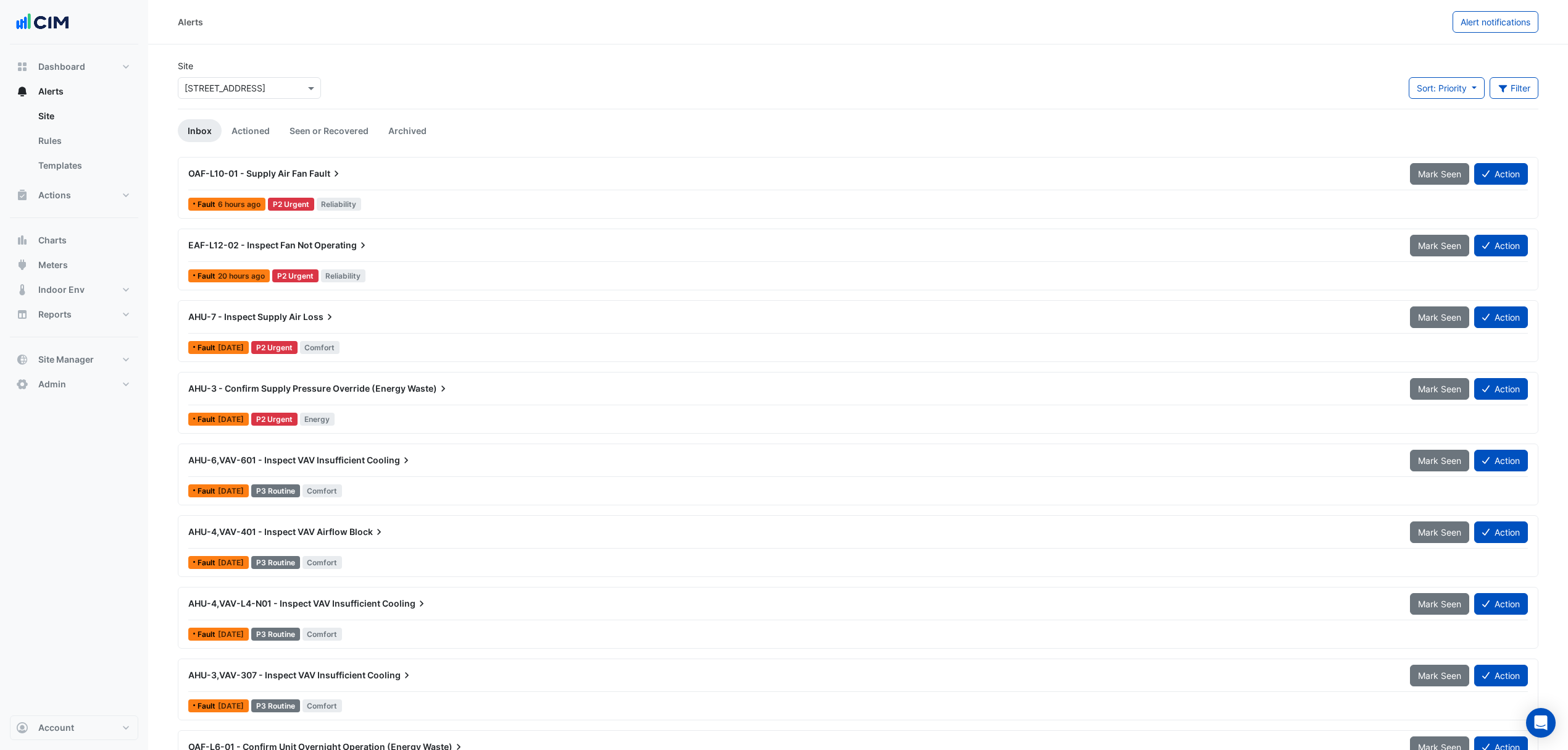
click at [297, 70] on div "Site × 224 Bunda Street" at bounding box center [250, 79] width 143 height 39
click at [289, 78] on div "× 224 Bunda Street" at bounding box center [250, 88] width 143 height 22
type input "**********"
drag, startPoint x: 242, startPoint y: 130, endPoint x: 221, endPoint y: 127, distance: 21.2
click at [242, 130] on span "[STREET_ADDRESS]" at bounding box center [239, 132] width 81 height 11
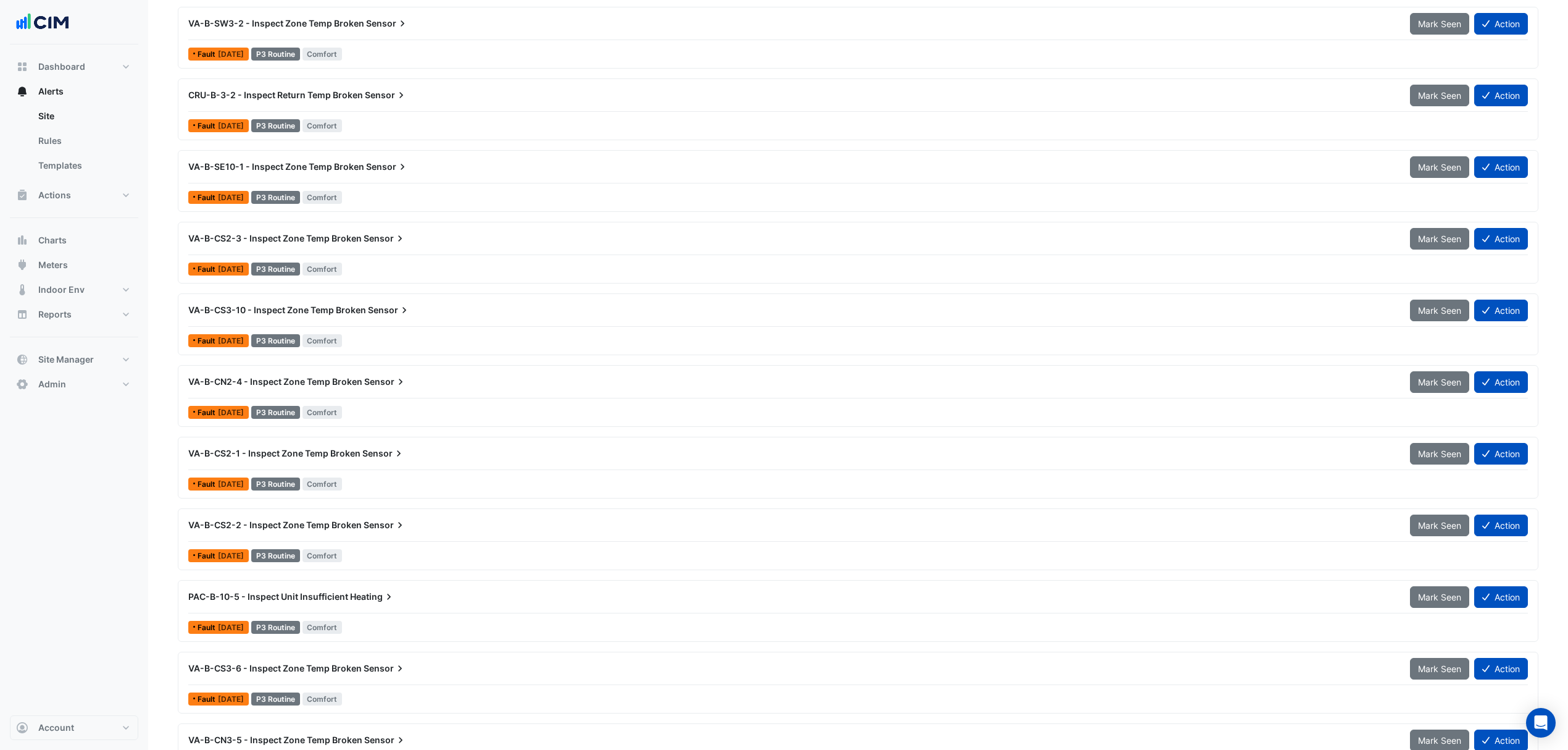
scroll to position [2132, 0]
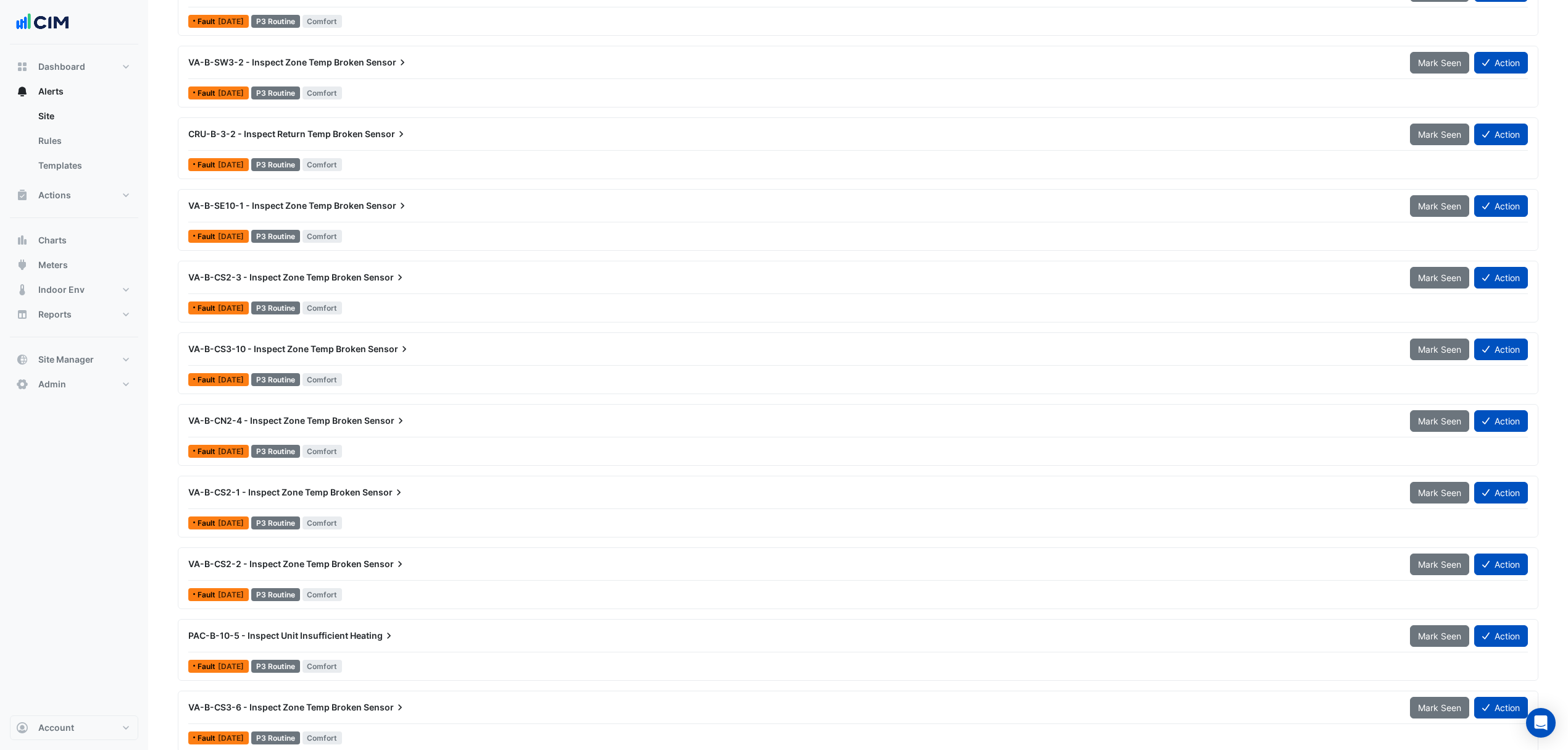
click at [332, 210] on span "VA-B-SE10-1 - Inspect Zone Temp Broken" at bounding box center [276, 205] width 176 height 11
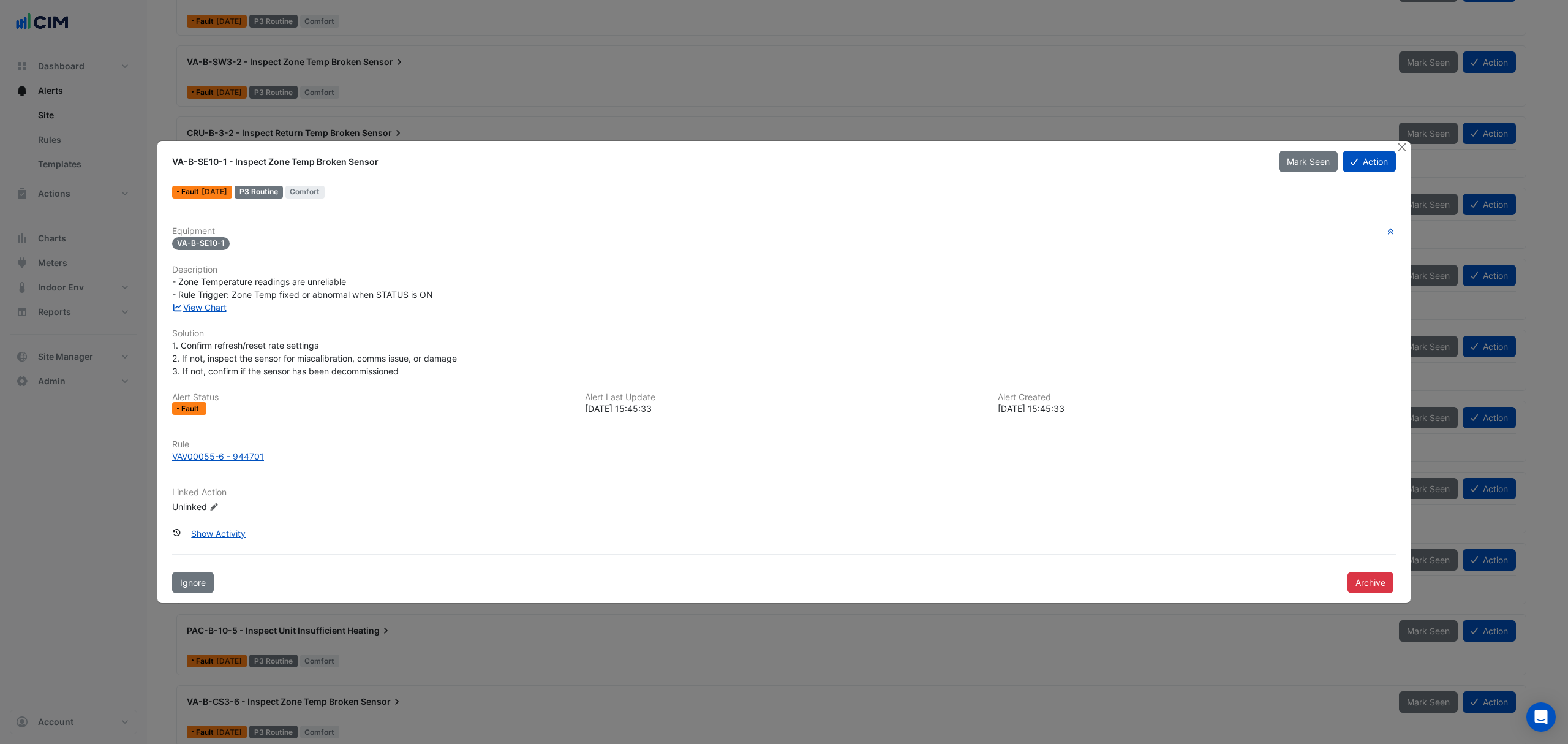
click at [237, 453] on div "VAV00055-6 - 944701" at bounding box center [218, 456] width 92 height 13
click at [199, 304] on link "View Chart" at bounding box center [199, 307] width 55 height 11
click at [1397, 150] on button "Close" at bounding box center [1402, 147] width 13 height 13
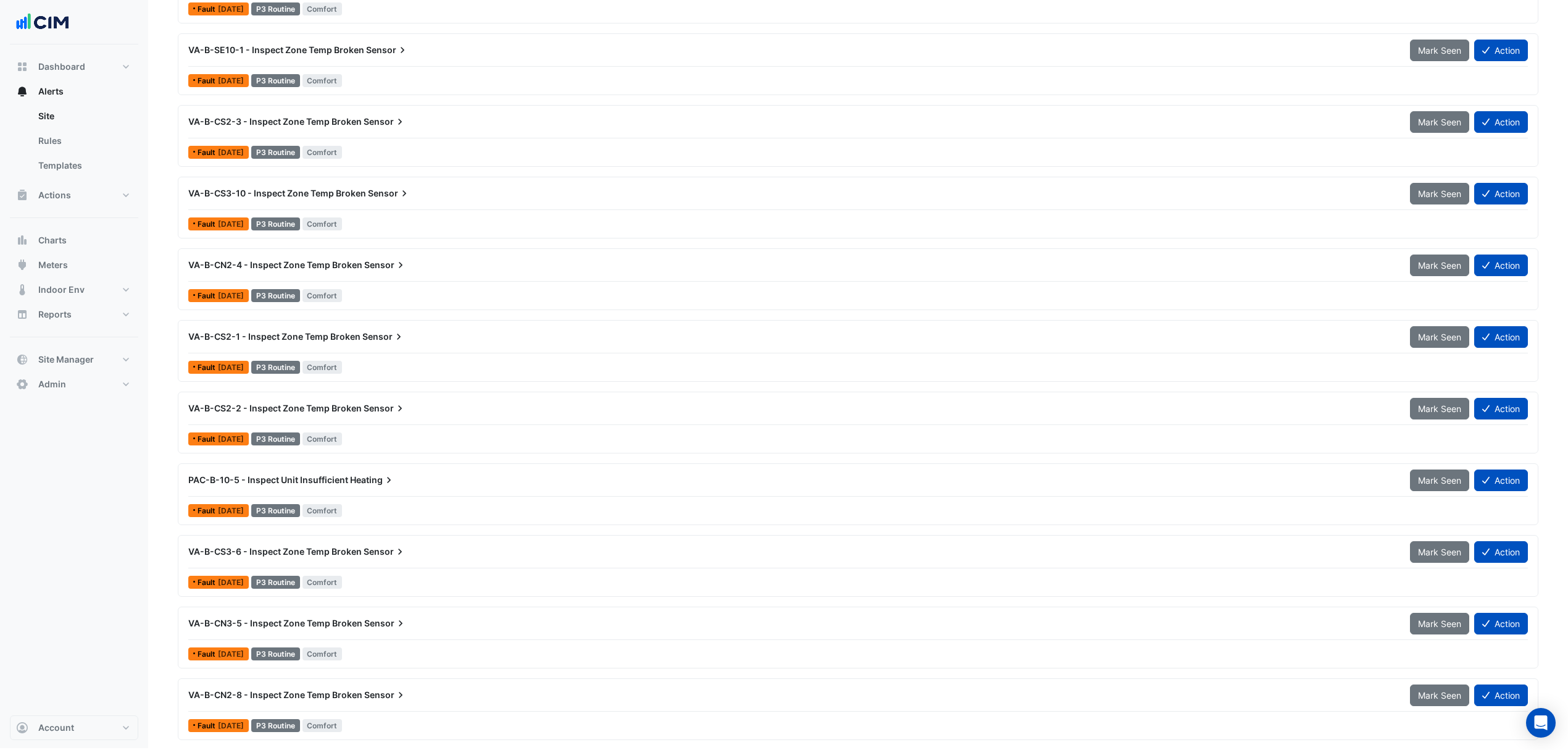
scroll to position [2298, 0]
click at [279, 403] on span "VA-B-CS2-2 - Inspect Zone Temp Broken" at bounding box center [275, 408] width 174 height 11
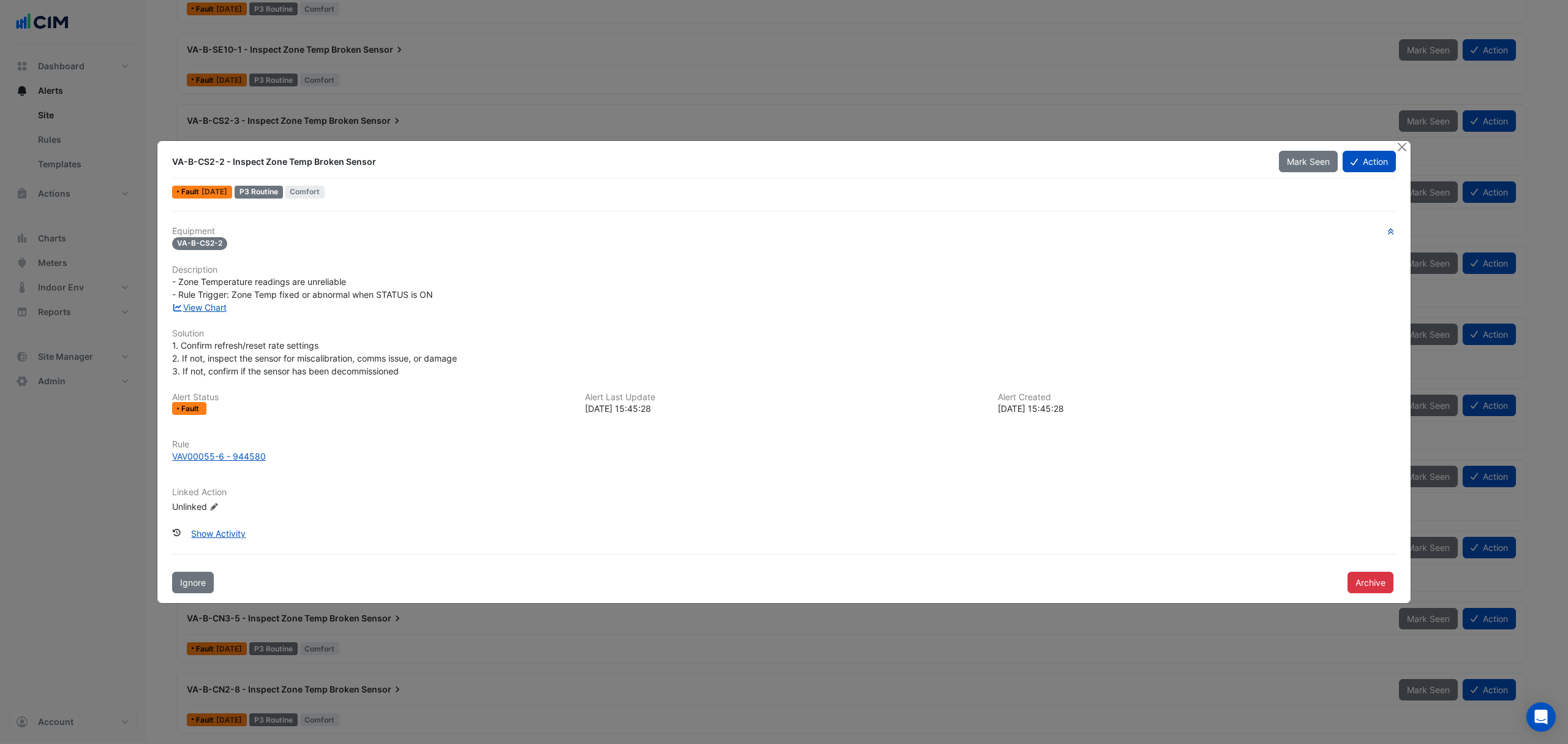
click at [1403, 146] on button "Close" at bounding box center [1402, 147] width 13 height 13
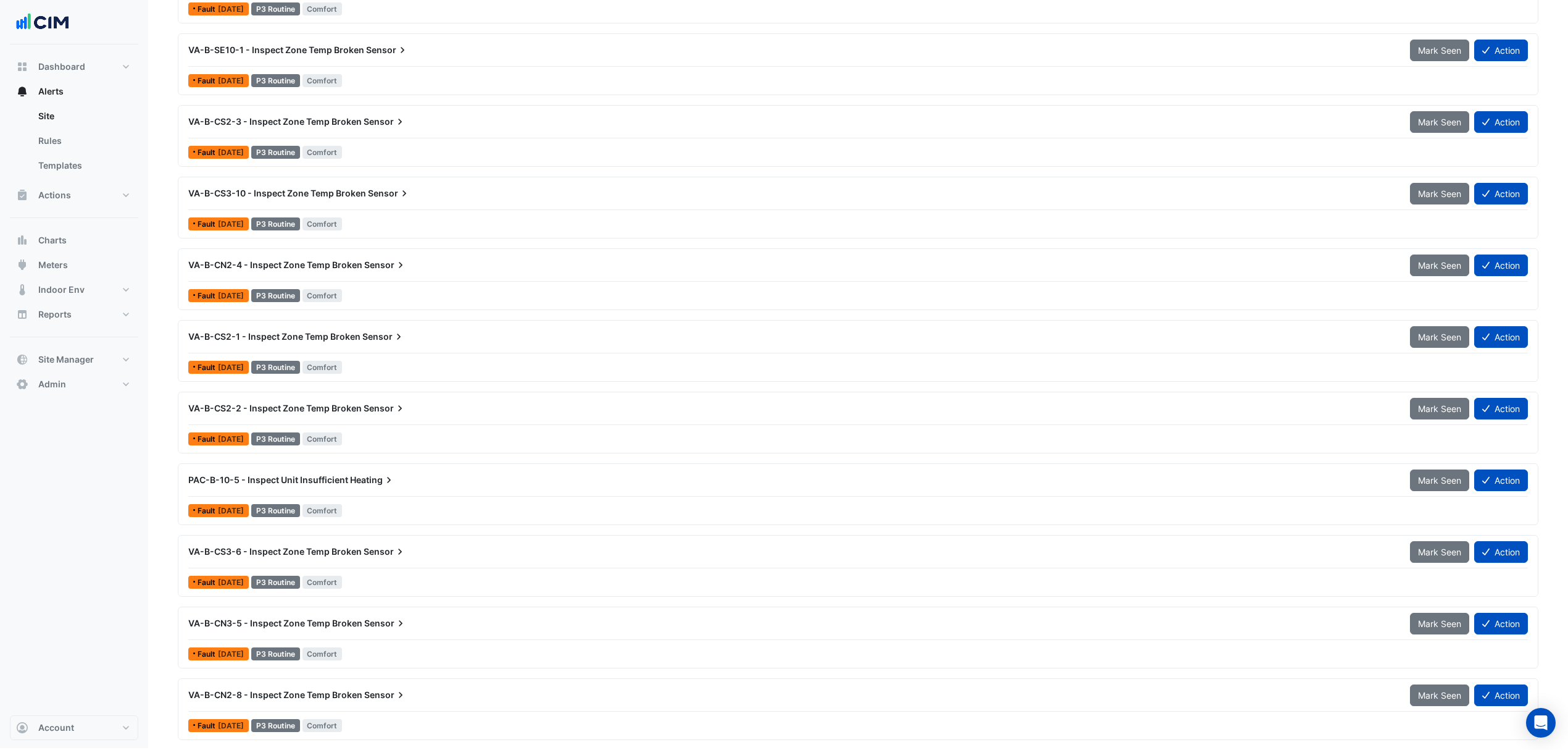
click at [292, 326] on div "VA-B-CS2-1 - Inspect Zone Temp Broken Sensor" at bounding box center [792, 336] width 1222 height 22
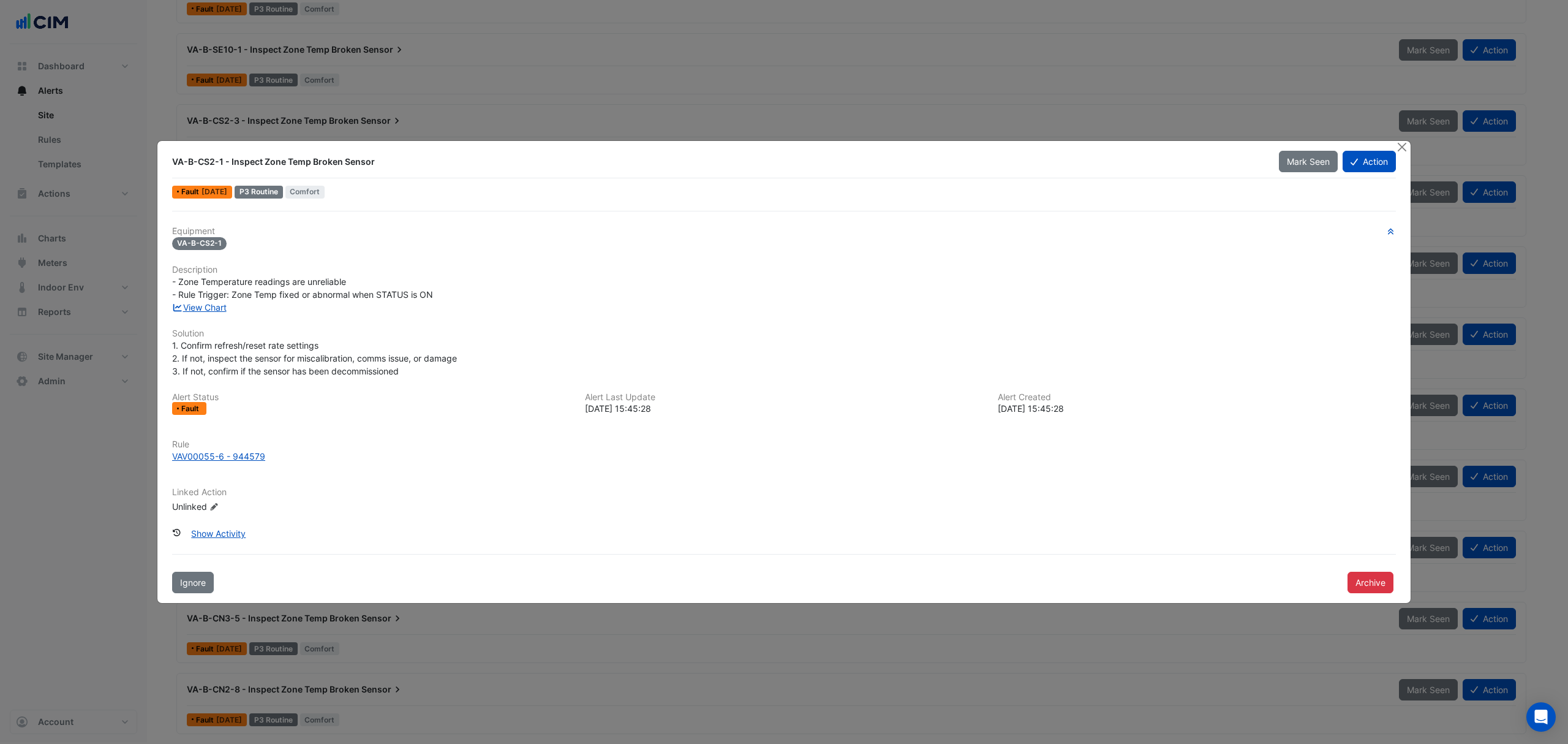
click at [200, 302] on link "View Chart" at bounding box center [199, 307] width 55 height 11
click at [1400, 143] on button "Close" at bounding box center [1402, 147] width 13 height 13
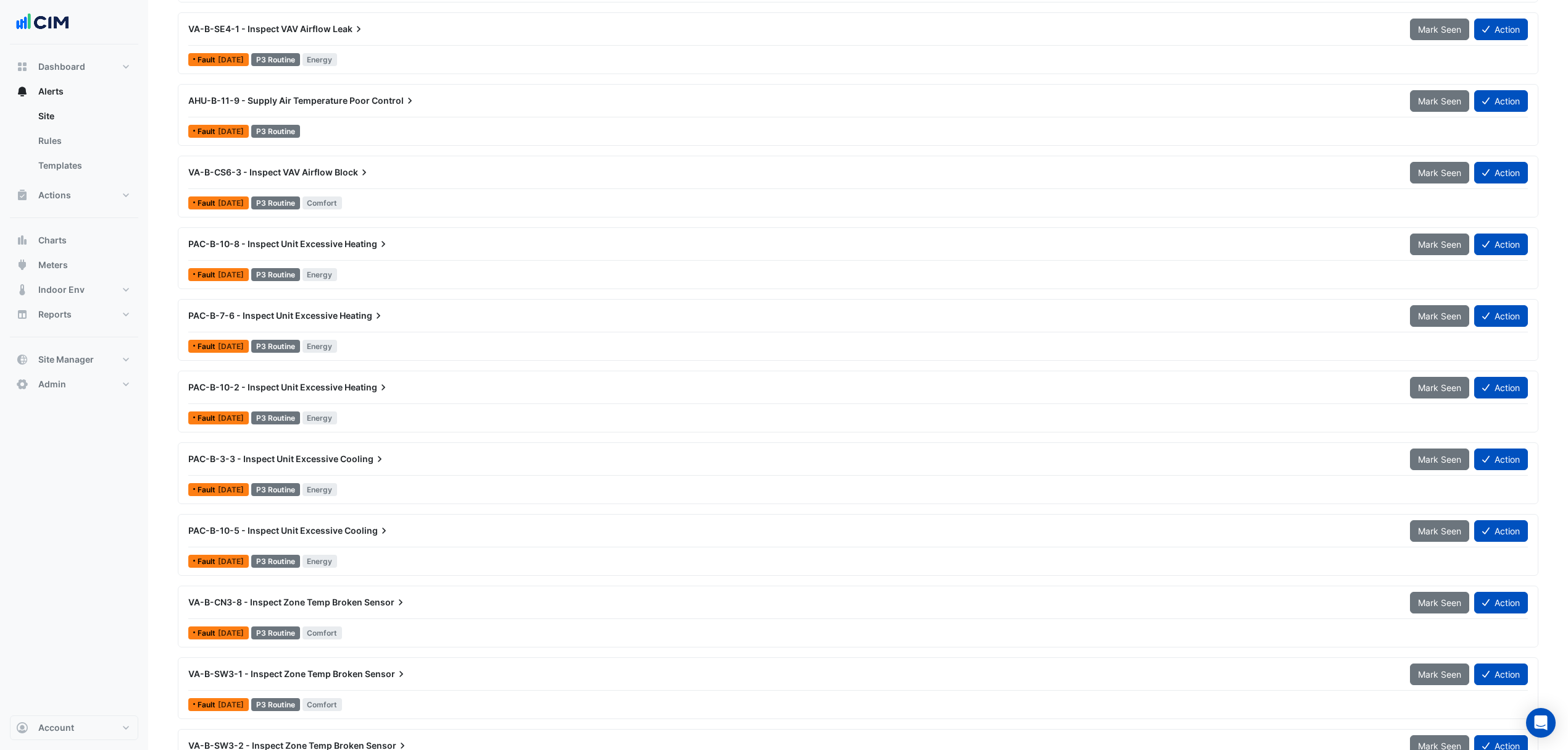
scroll to position [1392, 0]
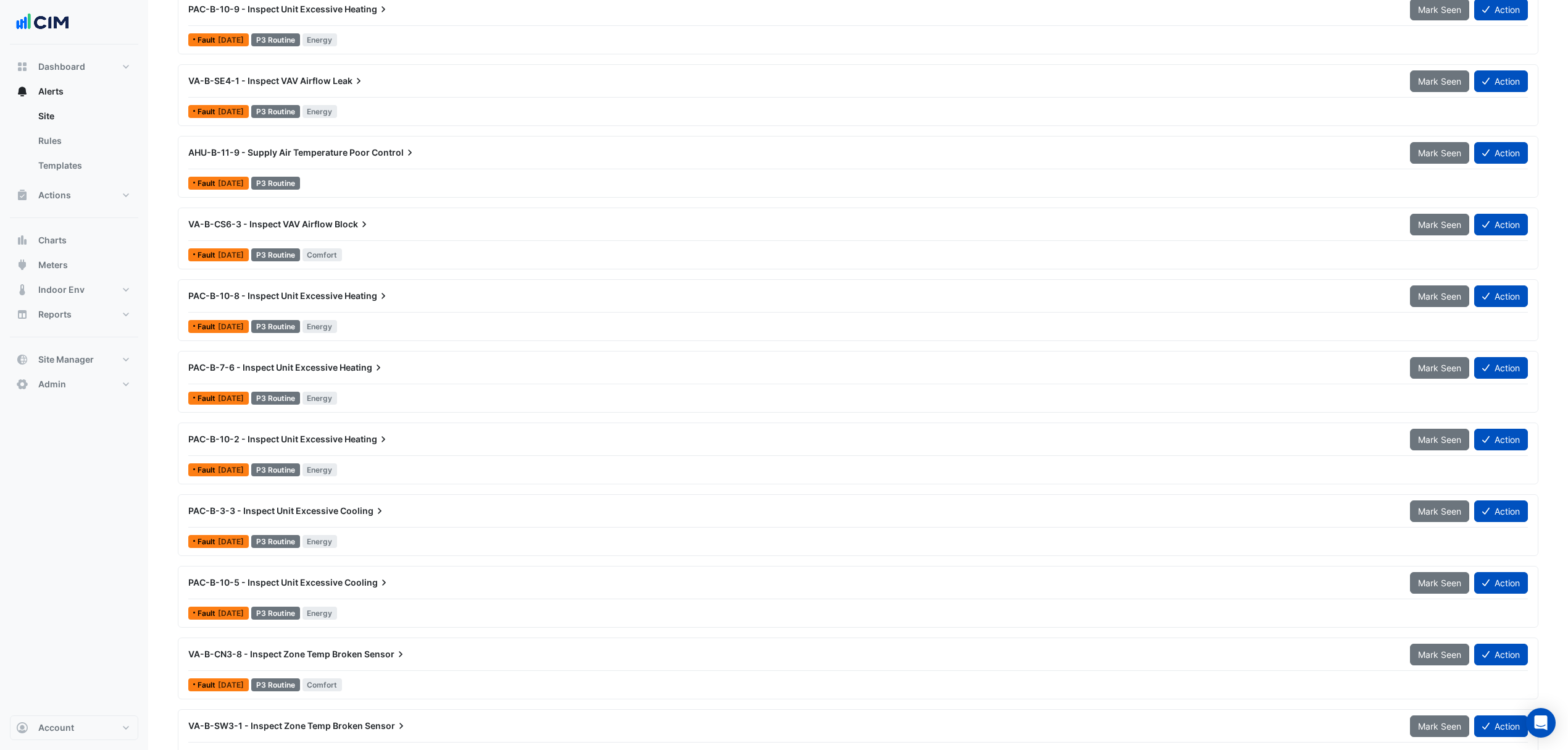
click at [302, 228] on span "VA-B-CS6-3 - Inspect VAV Airflow" at bounding box center [260, 224] width 144 height 11
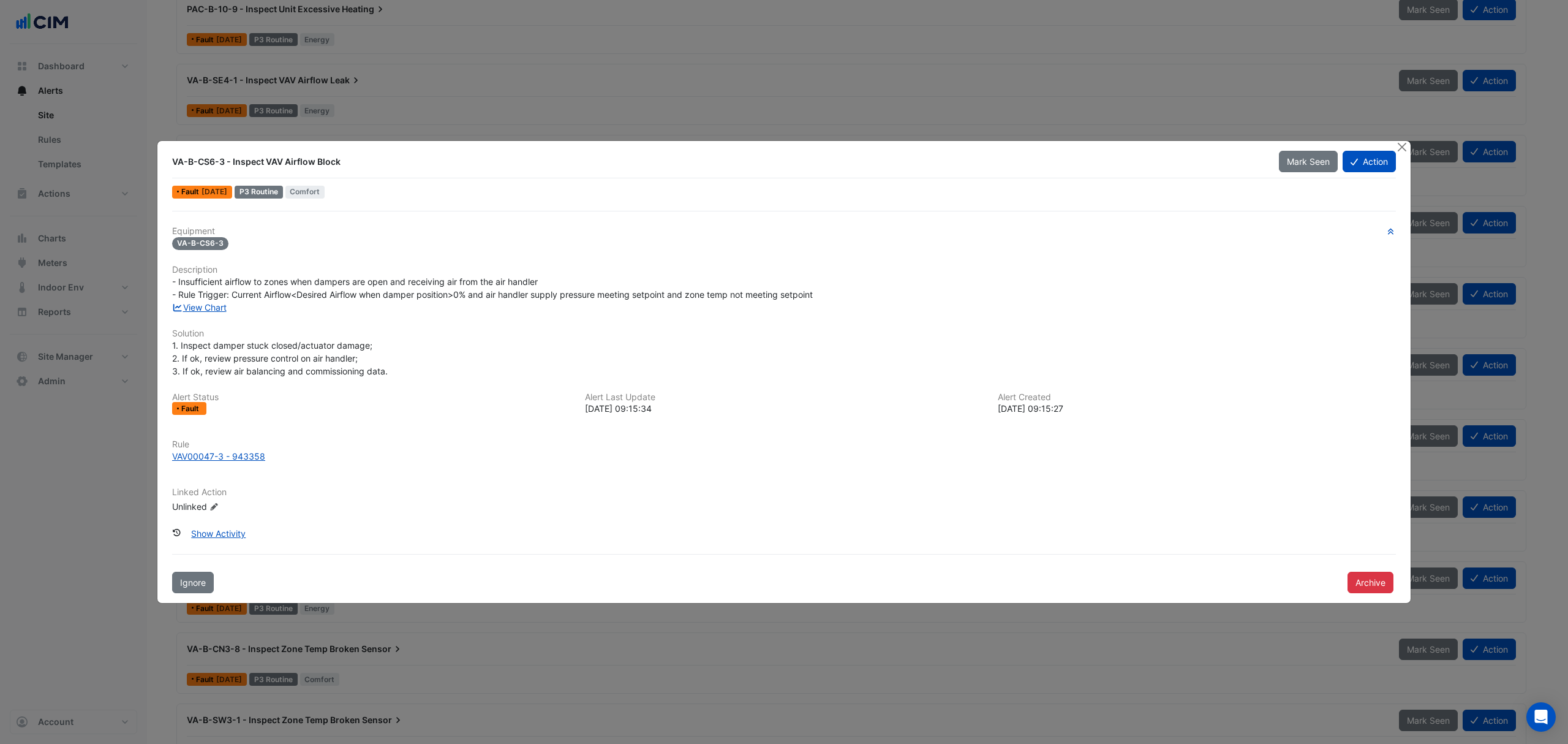
click at [214, 307] on link "View Chart" at bounding box center [199, 307] width 55 height 11
click at [1397, 148] on button "Close" at bounding box center [1402, 147] width 13 height 13
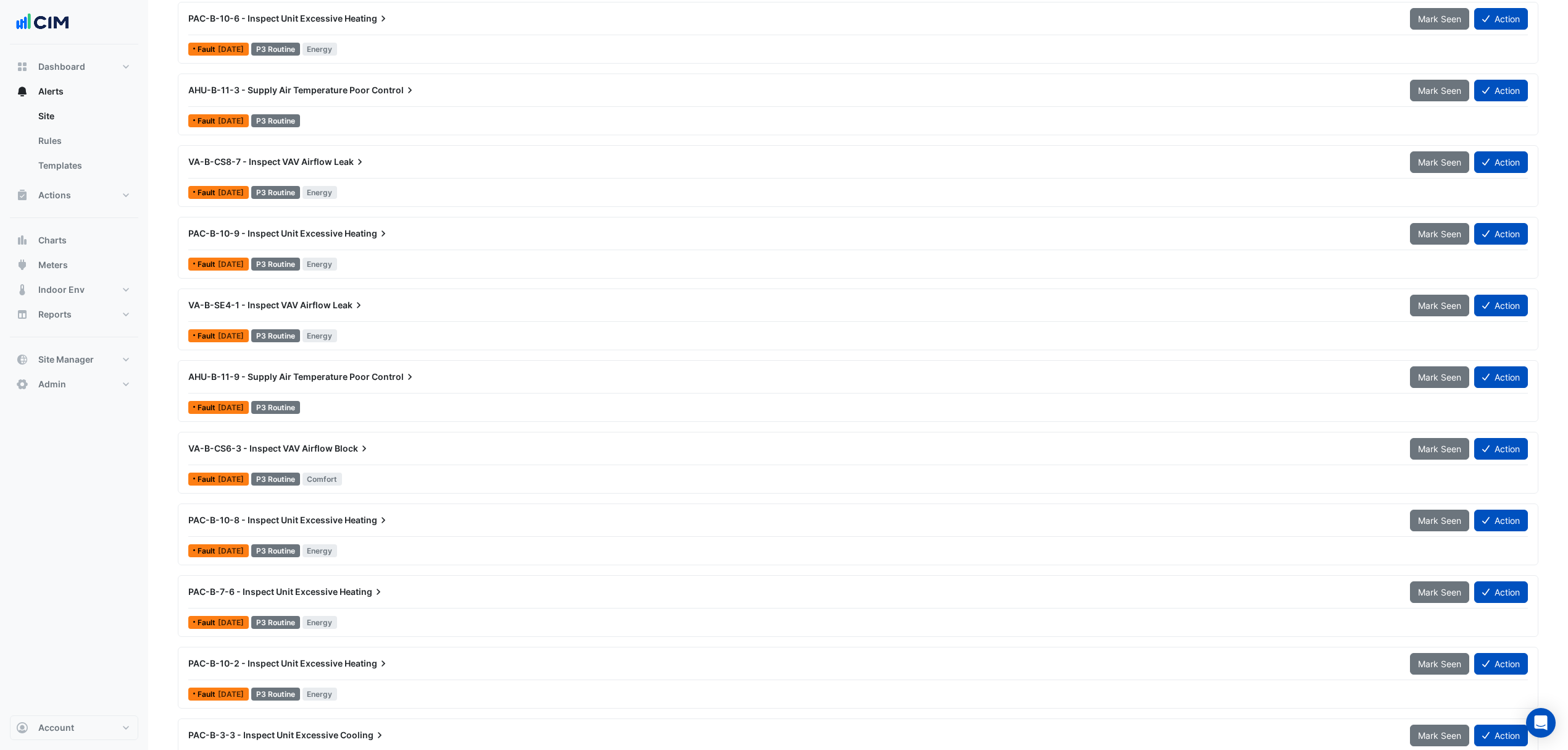
scroll to position [1145, 0]
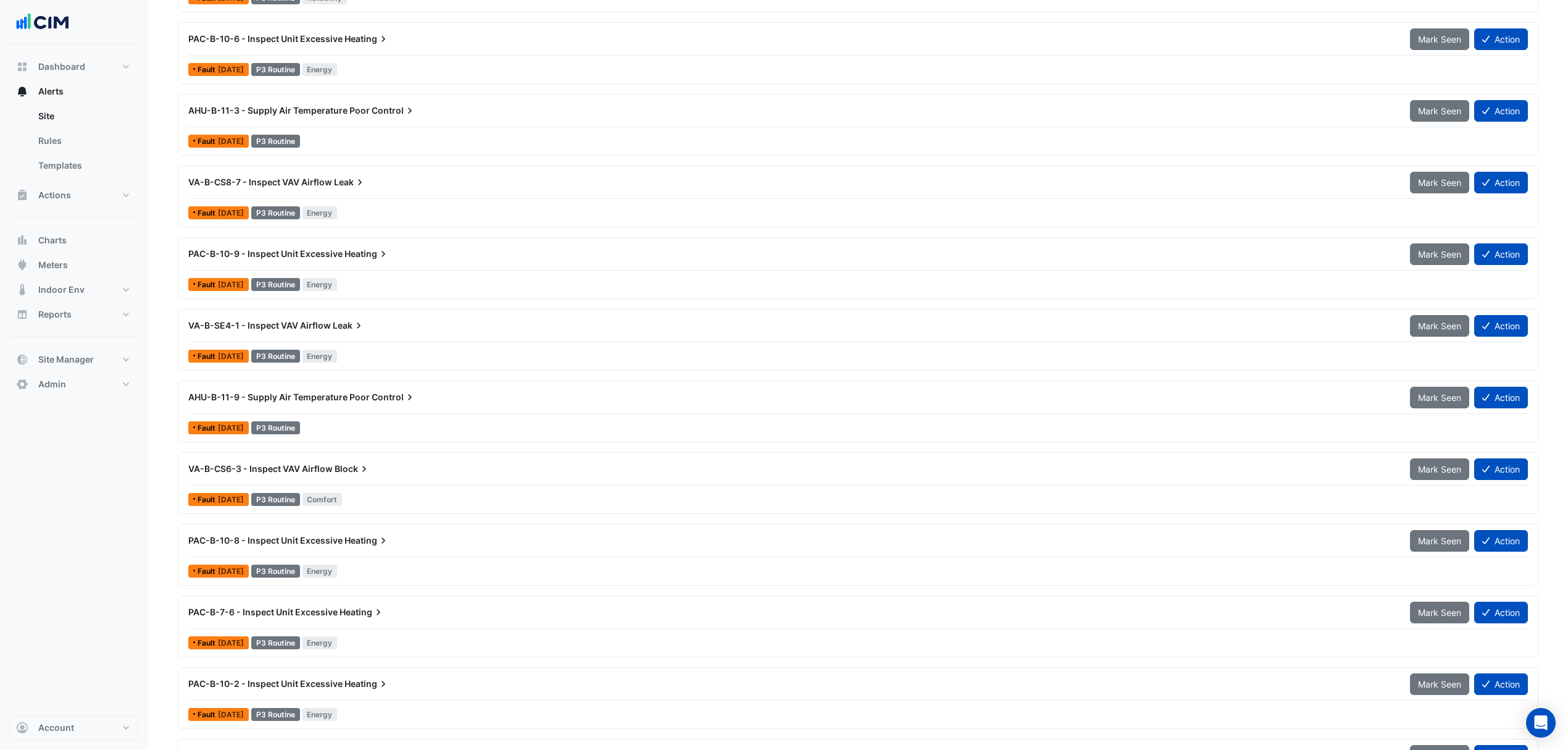
click at [275, 181] on span "VA-B-CS8-7 - Inspect VAV Airflow" at bounding box center [260, 182] width 144 height 11
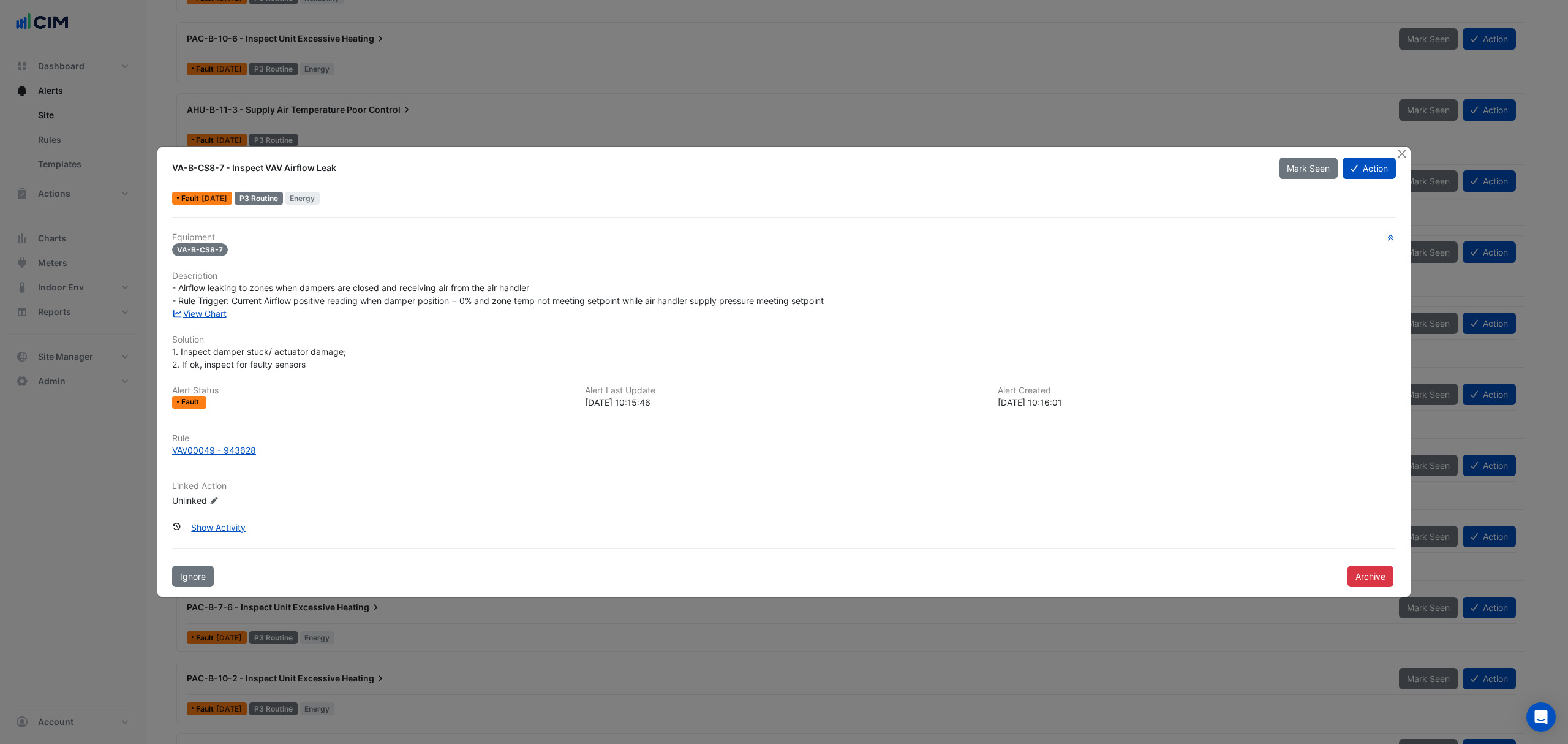
click at [202, 319] on div "View Chart" at bounding box center [783, 313] width 1238 height 13
click at [207, 314] on link "View Chart" at bounding box center [199, 313] width 55 height 11
click at [1395, 155] on button "Close" at bounding box center [1402, 153] width 13 height 13
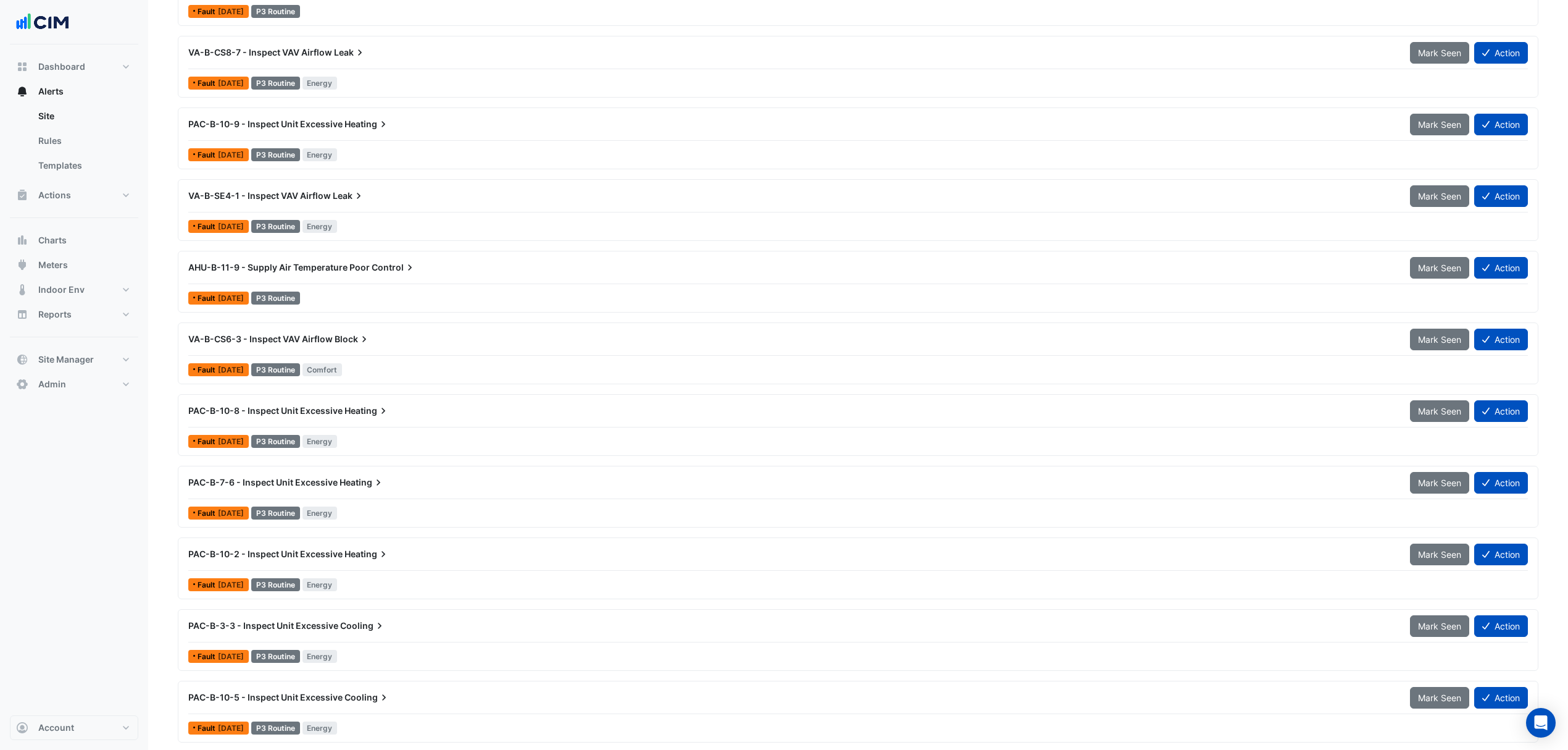
scroll to position [1309, 0]
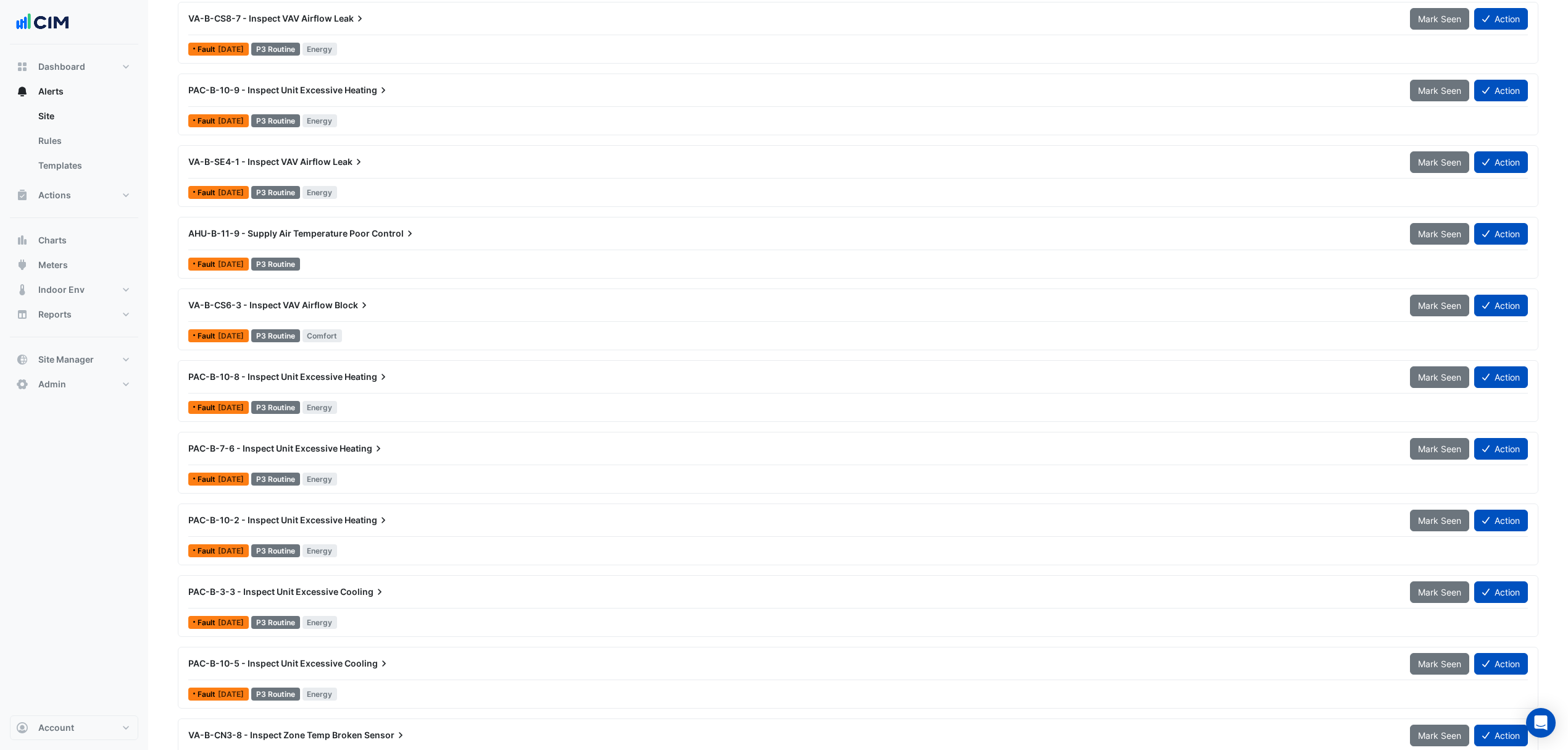
click at [336, 376] on span "PAC-B-10-8 - Inspect Unit Excessive" at bounding box center [265, 376] width 155 height 11
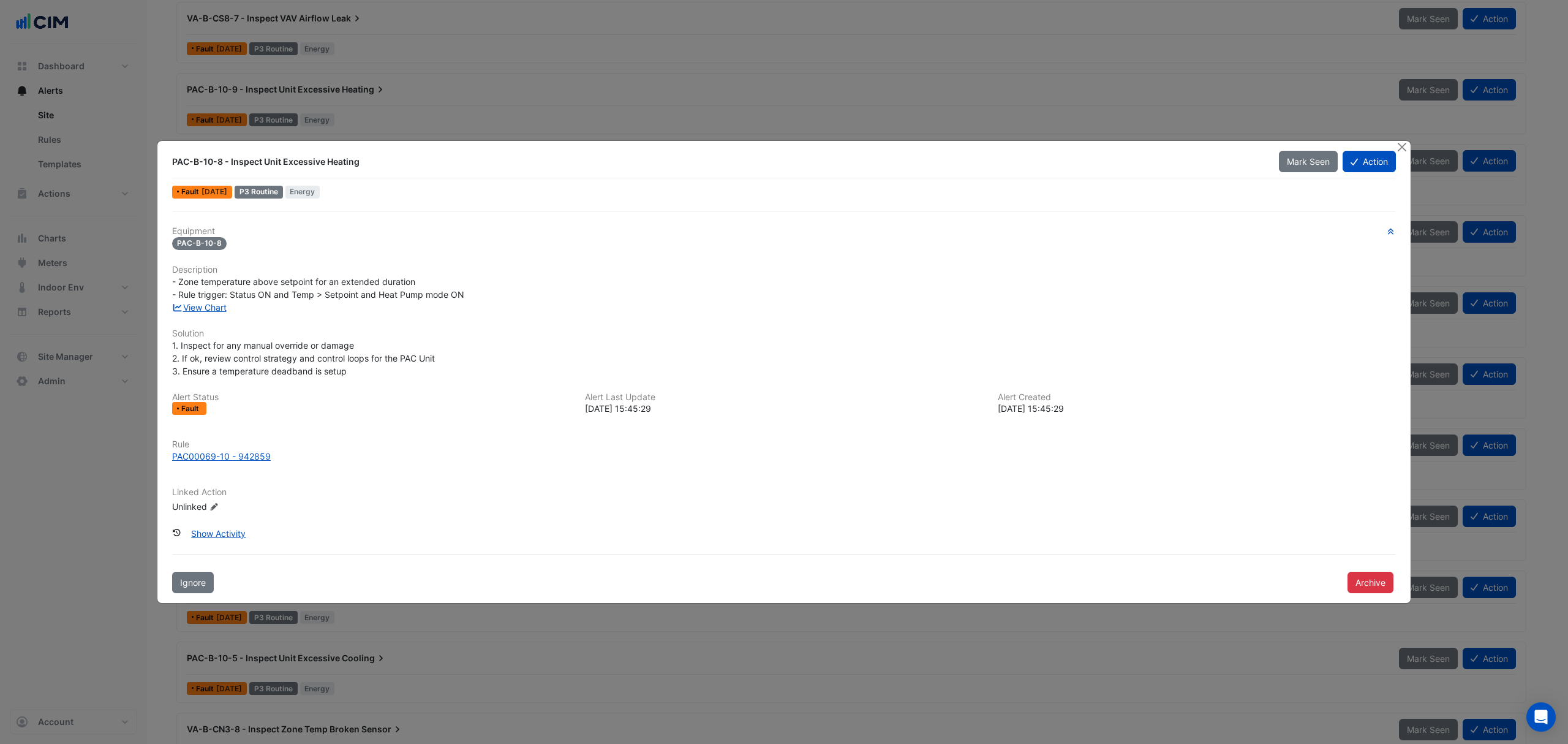
click at [197, 305] on link "View Chart" at bounding box center [199, 307] width 55 height 11
drag, startPoint x: 1400, startPoint y: 146, endPoint x: 1387, endPoint y: 146, distance: 13.0
click at [1400, 146] on button "Close" at bounding box center [1402, 147] width 13 height 13
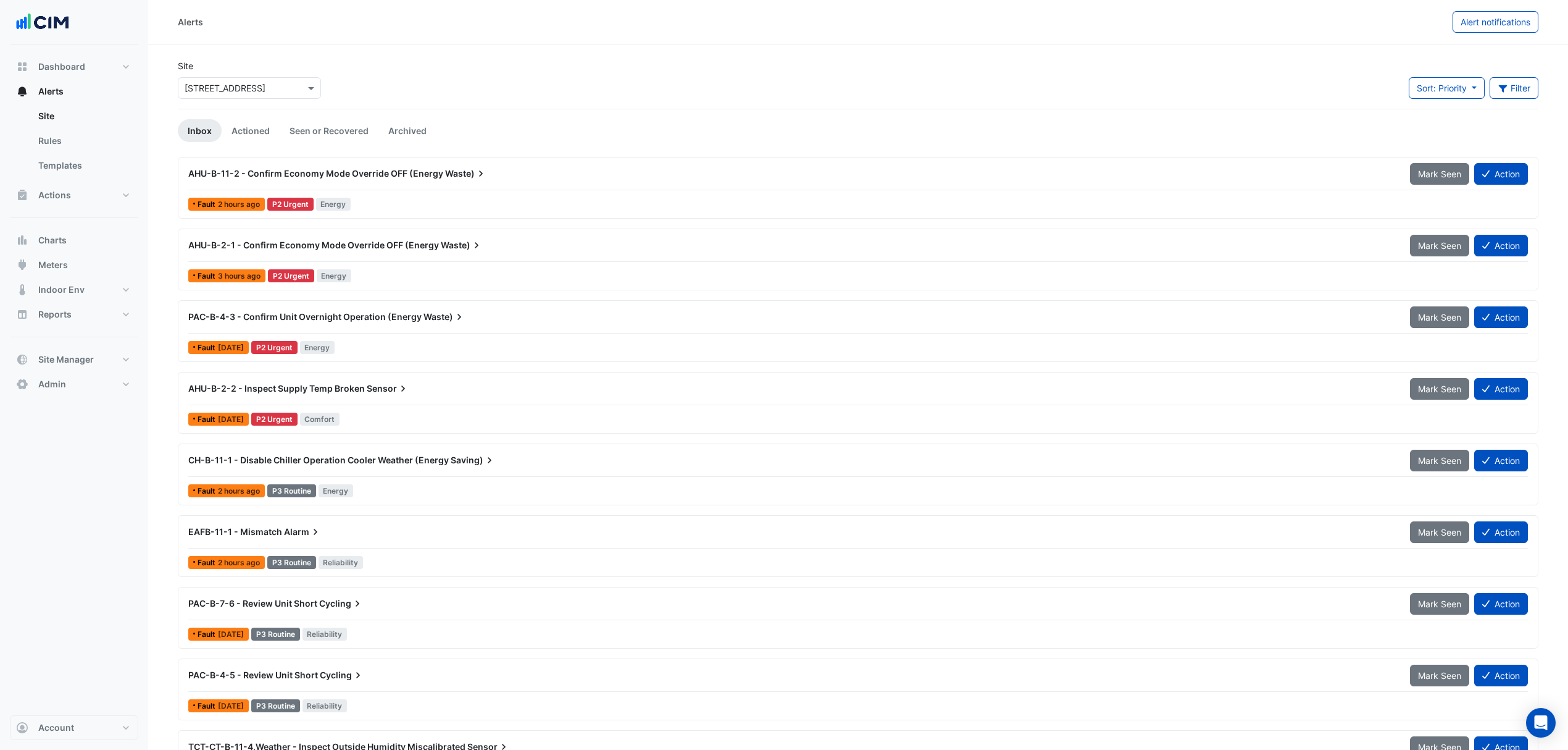
click at [316, 316] on span "PAC-B-4-3 - Confirm Unit Overnight Operation (Energy" at bounding box center [305, 316] width 234 height 11
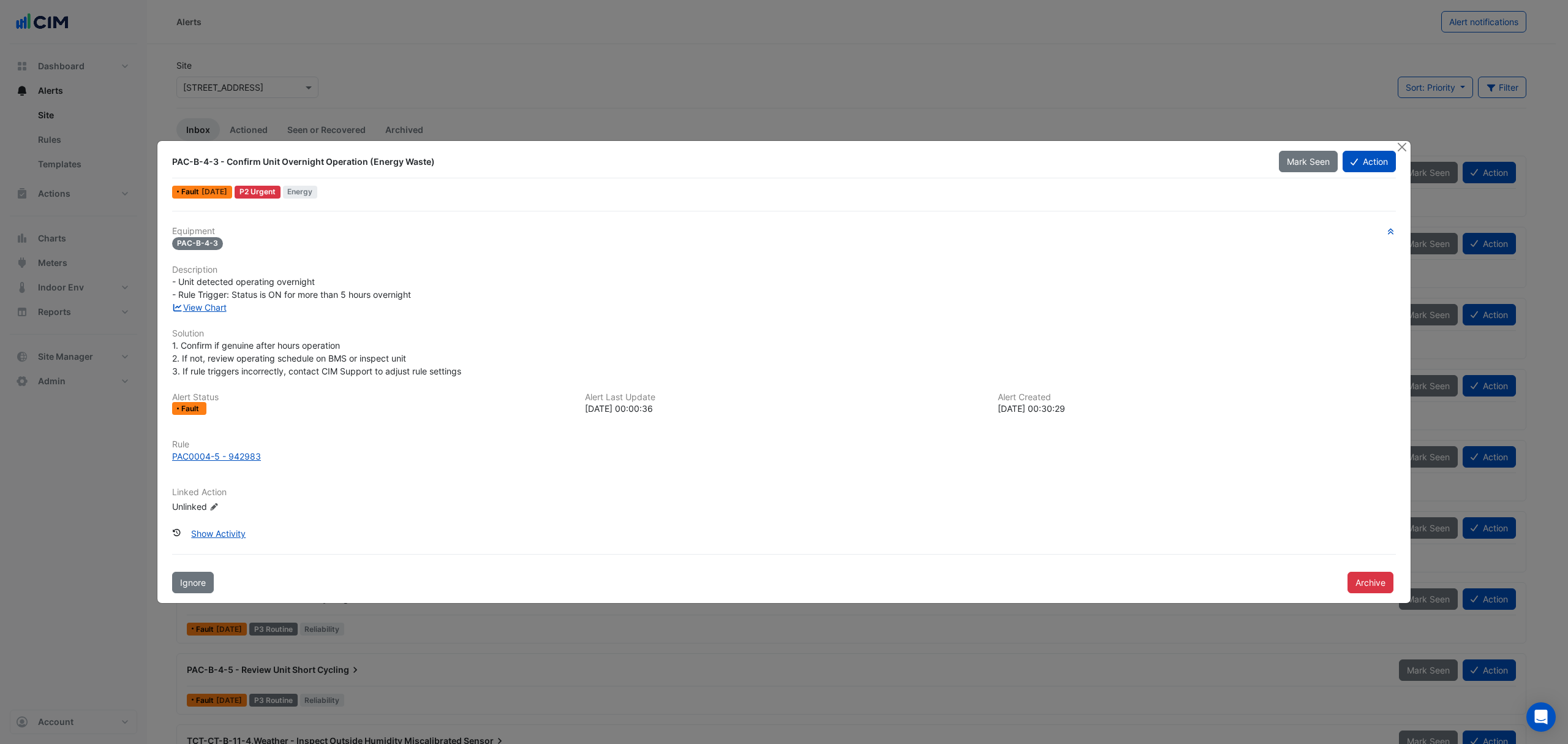
click at [218, 305] on link "View Chart" at bounding box center [199, 307] width 55 height 11
click at [1397, 143] on button "Close" at bounding box center [1402, 147] width 13 height 13
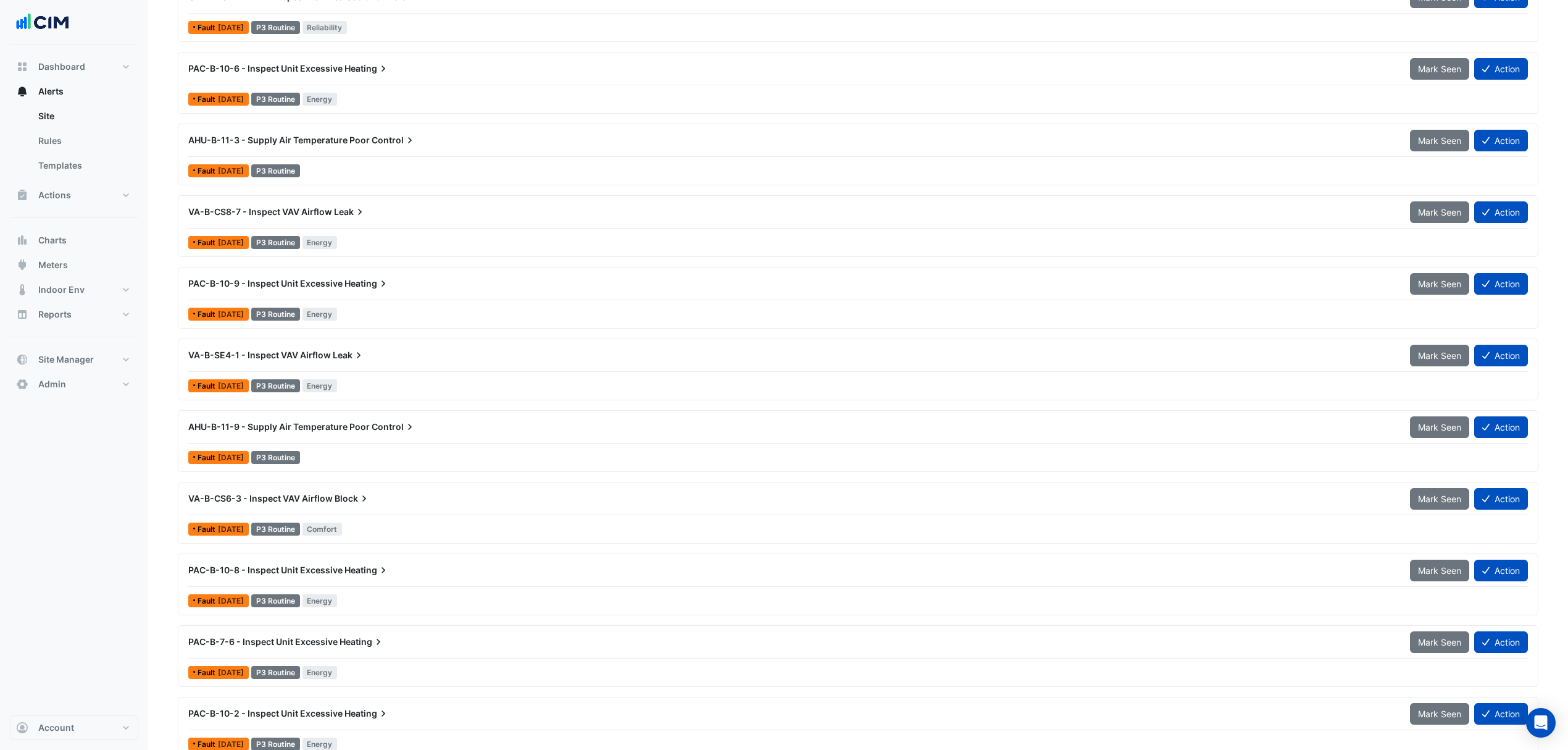
scroll to position [1152, 0]
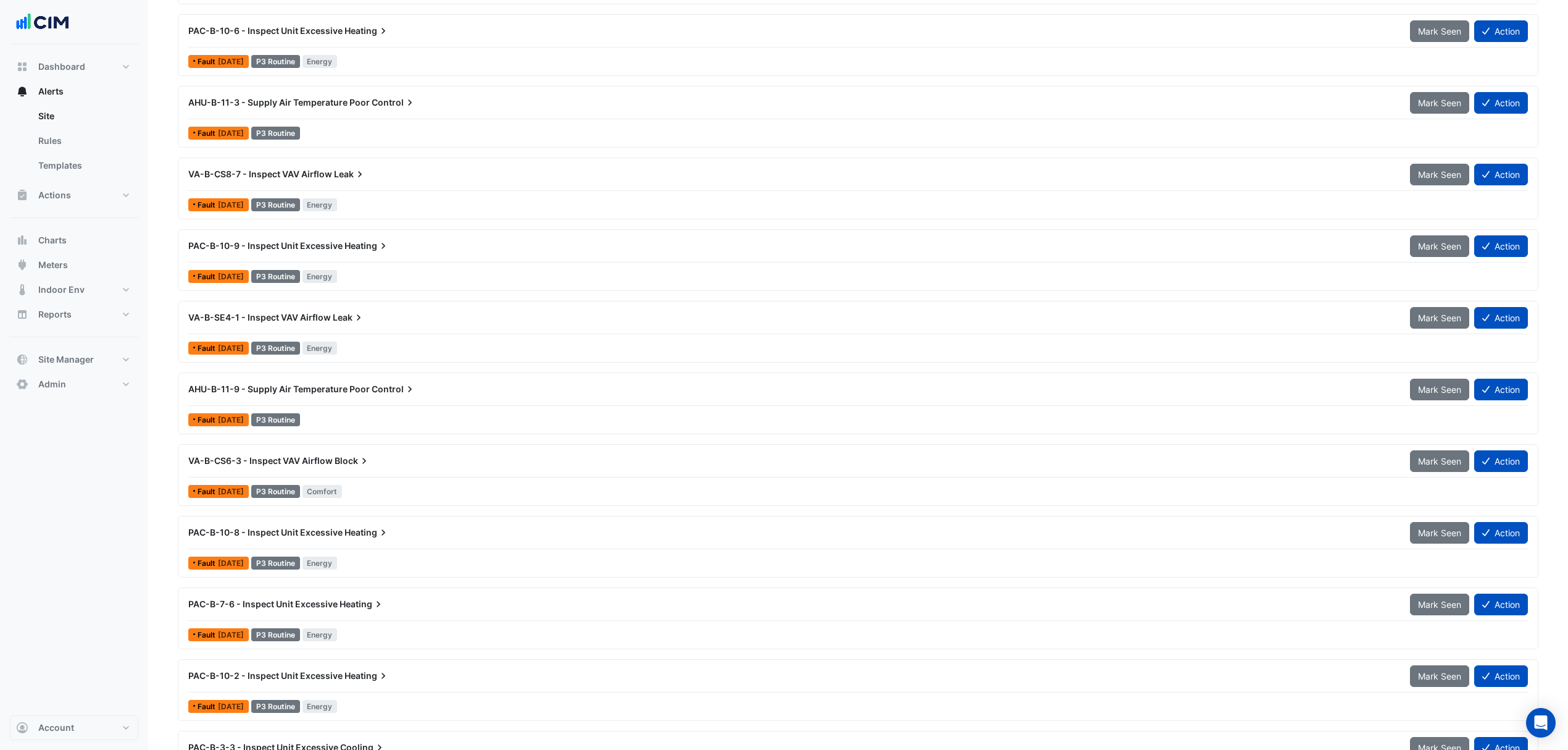
click at [319, 466] on span "VA-B-CS6-3 - Inspect VAV Airflow" at bounding box center [260, 461] width 144 height 11
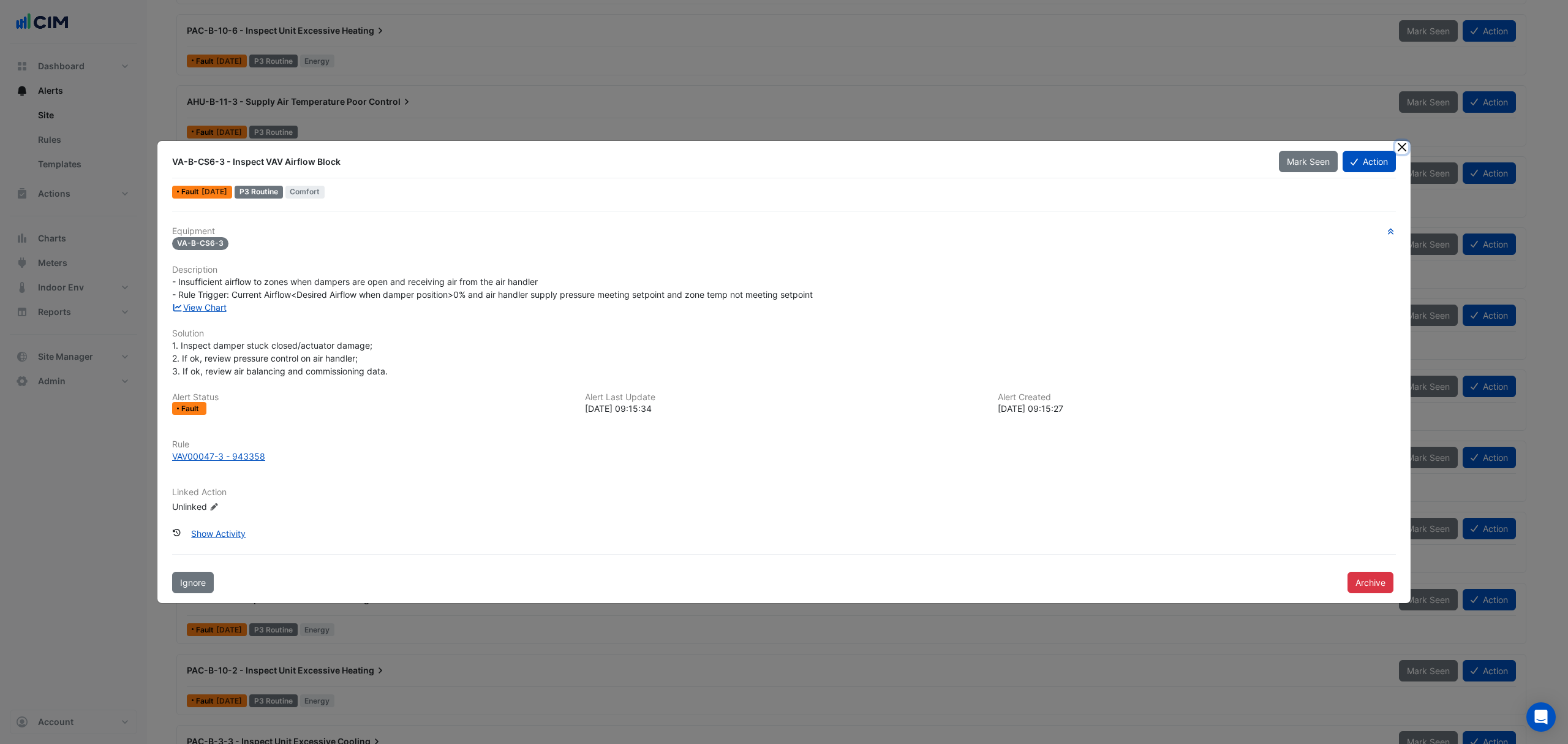
click at [1402, 147] on button "Close" at bounding box center [1402, 147] width 13 height 13
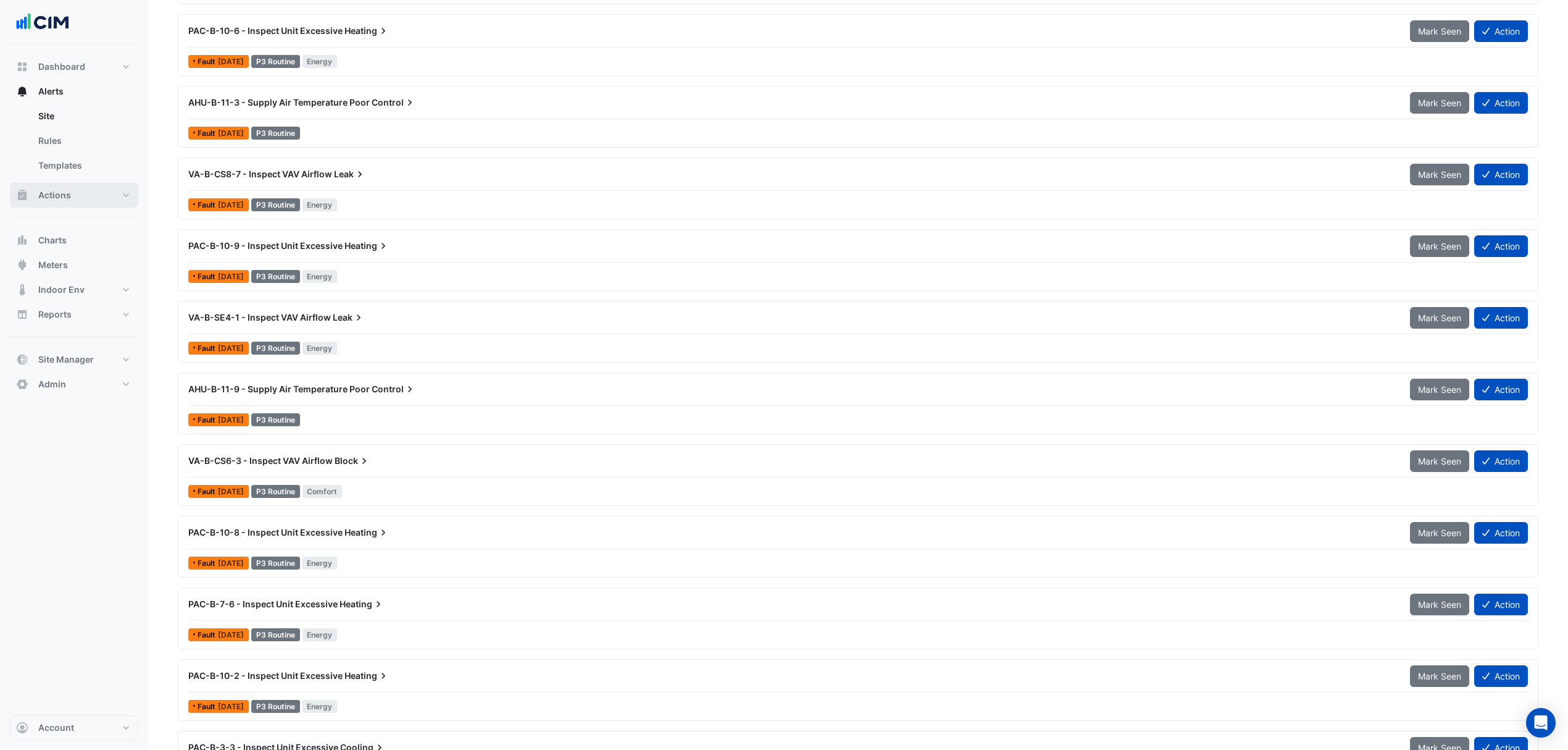
click at [87, 196] on button "Actions" at bounding box center [74, 195] width 129 height 25
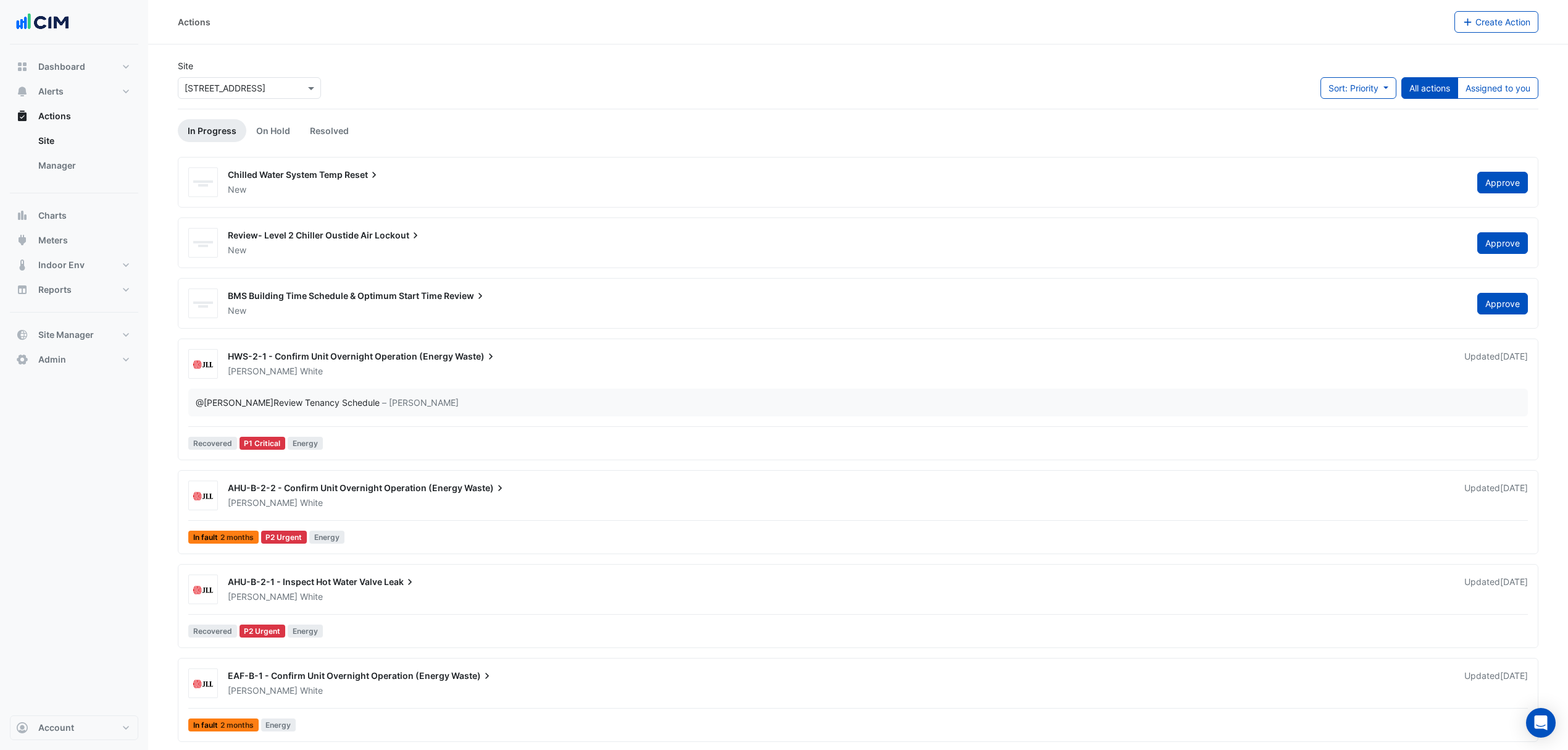
click at [72, 172] on link "Manager" at bounding box center [84, 165] width 110 height 25
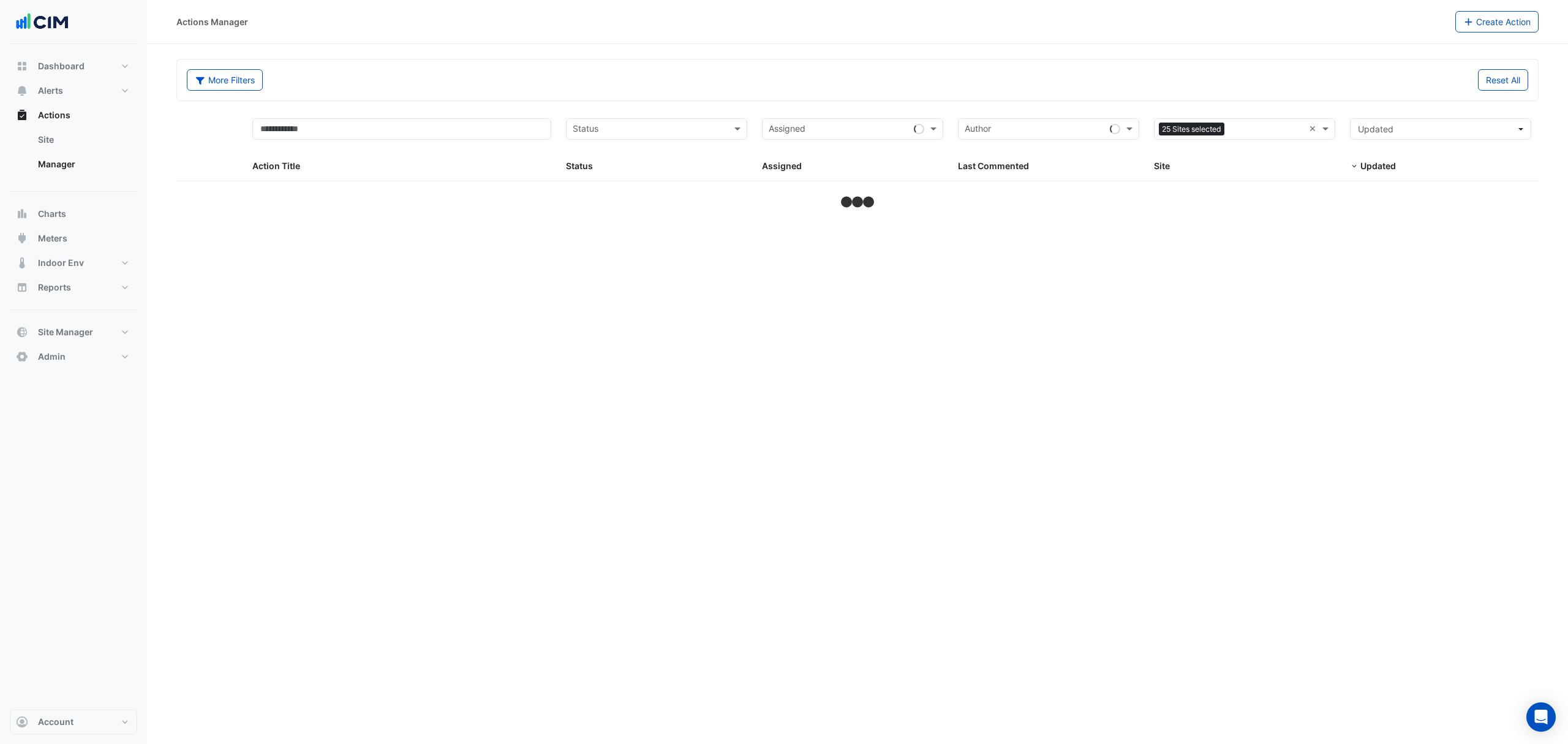
select select "***"
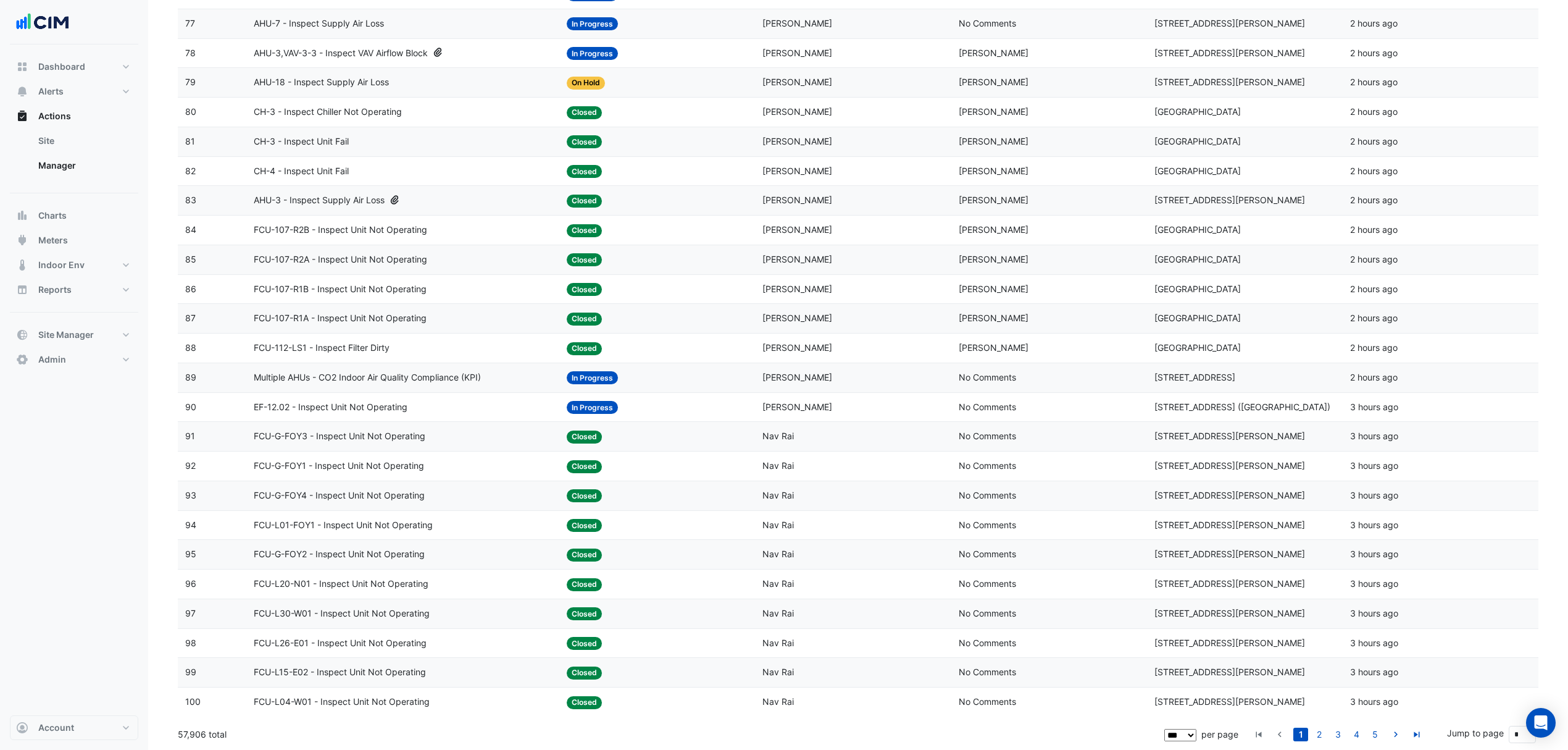
scroll to position [2437, 0]
click at [1324, 737] on link "2" at bounding box center [1319, 734] width 15 height 13
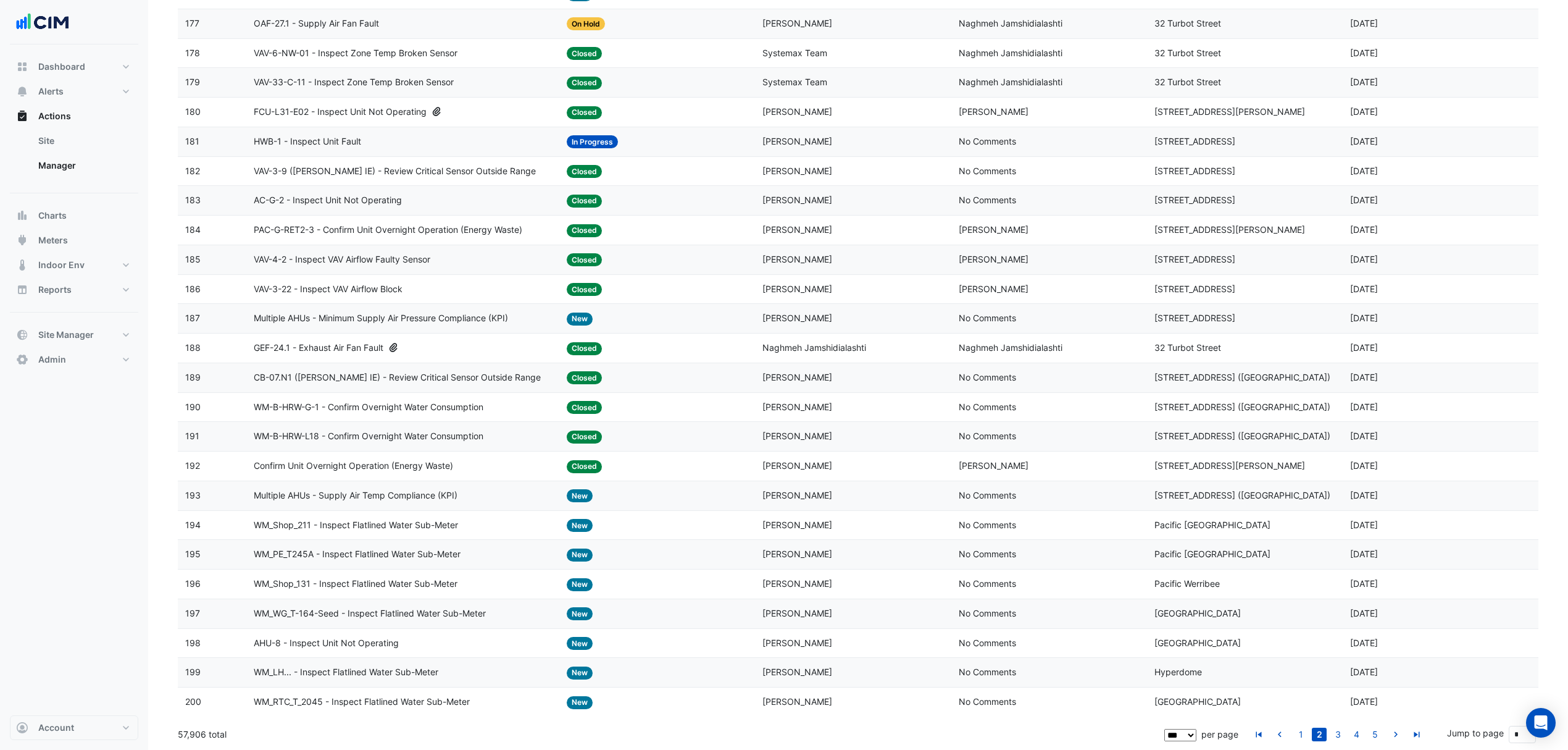
click at [1307, 728] on link "1" at bounding box center [1300, 734] width 15 height 13
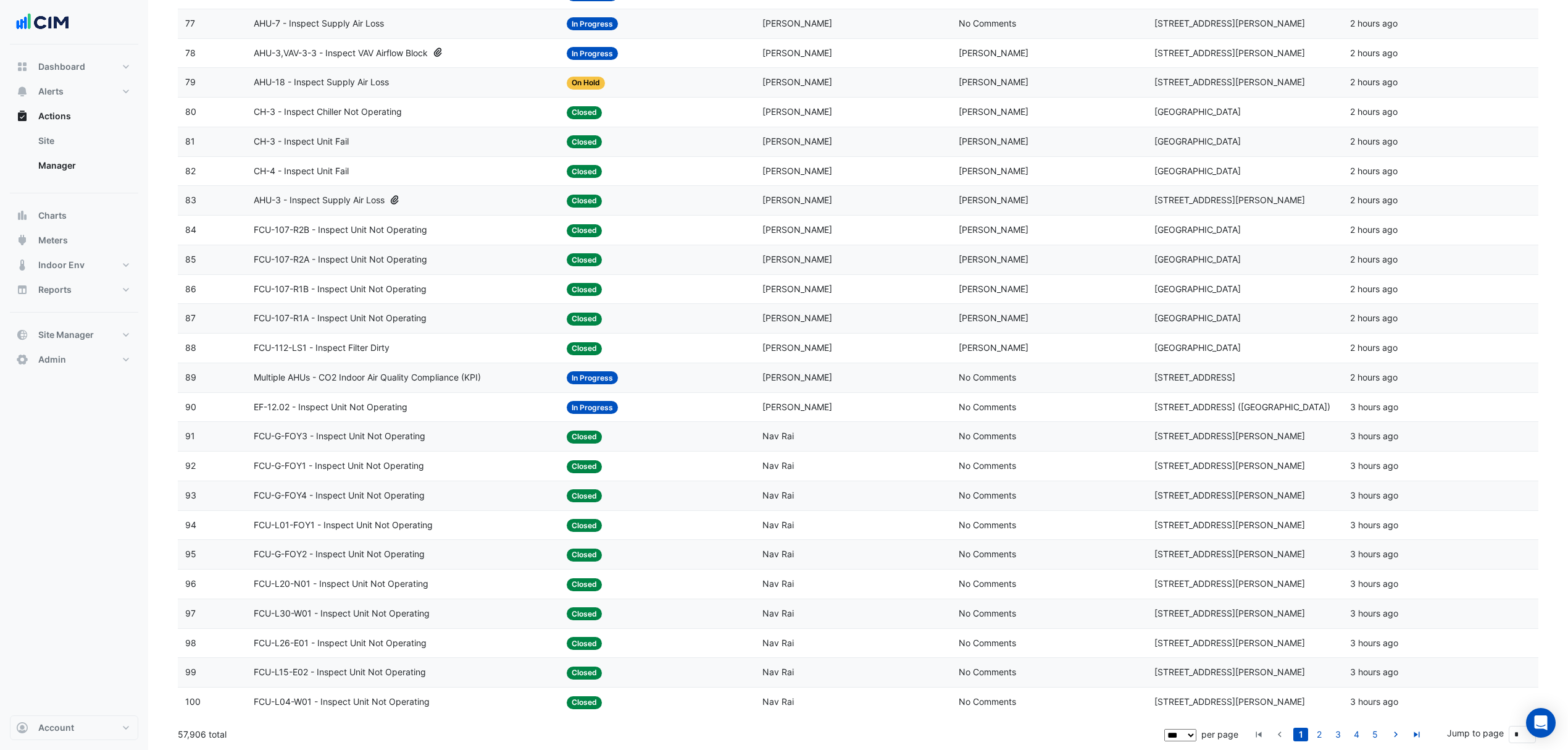
click at [1324, 731] on link "2" at bounding box center [1319, 734] width 15 height 13
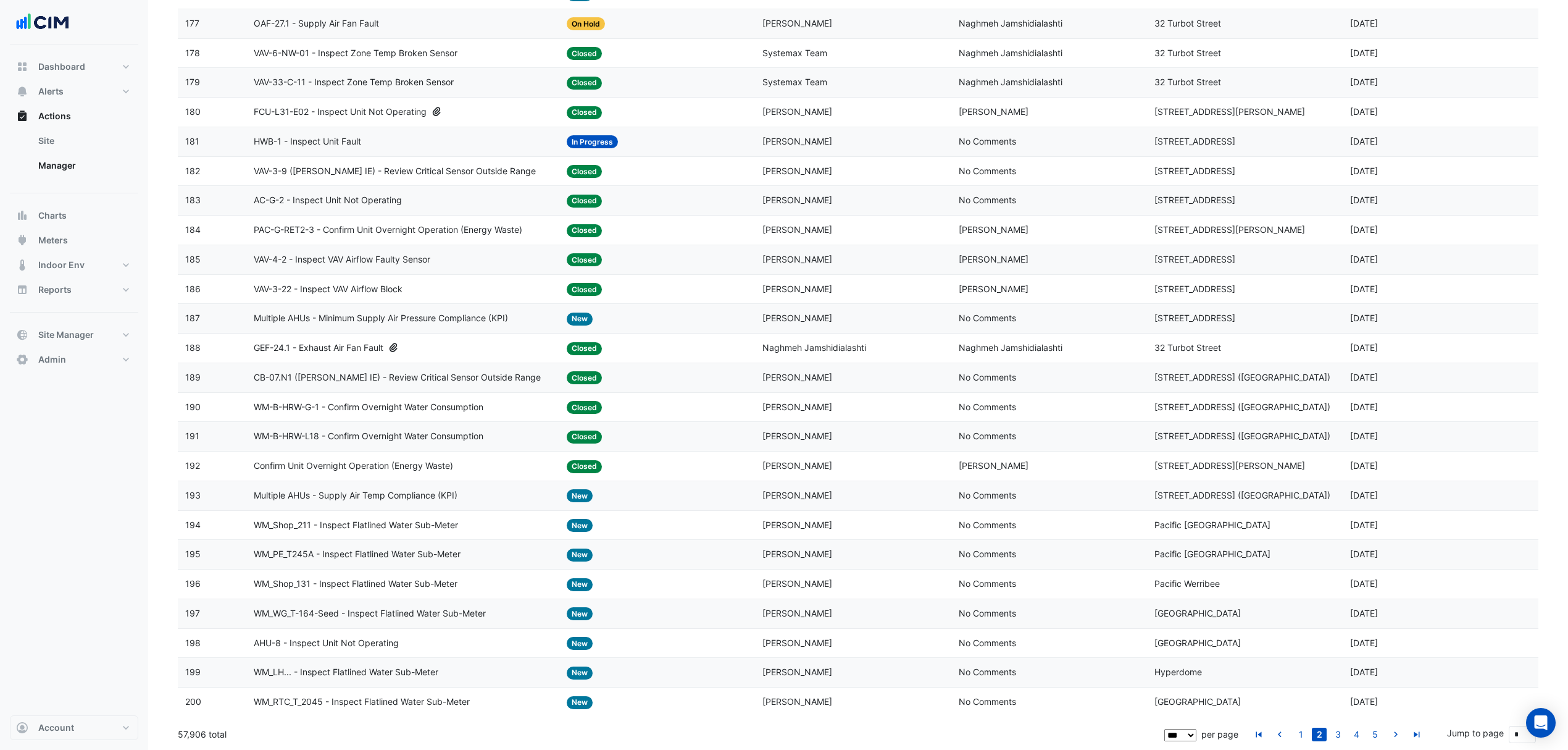
click at [1305, 727] on link "1" at bounding box center [1300, 734] width 15 height 13
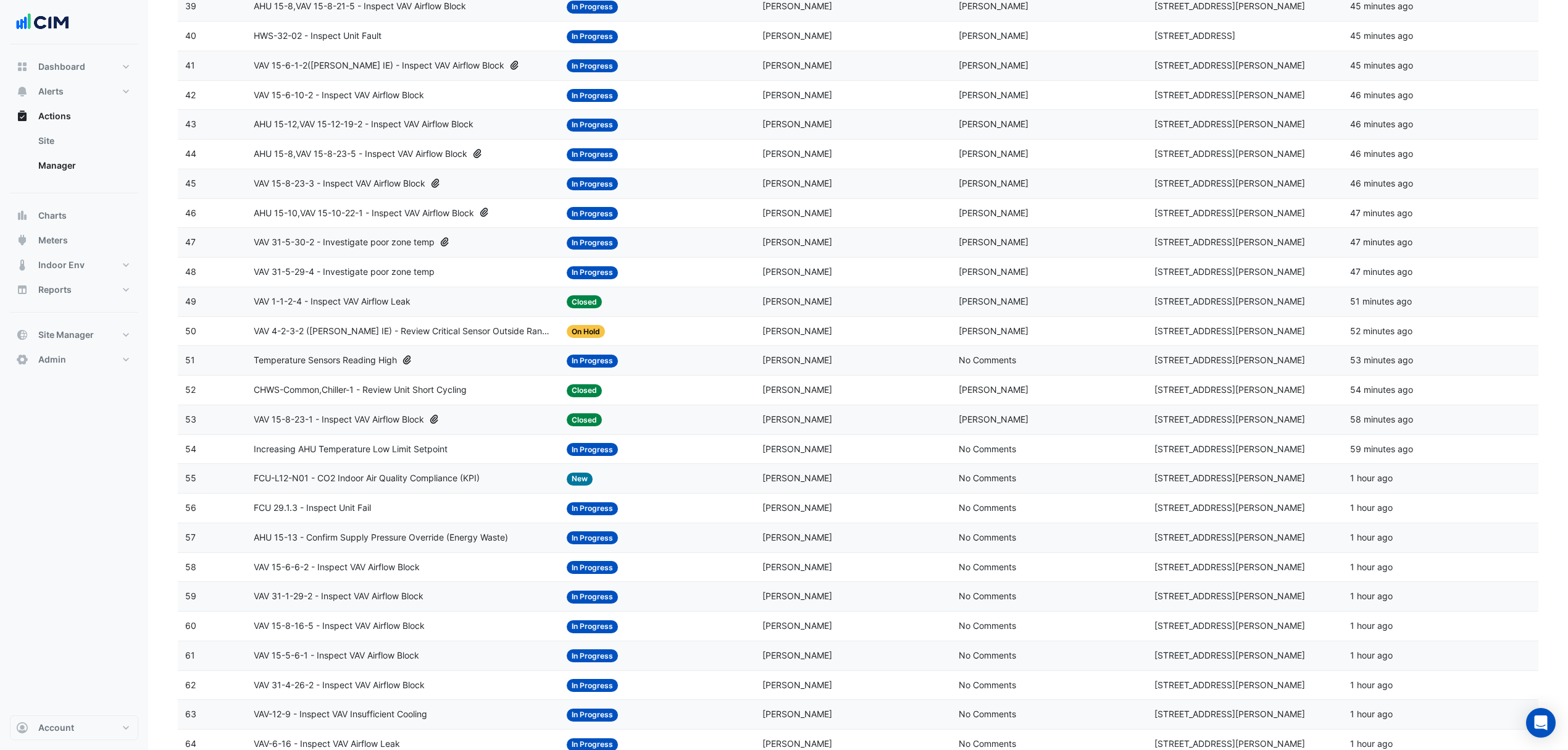
scroll to position [1318, 0]
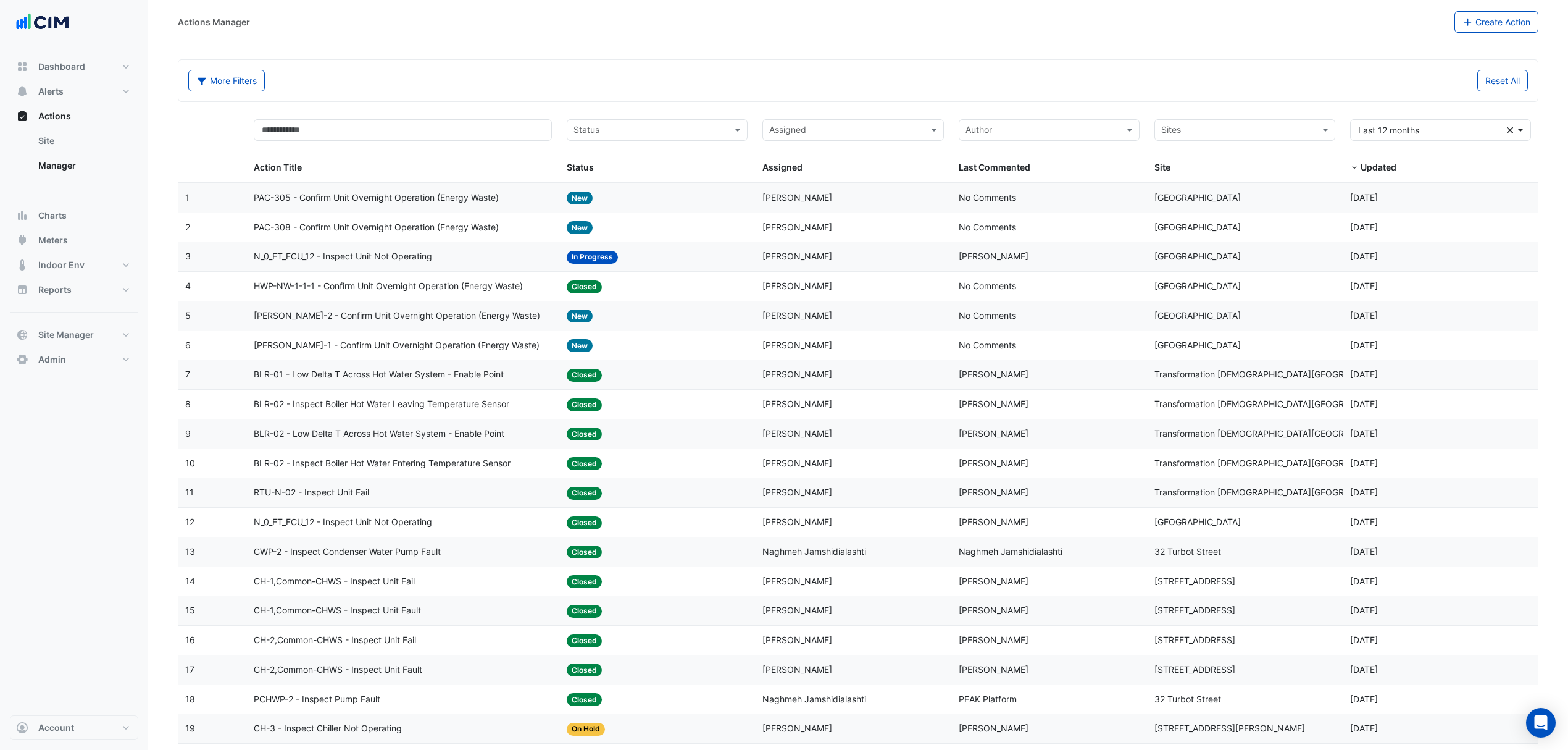
select select "***"
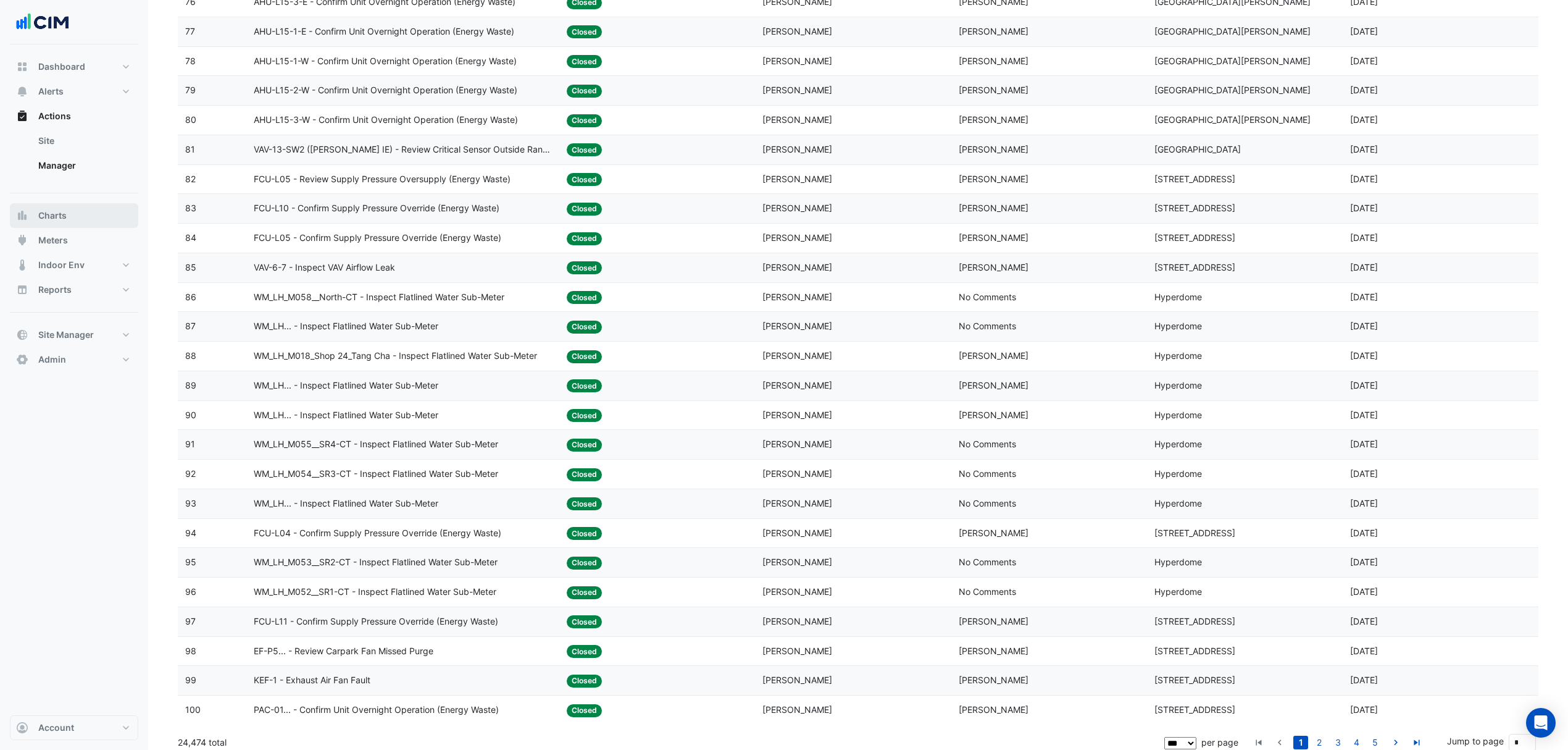
click at [73, 219] on button "Charts" at bounding box center [74, 215] width 129 height 25
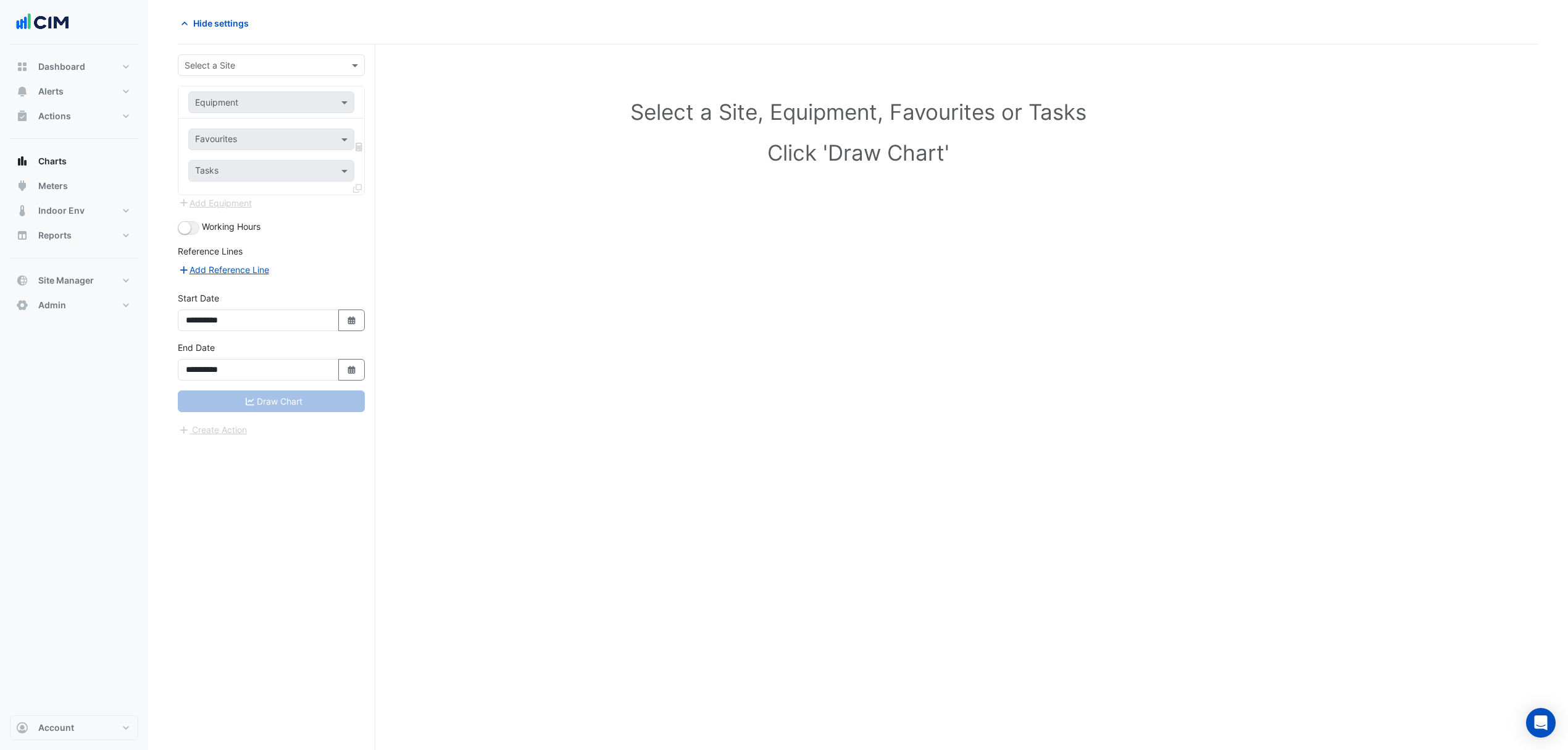
scroll to position [48, 0]
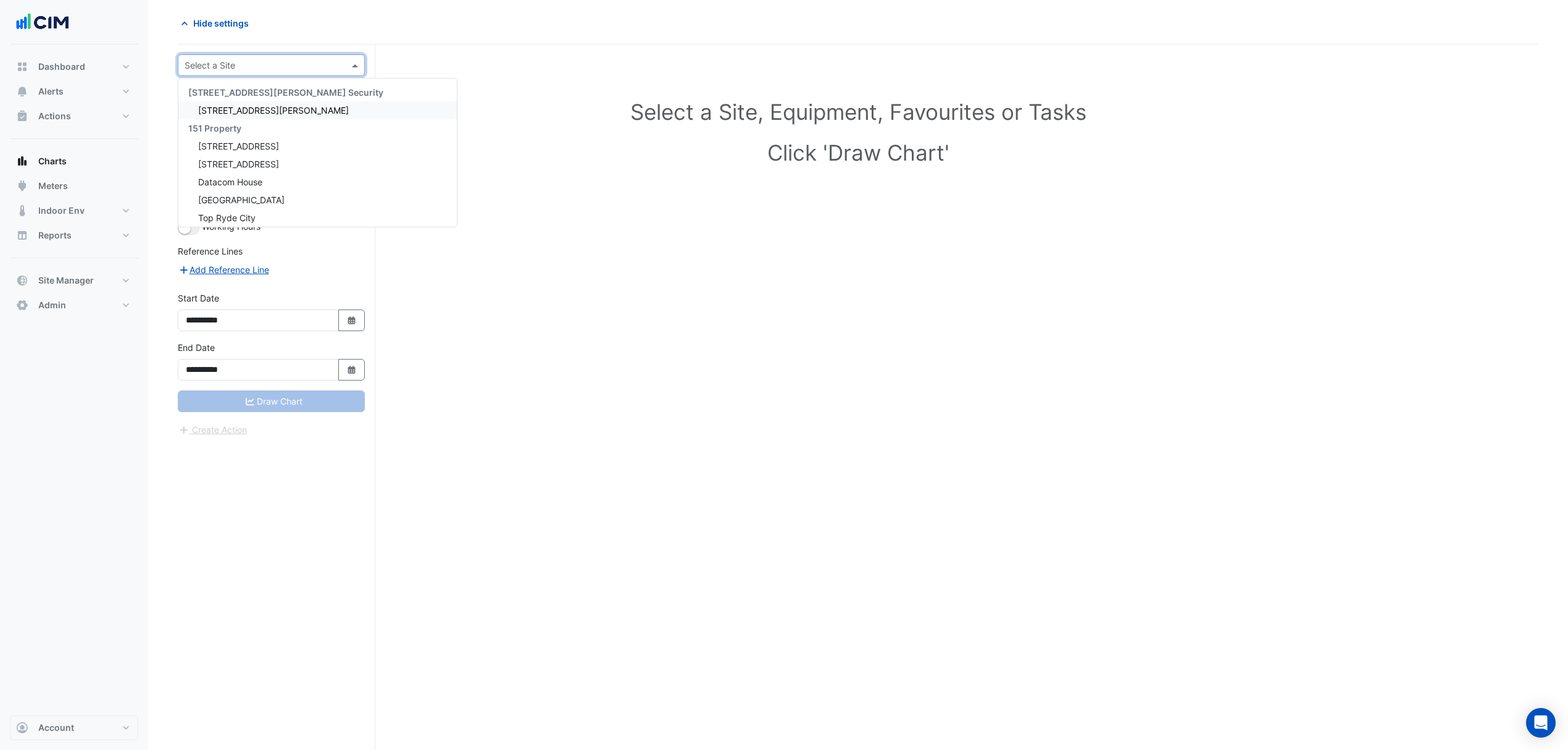
click at [278, 60] on input "text" at bounding box center [259, 66] width 149 height 13
type input "*"
type input "***"
click at [257, 106] on div "Eastland" at bounding box center [271, 110] width 186 height 18
click at [283, 97] on input "text" at bounding box center [259, 103] width 128 height 13
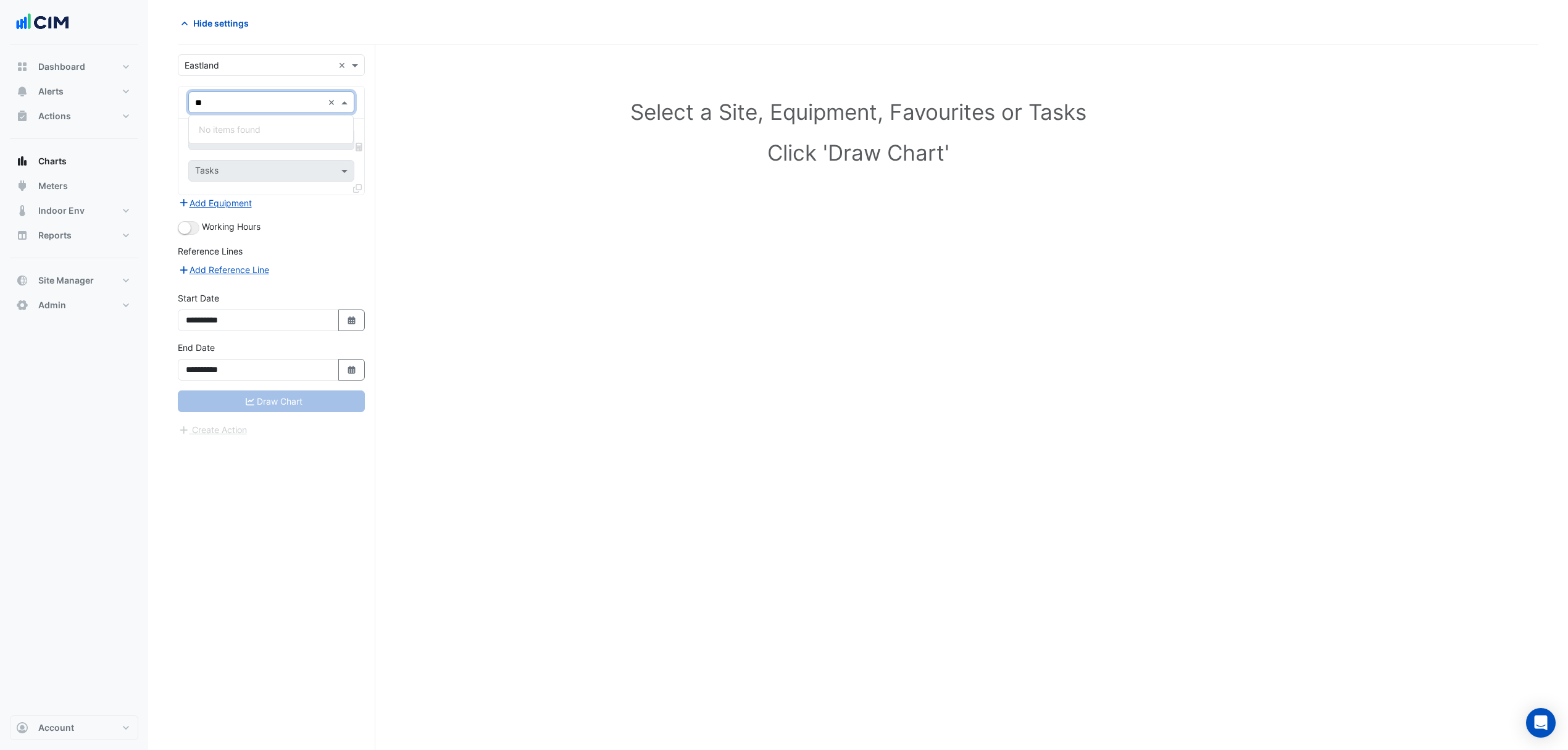
type input "*"
type input "****"
click at [284, 207] on div "WM_EL_K-104-SushiSushi" at bounding box center [288, 201] width 198 height 18
click at [267, 141] on input "text" at bounding box center [257, 141] width 125 height 13
click at [290, 163] on span "Water Usage (kL) - Plantroom, Plantroom" at bounding box center [281, 167] width 165 height 11
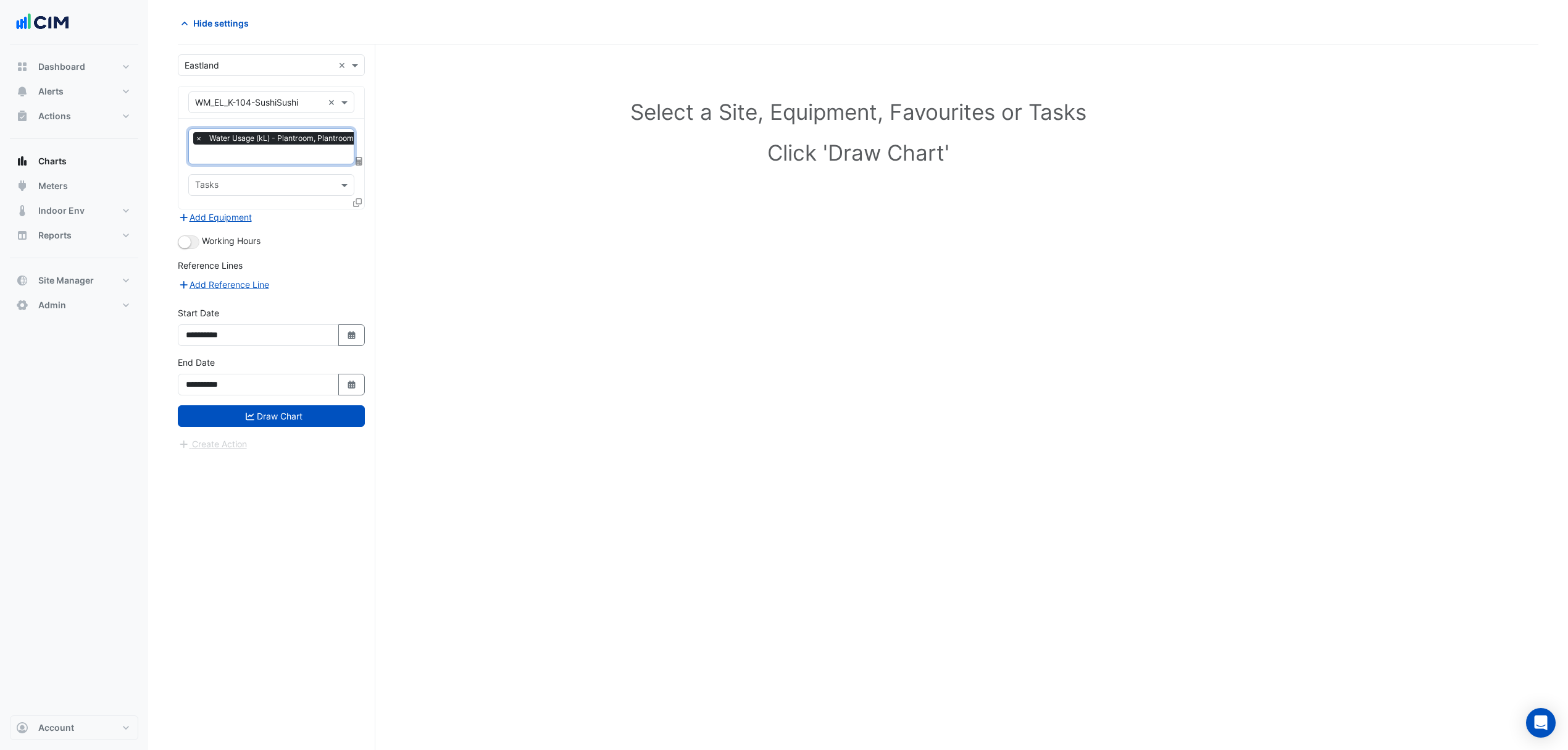
click at [300, 413] on button "Draw Chart" at bounding box center [271, 416] width 187 height 22
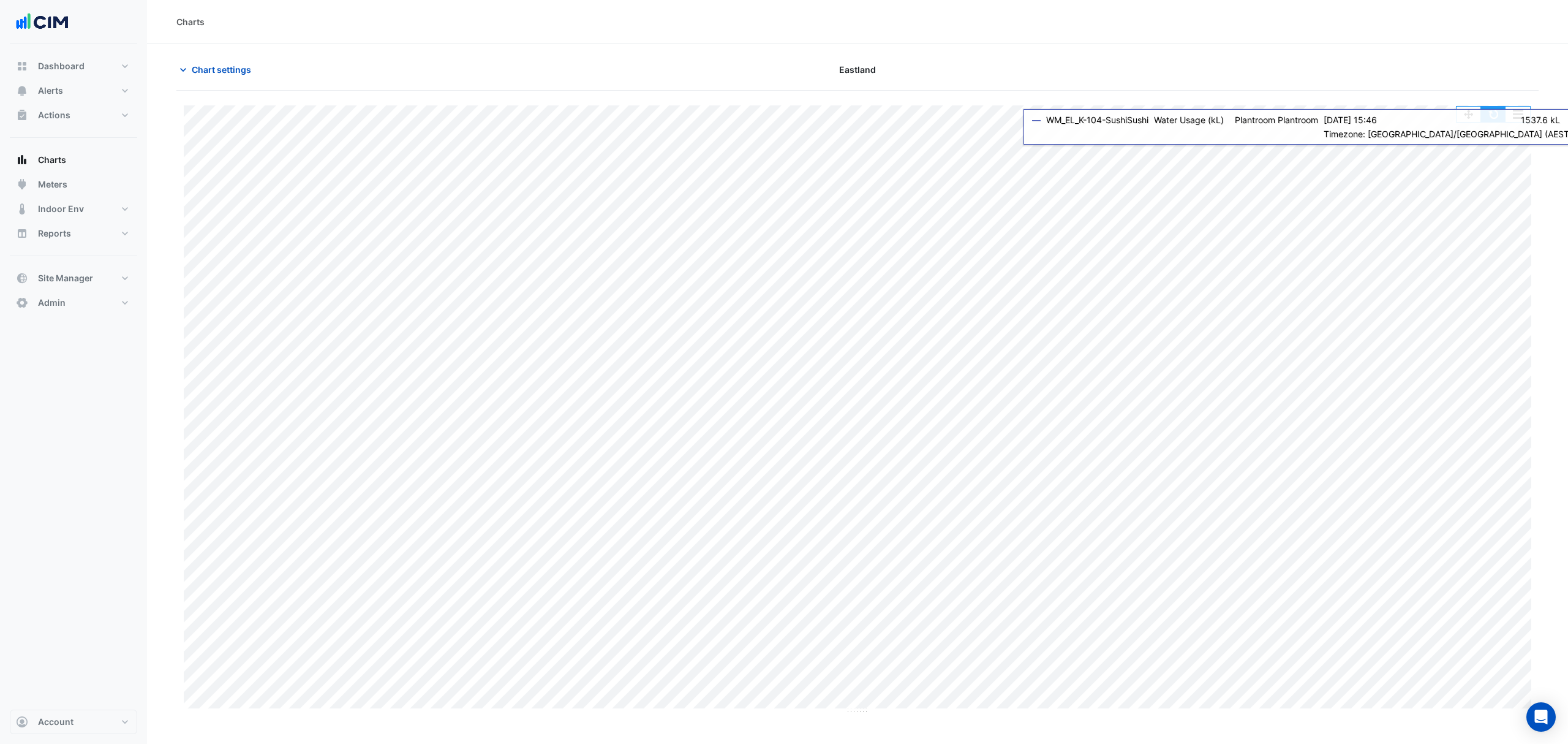
click at [1502, 121] on button "button" at bounding box center [1493, 114] width 24 height 15
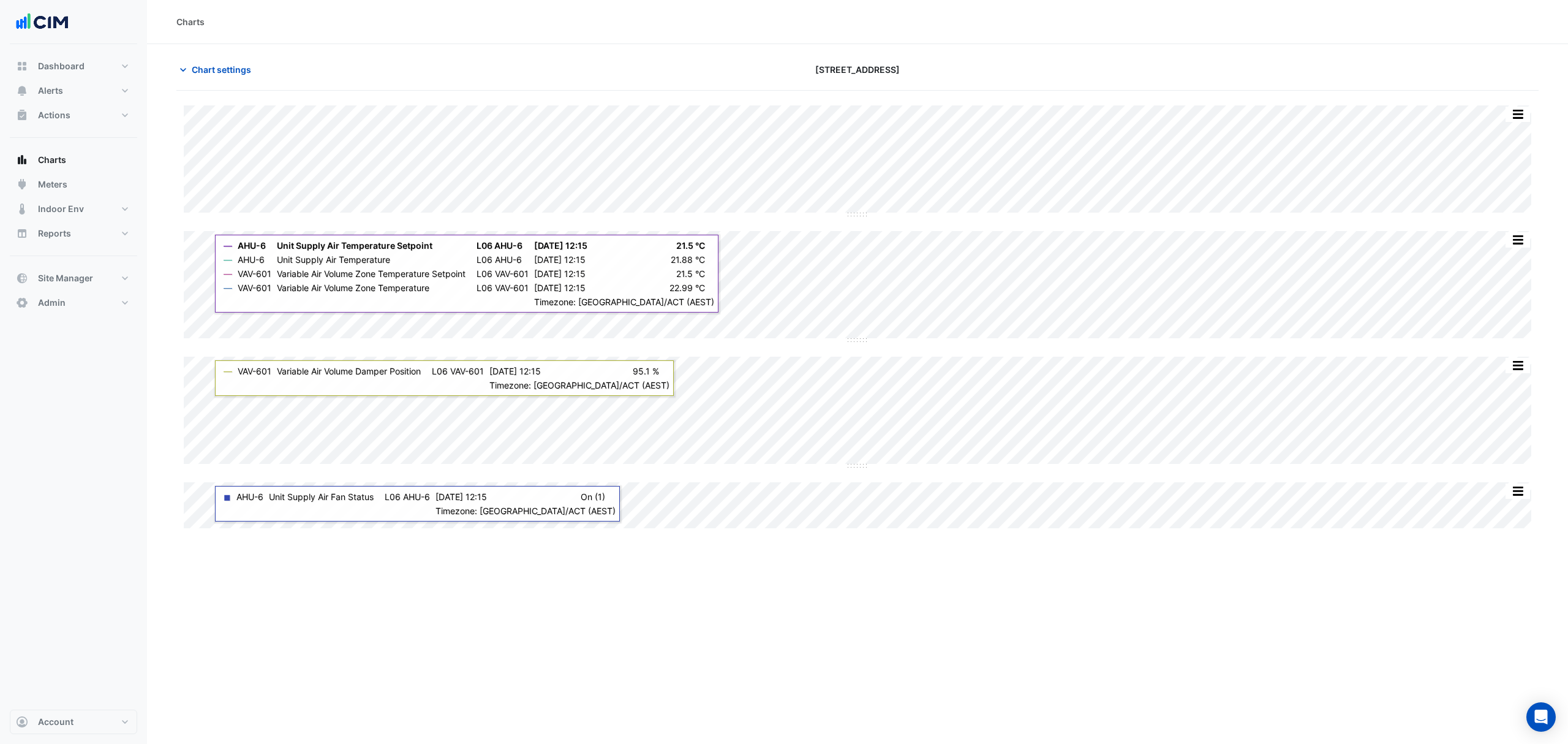
click at [202, 71] on span "Chart settings" at bounding box center [221, 69] width 60 height 13
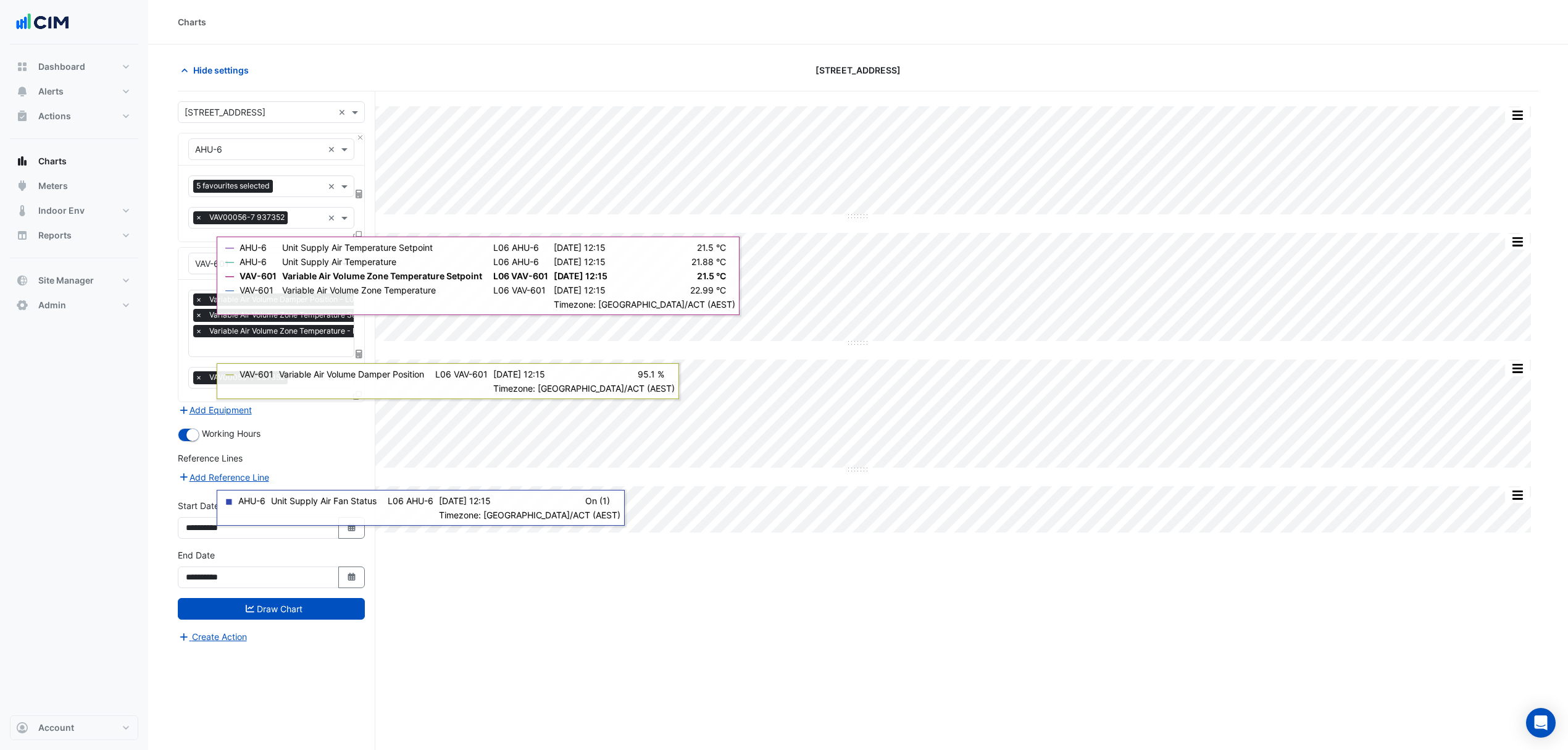
scroll to position [0, 6]
click at [225, 350] on input "text" at bounding box center [310, 348] width 243 height 13
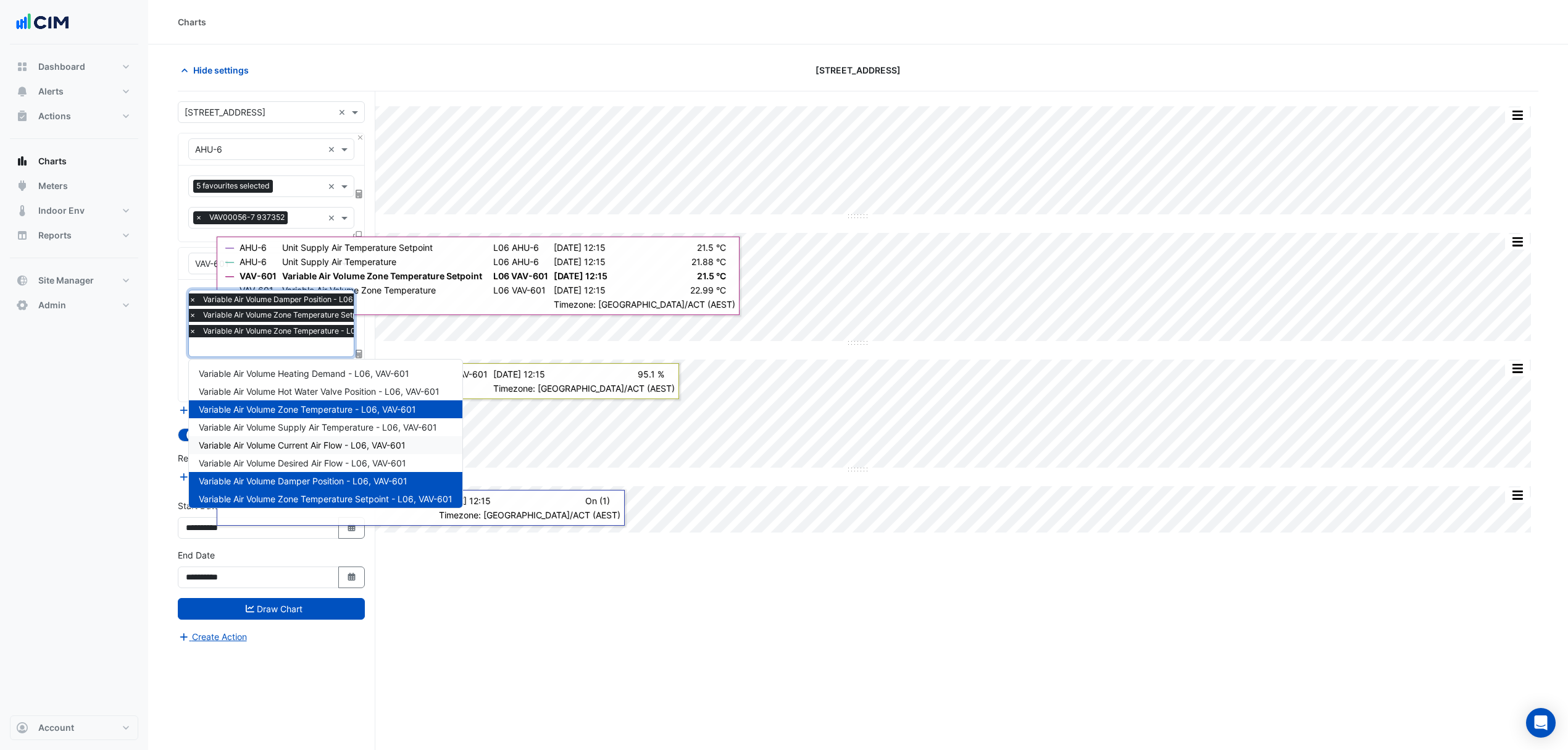
click at [272, 438] on div "Variable Air Volume Current Air Flow - L06, VAV-601" at bounding box center [326, 445] width 274 height 18
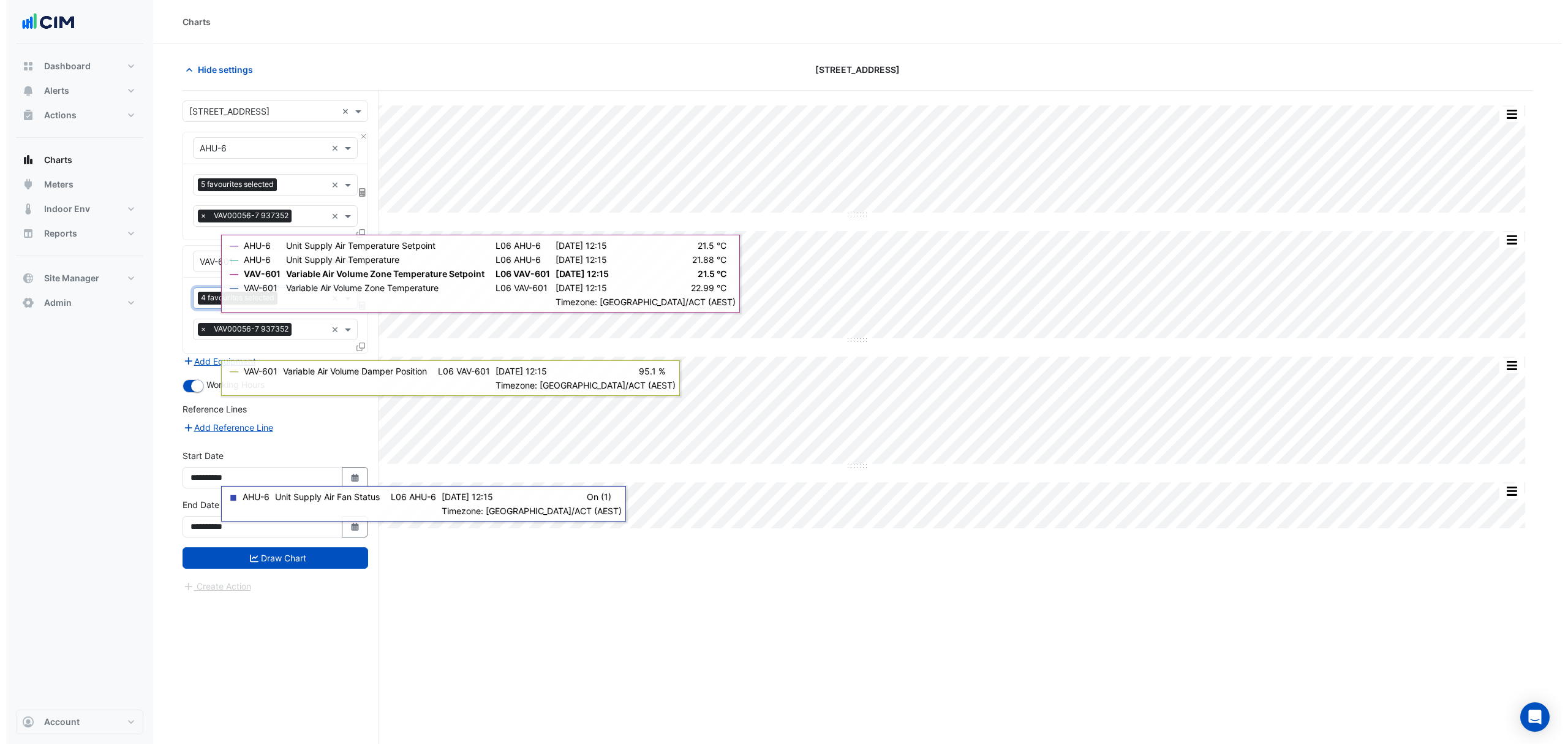
scroll to position [0, 0]
click at [172, 329] on section "Hide settings [STREET_ADDRESS] Split by Equip Split All Split None Print Save a…" at bounding box center [851, 417] width 1408 height 746
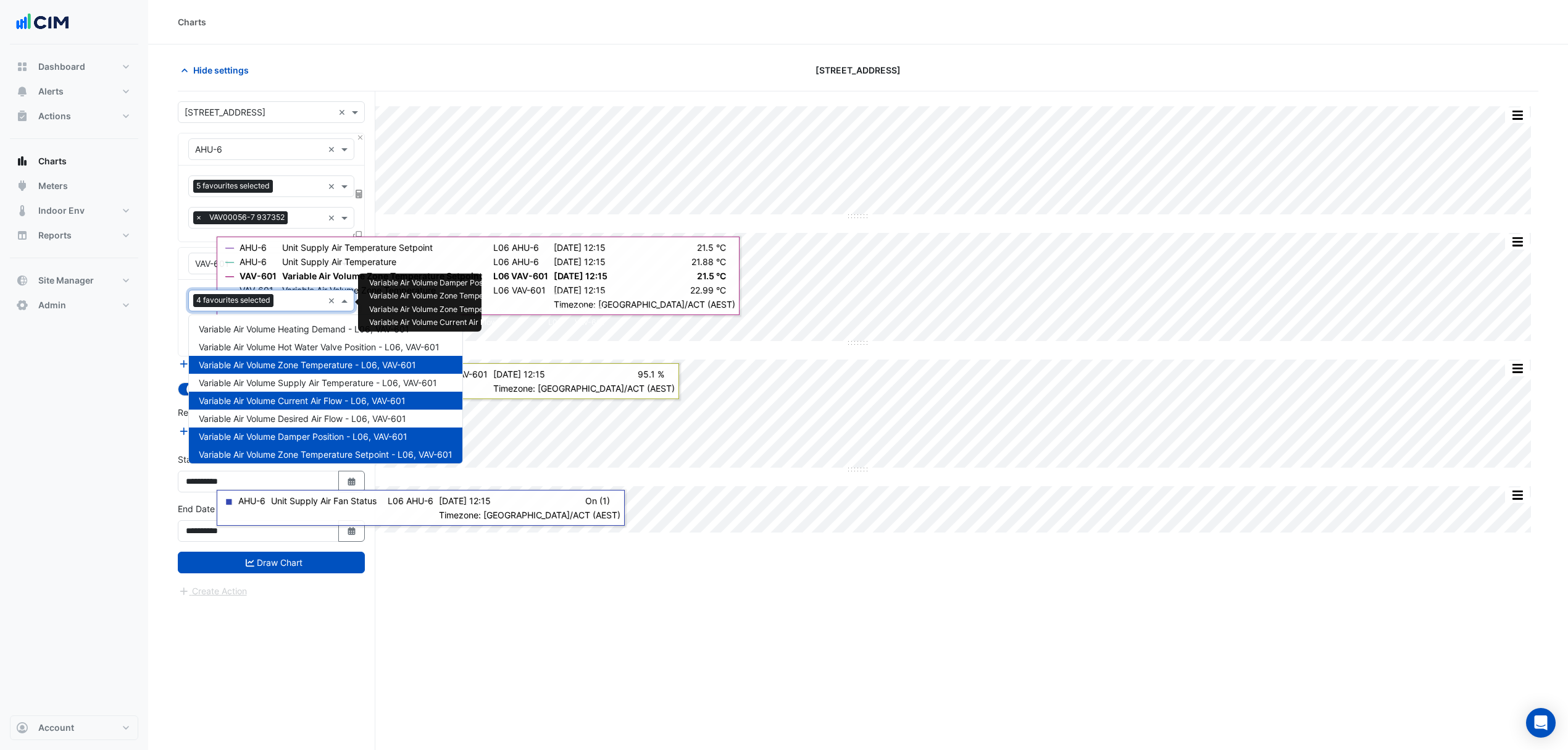
click at [289, 295] on input "text" at bounding box center [301, 302] width 44 height 13
click at [289, 417] on span "Variable Air Volume Desired Air Flow - L06, VAV-601" at bounding box center [303, 418] width 208 height 11
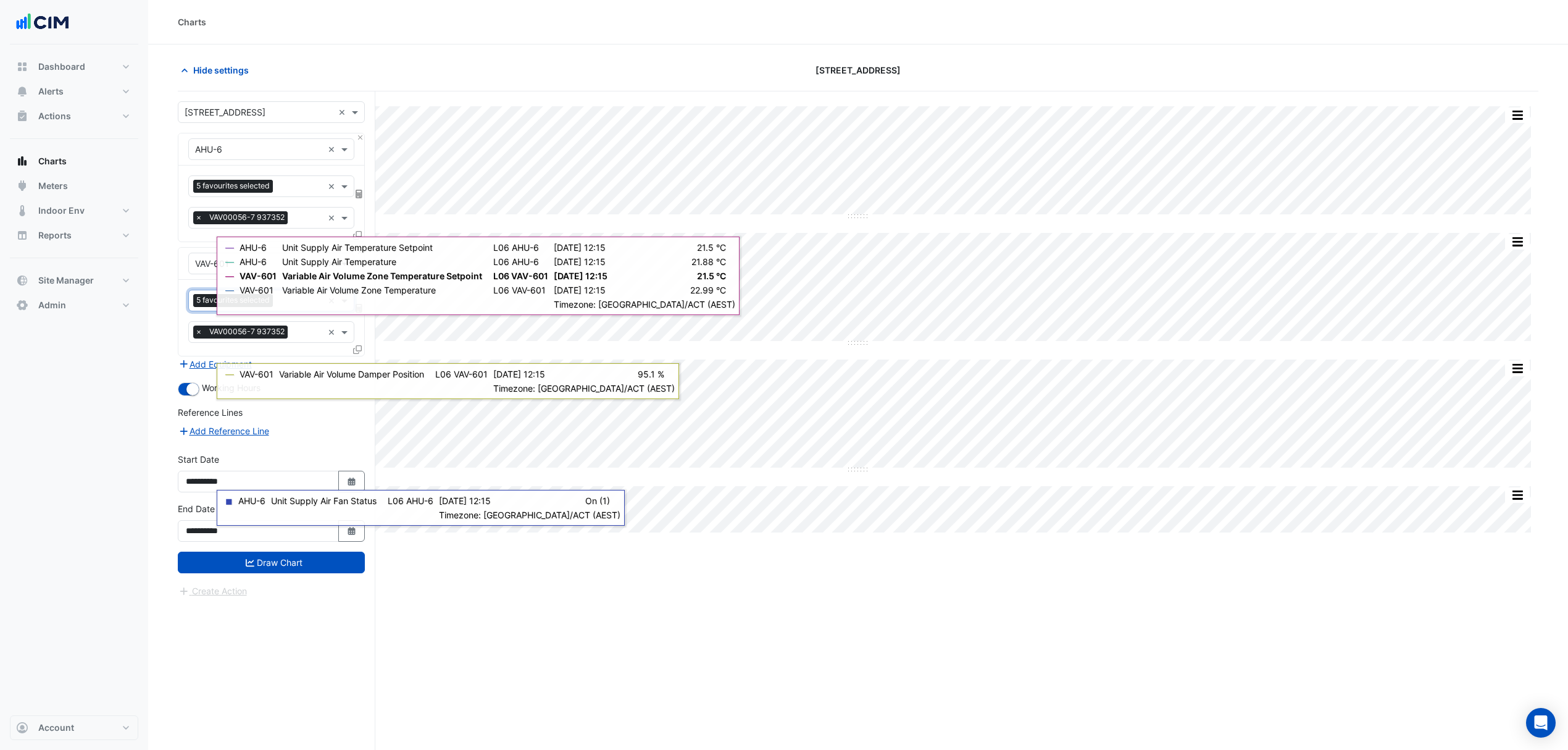
click at [272, 566] on button "Draw Chart" at bounding box center [271, 562] width 187 height 22
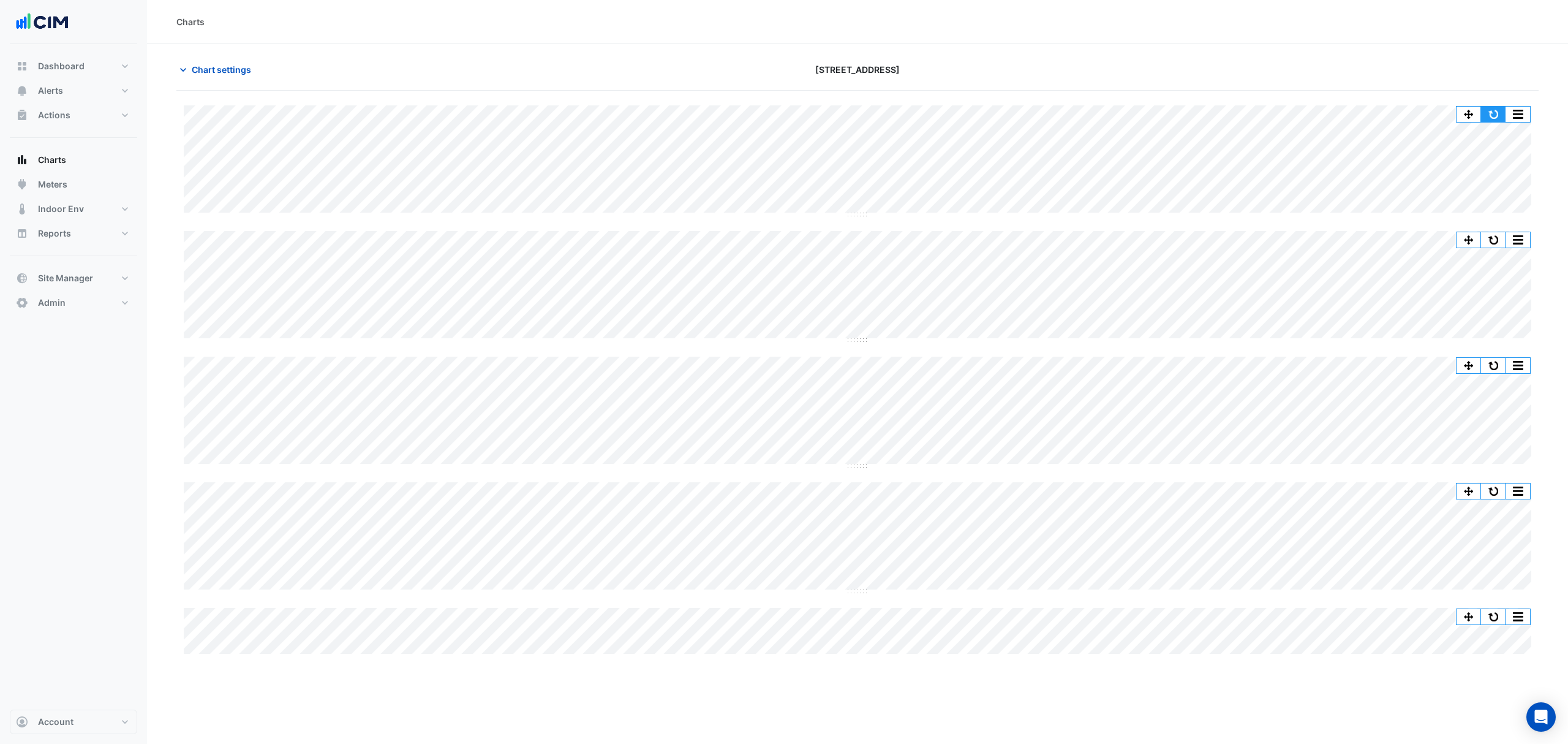
click at [1493, 110] on button "button" at bounding box center [1493, 114] width 24 height 15
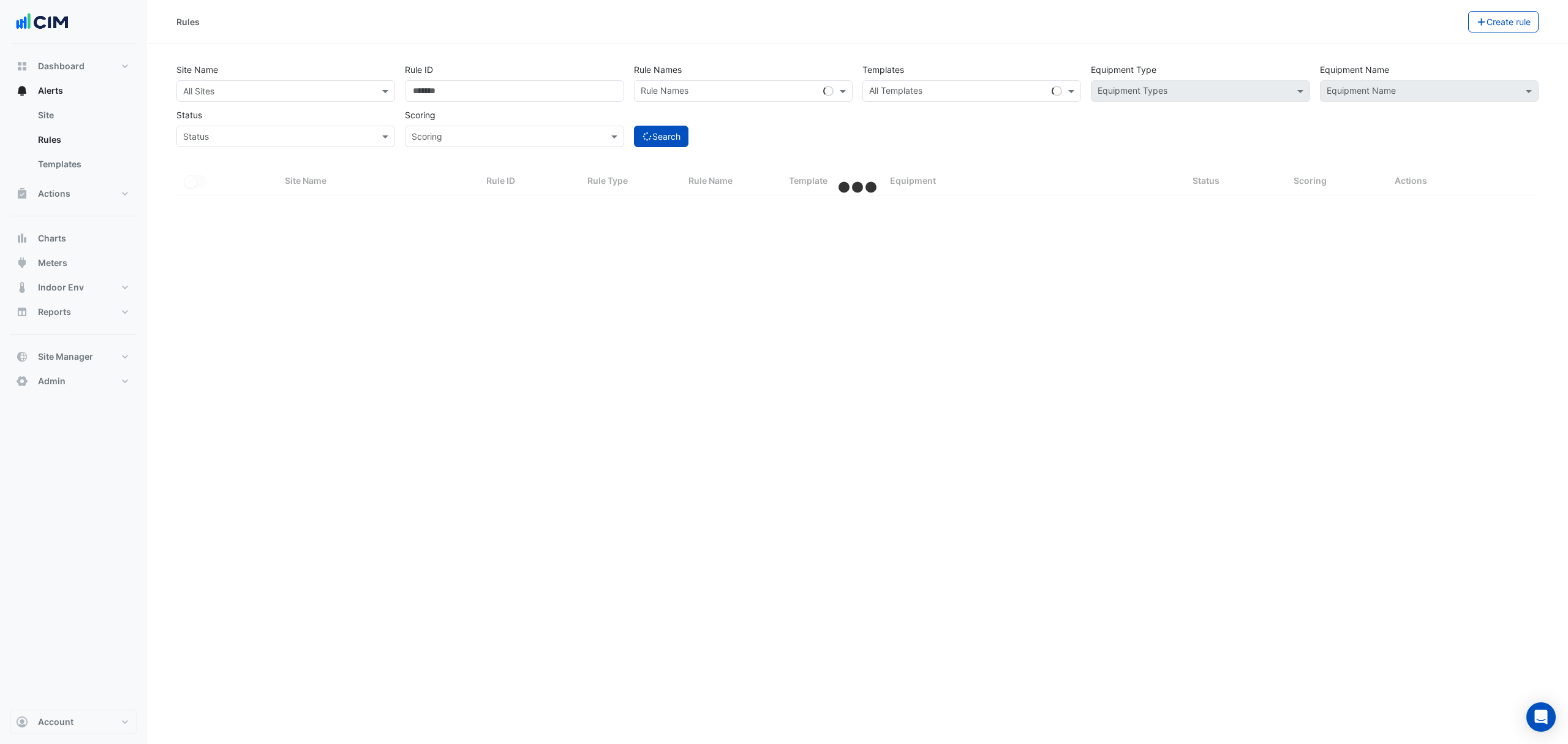
select select "***"
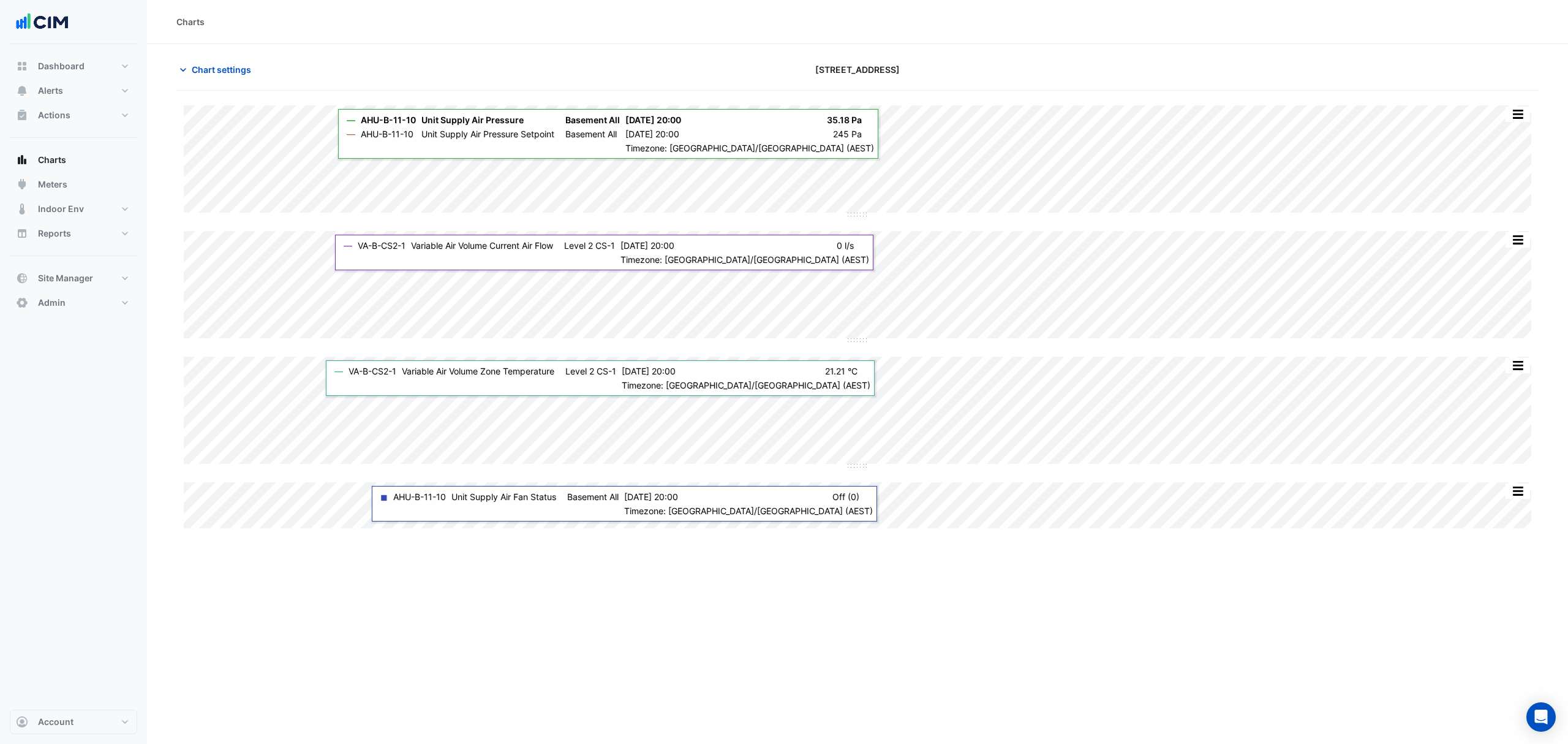
type input "**********"
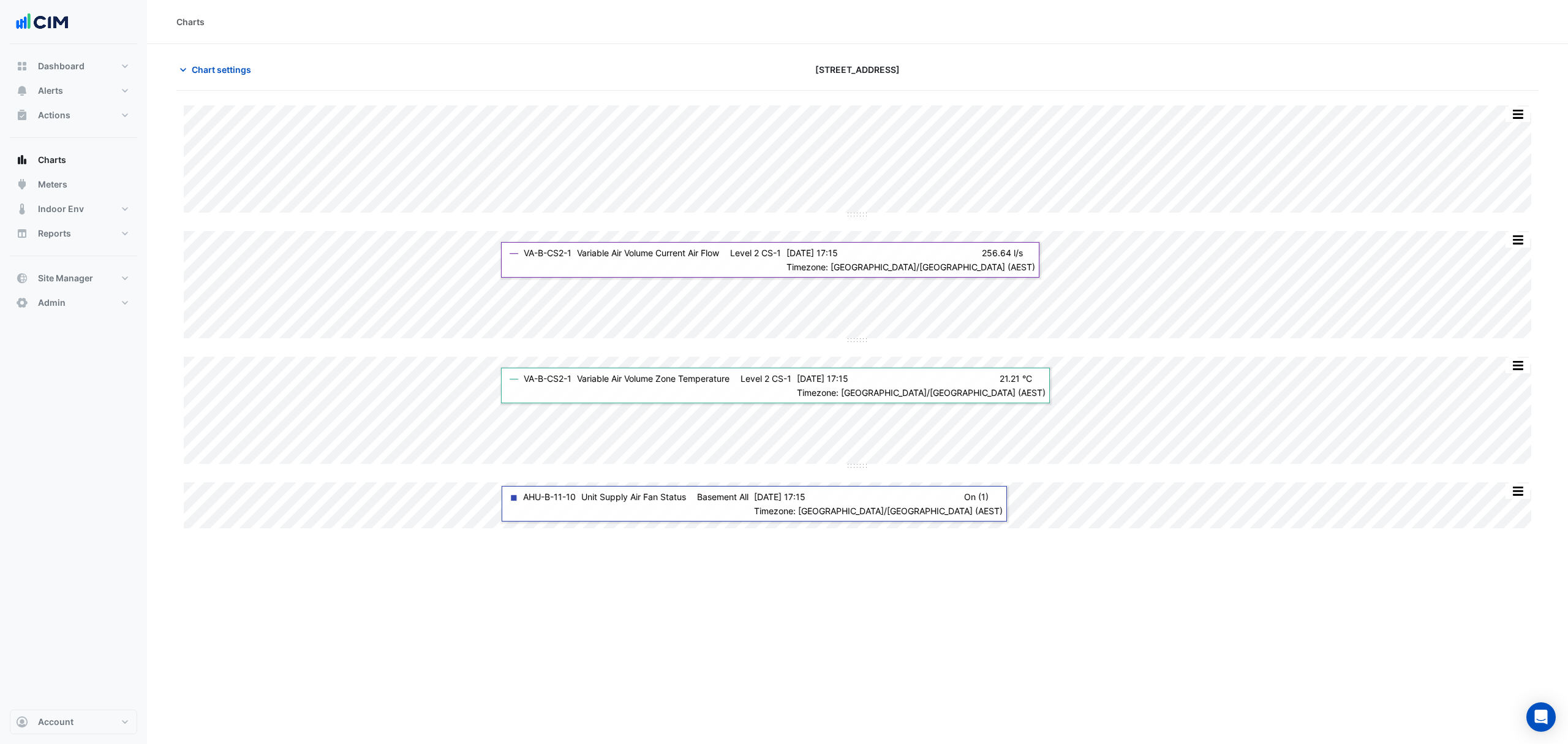
click at [231, 62] on button "Chart settings" at bounding box center [218, 70] width 83 height 21
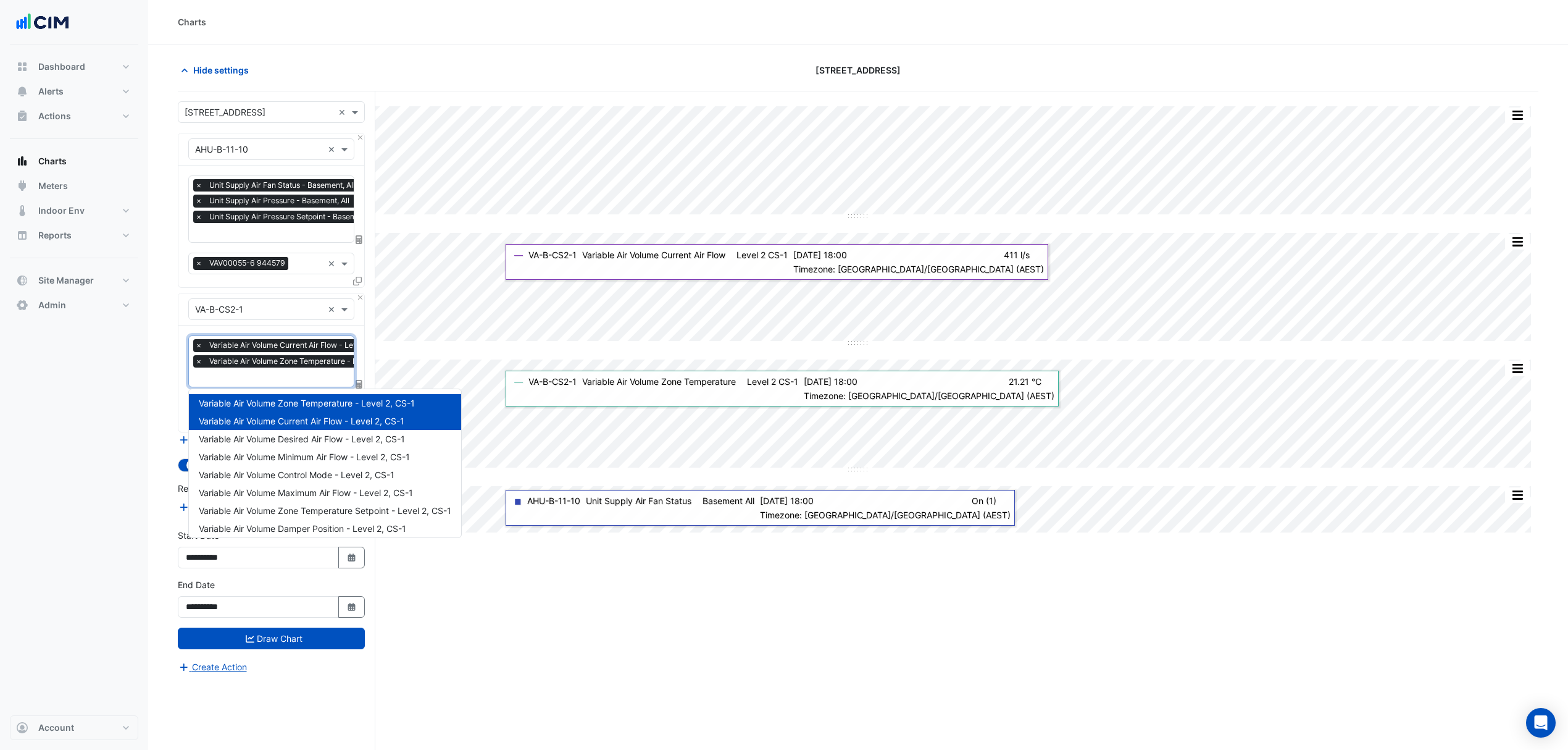
scroll to position [0, 6]
click at [255, 379] on input "text" at bounding box center [294, 378] width 210 height 13
click at [317, 507] on span "Variable Air Volume Zone Temperature Setpoint - Level 2, CS-1" at bounding box center [325, 510] width 253 height 11
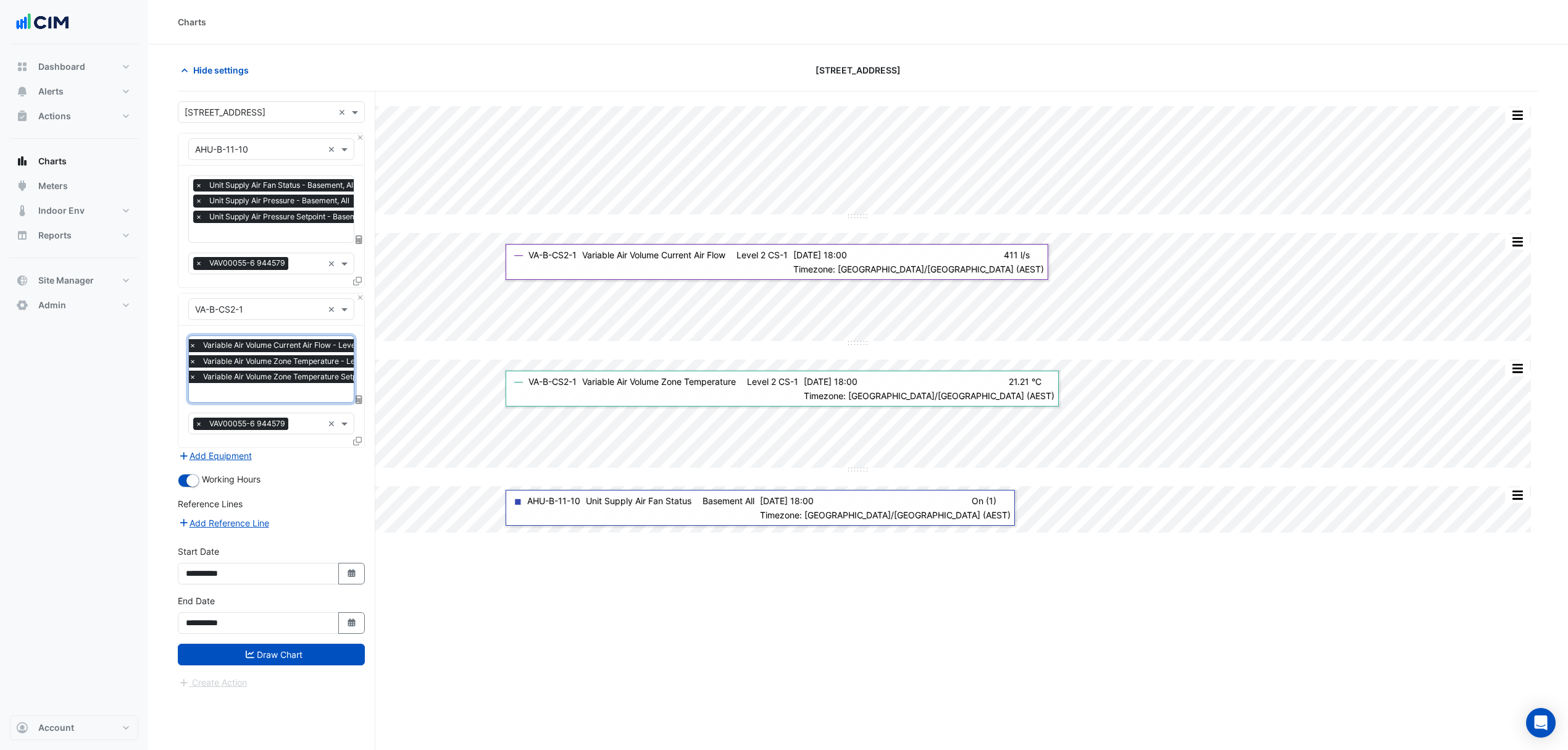
drag, startPoint x: 267, startPoint y: 655, endPoint x: 308, endPoint y: 638, distance: 44.4
click at [267, 653] on button "Draw Chart" at bounding box center [271, 654] width 187 height 22
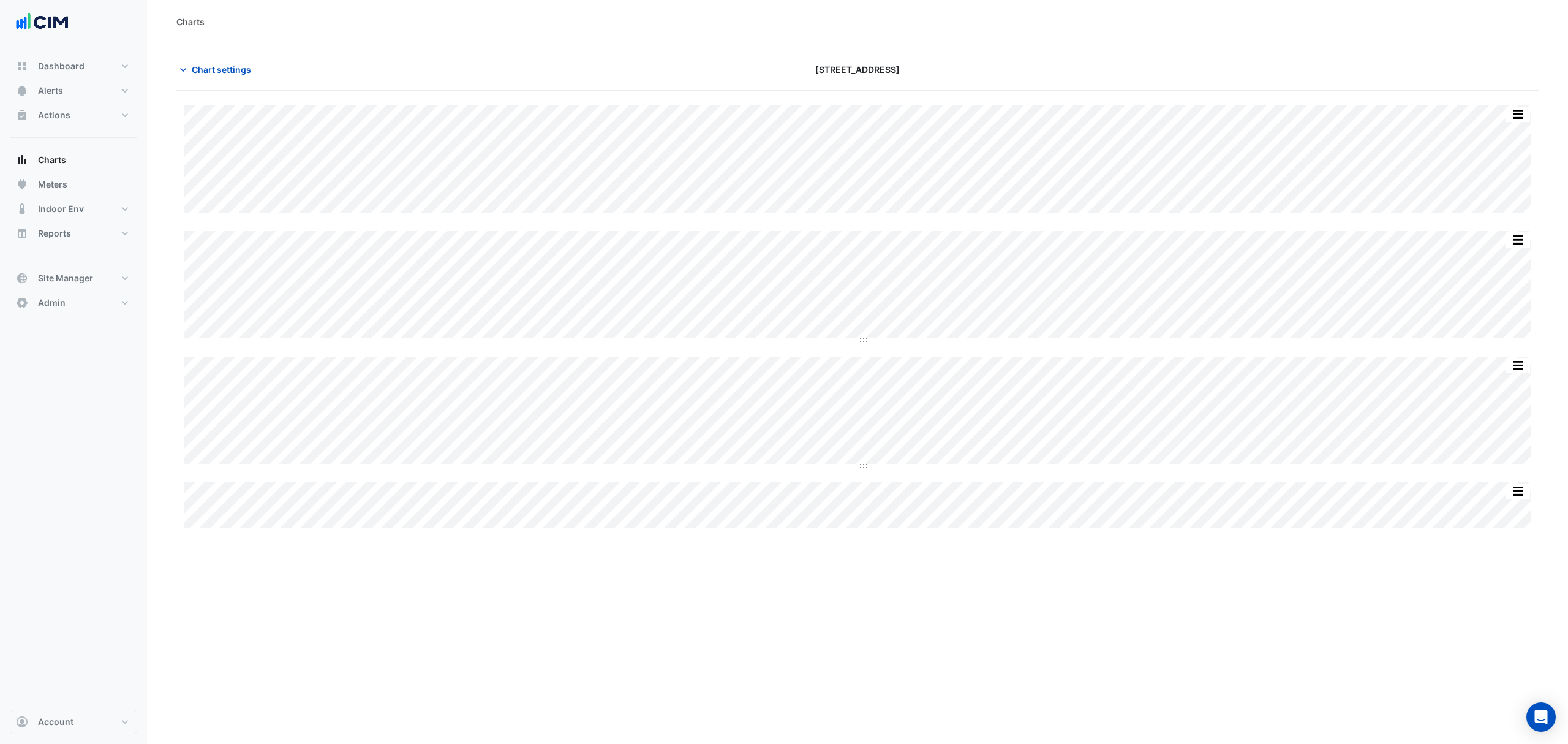
click at [214, 74] on span "Chart settings" at bounding box center [221, 69] width 60 height 13
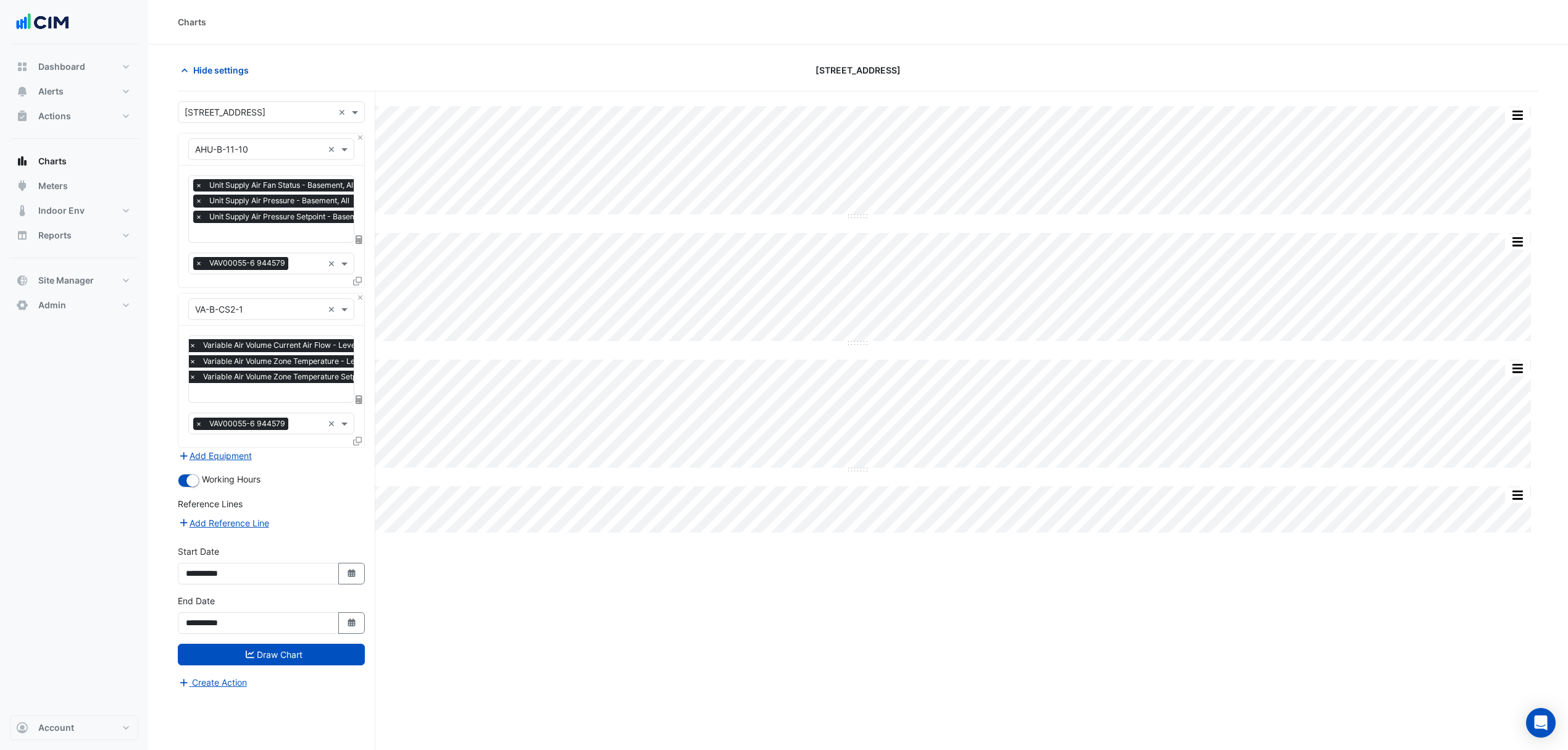
click at [250, 401] on div at bounding box center [308, 393] width 243 height 16
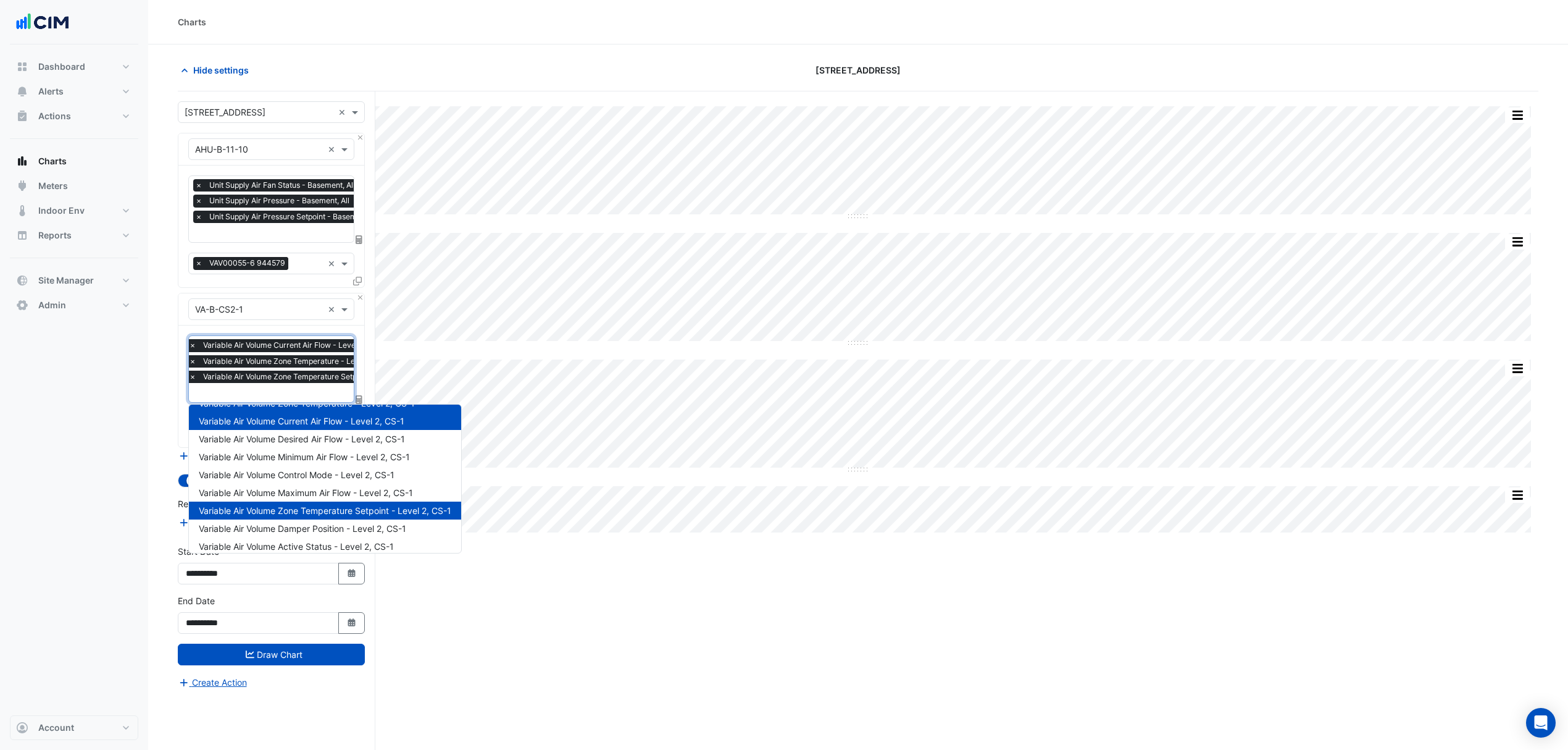
scroll to position [22, 0]
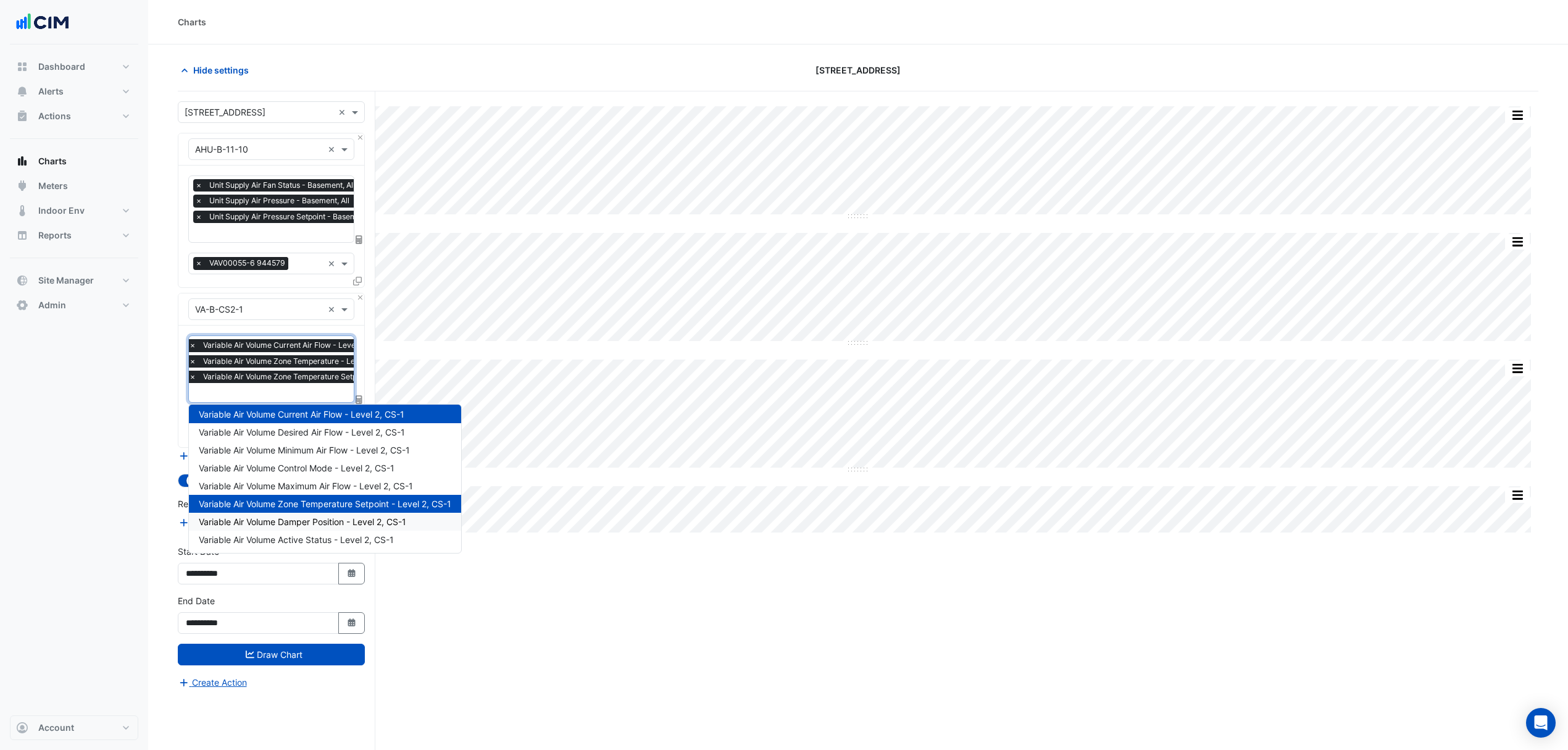
click at [274, 521] on span "Variable Air Volume Damper Position - Level 2, CS-1" at bounding box center [303, 521] width 208 height 11
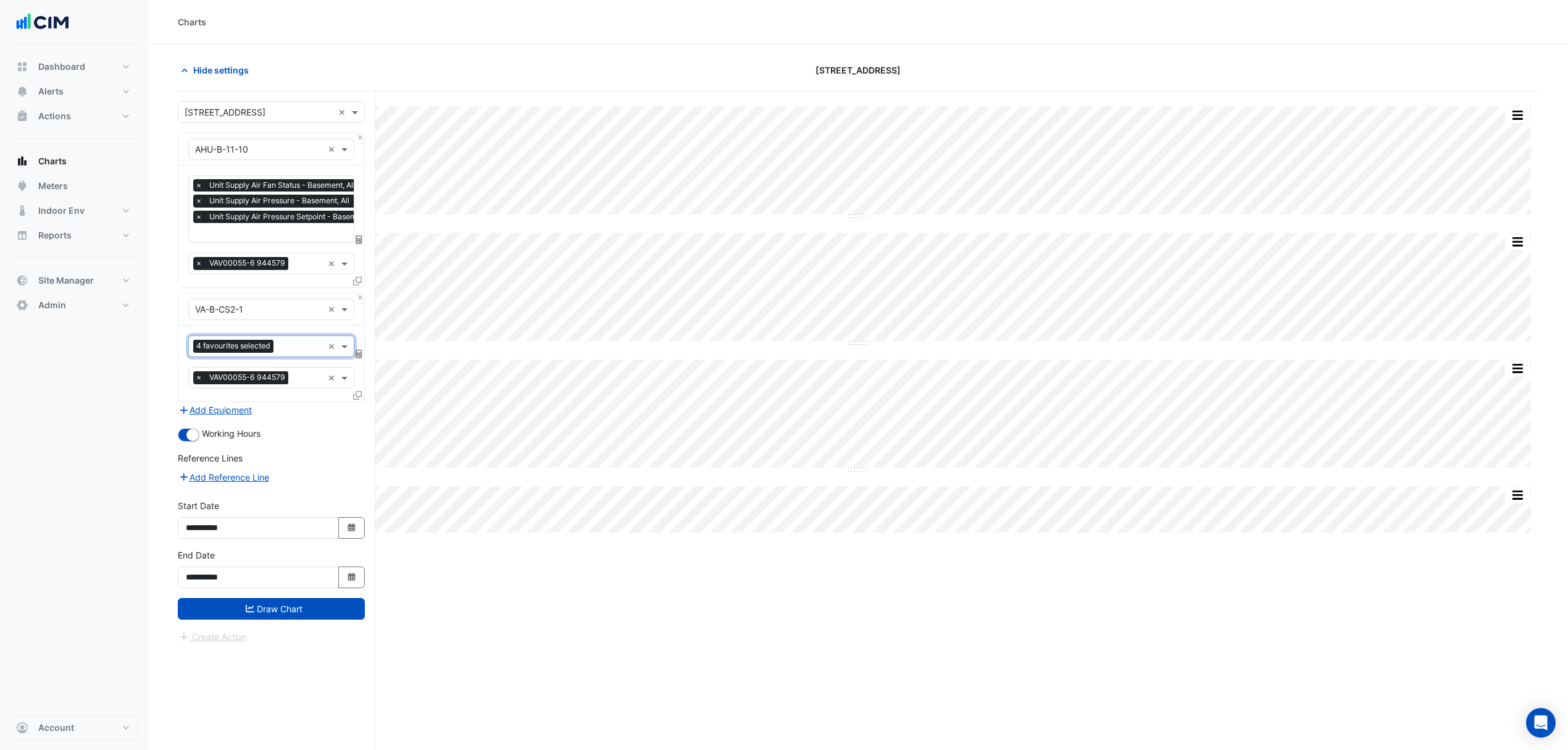
scroll to position [0, 0]
click at [324, 605] on button "Draw Chart" at bounding box center [271, 609] width 187 height 22
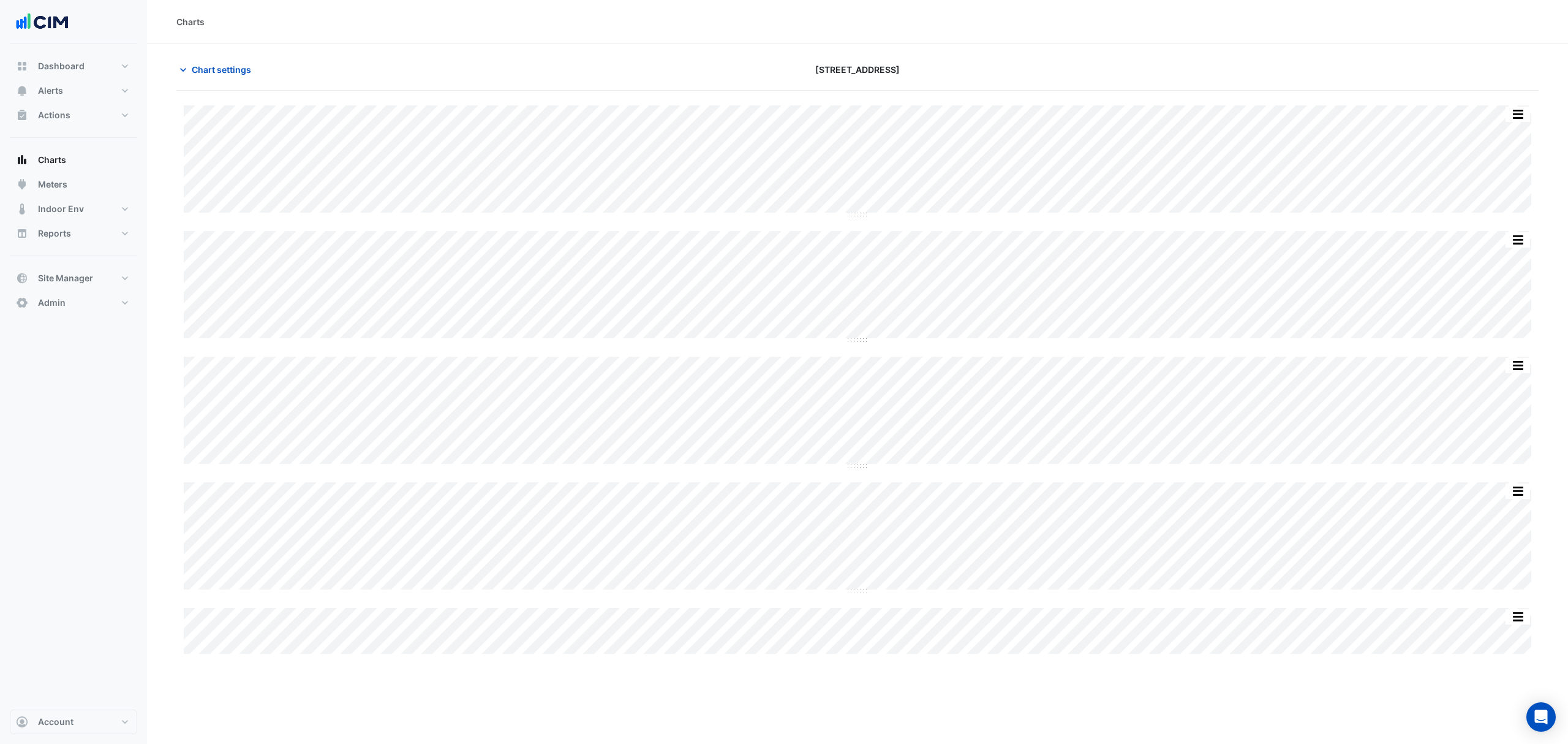
click at [204, 64] on span "Chart settings" at bounding box center [221, 69] width 60 height 13
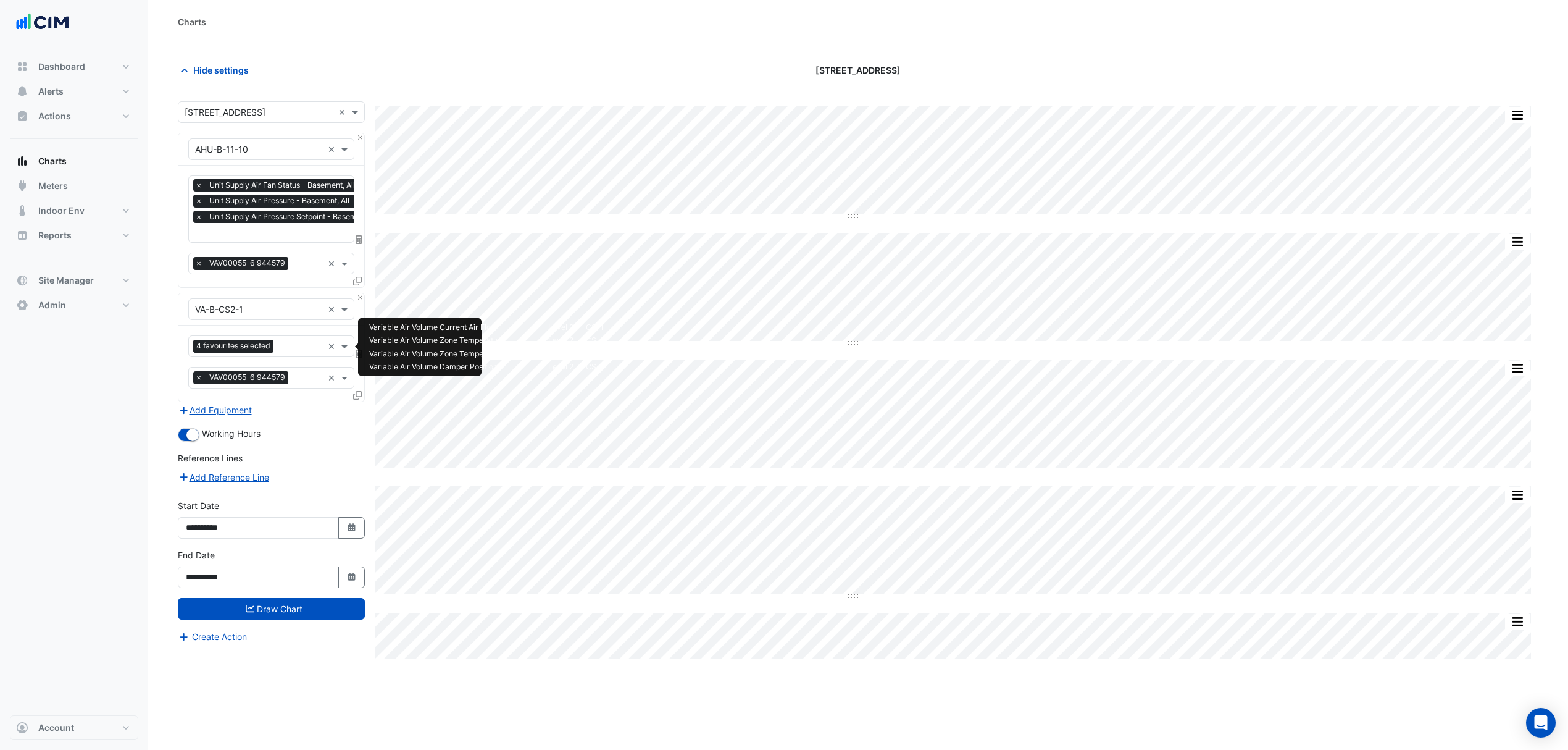
click at [314, 346] on input "text" at bounding box center [301, 347] width 44 height 13
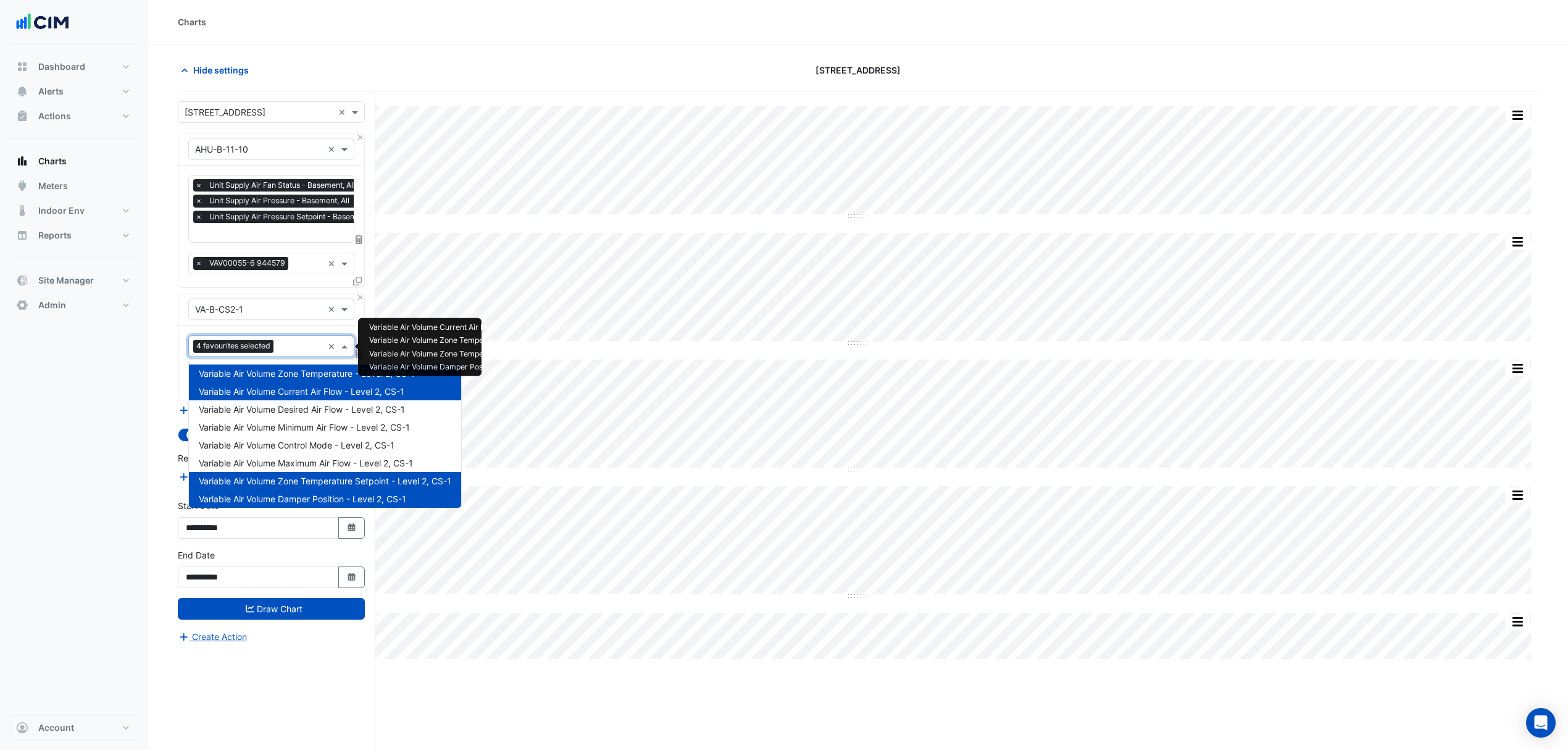
click at [229, 289] on div "× AHU-B-11-10 × × Unit Supply Air Fan Status - Basement, All × Unit Supply Air …" at bounding box center [271, 267] width 187 height 269
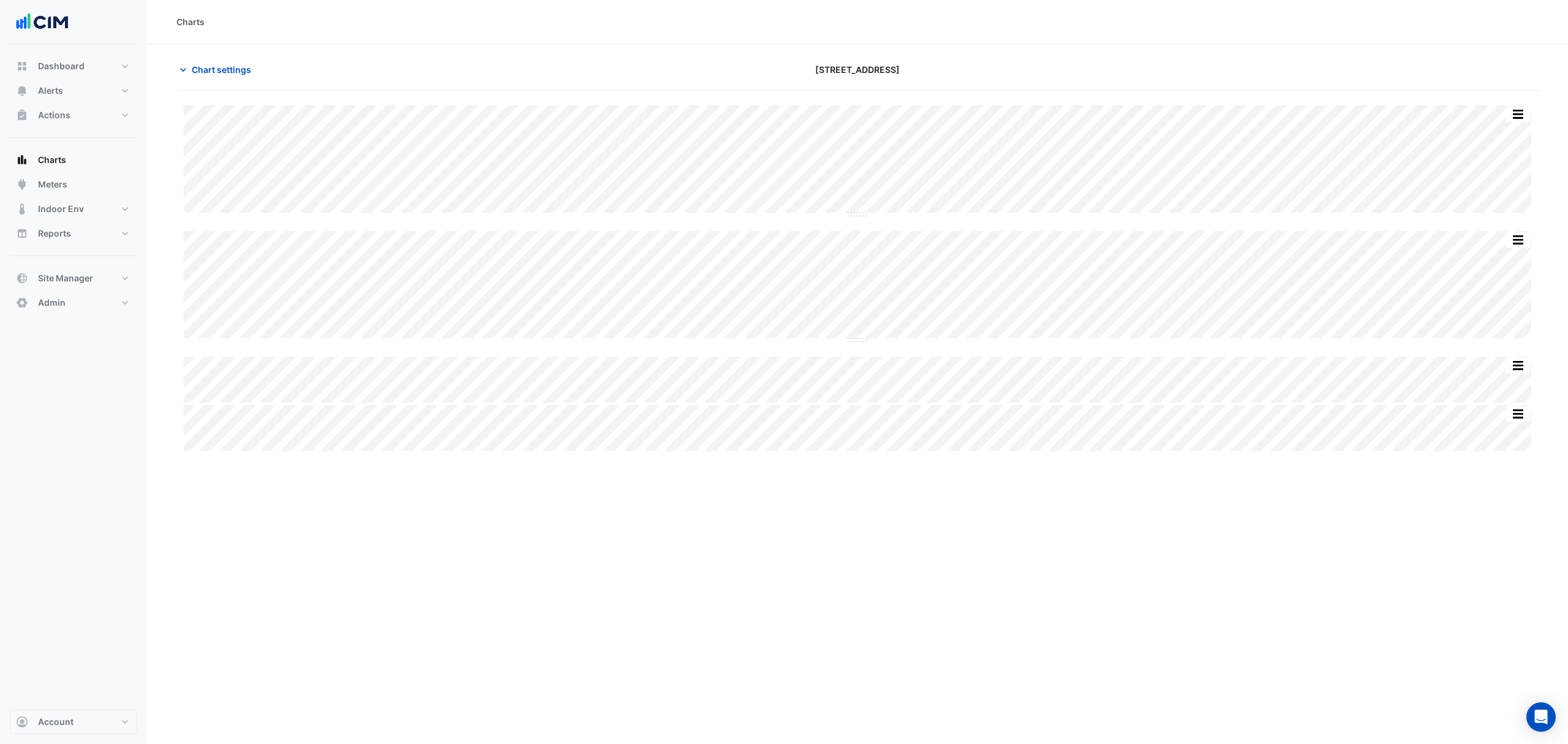
click at [202, 65] on span "Chart settings" at bounding box center [221, 69] width 60 height 13
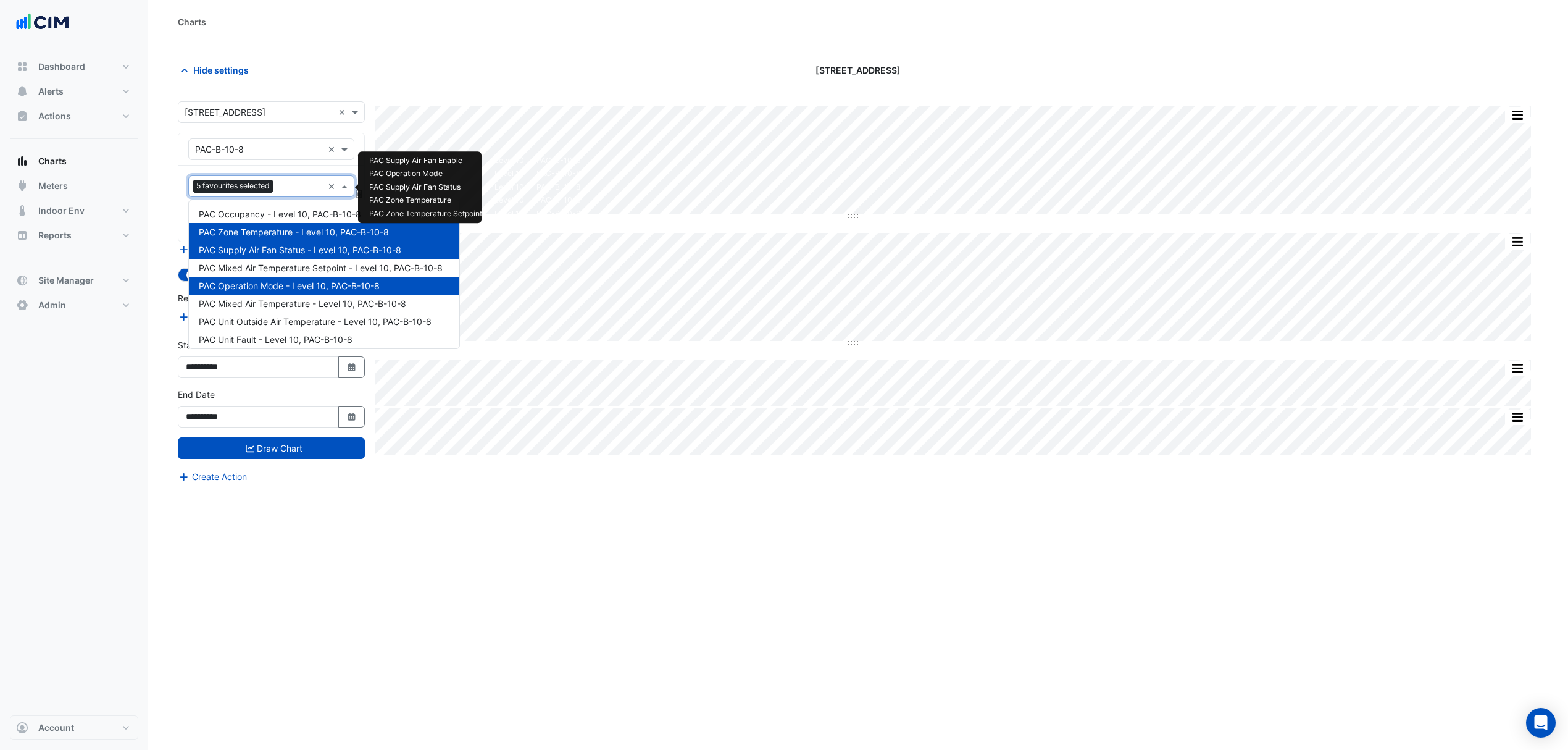
click at [285, 188] on input "text" at bounding box center [300, 188] width 45 height 13
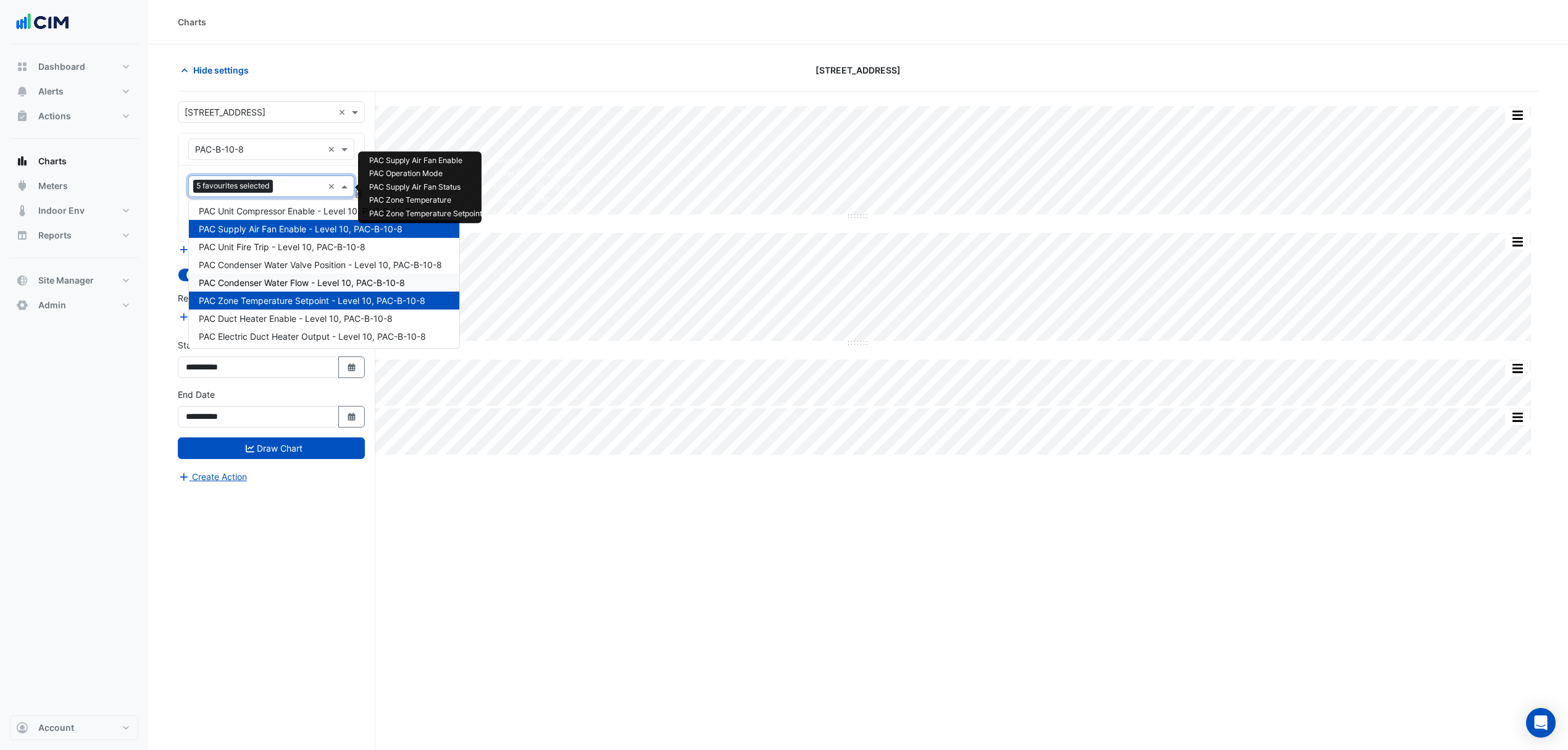
scroll to position [166, 0]
click at [277, 334] on span "PAC Electric Duct Heater Output - Level 10, PAC-B-10-8" at bounding box center [312, 334] width 227 height 11
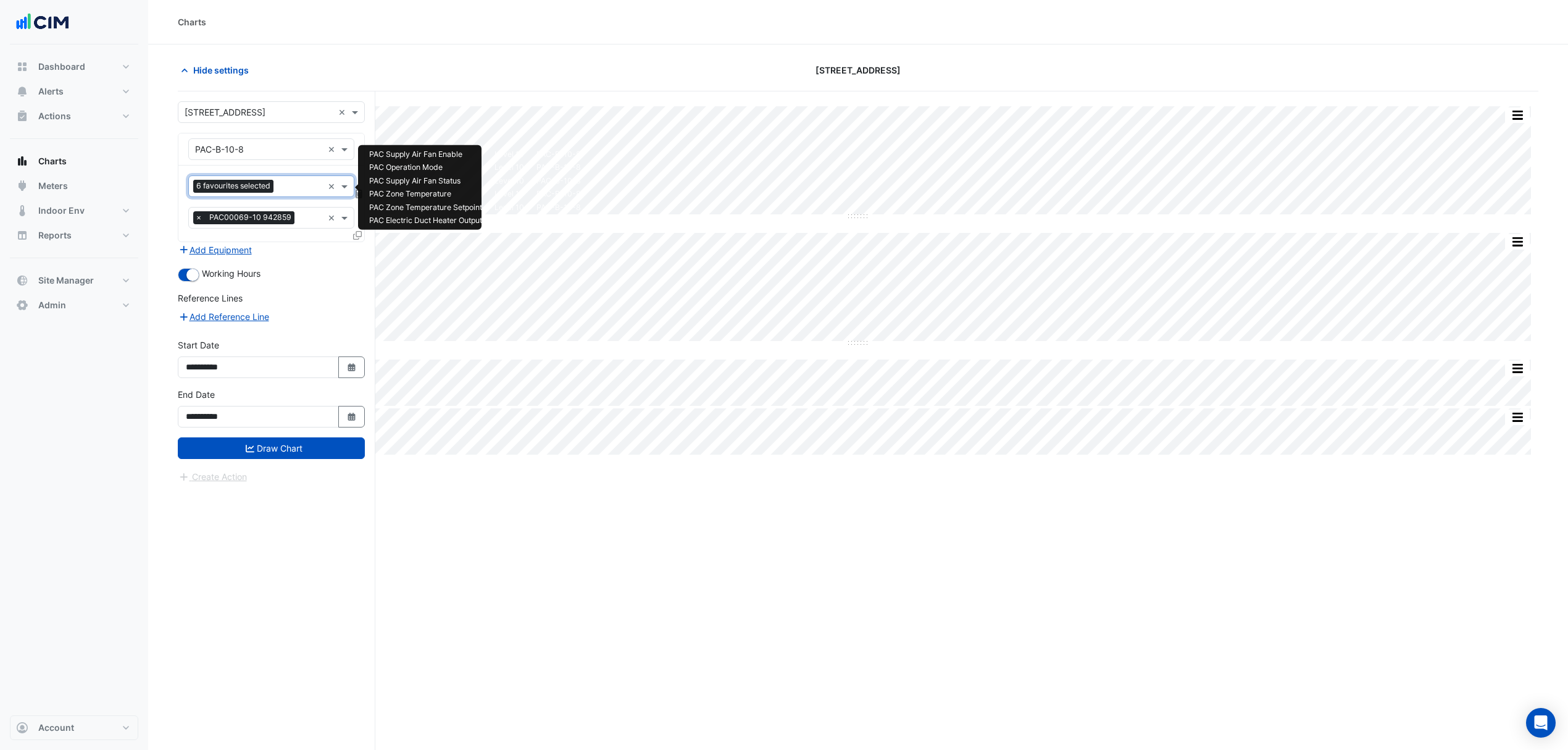
click at [295, 191] on input "text" at bounding box center [301, 188] width 44 height 13
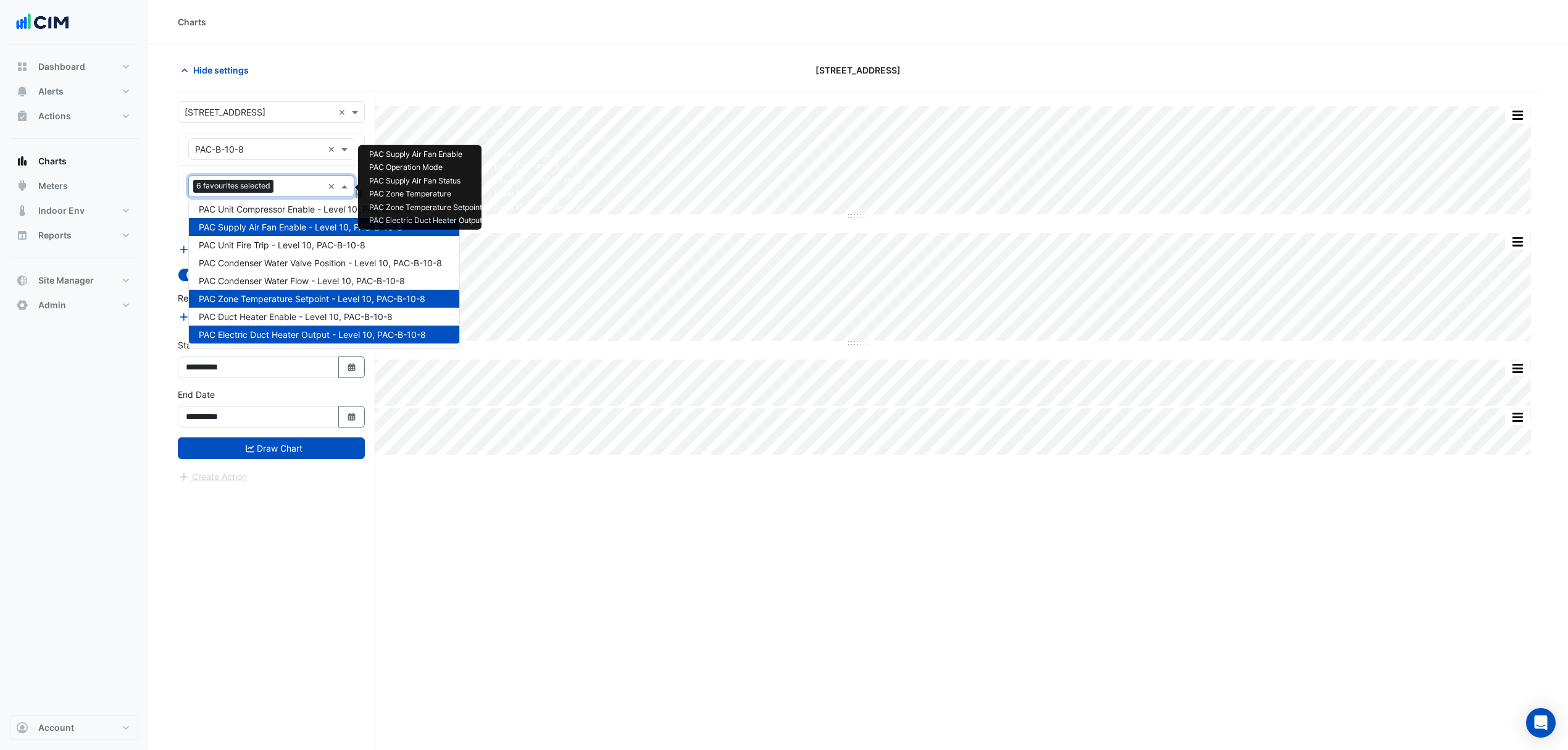
click at [260, 451] on button "Draw Chart" at bounding box center [271, 448] width 187 height 22
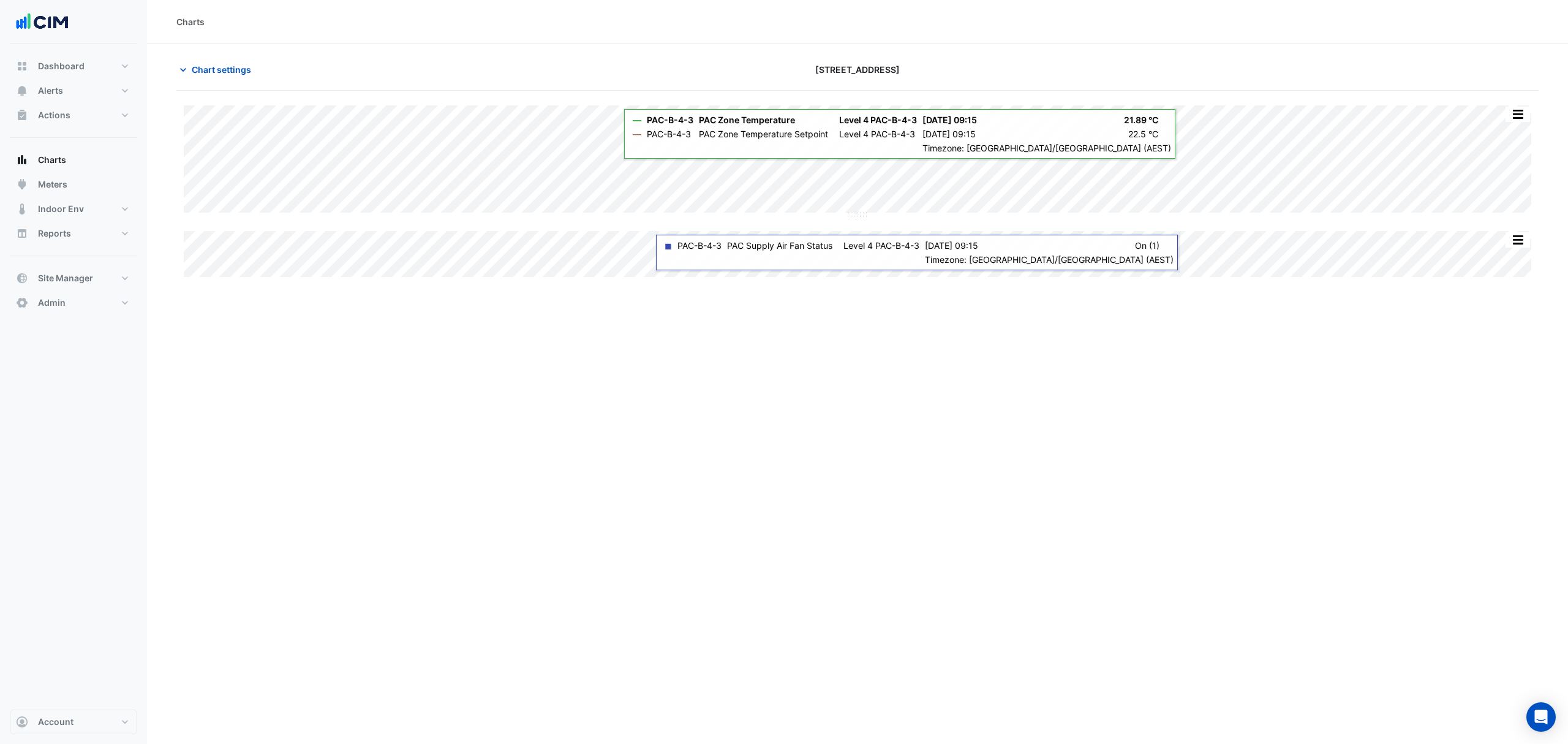
type input "**********"
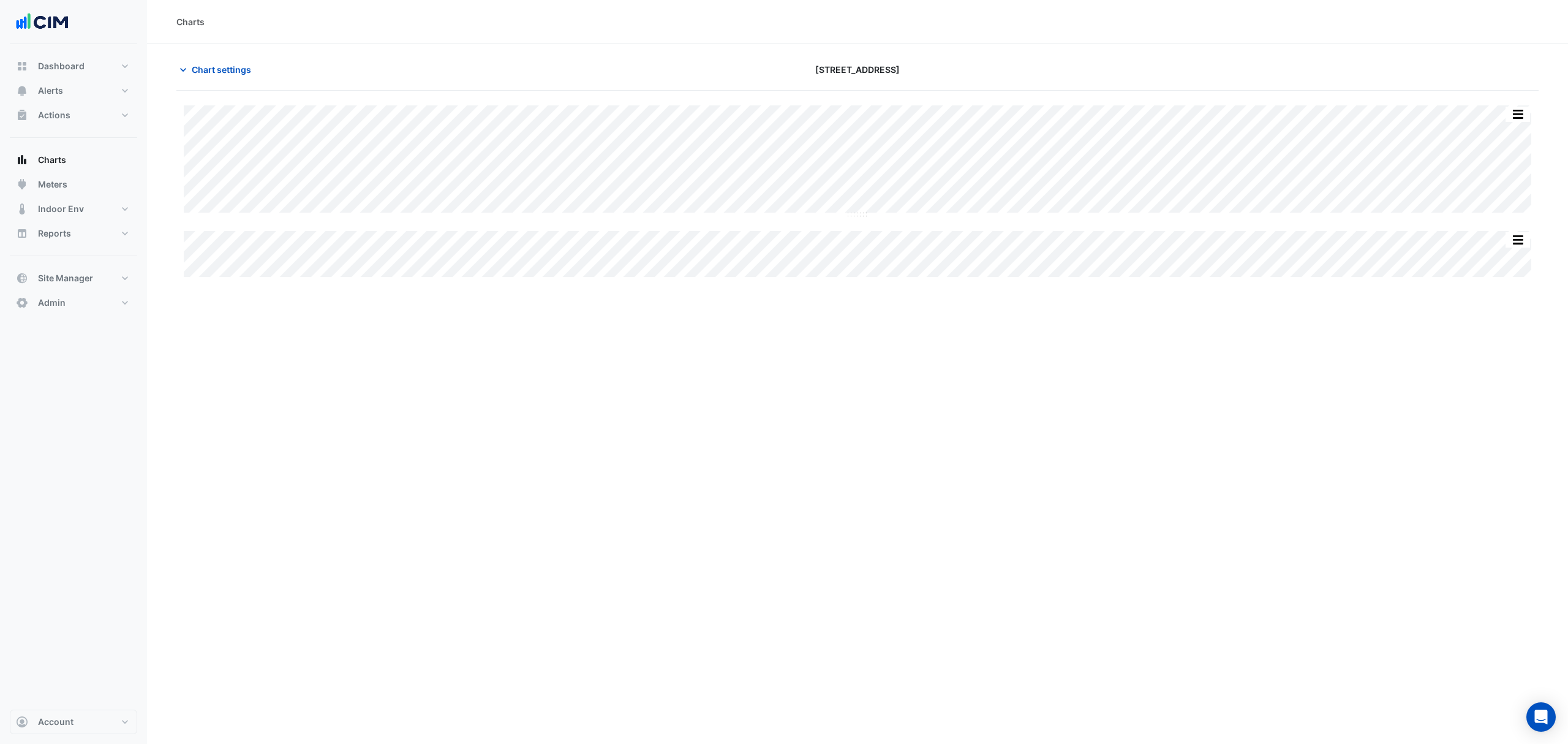
click at [185, 67] on icon "button" at bounding box center [183, 69] width 12 height 12
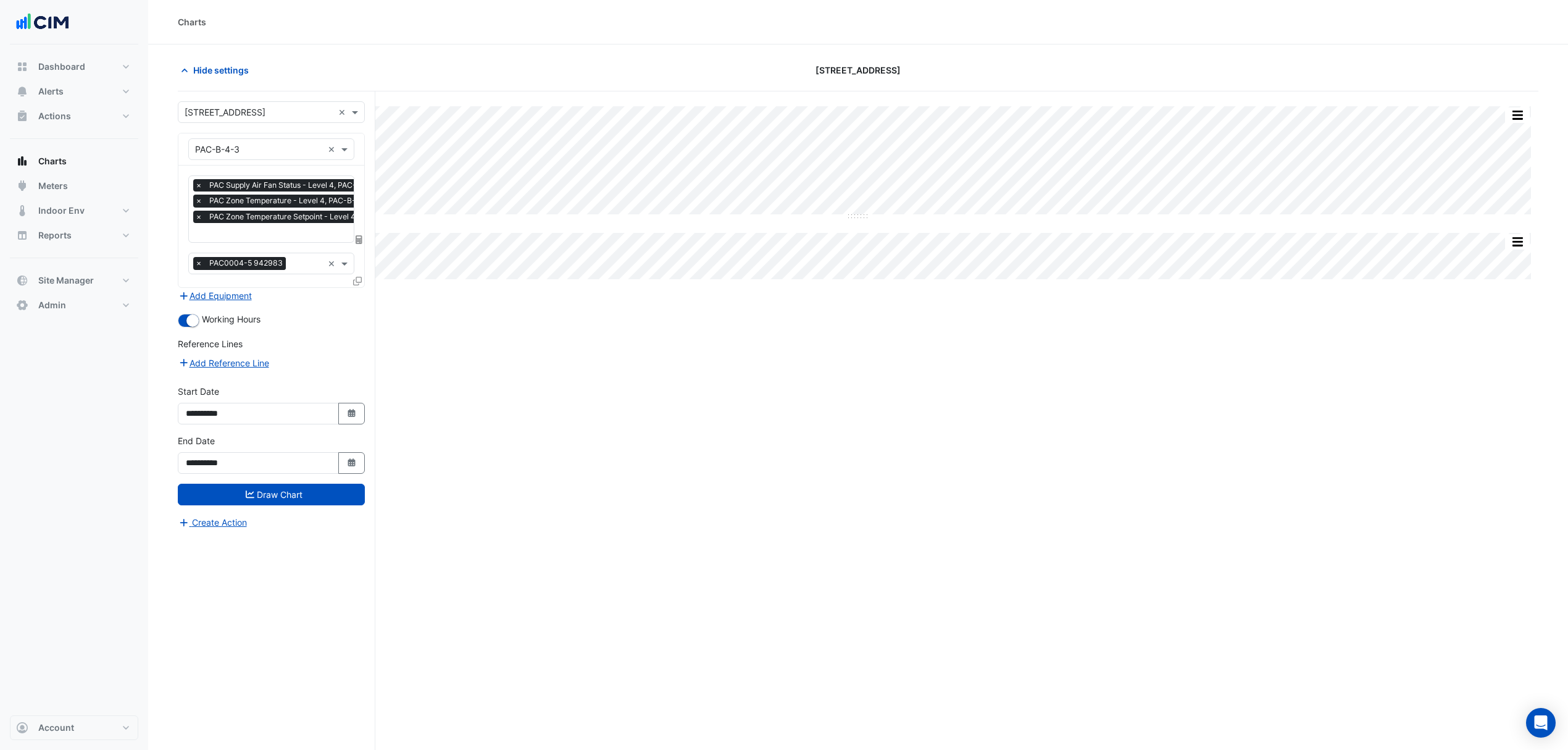
click at [286, 235] on input "text" at bounding box center [300, 234] width 211 height 13
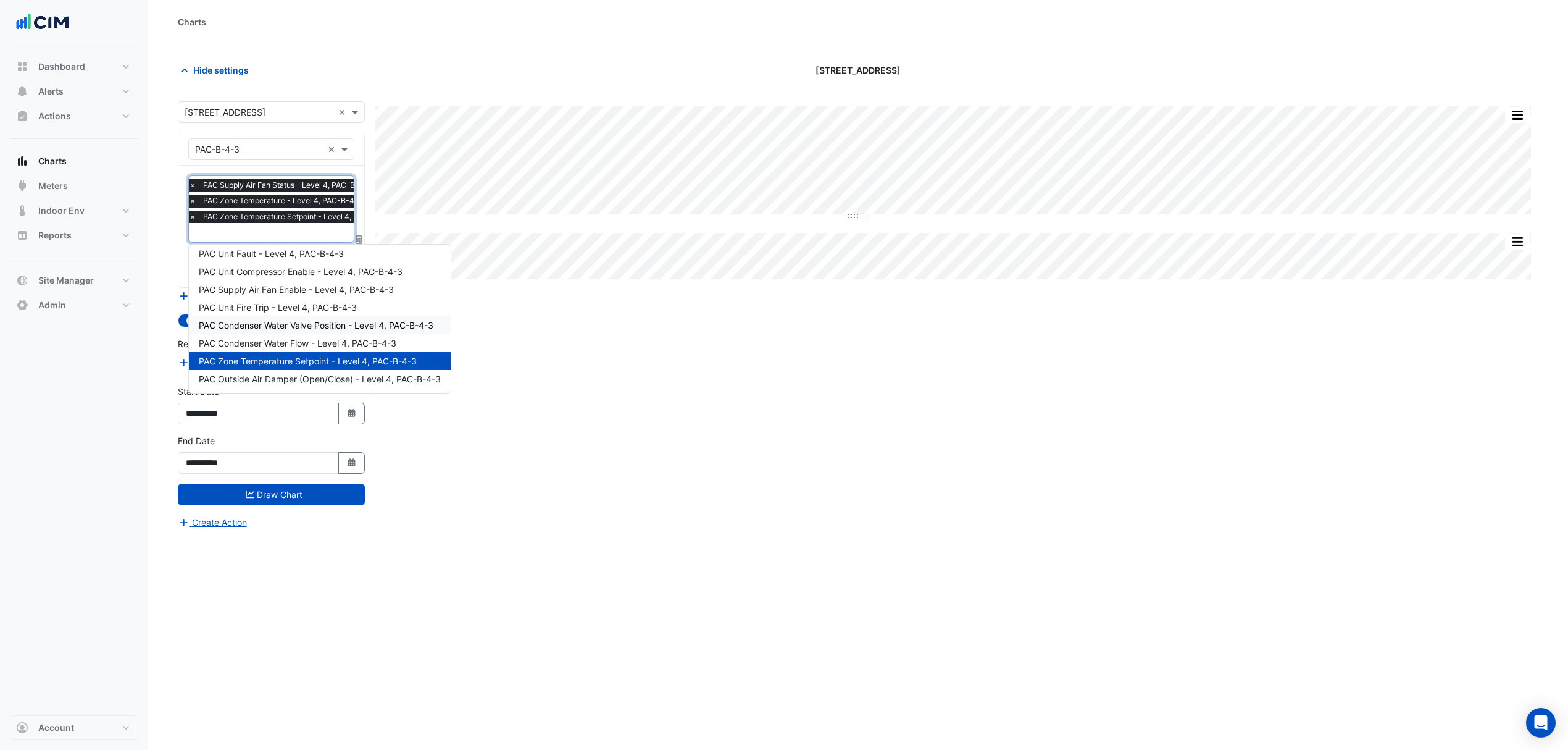
scroll to position [12, 0]
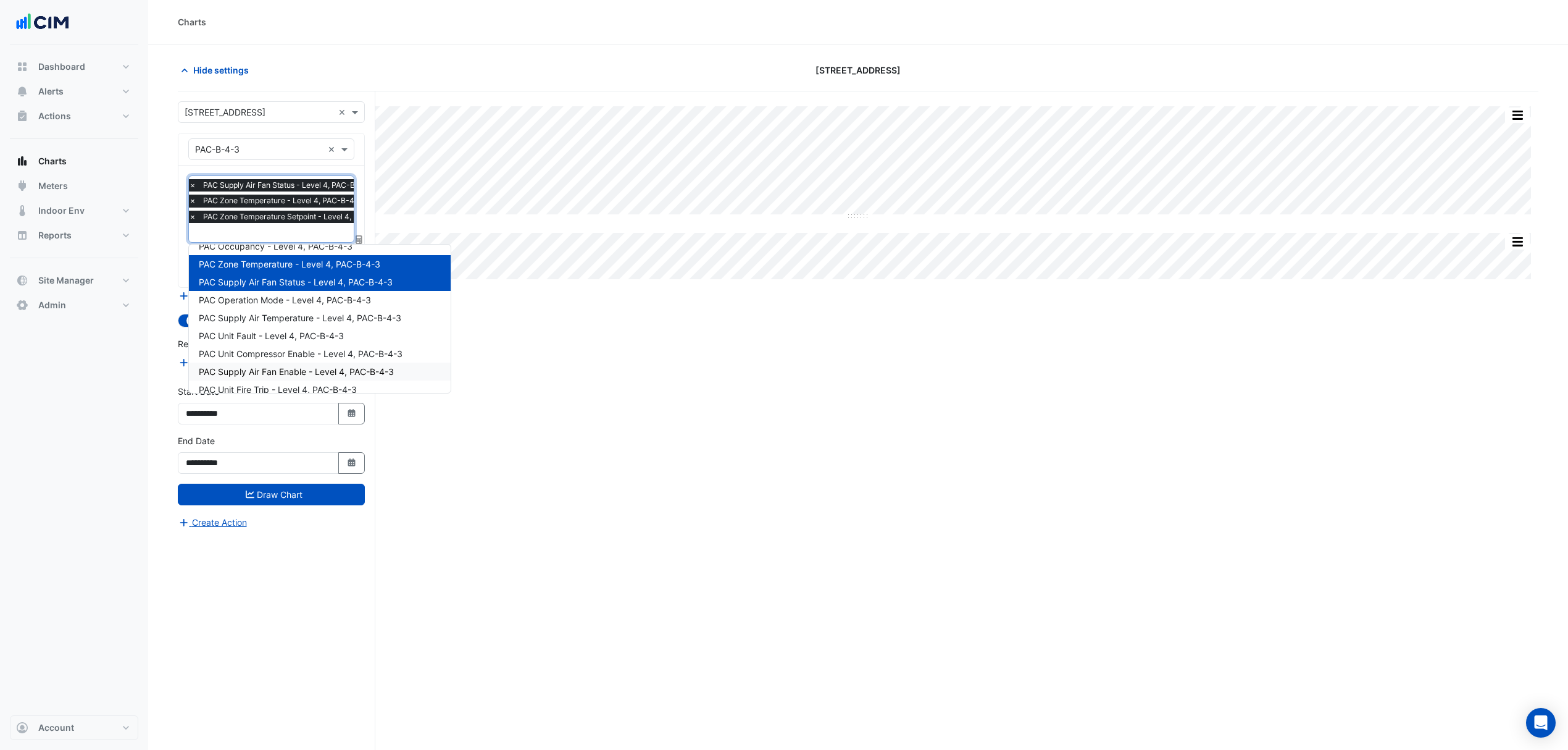
click at [262, 372] on span "PAC Supply Air Fan Enable - Level 4, PAC-B-4-3" at bounding box center [296, 371] width 195 height 11
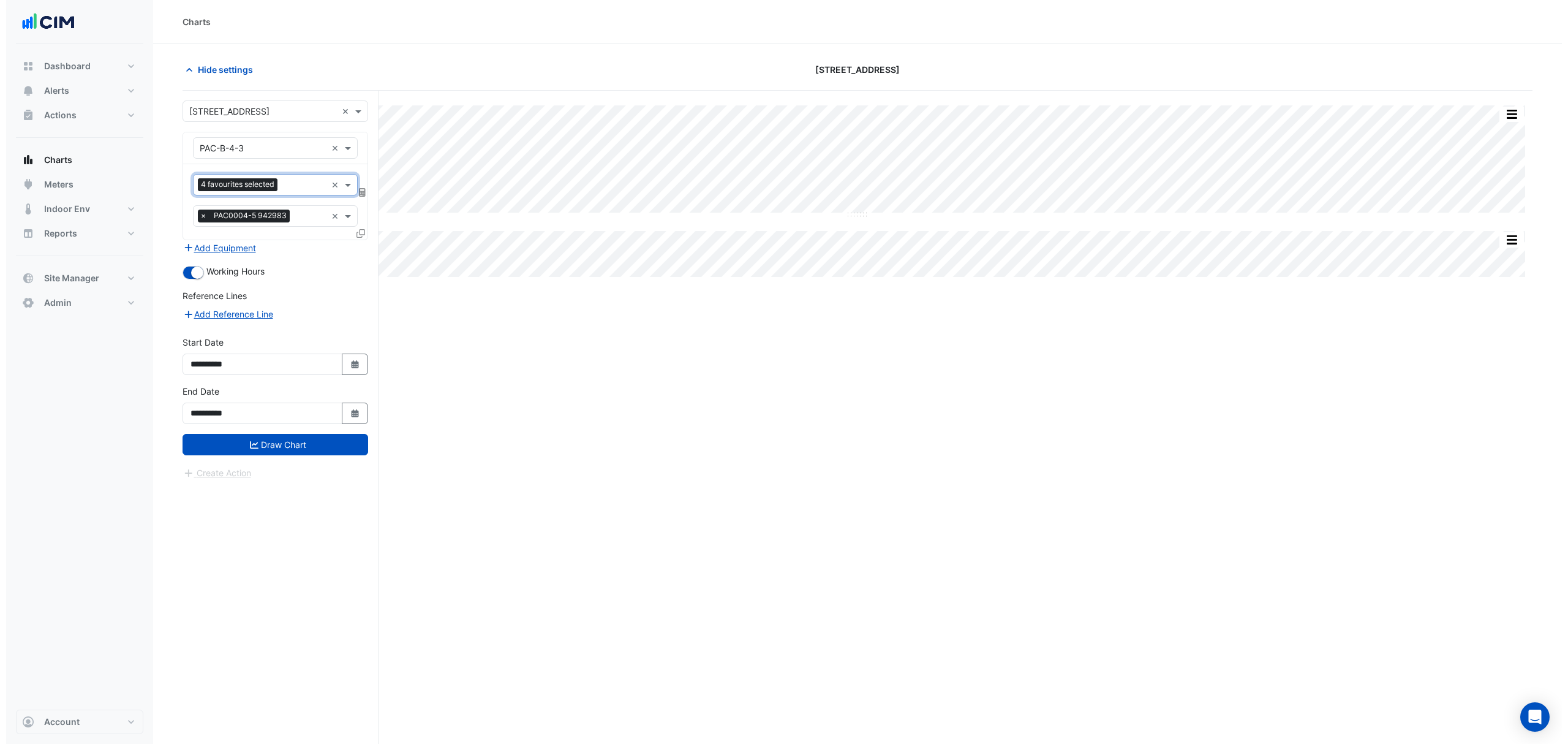
scroll to position [0, 0]
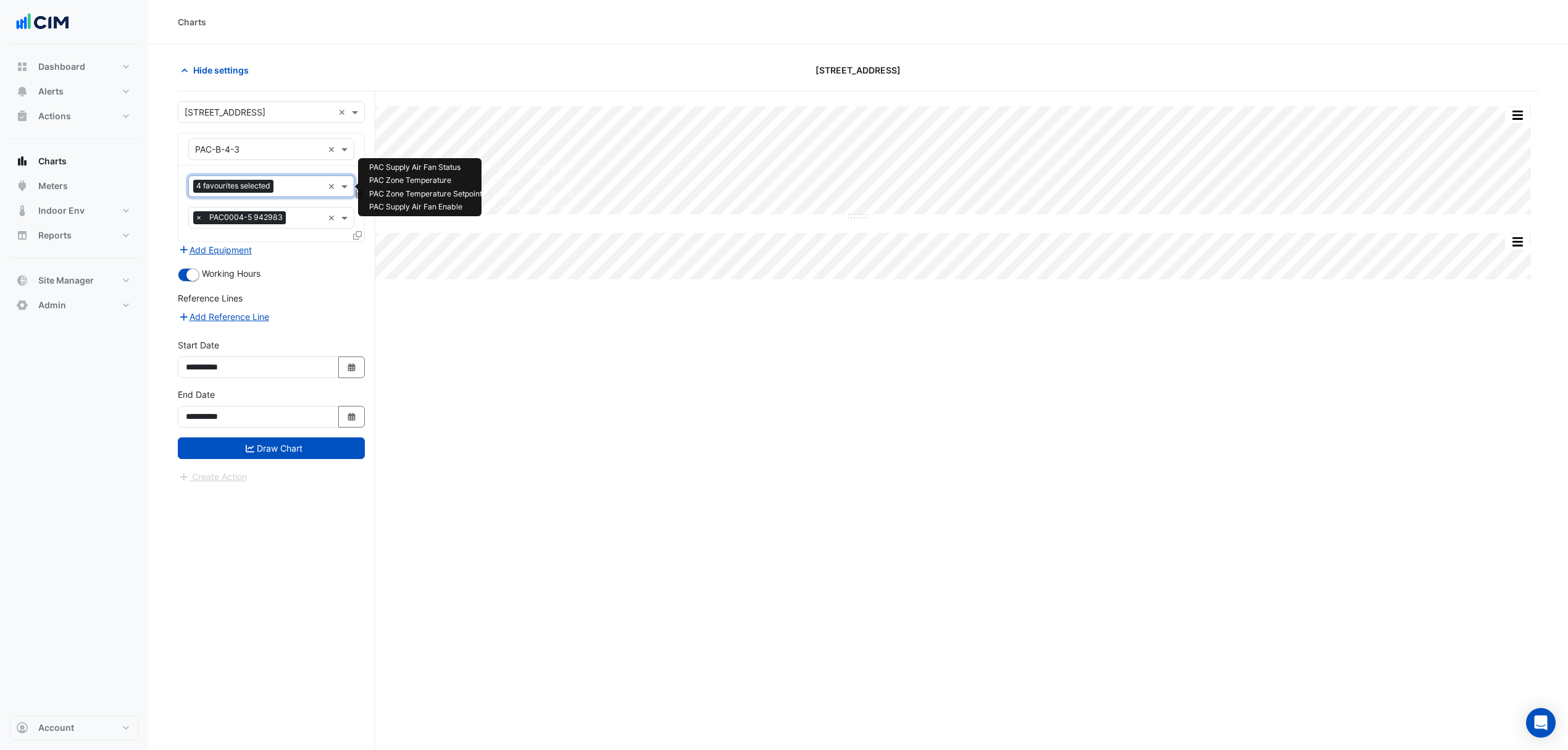
click at [294, 188] on input "text" at bounding box center [301, 188] width 44 height 13
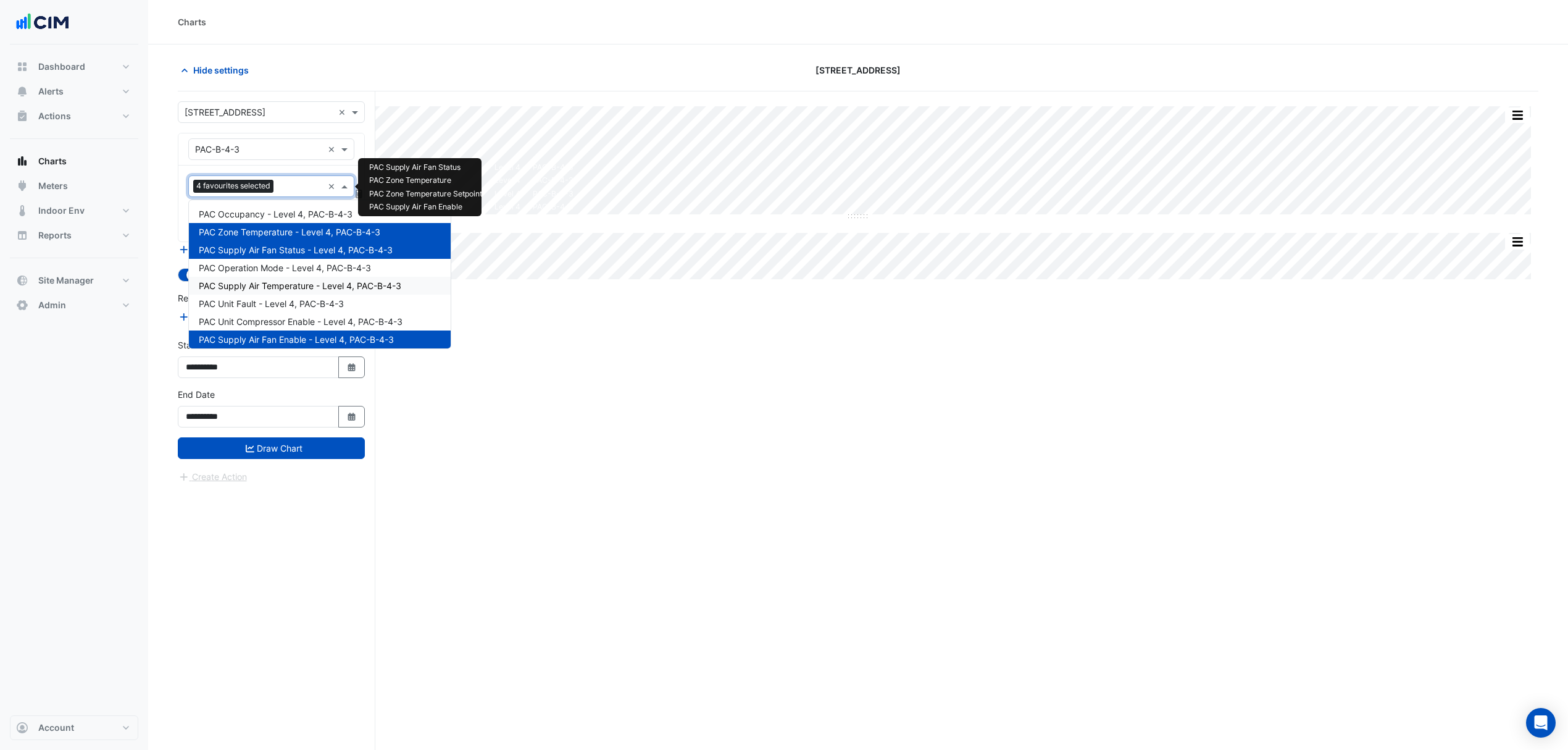
click at [260, 284] on span "PAC Supply Air Temperature - Level 4, PAC-B-4-3" at bounding box center [300, 286] width 203 height 11
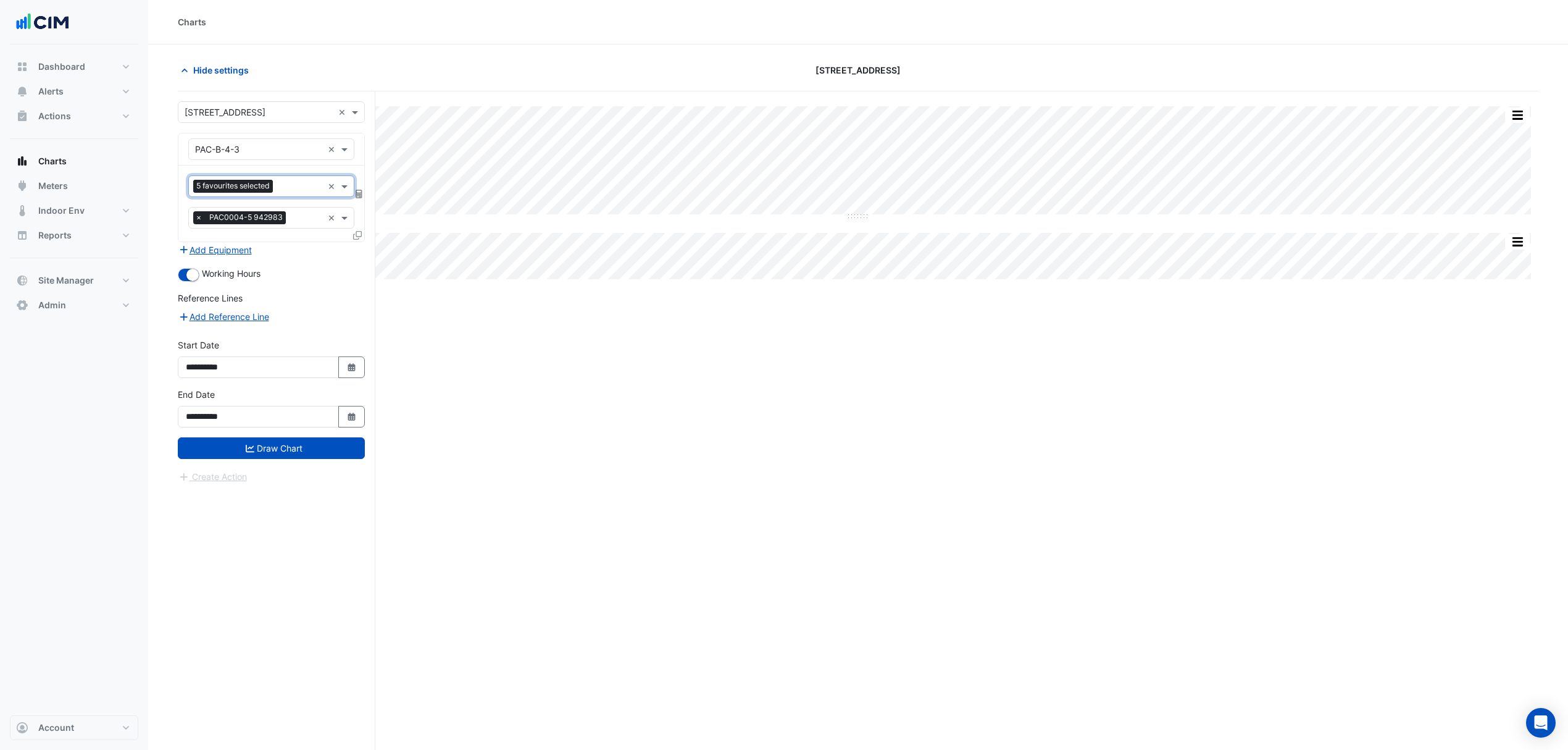
click at [257, 448] on button "Draw Chart" at bounding box center [271, 448] width 187 height 22
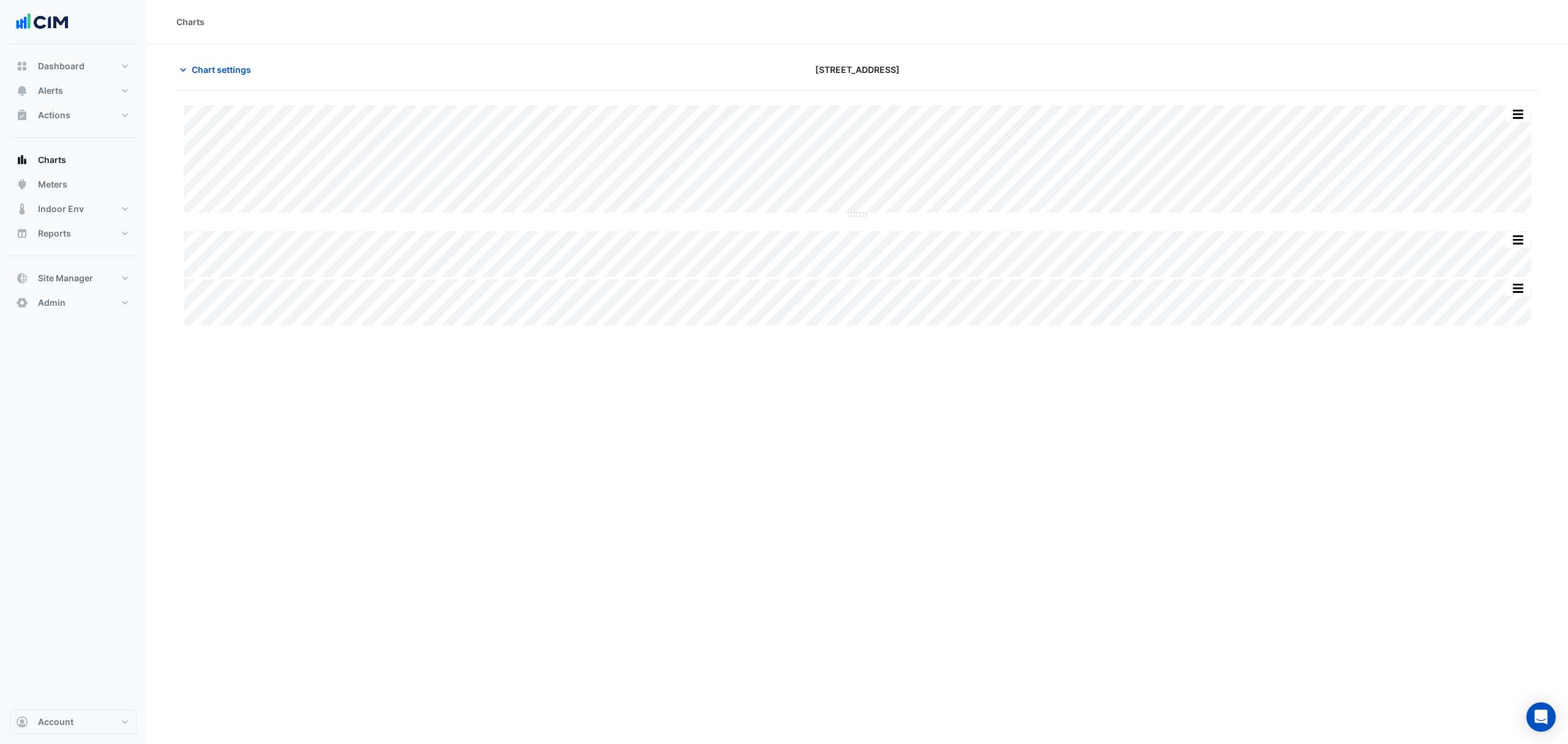
click at [717, 520] on div "Charts Chart settings [STREET_ADDRESS] Split All Split None Print Save as JPEG …" at bounding box center [858, 372] width 1421 height 744
